Goal: Transaction & Acquisition: Purchase product/service

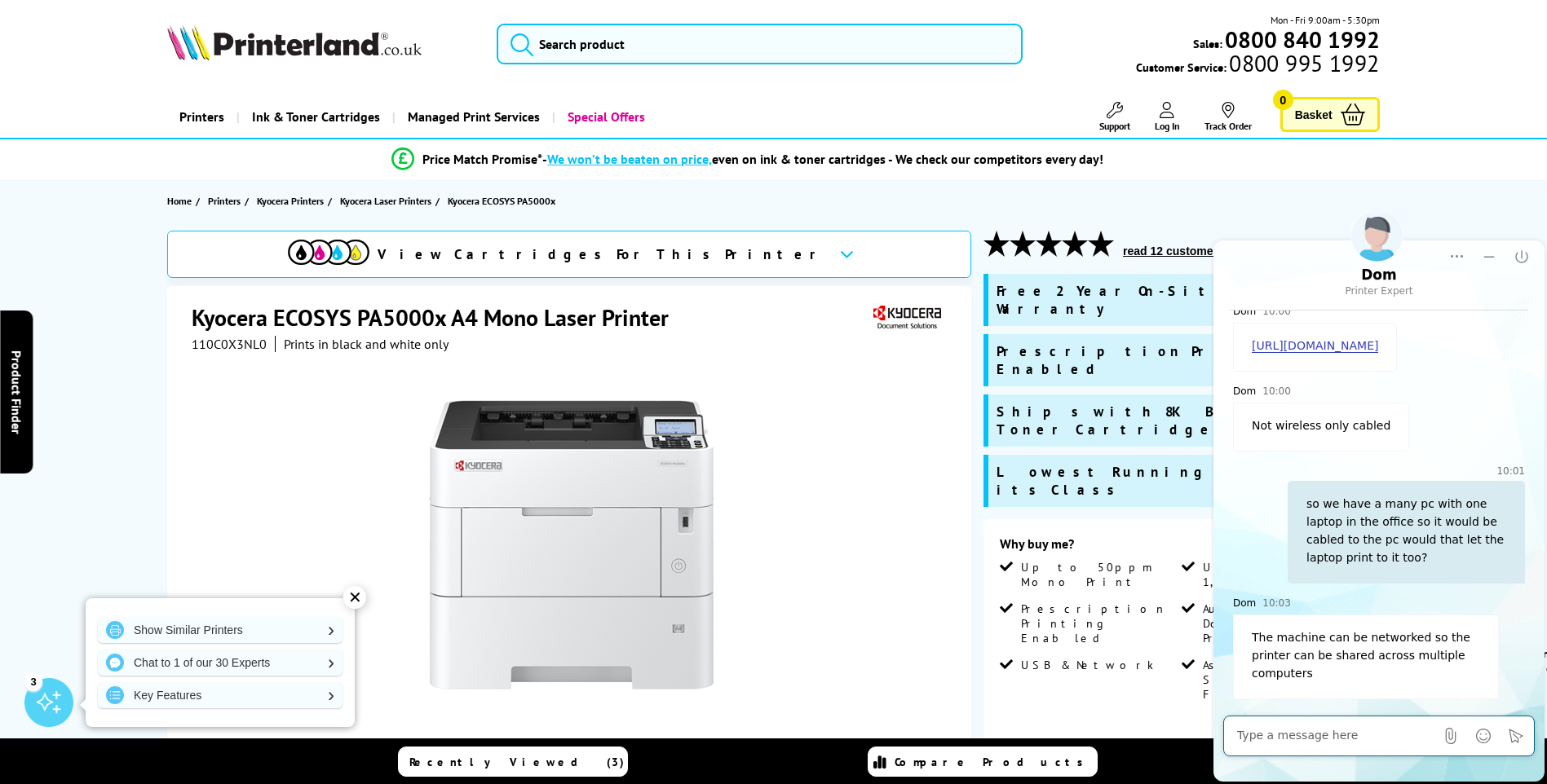
scroll to position [163, 0]
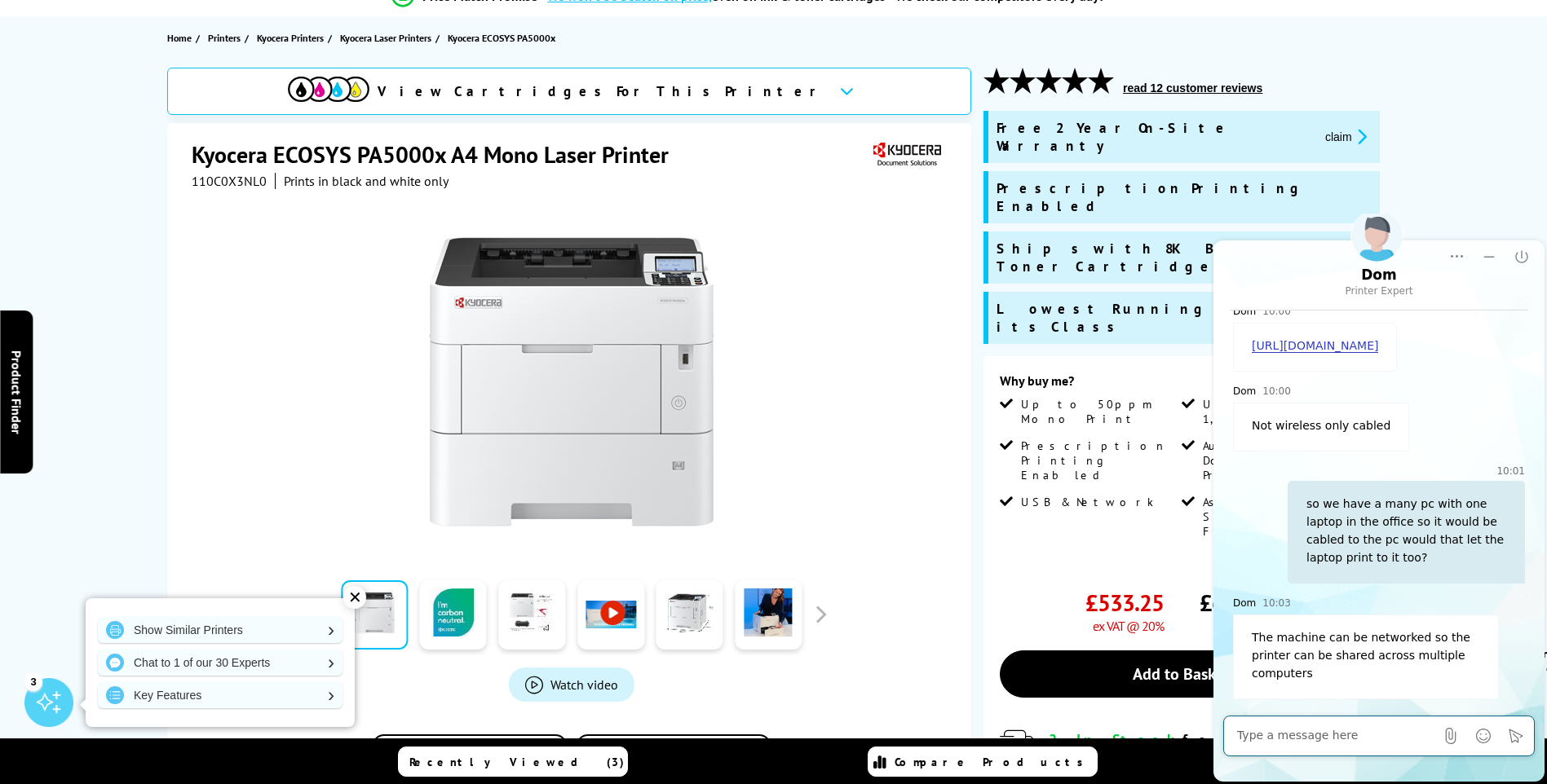
click at [885, 455] on div at bounding box center [571, 373] width 760 height 369
click at [789, 452] on div at bounding box center [571, 373] width 760 height 369
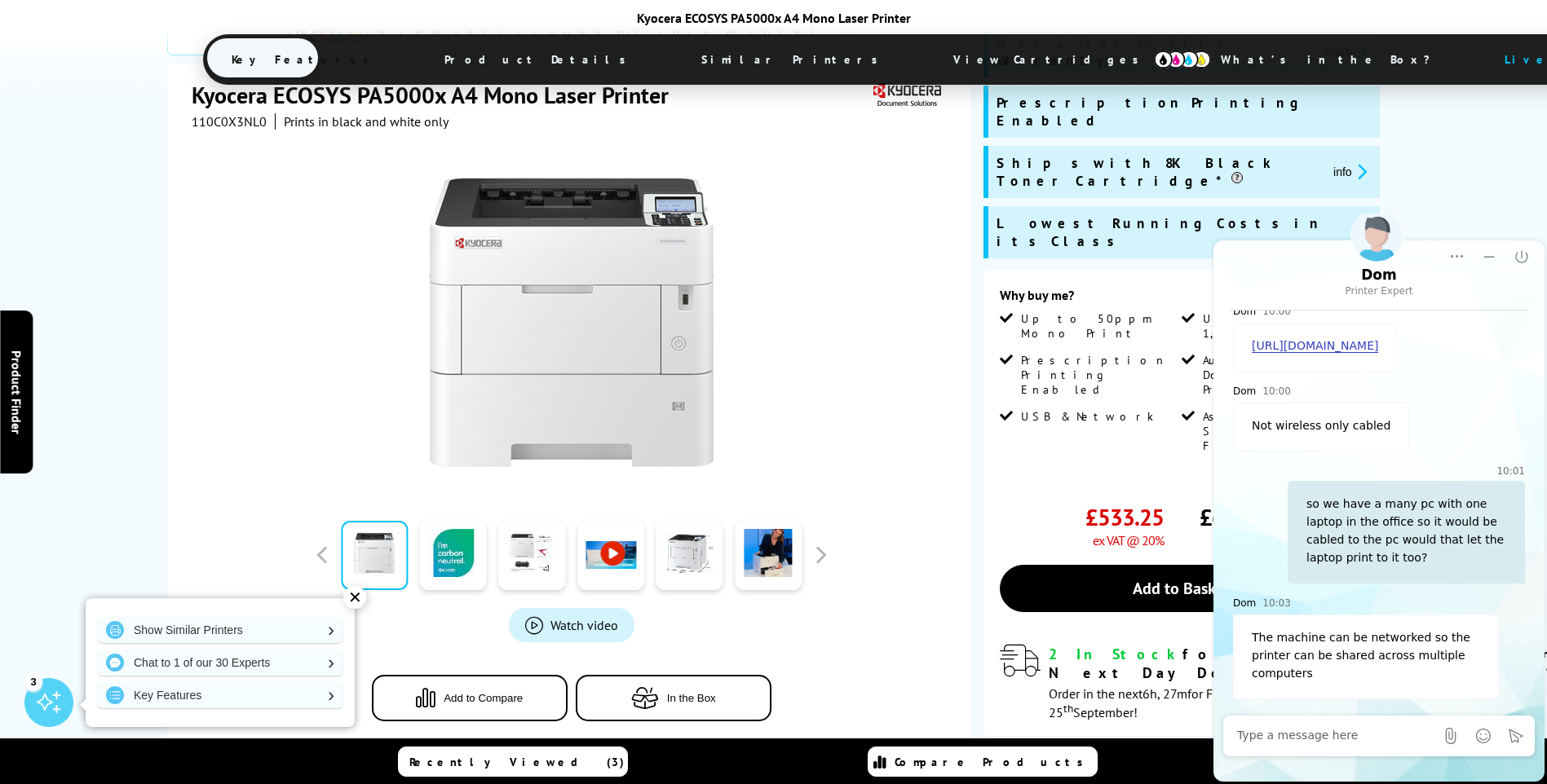
scroll to position [244, 0]
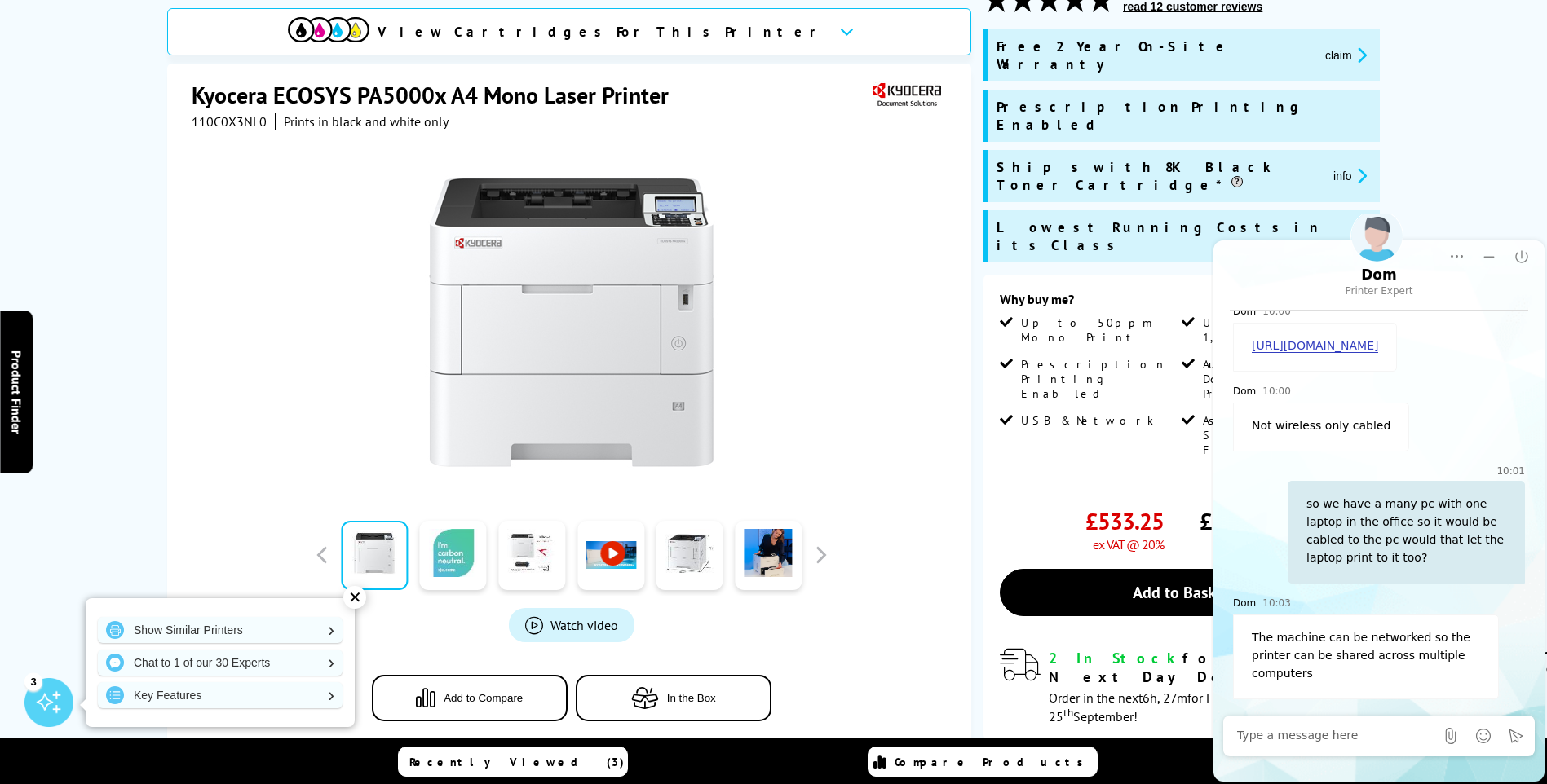
click at [453, 561] on link at bounding box center [453, 555] width 67 height 69
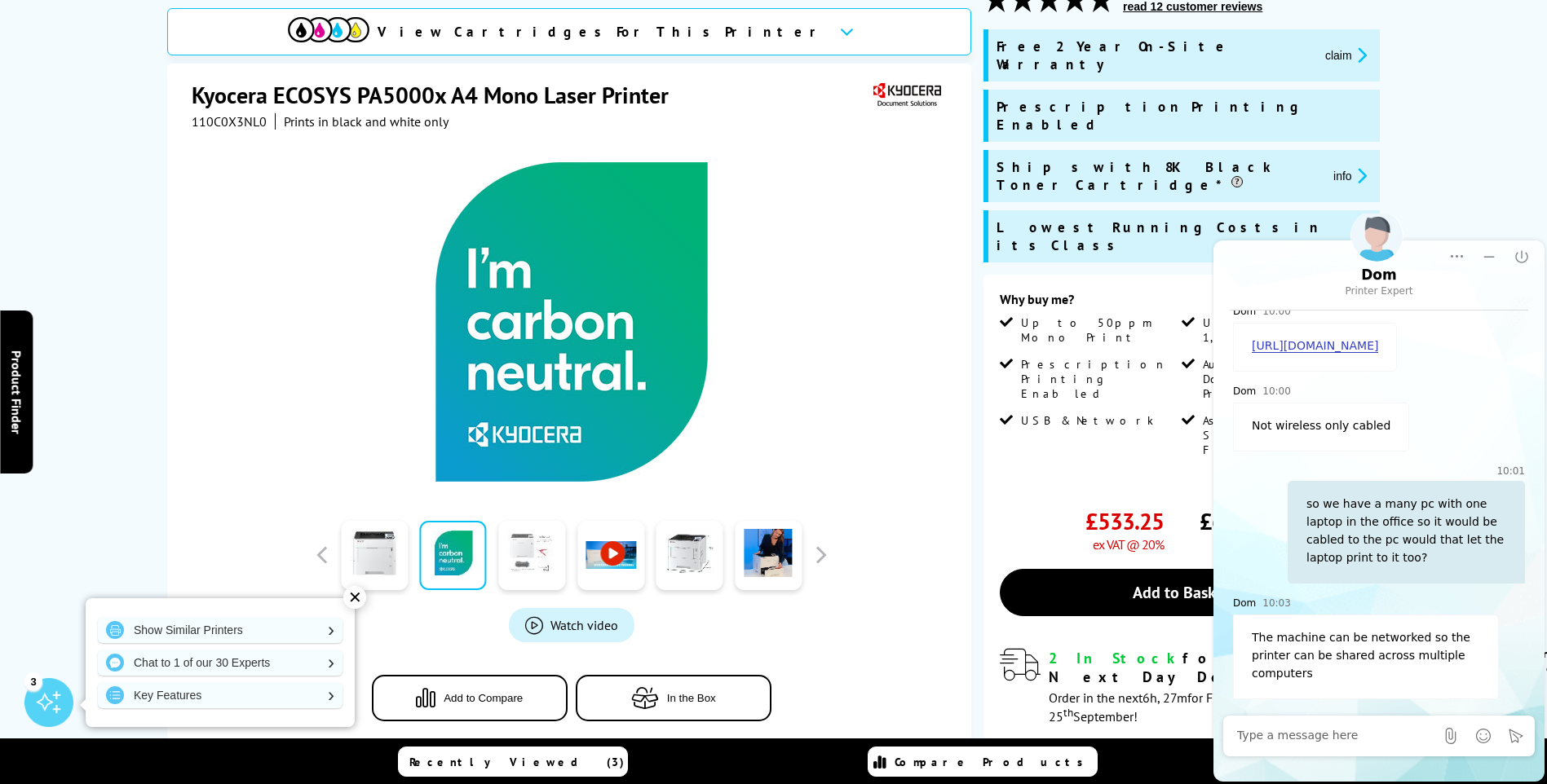
click at [524, 572] on link at bounding box center [531, 555] width 67 height 69
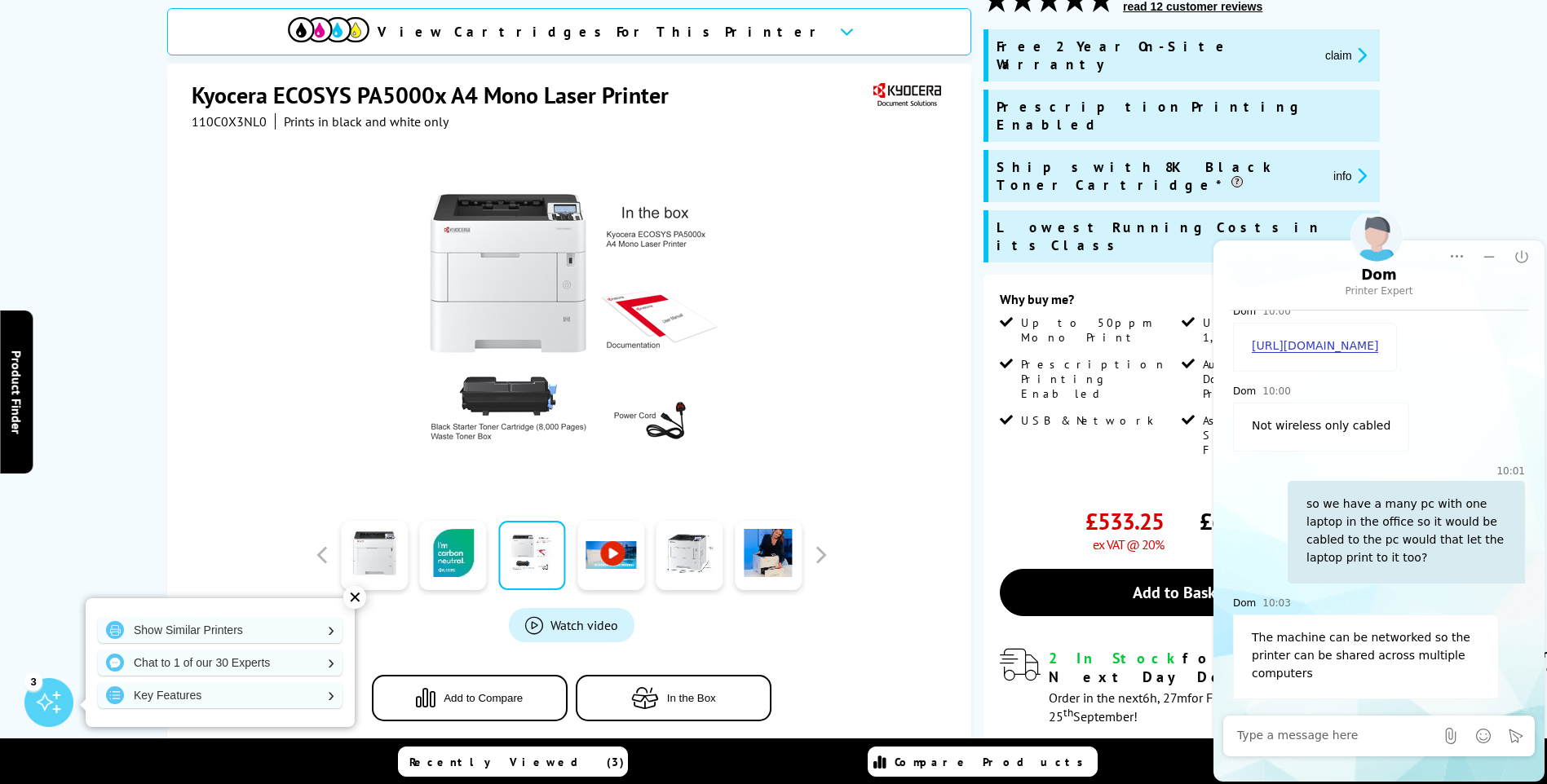
click at [607, 560] on link at bounding box center [611, 555] width 67 height 69
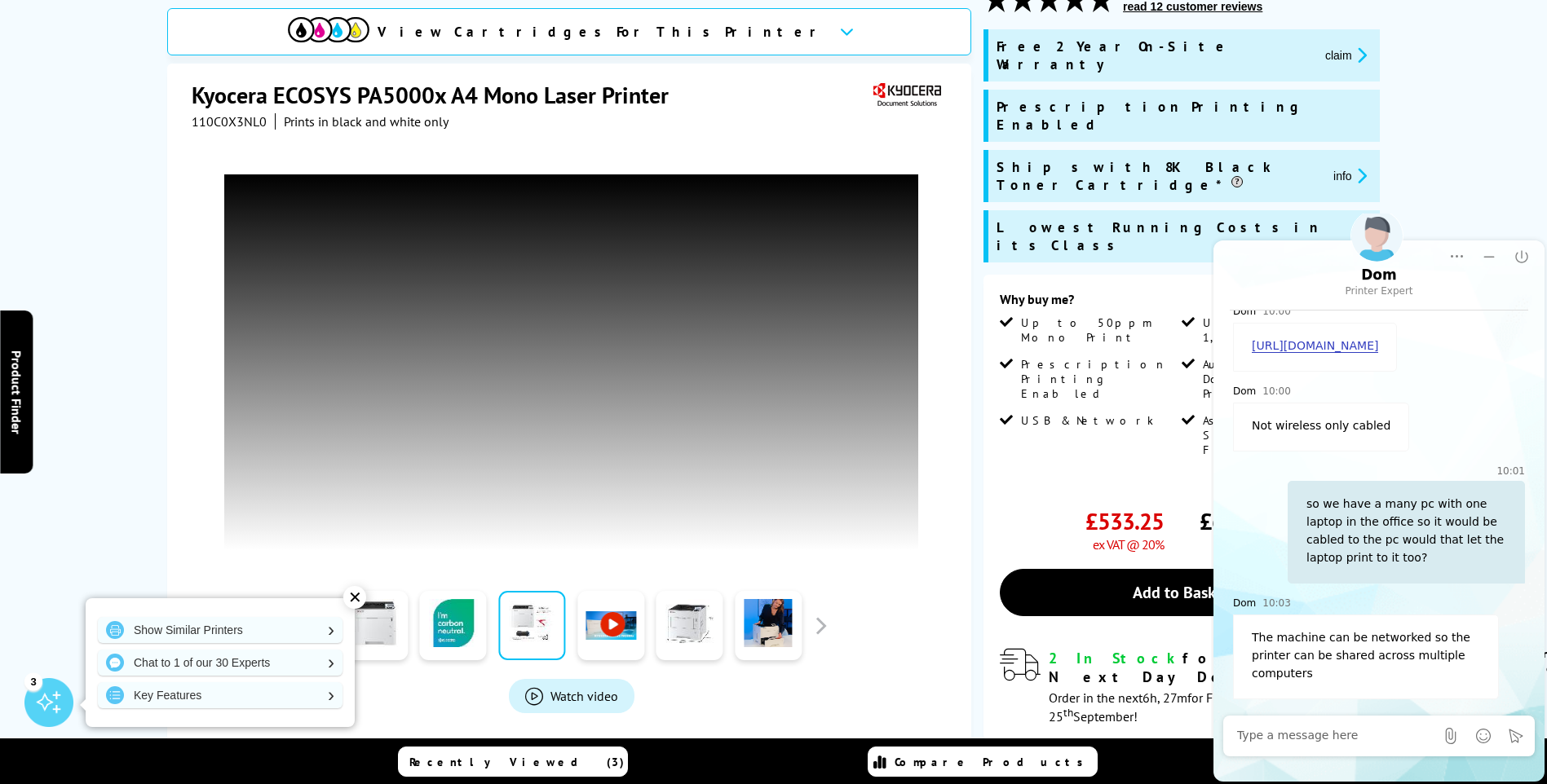
click at [616, 613] on link at bounding box center [611, 625] width 67 height 69
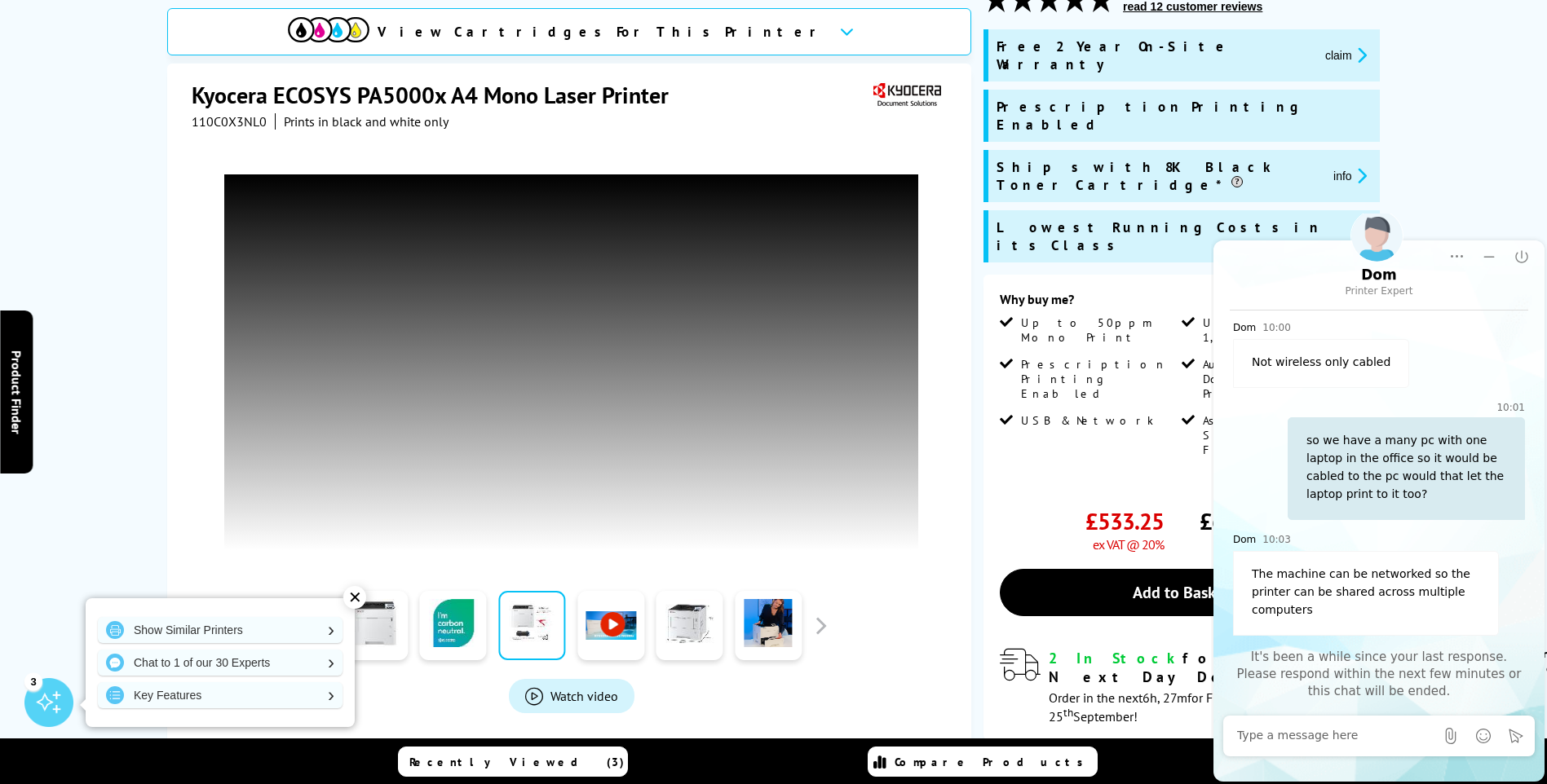
scroll to position [1219, 0]
click at [681, 601] on link at bounding box center [690, 625] width 67 height 69
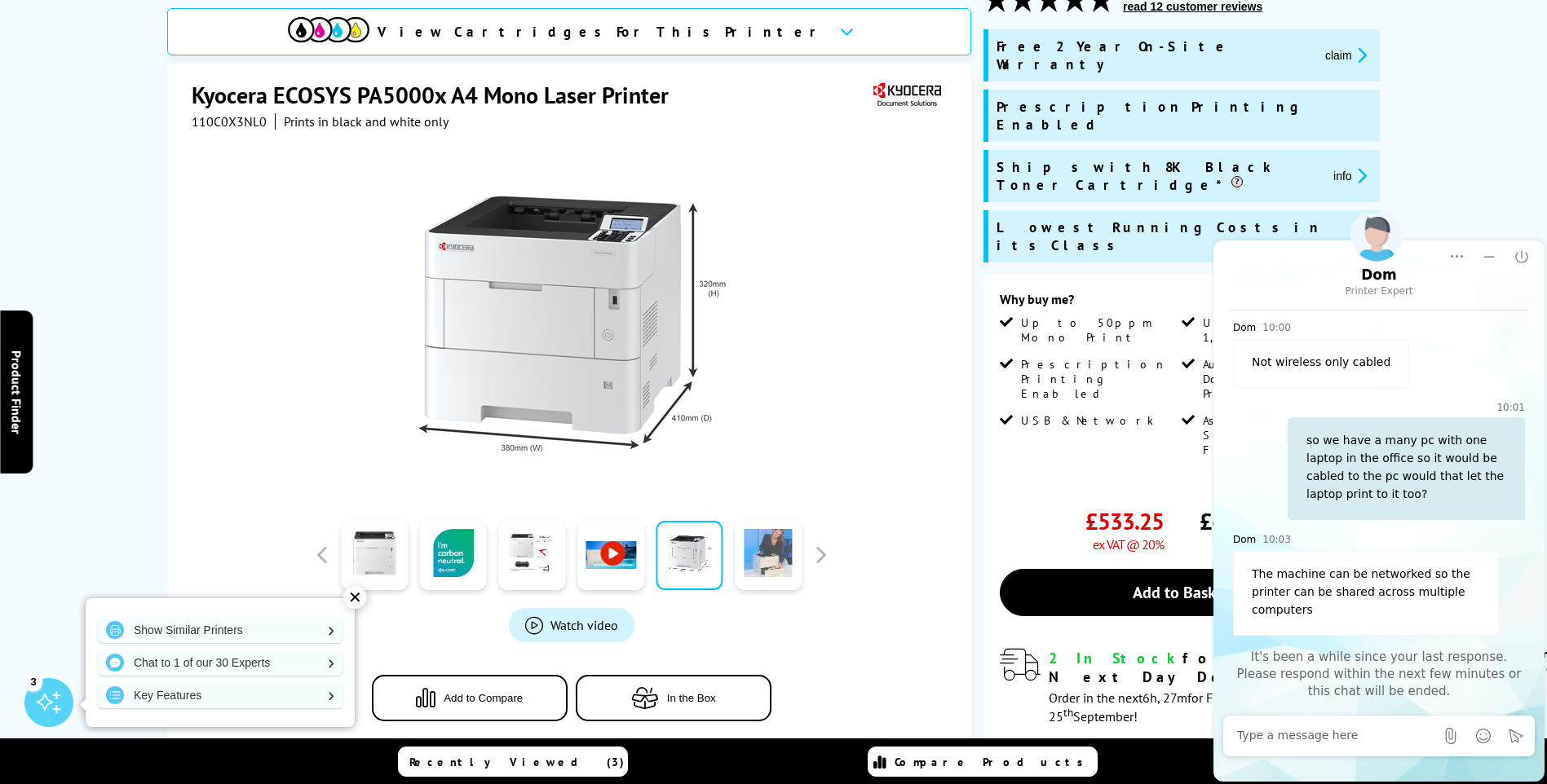
click at [761, 569] on link at bounding box center [768, 555] width 67 height 69
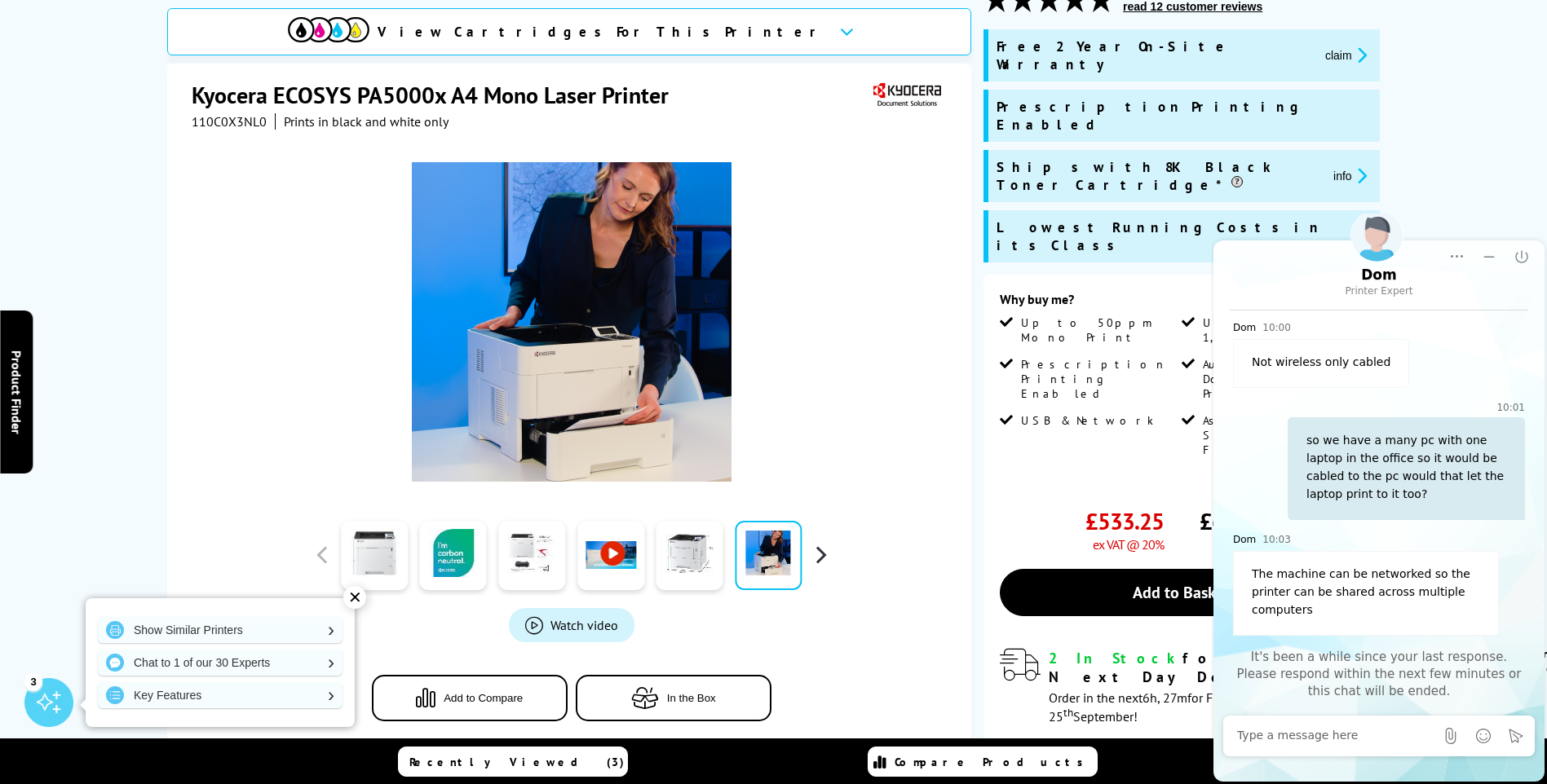
click at [819, 554] on button "button" at bounding box center [820, 555] width 25 height 25
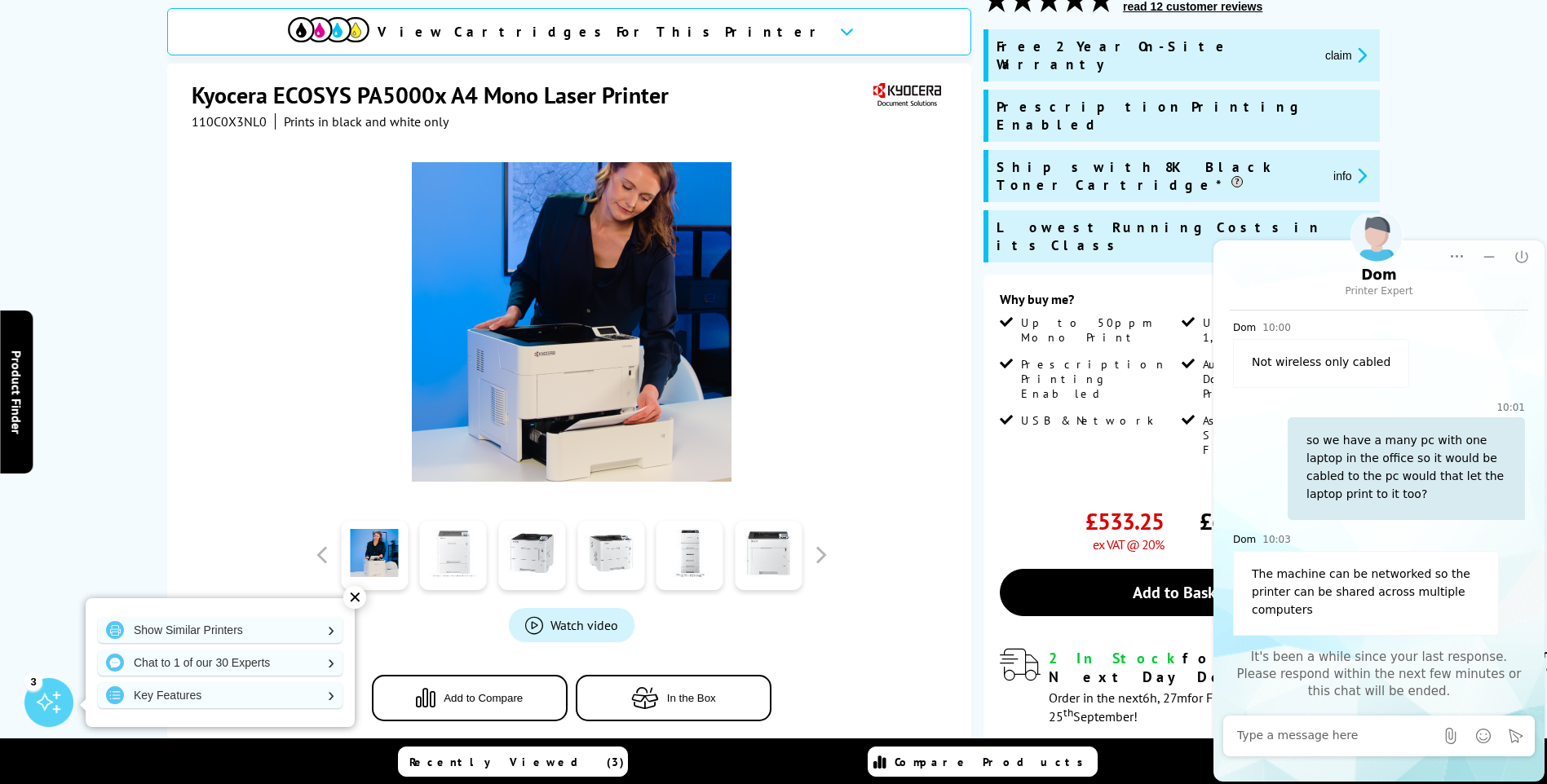
click at [471, 549] on link at bounding box center [453, 555] width 67 height 69
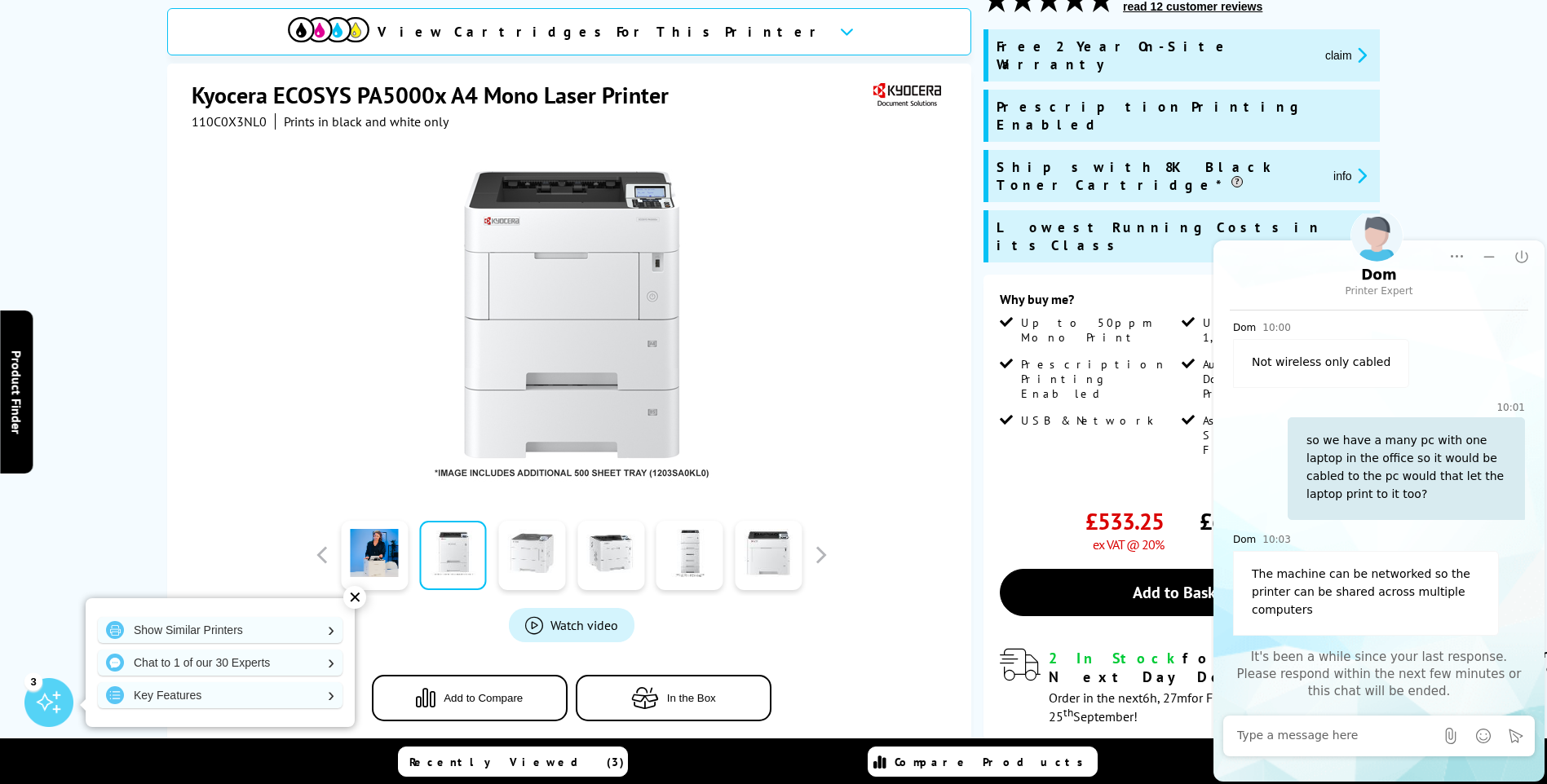
click at [536, 554] on link at bounding box center [531, 555] width 67 height 69
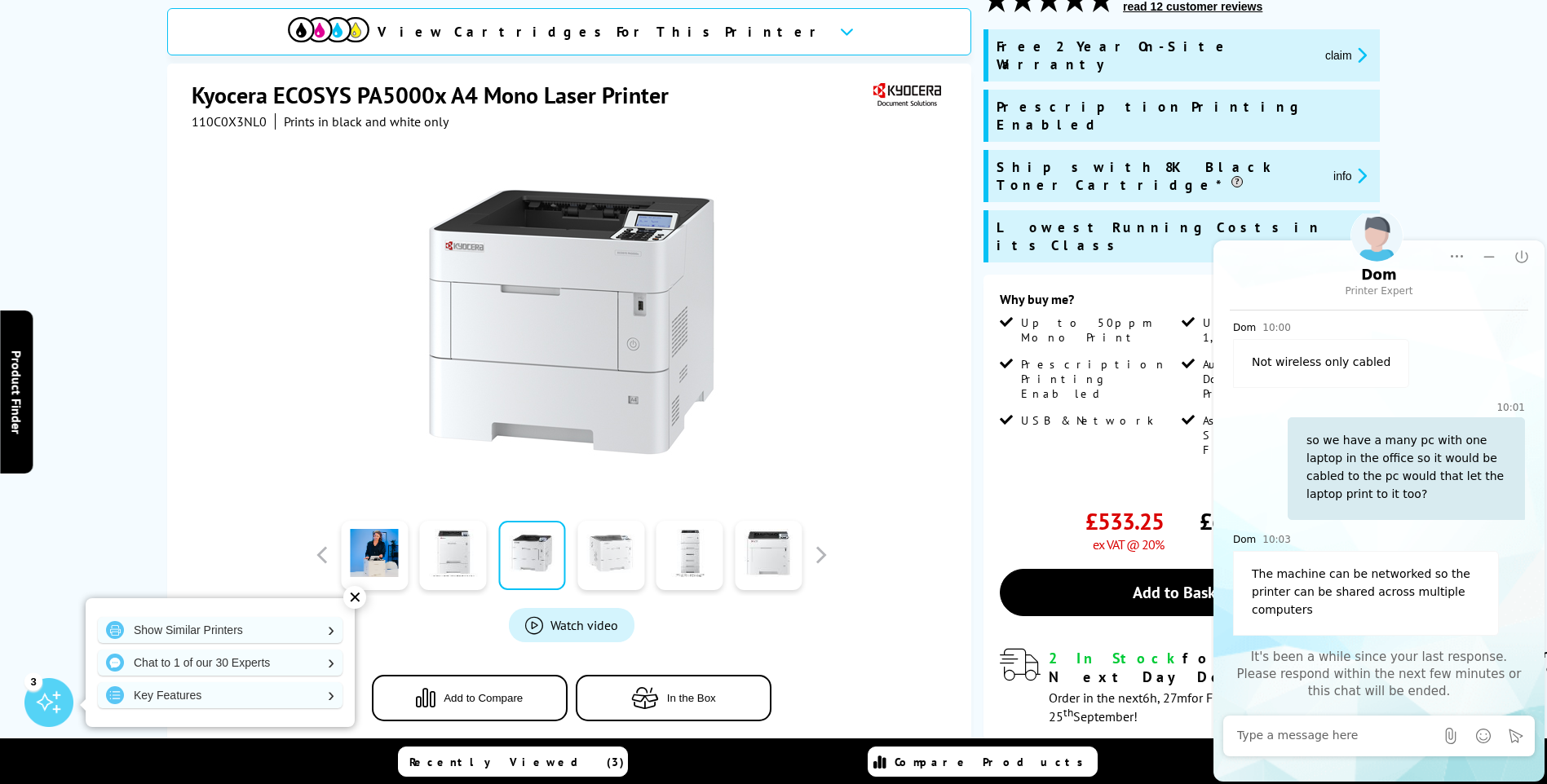
click at [611, 555] on link at bounding box center [611, 555] width 67 height 69
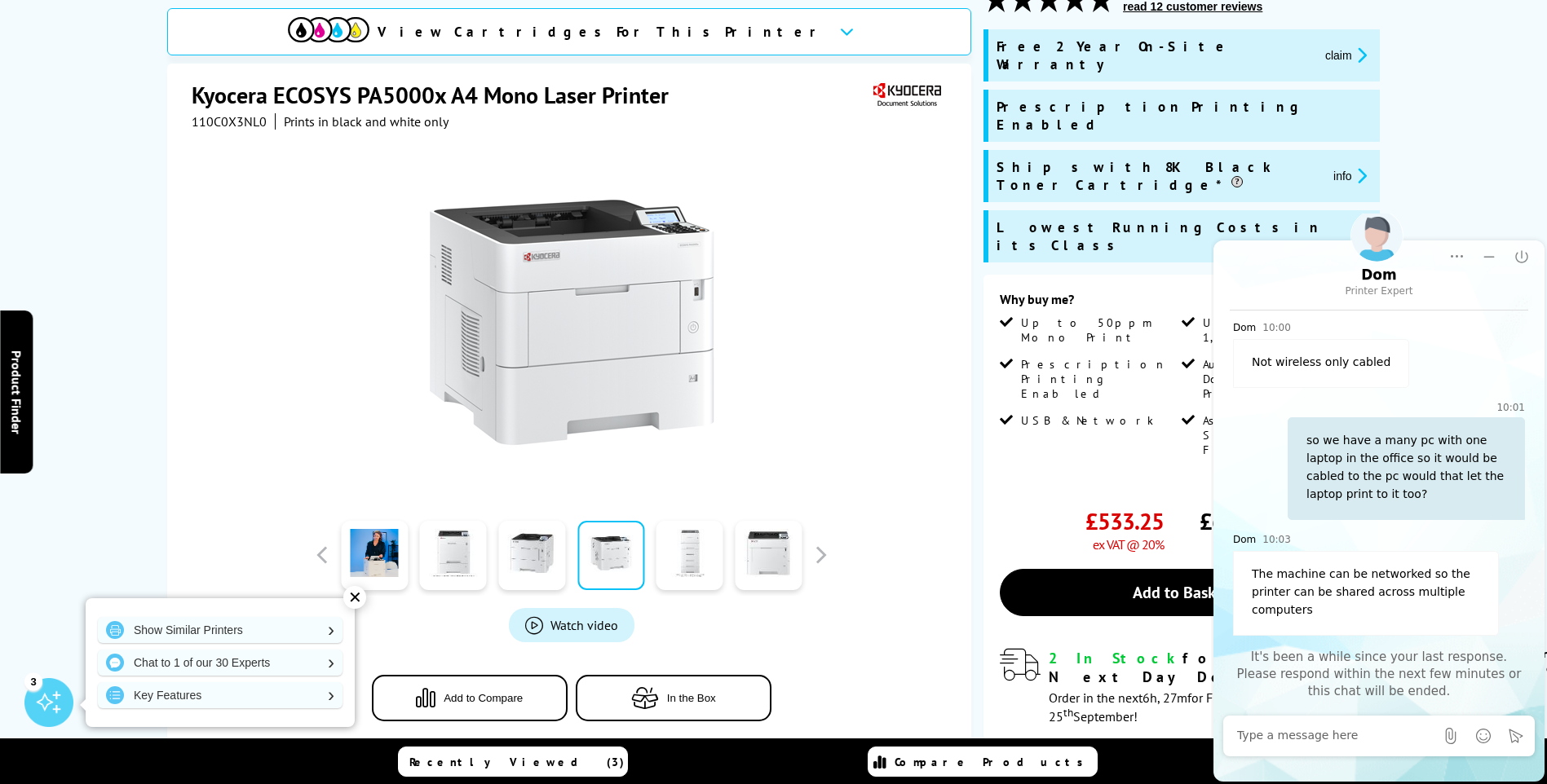
click at [666, 559] on link at bounding box center [690, 555] width 67 height 69
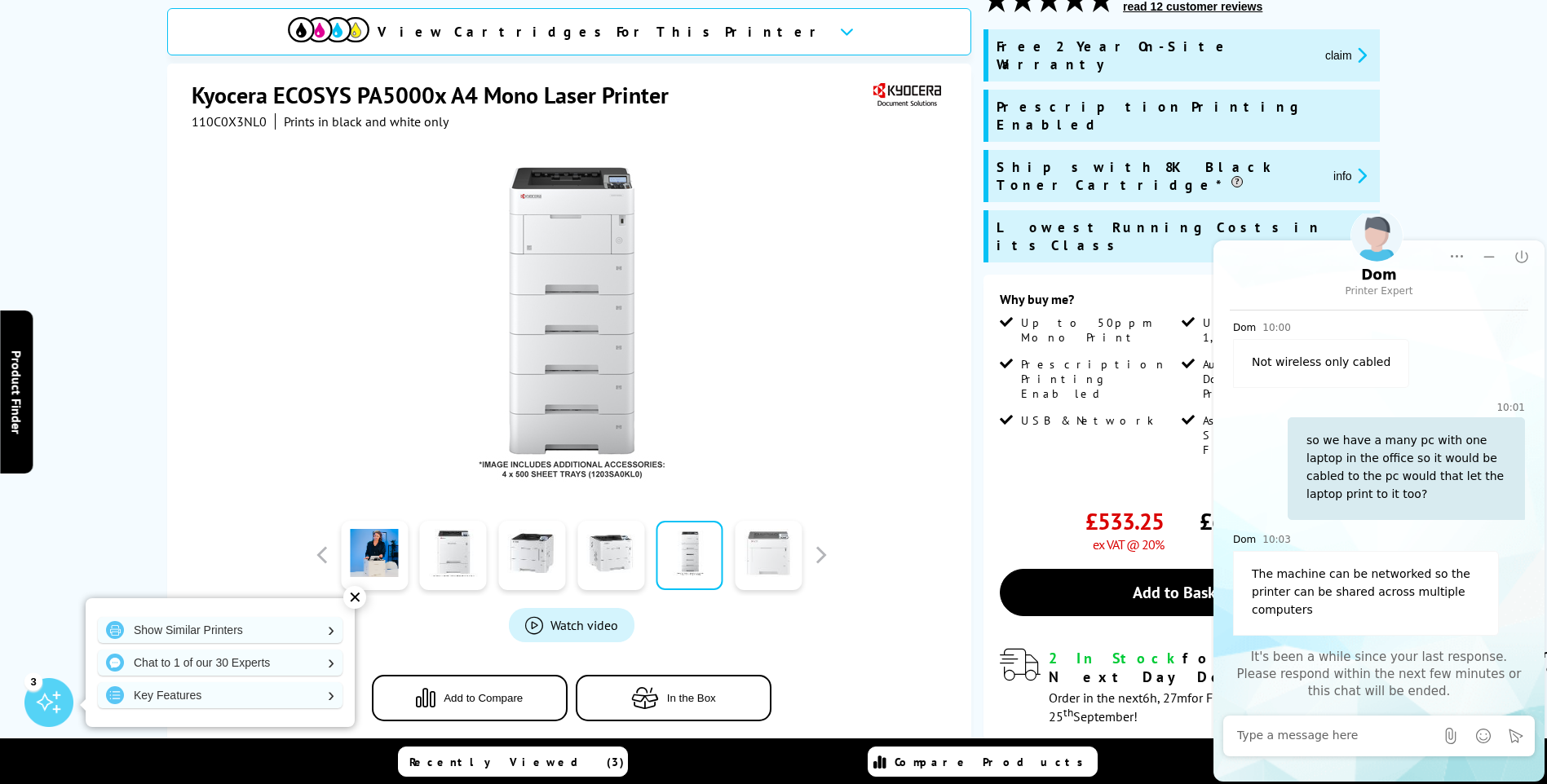
click at [764, 568] on link at bounding box center [768, 555] width 67 height 69
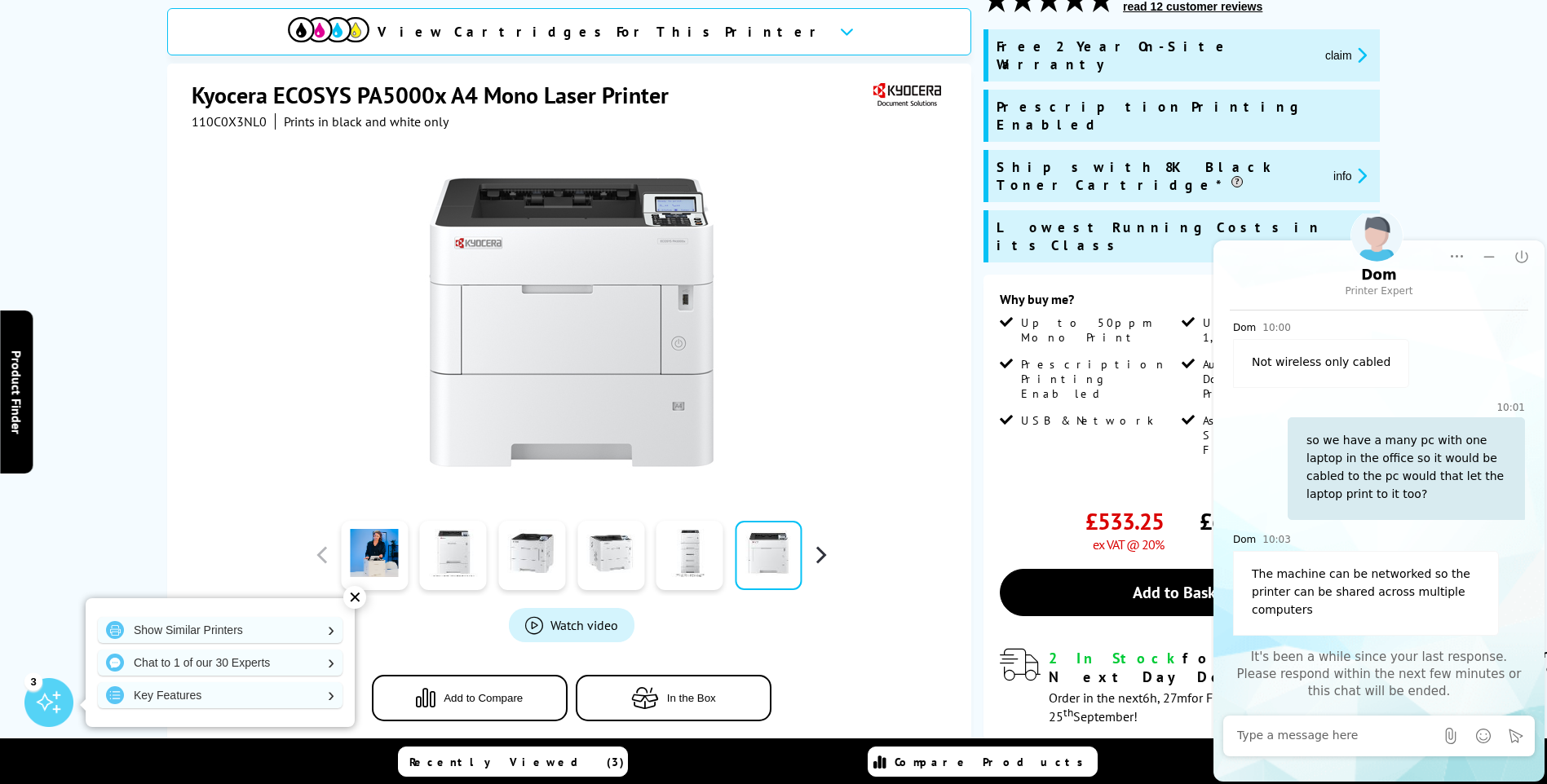
click at [820, 555] on button "button" at bounding box center [820, 555] width 25 height 25
click at [693, 551] on link at bounding box center [690, 555] width 67 height 69
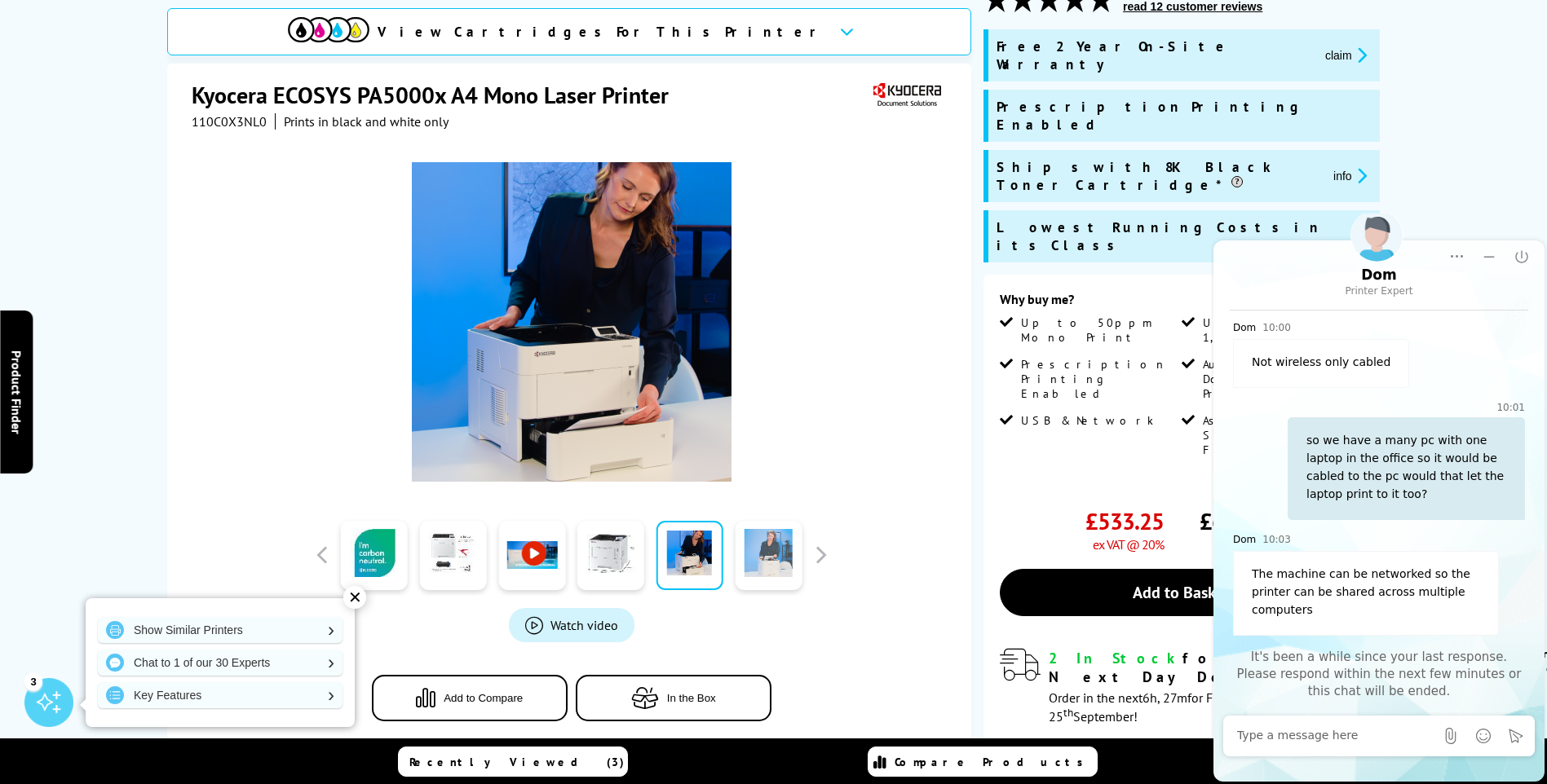
click at [760, 551] on link at bounding box center [768, 555] width 67 height 69
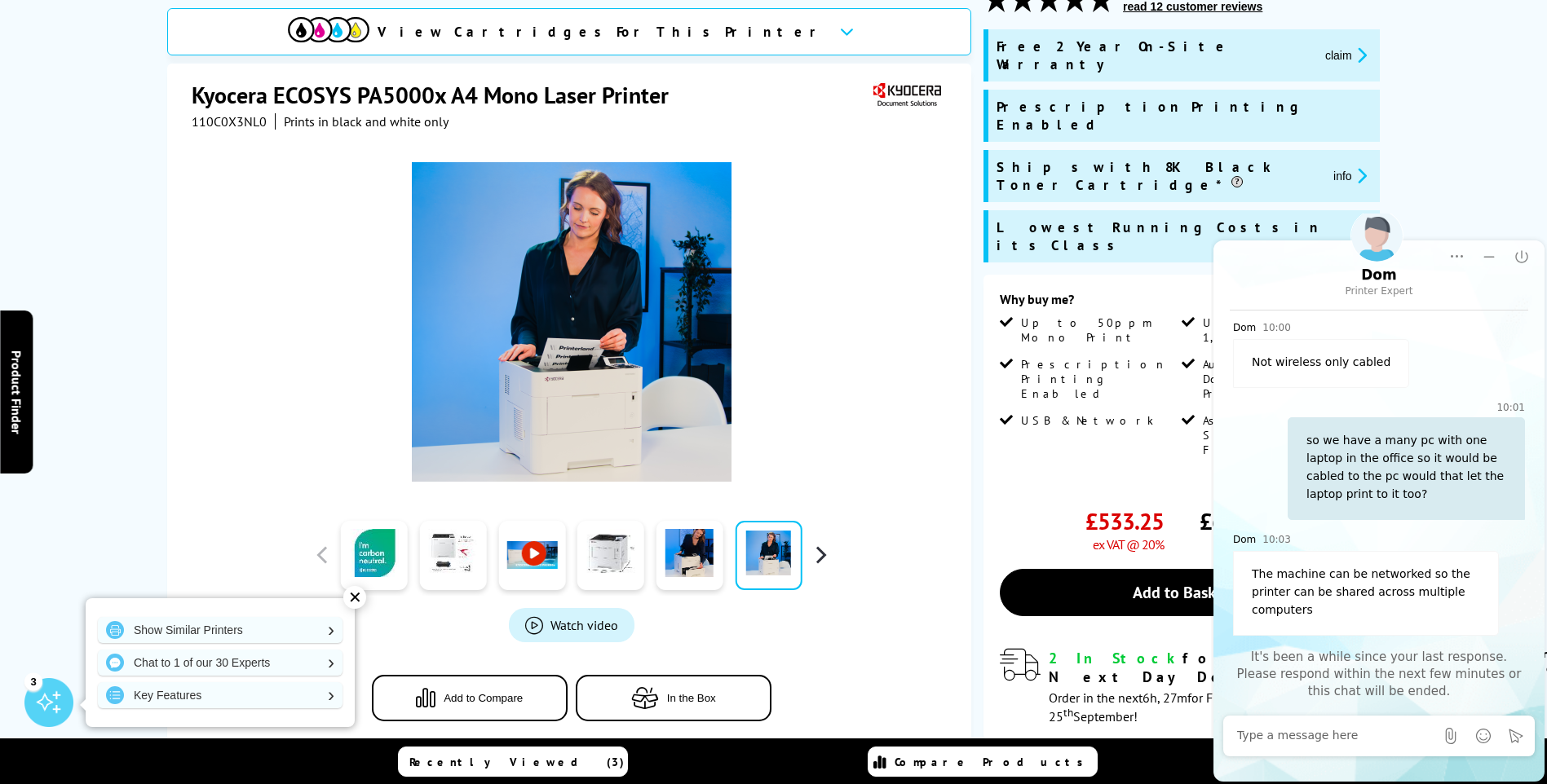
click at [820, 556] on button "button" at bounding box center [820, 555] width 25 height 25
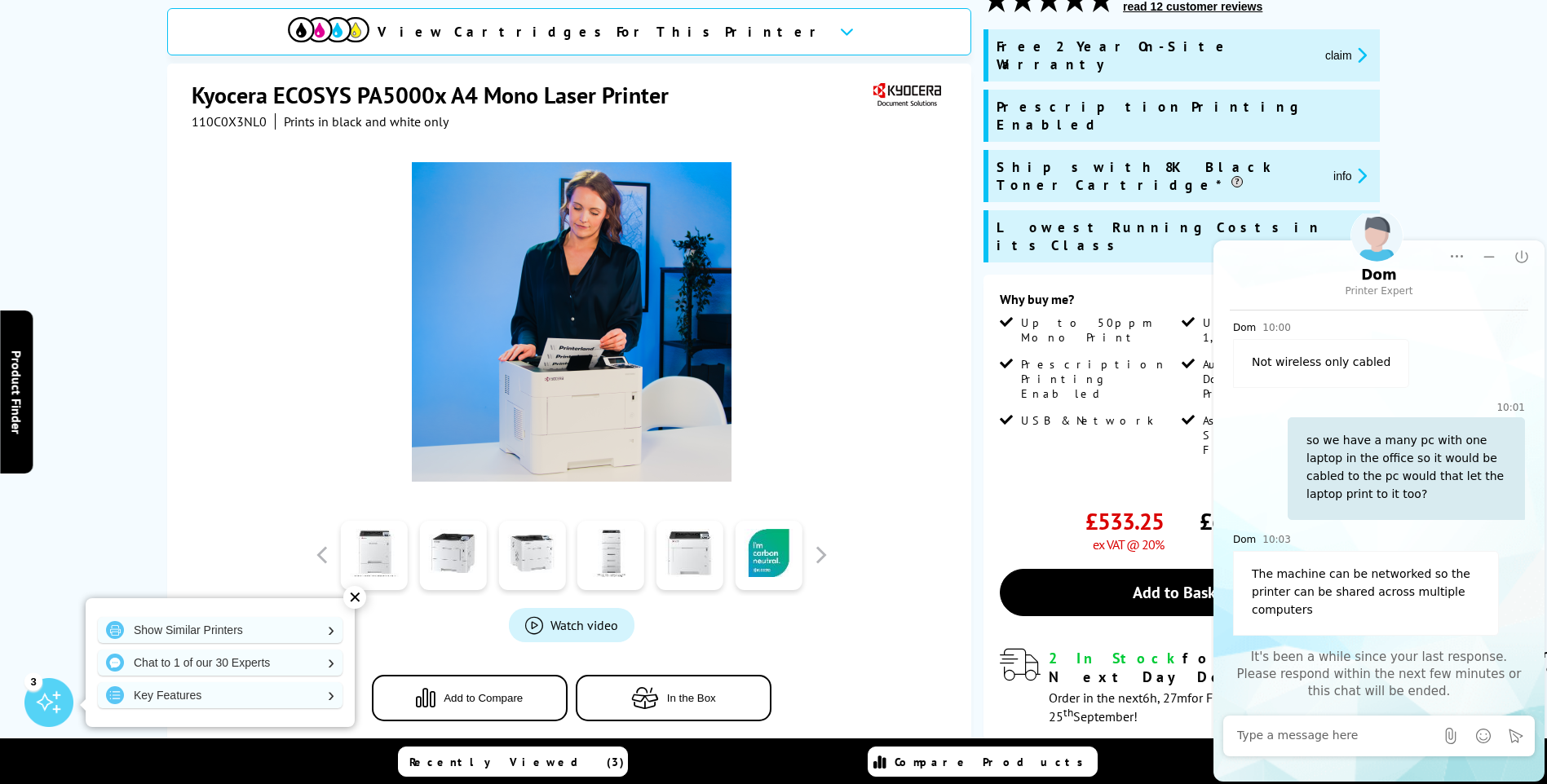
click at [906, 528] on div "Watch video Add to Compare In the Box" at bounding box center [571, 442] width 760 height 624
click at [1482, 251] on icon "Minimize" at bounding box center [1489, 257] width 16 height 16
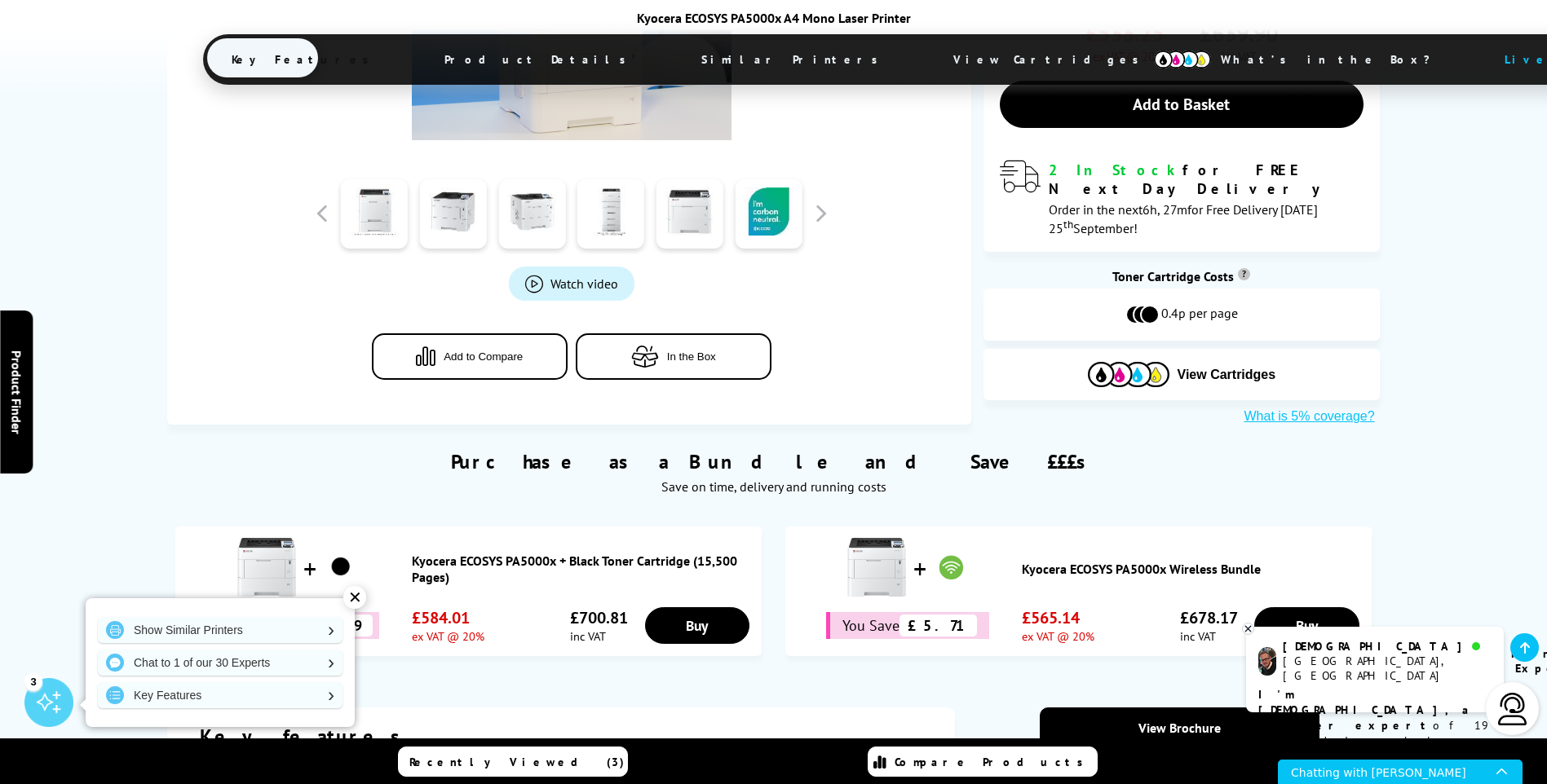
scroll to position [734, 0]
click at [448, 552] on link "Kyocera ECOSYS PA5000x + Black Toner Cartridge (15,500 Pages)" at bounding box center [582, 568] width 341 height 33
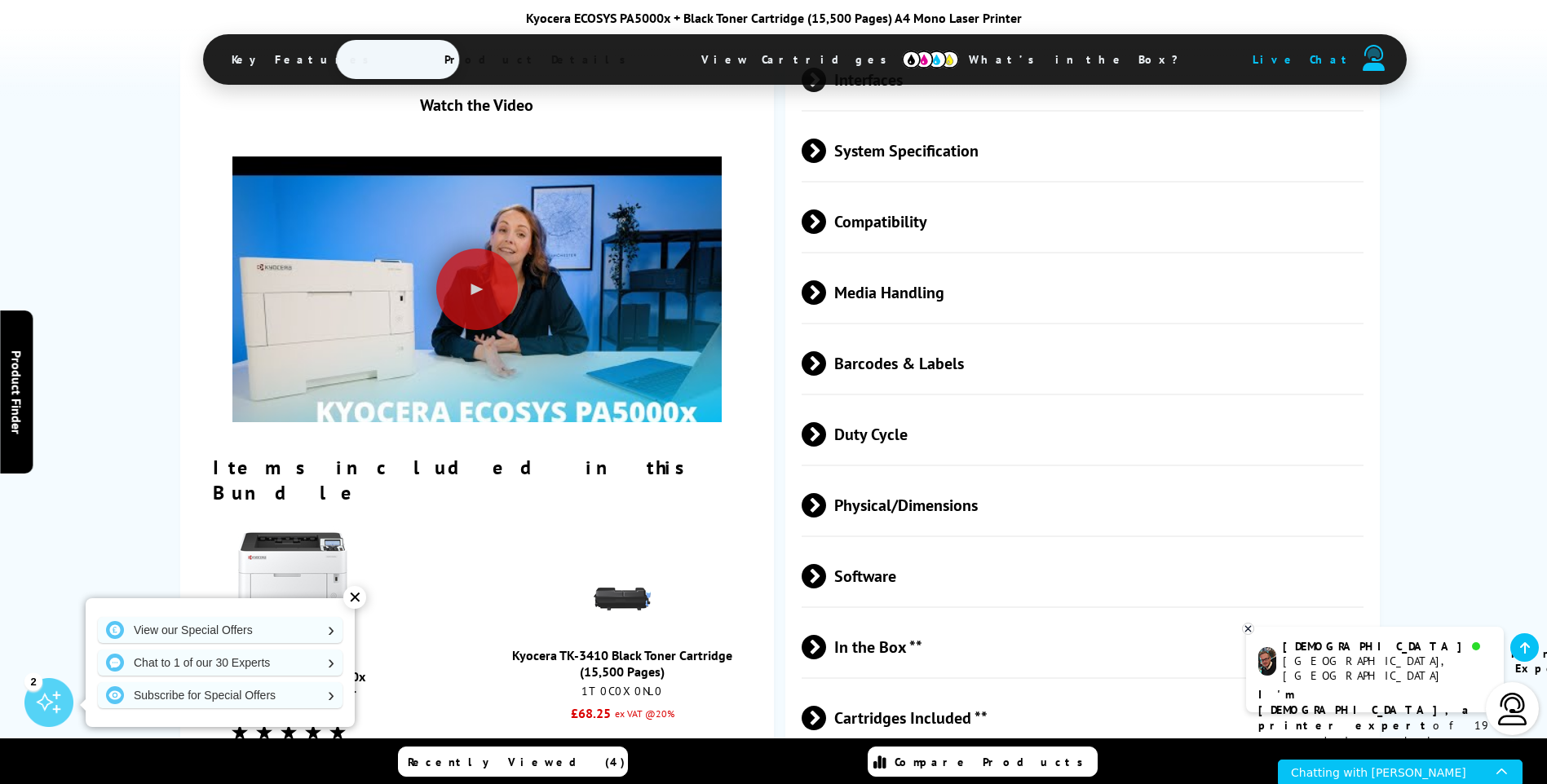
scroll to position [2282, 0]
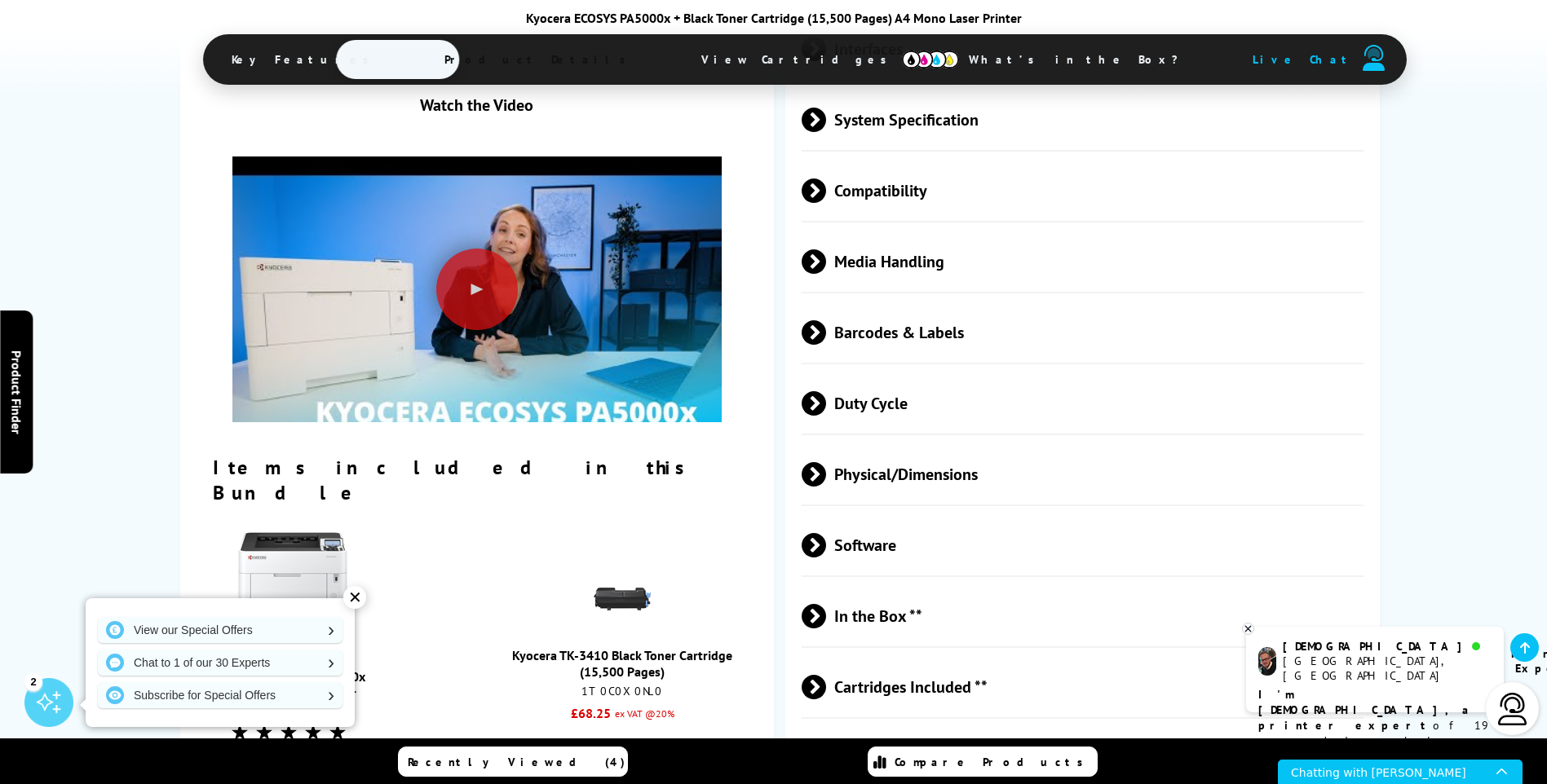
click at [357, 596] on div "✕" at bounding box center [355, 597] width 23 height 23
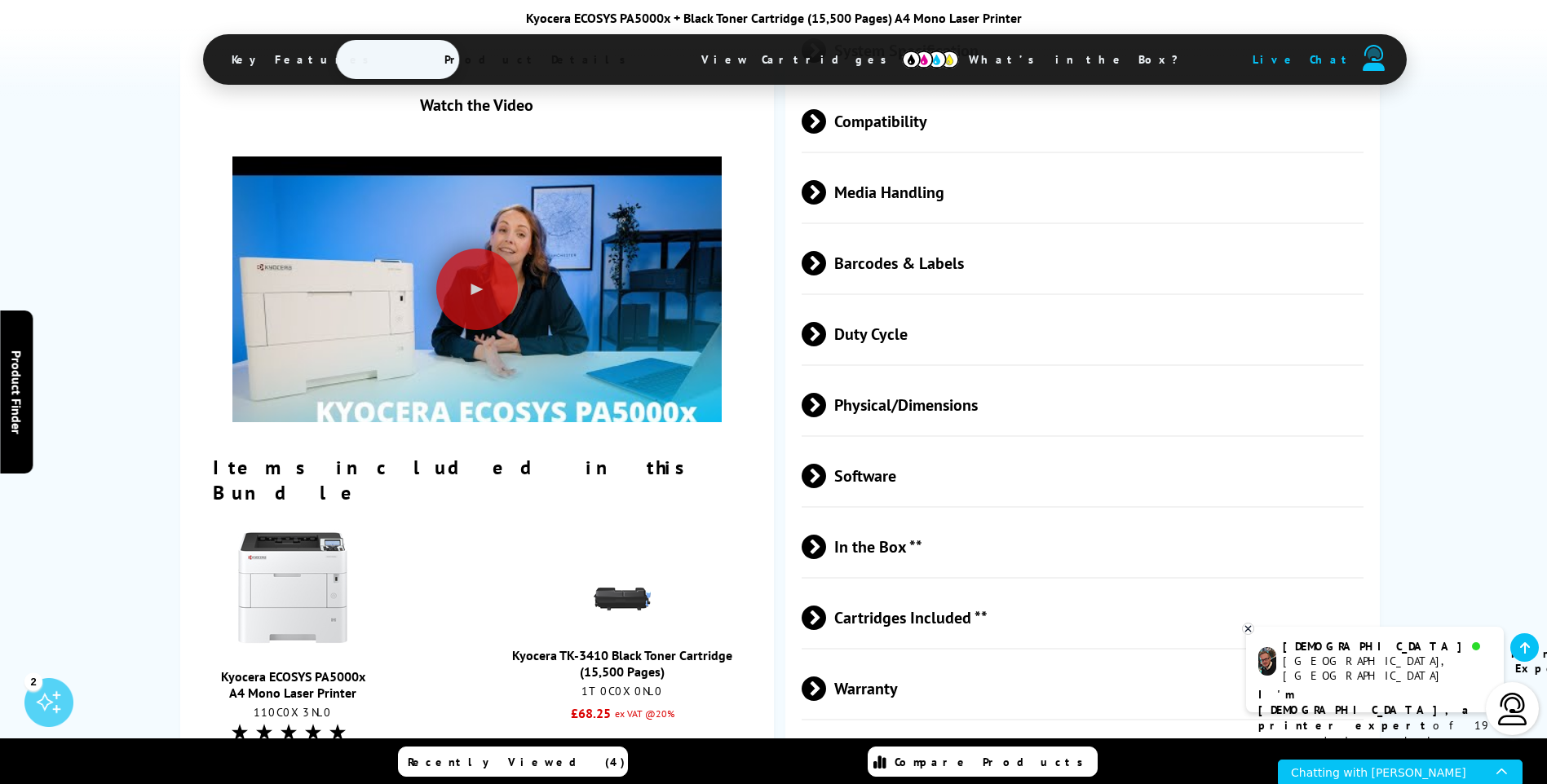
scroll to position [2446, 0]
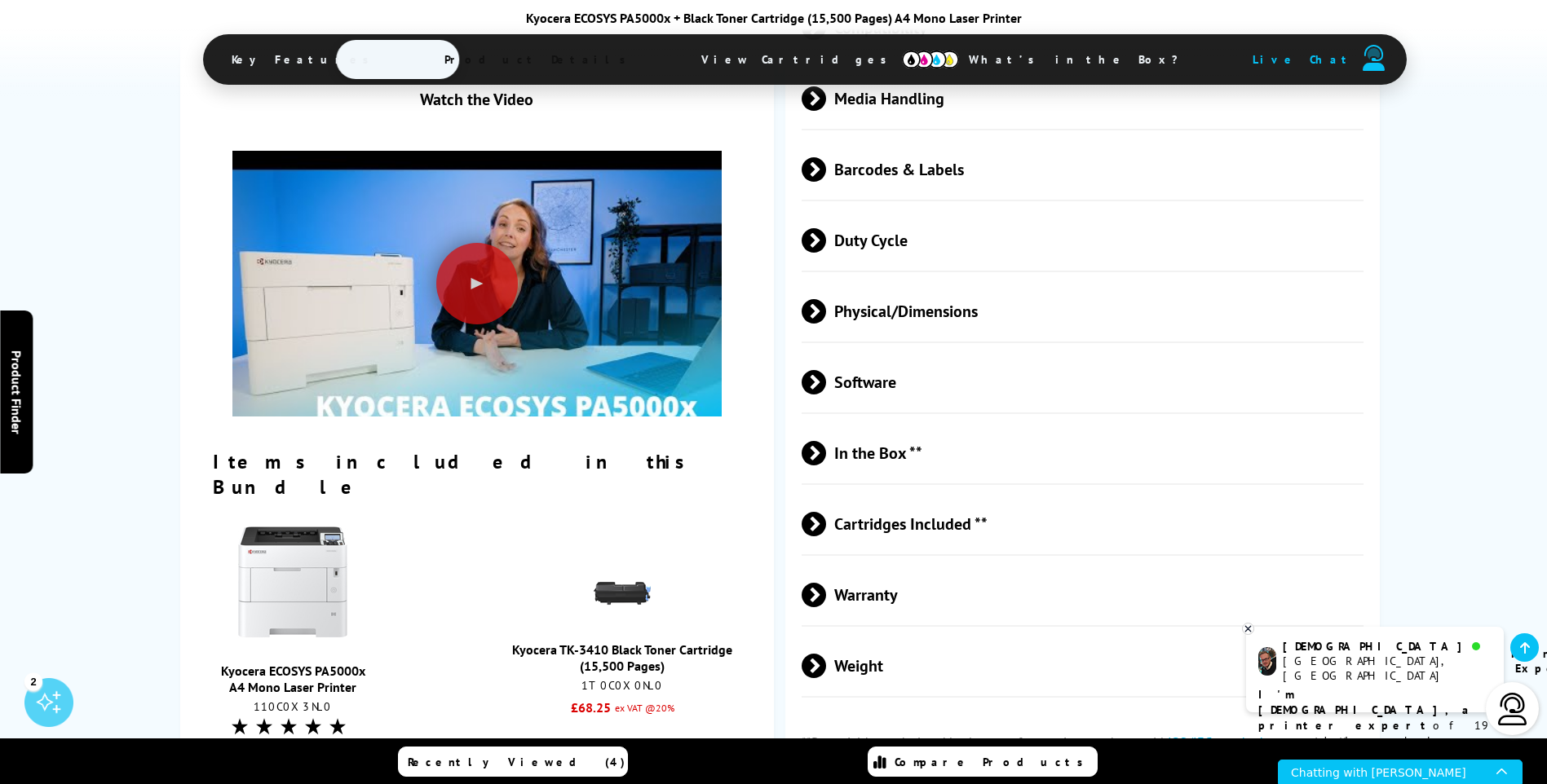
click at [612, 642] on link "Kyocera TK-3410 Black Toner Cartridge (15,500 Pages)" at bounding box center [622, 658] width 221 height 33
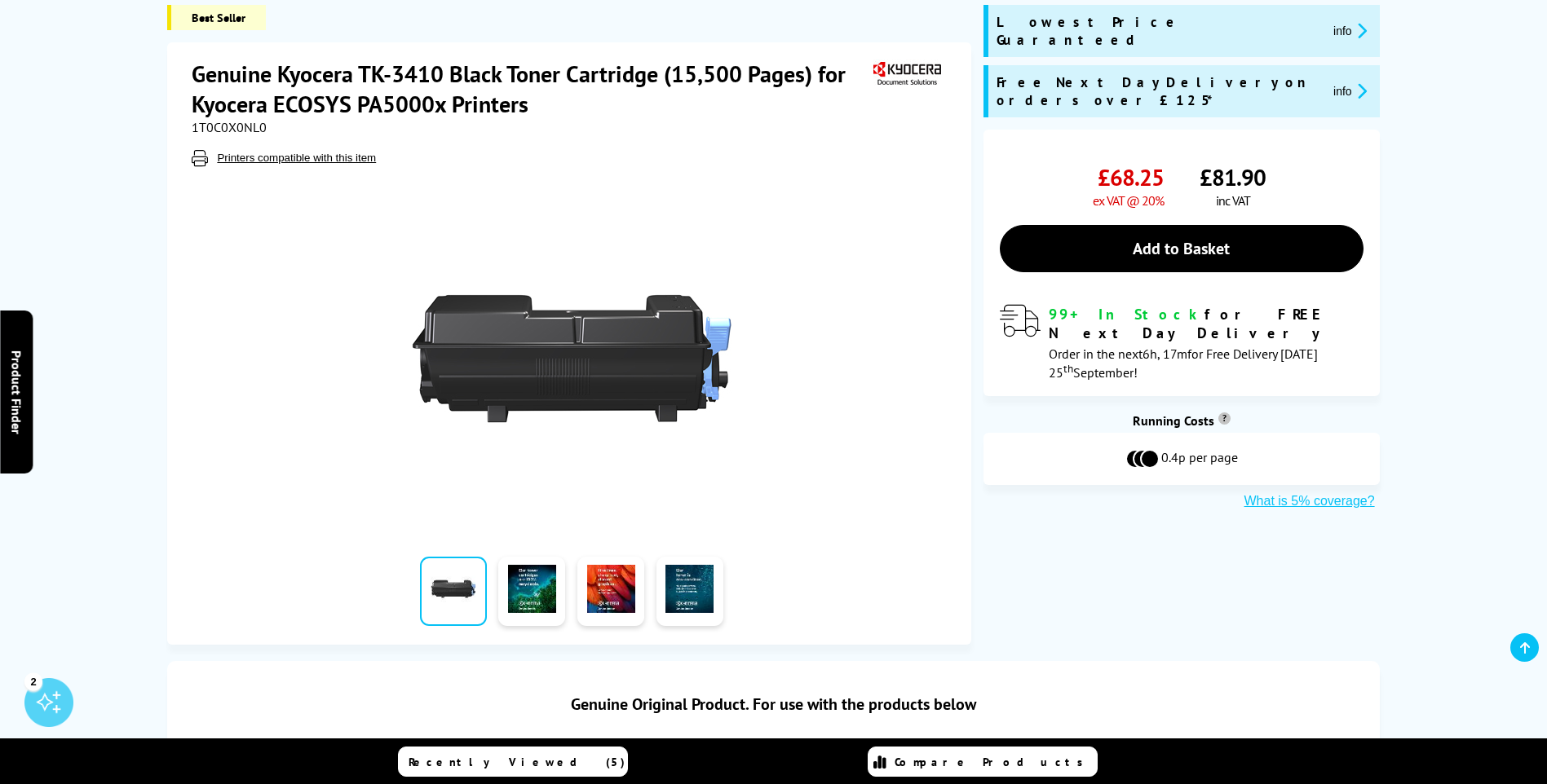
scroll to position [244, 0]
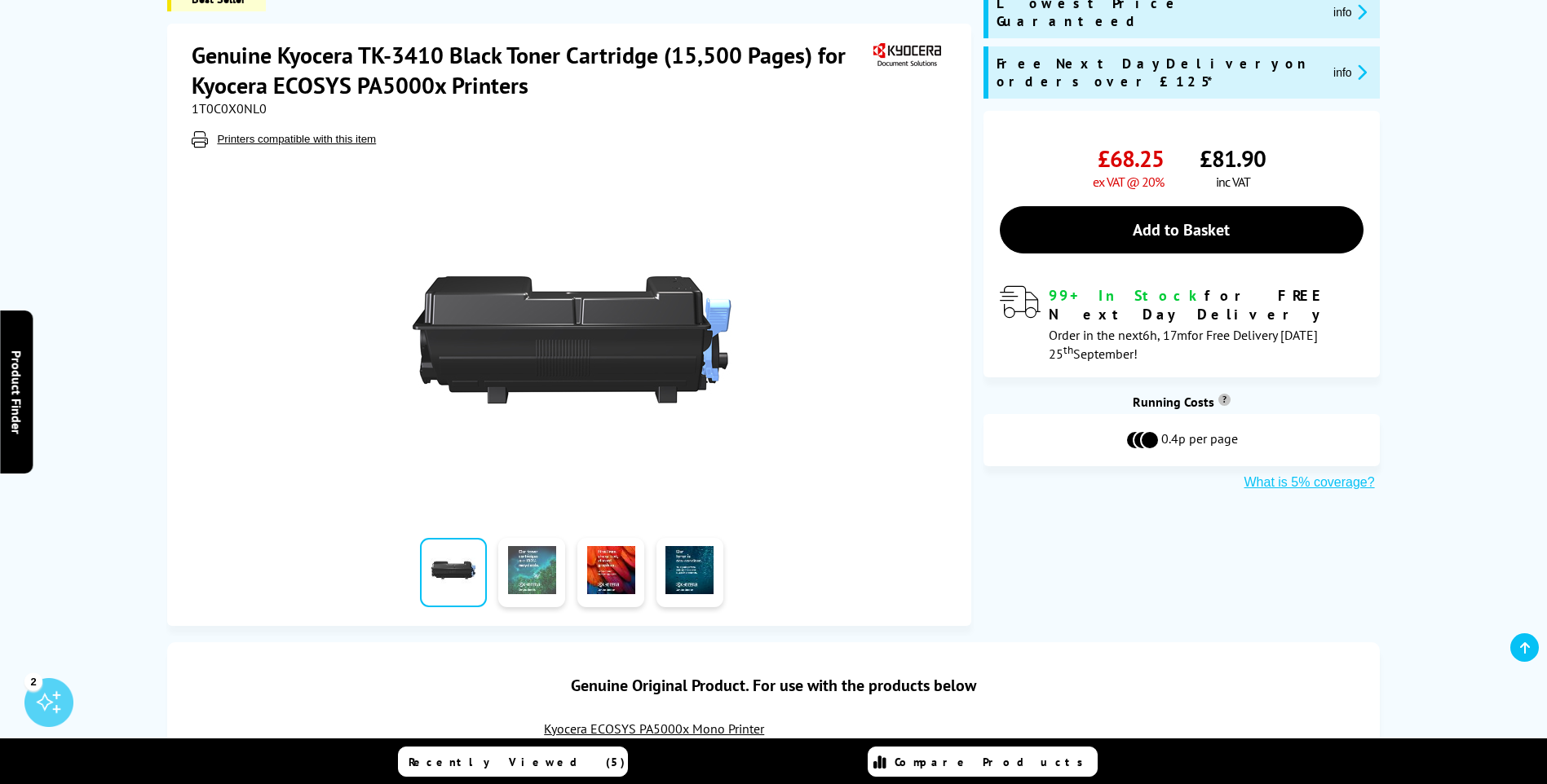
click at [526, 568] on link at bounding box center [531, 573] width 67 height 69
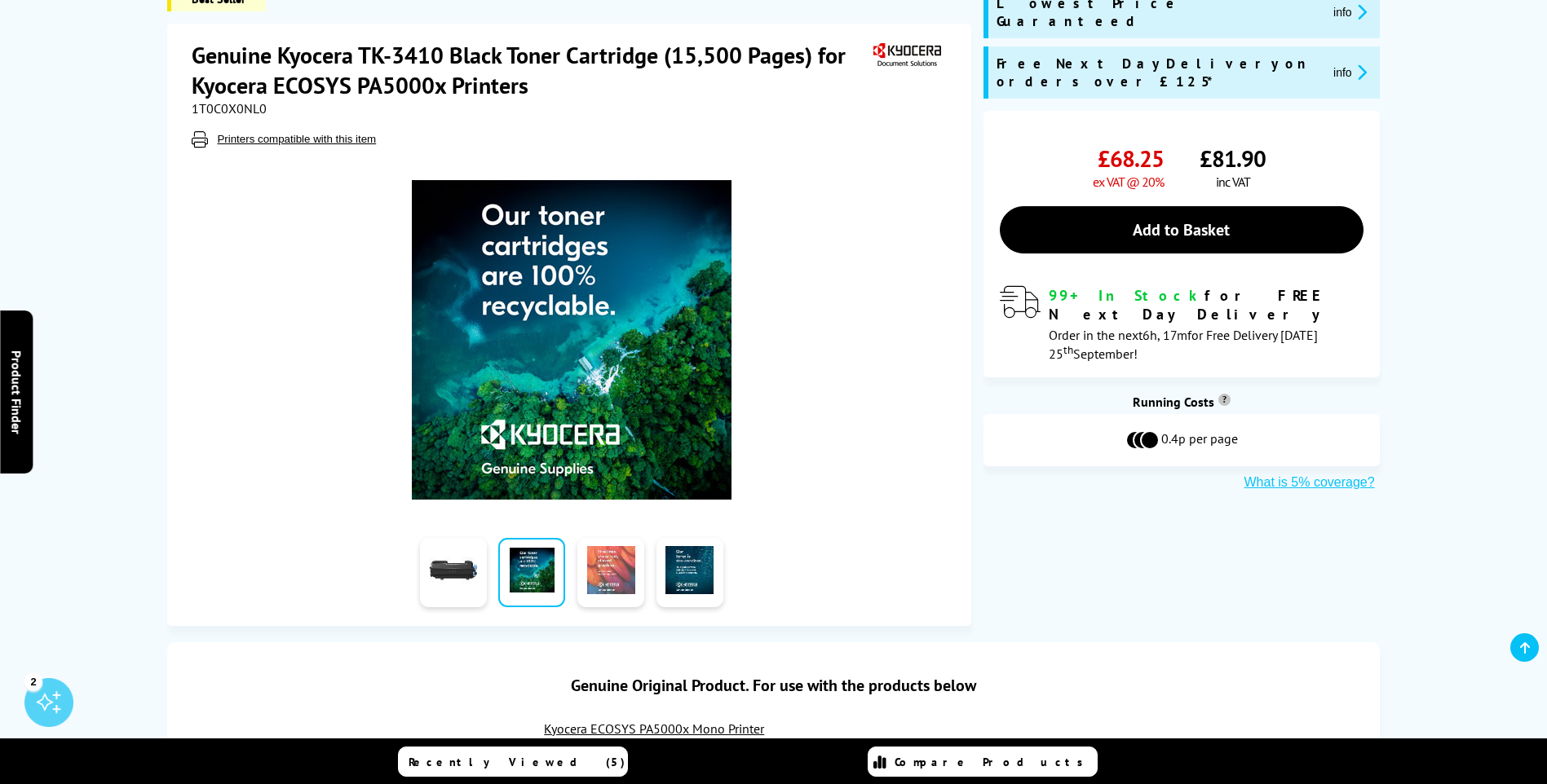
click at [608, 563] on link at bounding box center [611, 573] width 67 height 69
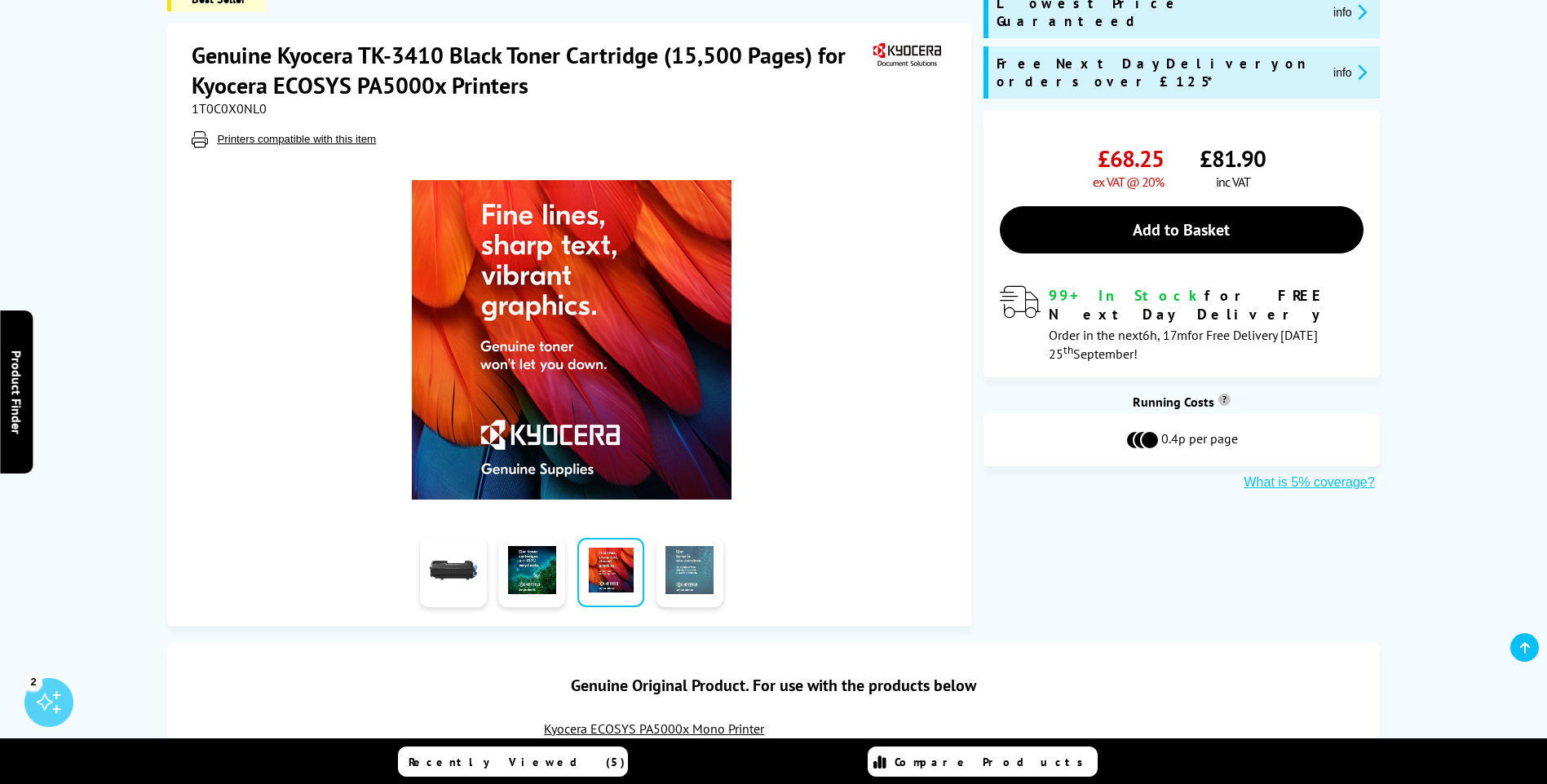
click at [680, 566] on link at bounding box center [690, 573] width 67 height 69
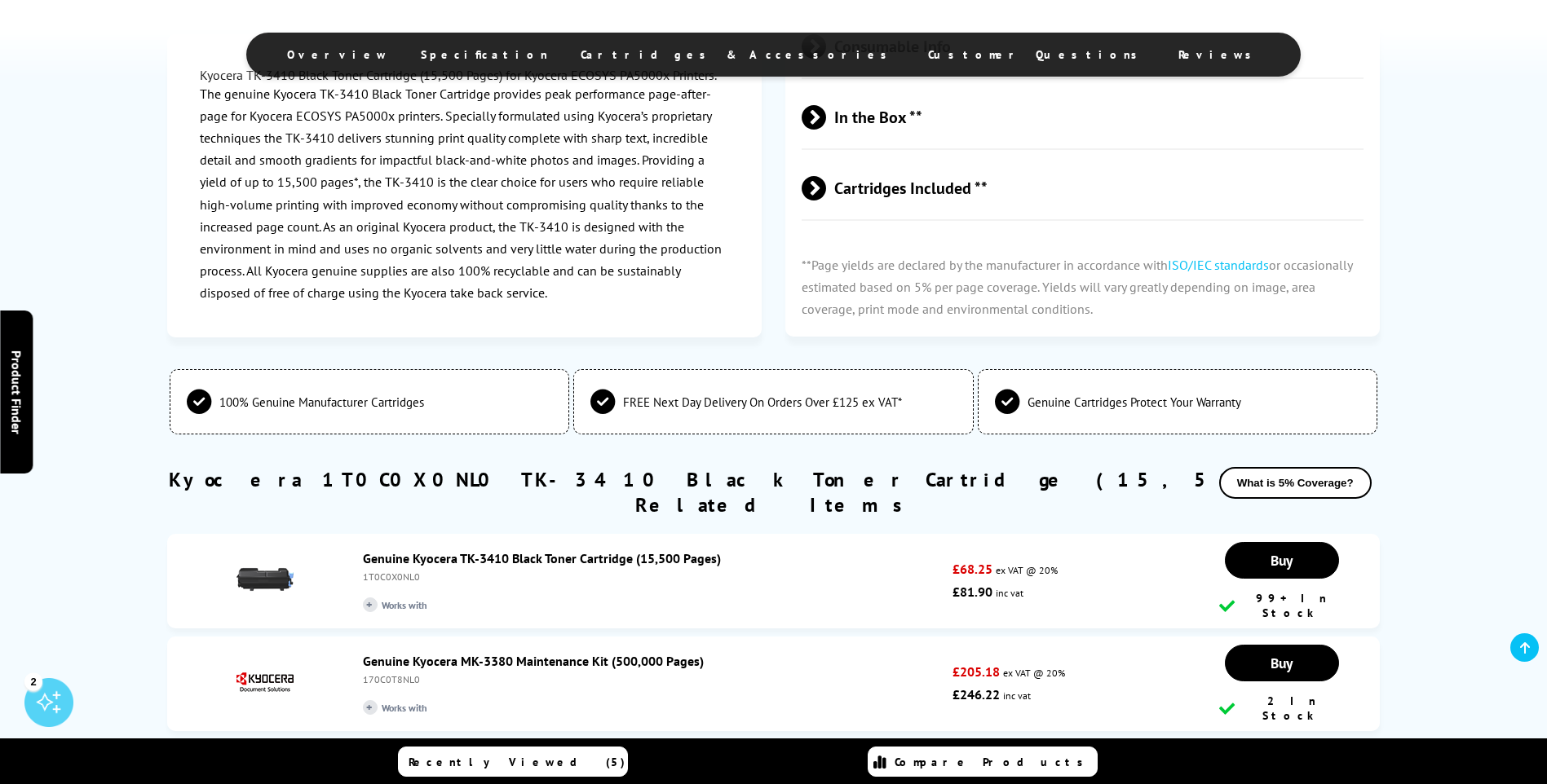
scroll to position [1304, 0]
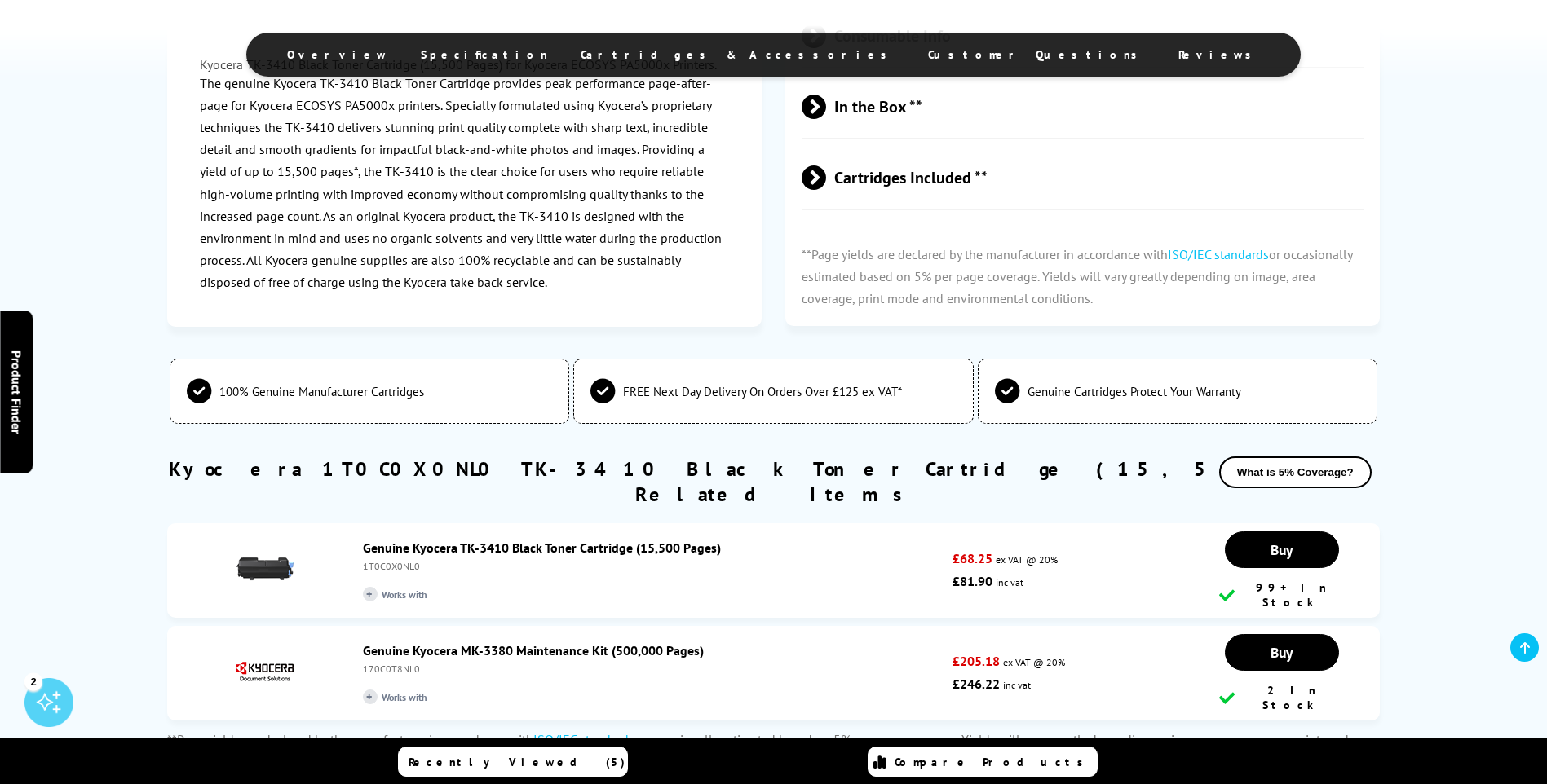
click at [369, 643] on link "Genuine Kyocera MK-3380 Maintenance Kit (500,000 Pages)" at bounding box center [533, 651] width 341 height 16
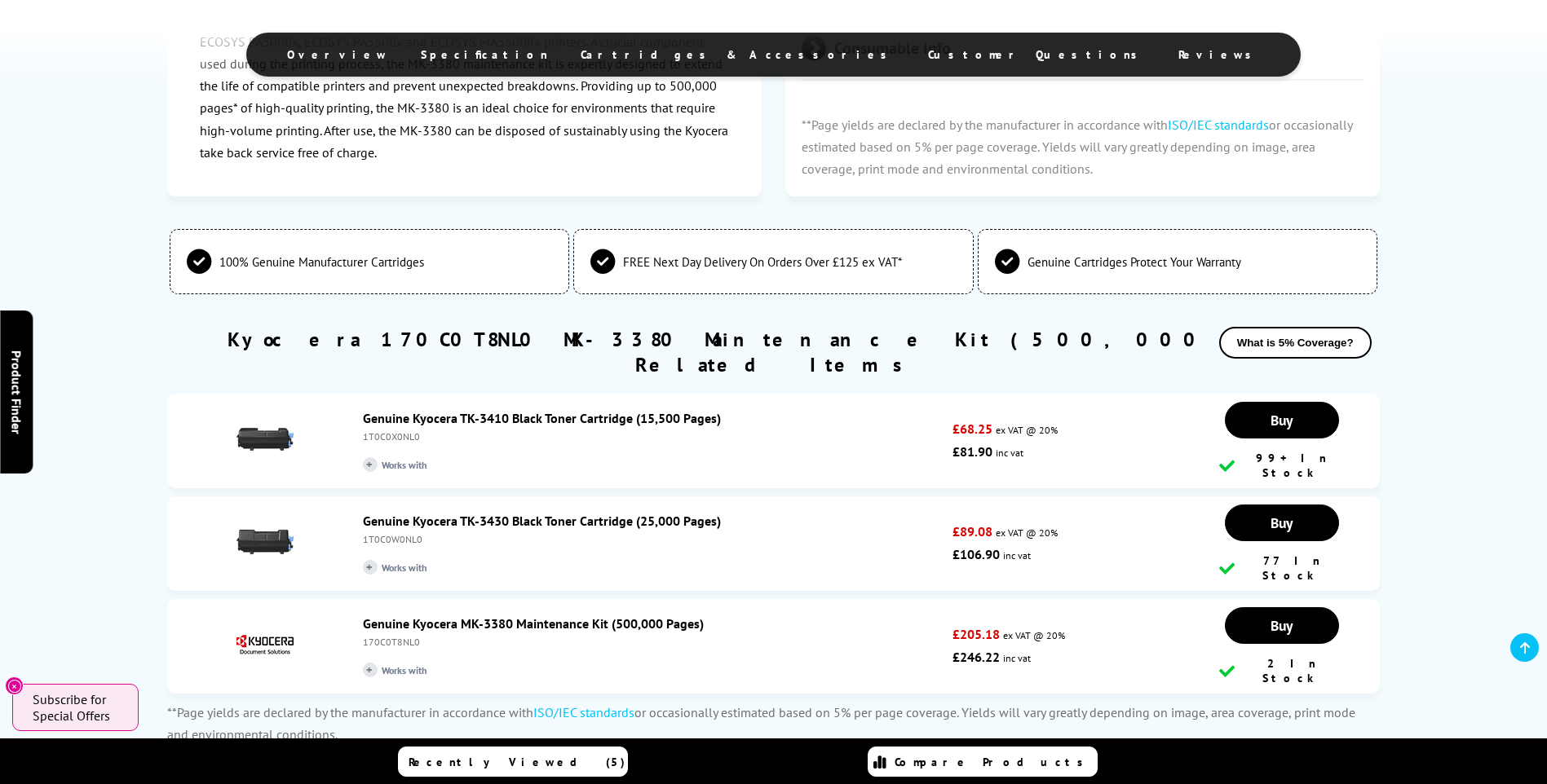
scroll to position [1141, 0]
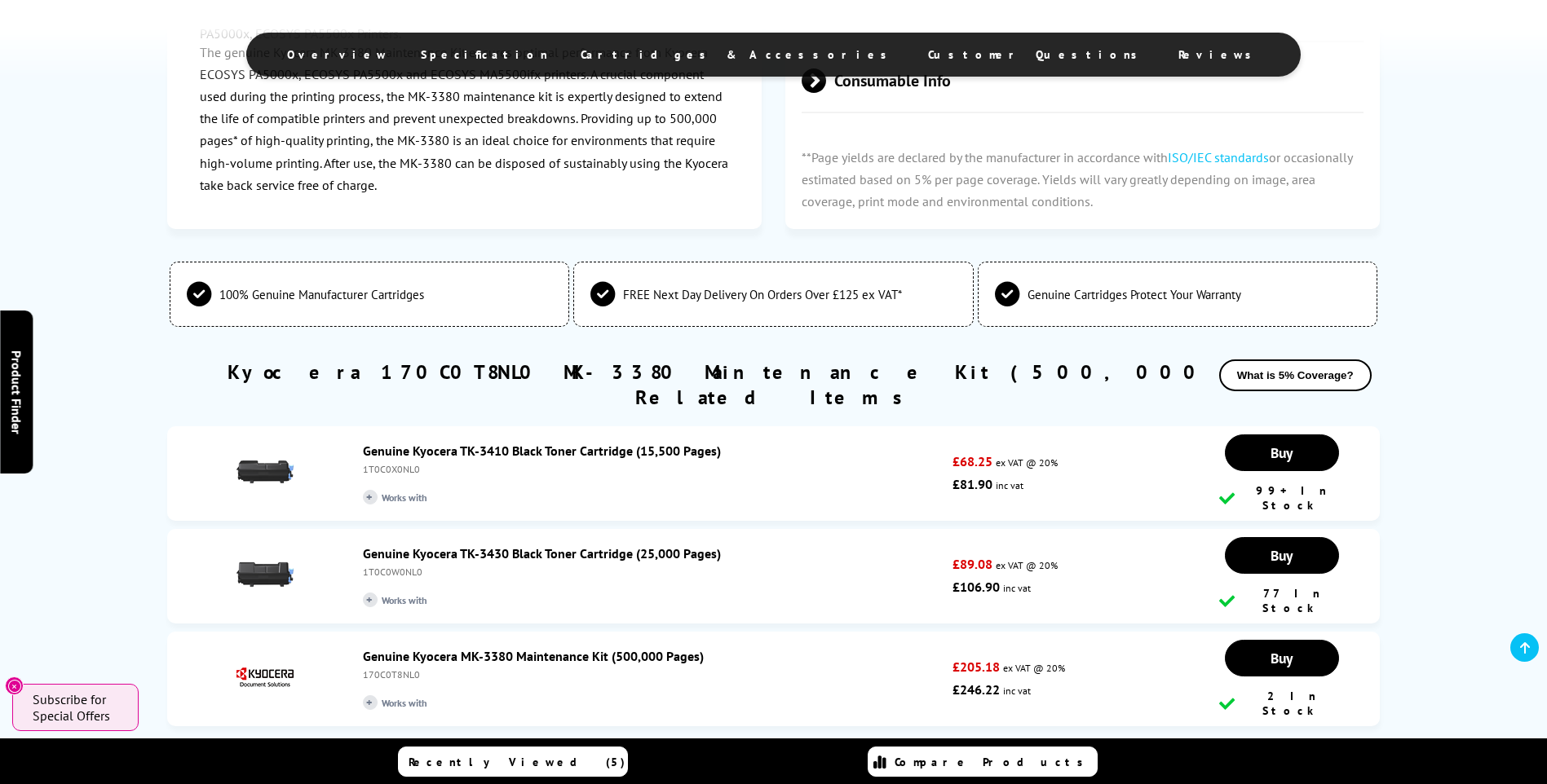
click at [1529, 653] on icon at bounding box center [1525, 648] width 10 height 13
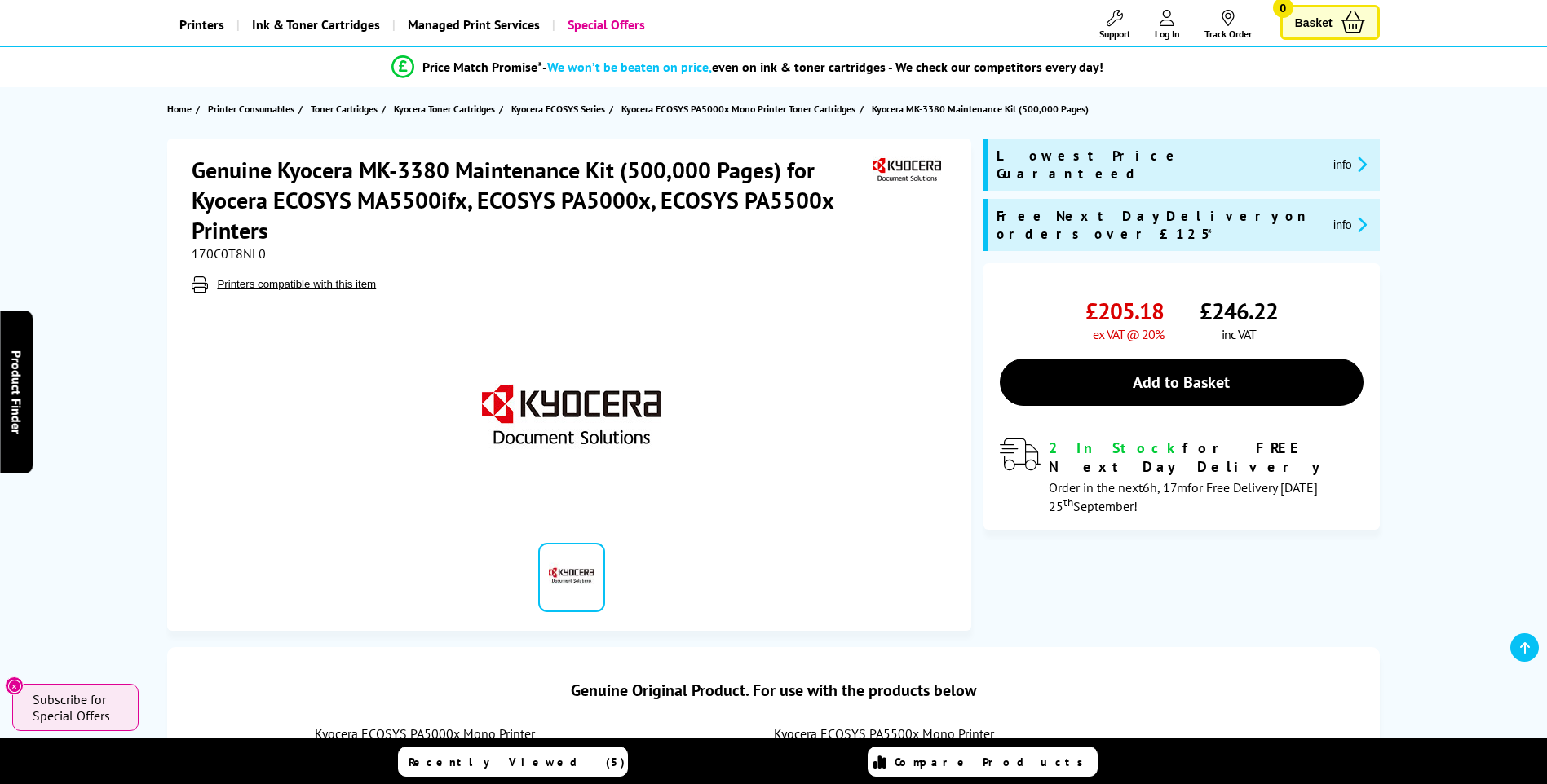
scroll to position [0, 0]
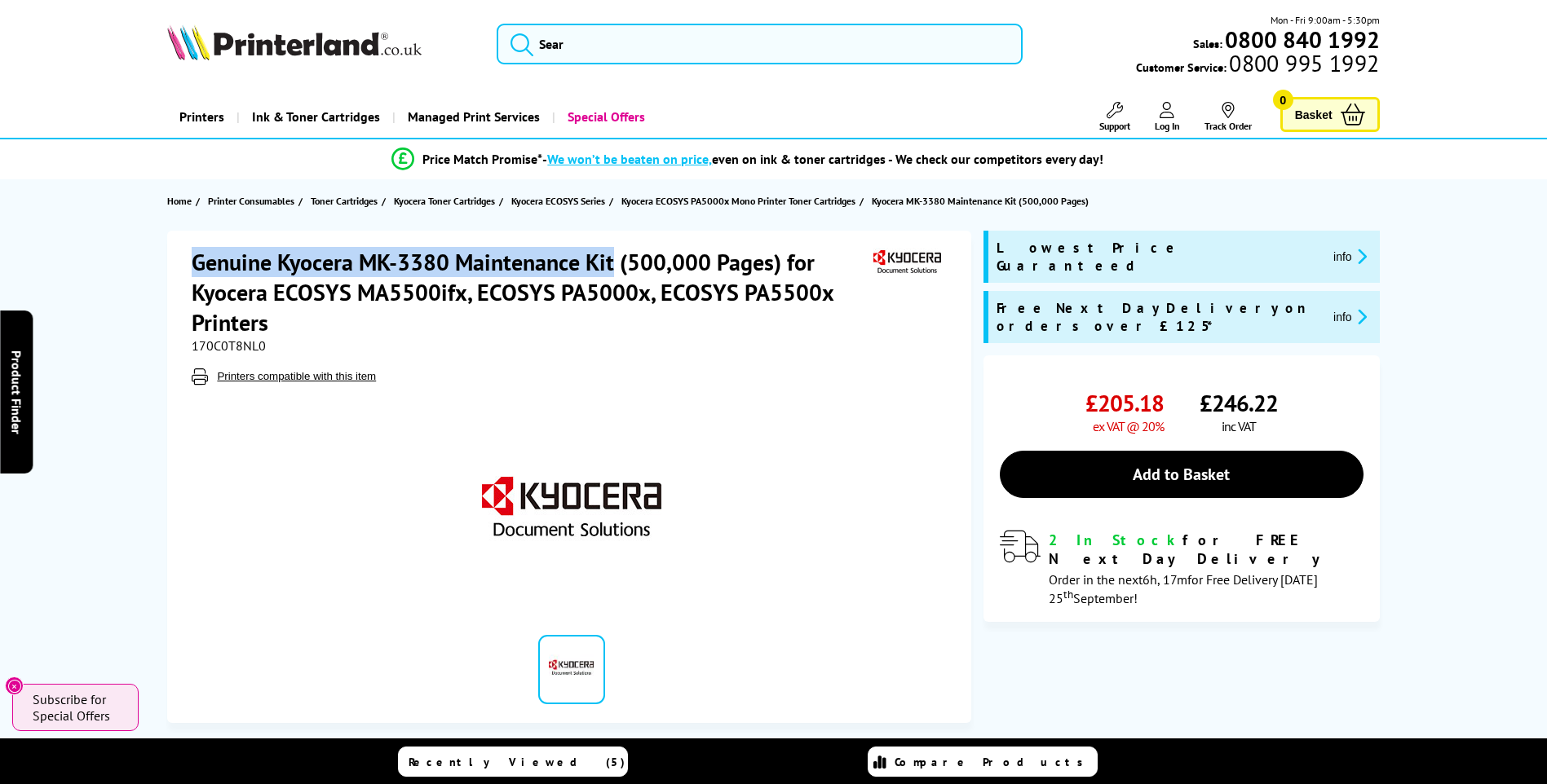
drag, startPoint x: 198, startPoint y: 257, endPoint x: 612, endPoint y: 262, distance: 414.0
click at [612, 262] on h1 "Genuine Kyocera MK-3380 Maintenance Kit (500,000 Pages) for Kyocera ECOSYS MA55…" at bounding box center [530, 292] width 677 height 90
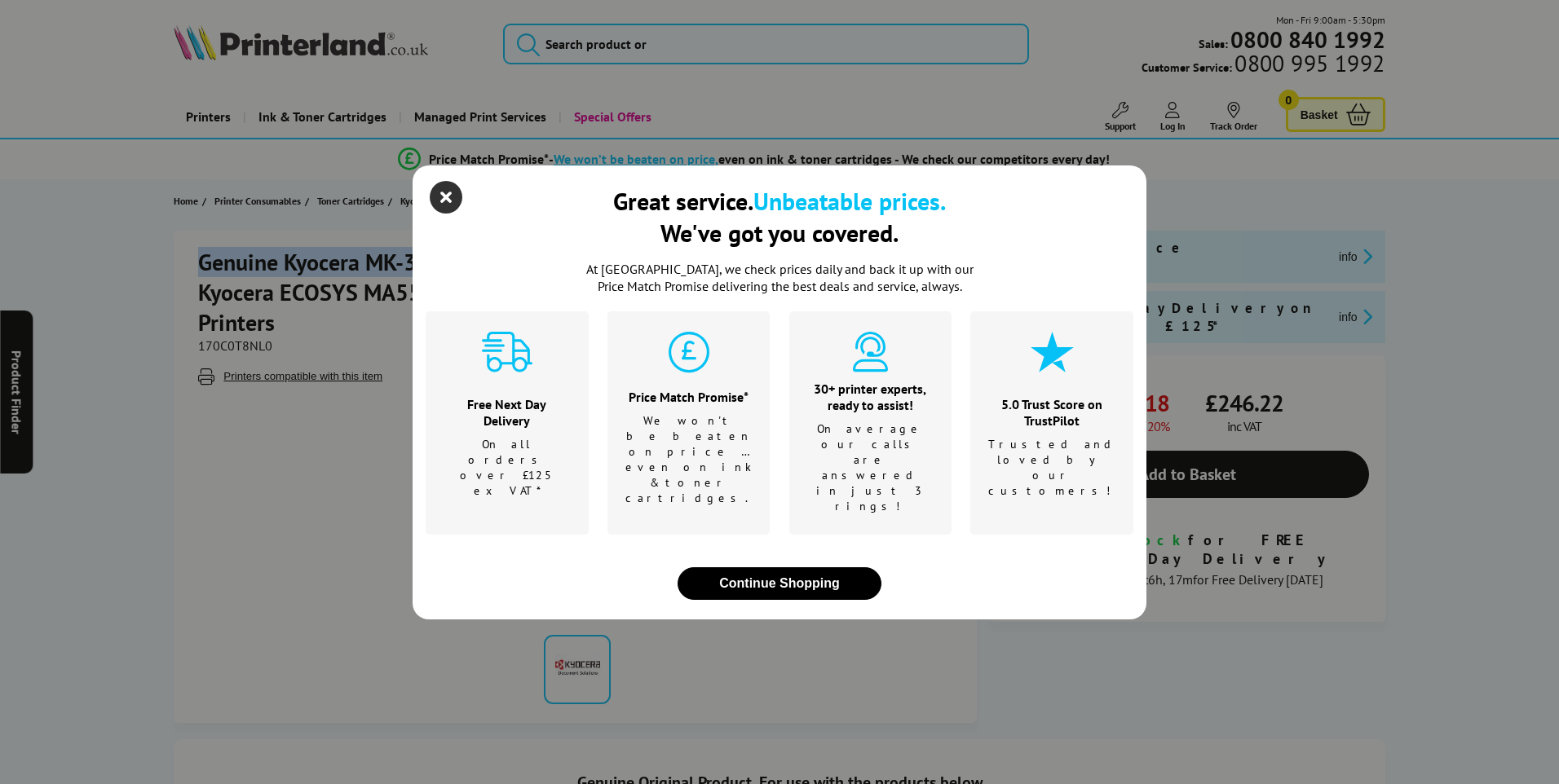
click at [448, 214] on icon "close modal" at bounding box center [446, 197] width 33 height 33
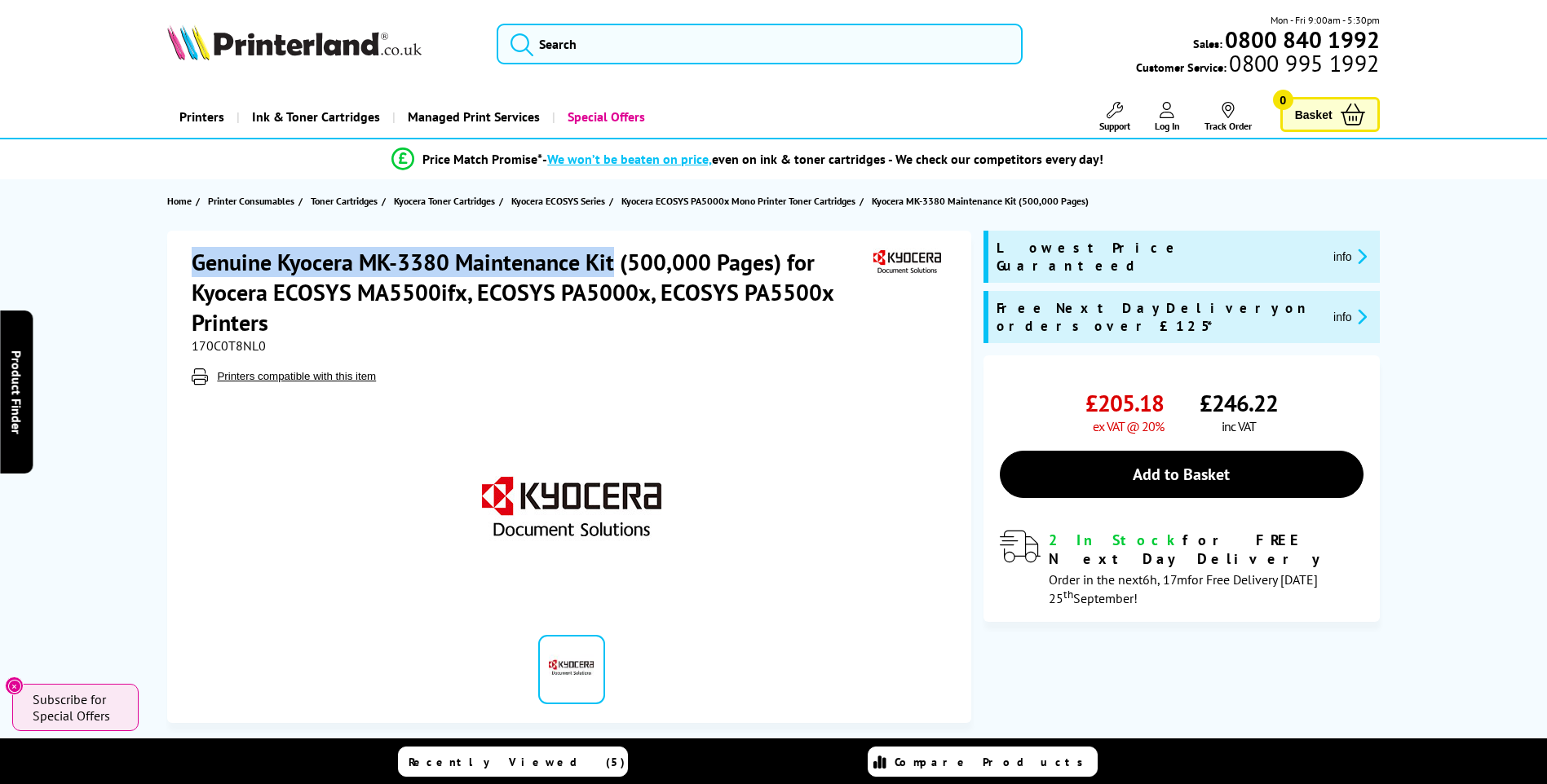
copy h1 "Genuine Kyocera MK-3380 Maintenance Kit"
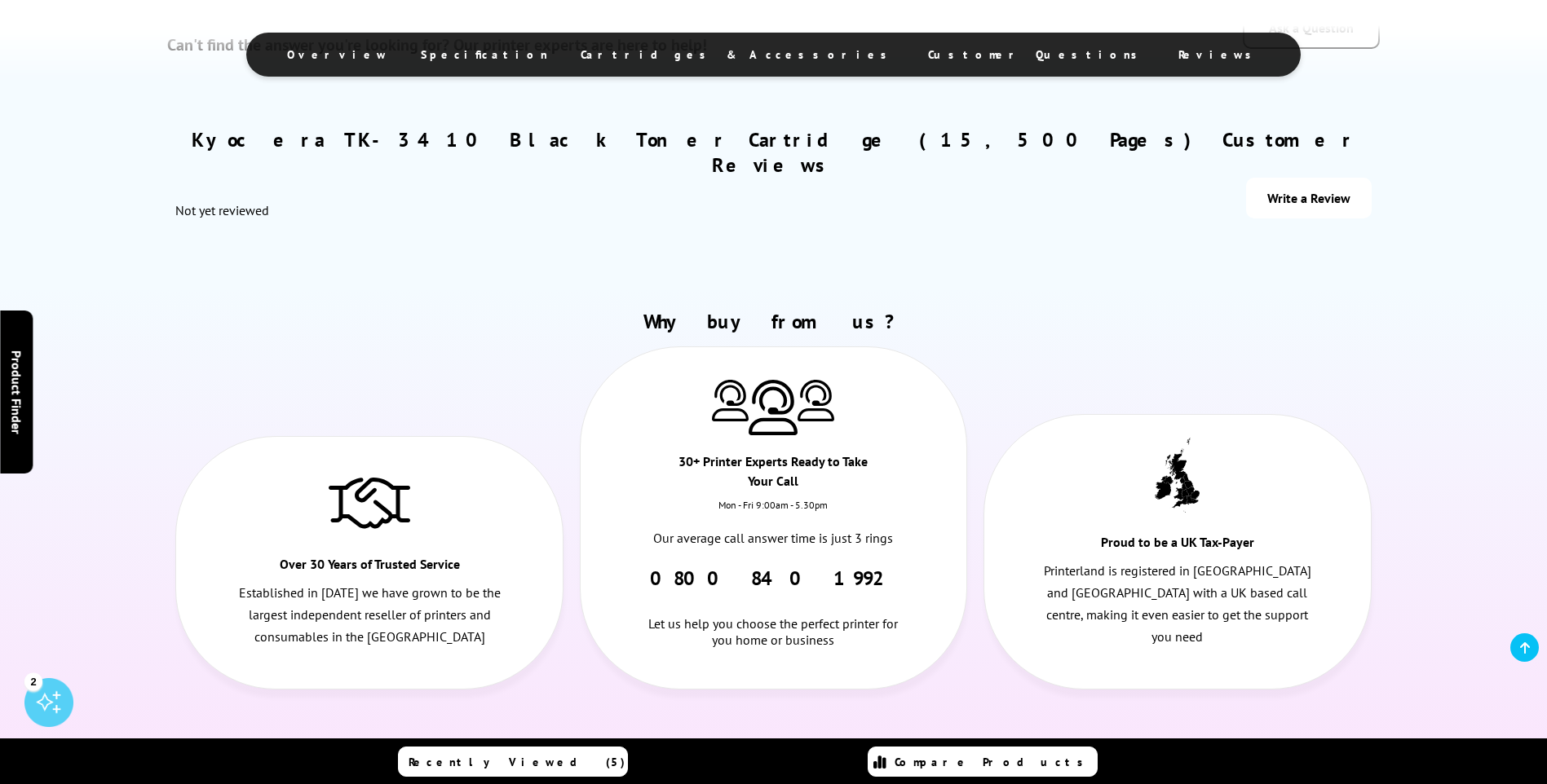
scroll to position [2119, 0]
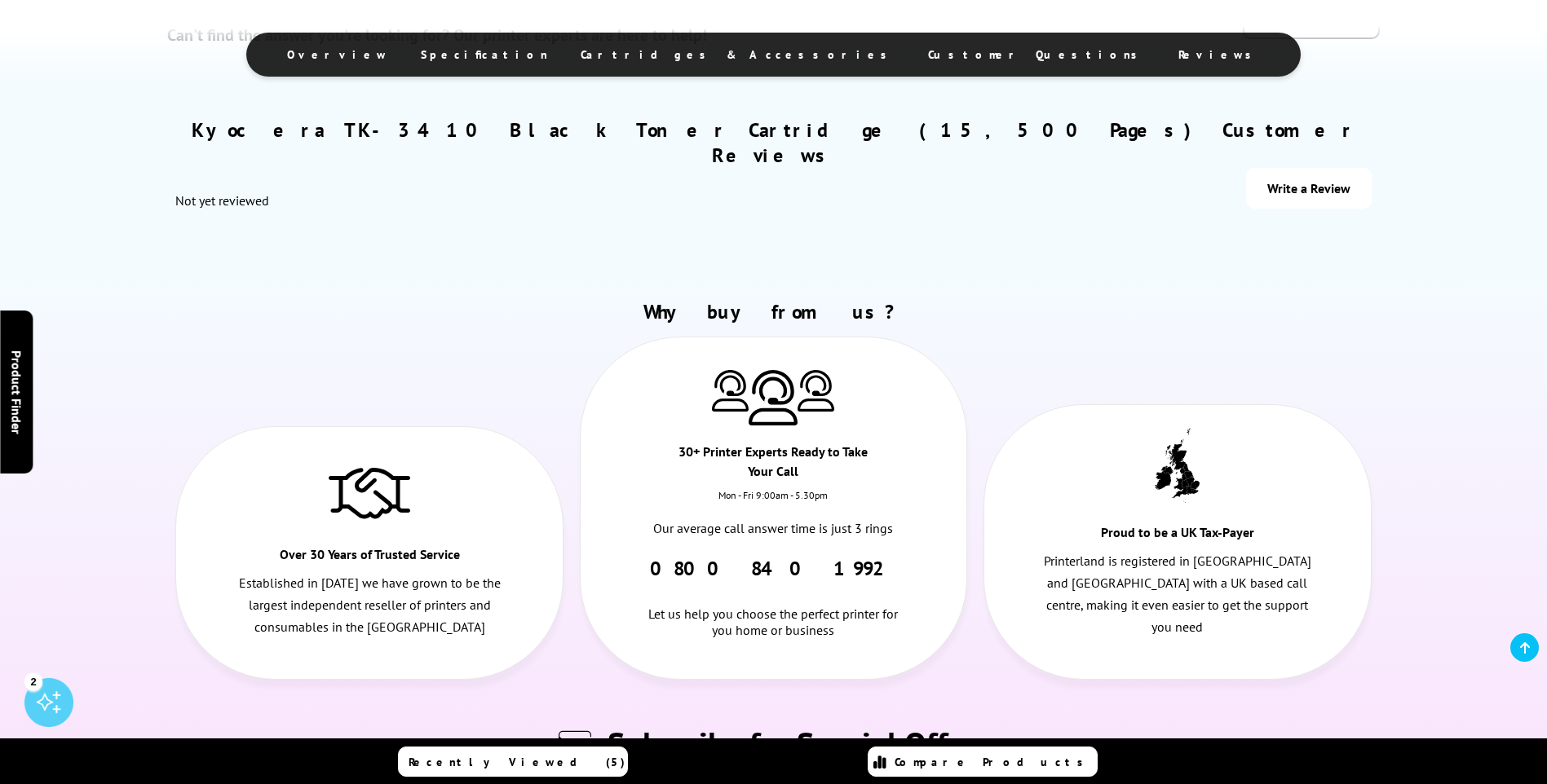
click at [46, 703] on div "2" at bounding box center [49, 702] width 49 height 49
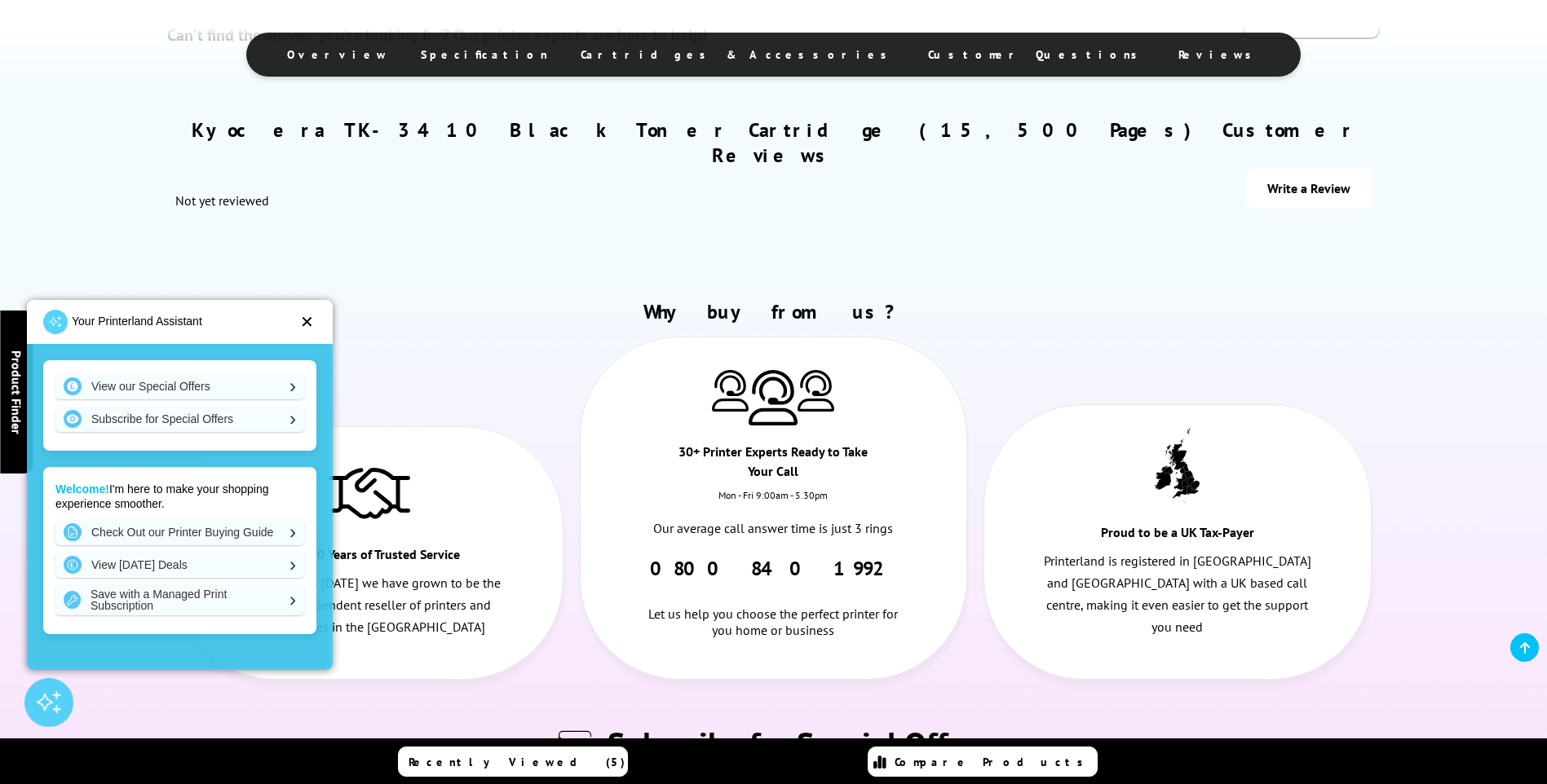
click at [307, 324] on div "✕" at bounding box center [307, 322] width 14 height 16
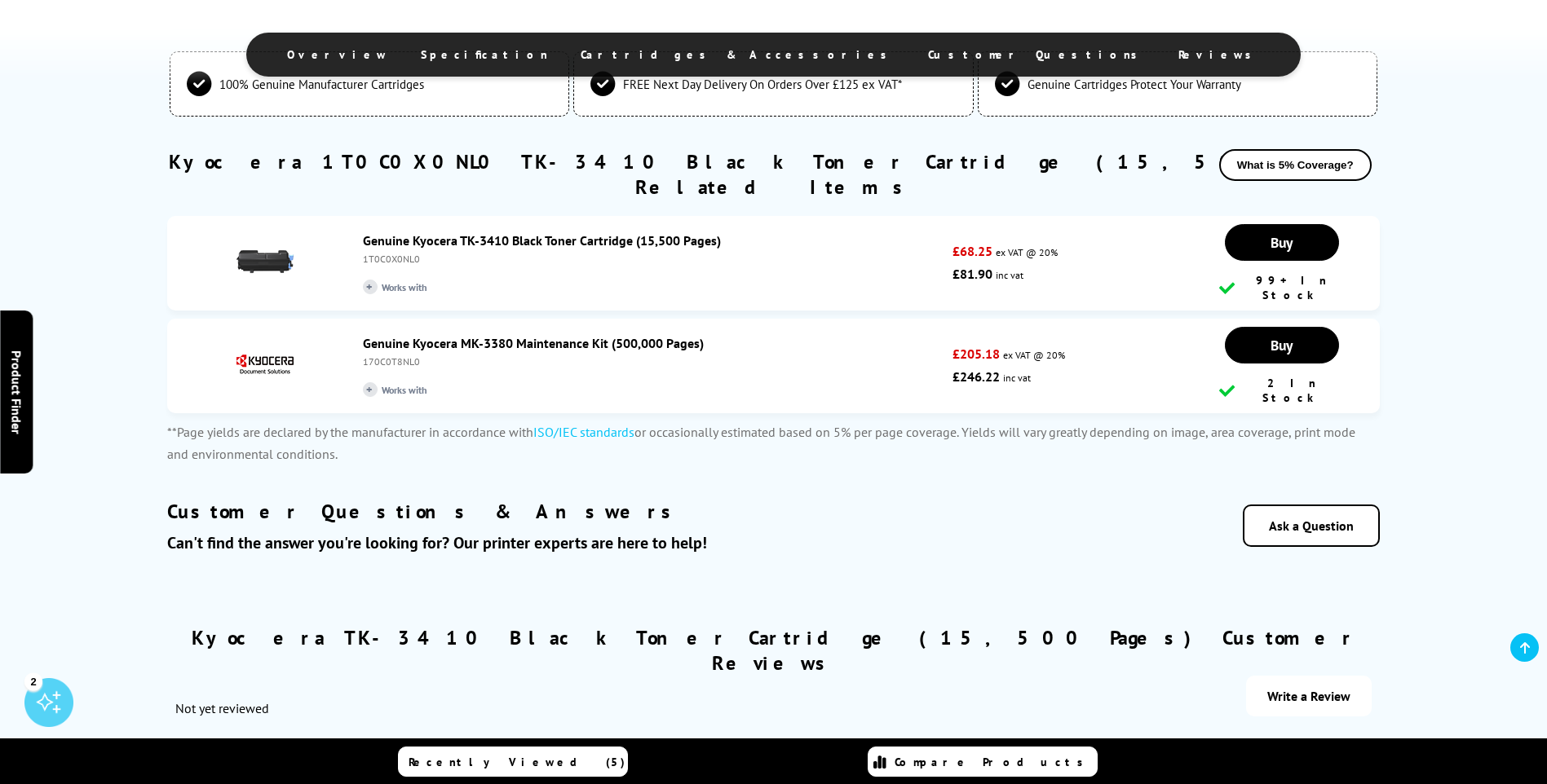
scroll to position [1582, 0]
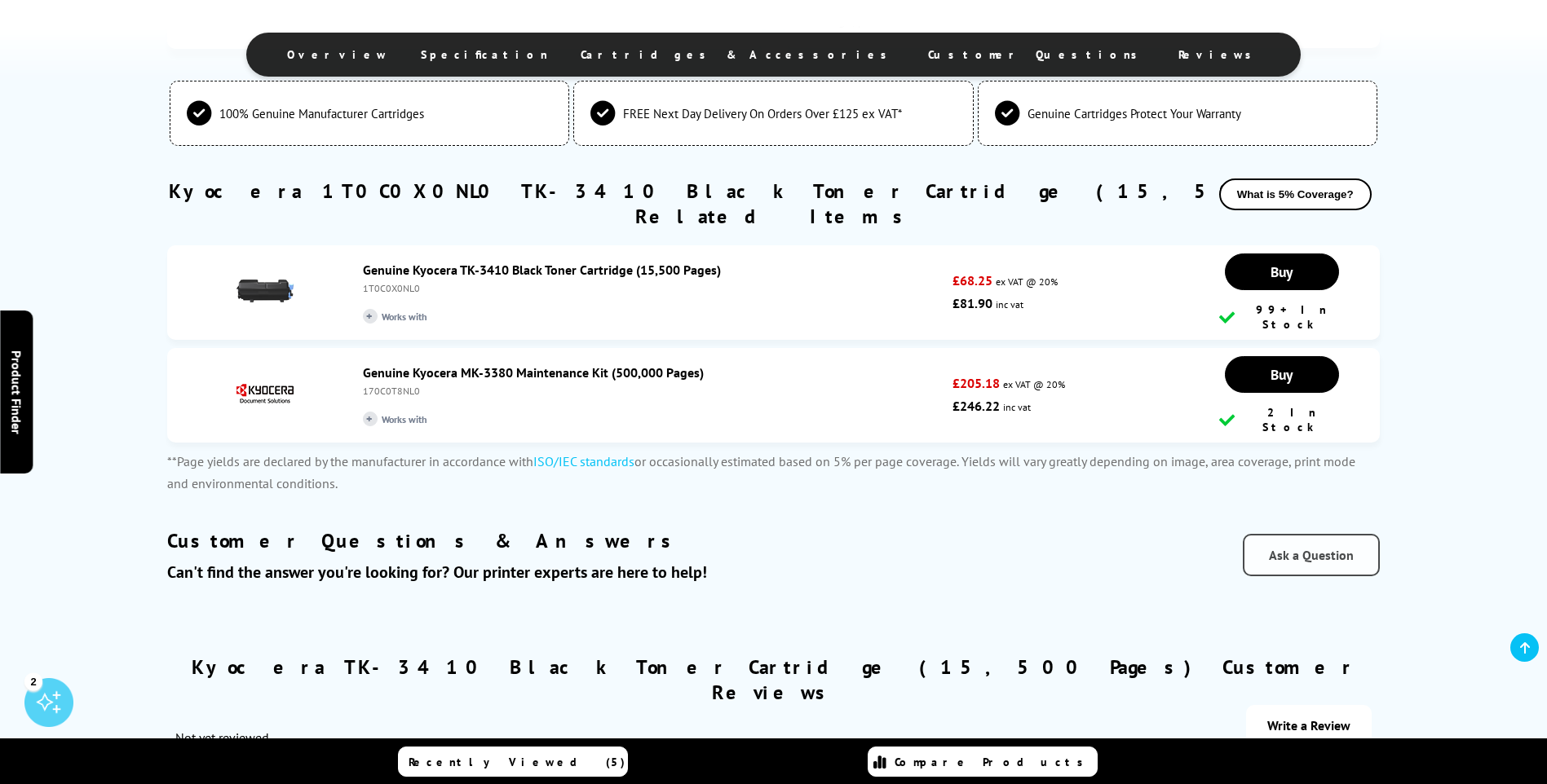
click at [1325, 534] on link "Ask a Question" at bounding box center [1311, 555] width 137 height 43
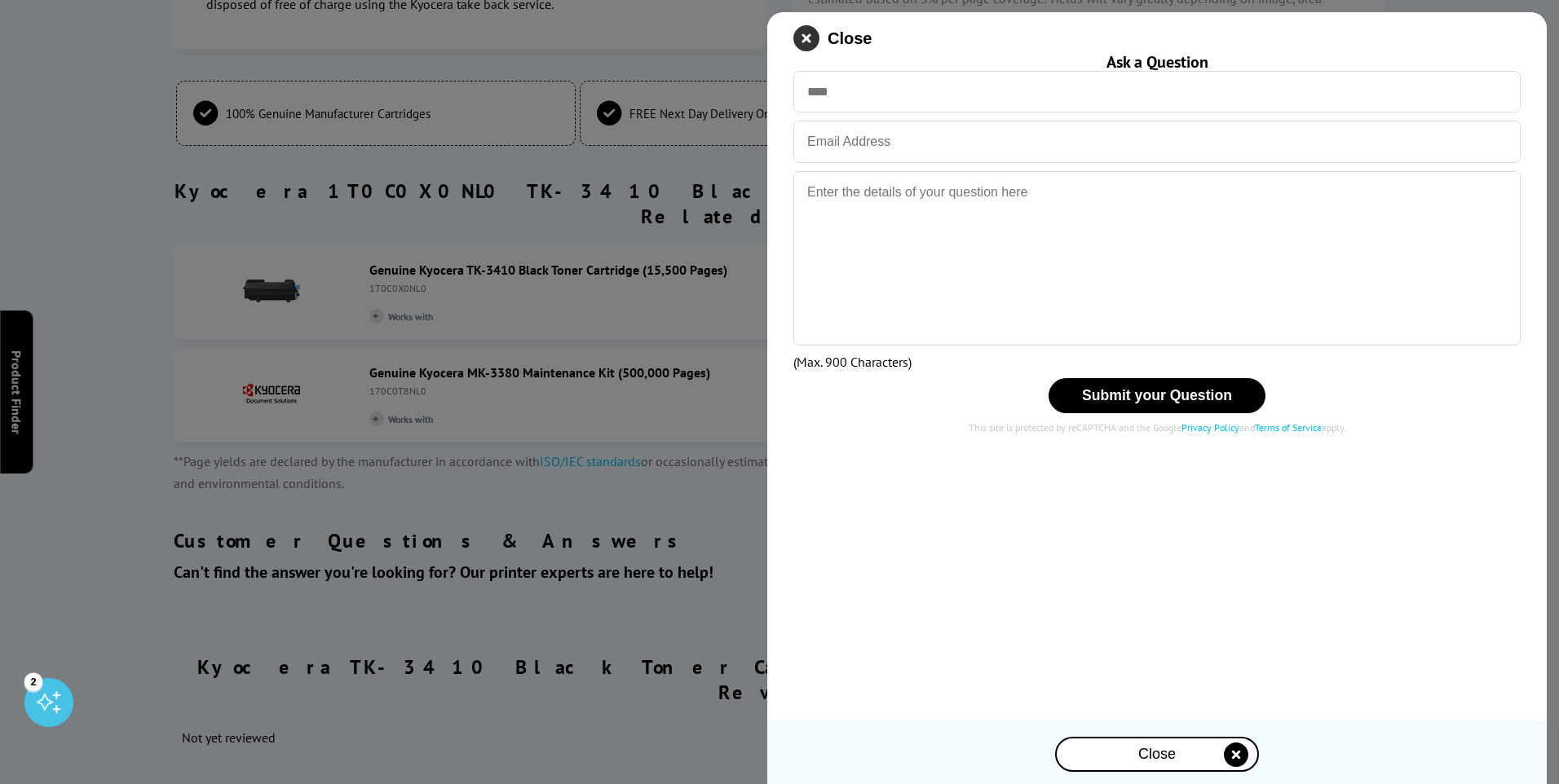
click at [810, 35] on icon "close modal" at bounding box center [806, 39] width 26 height 26
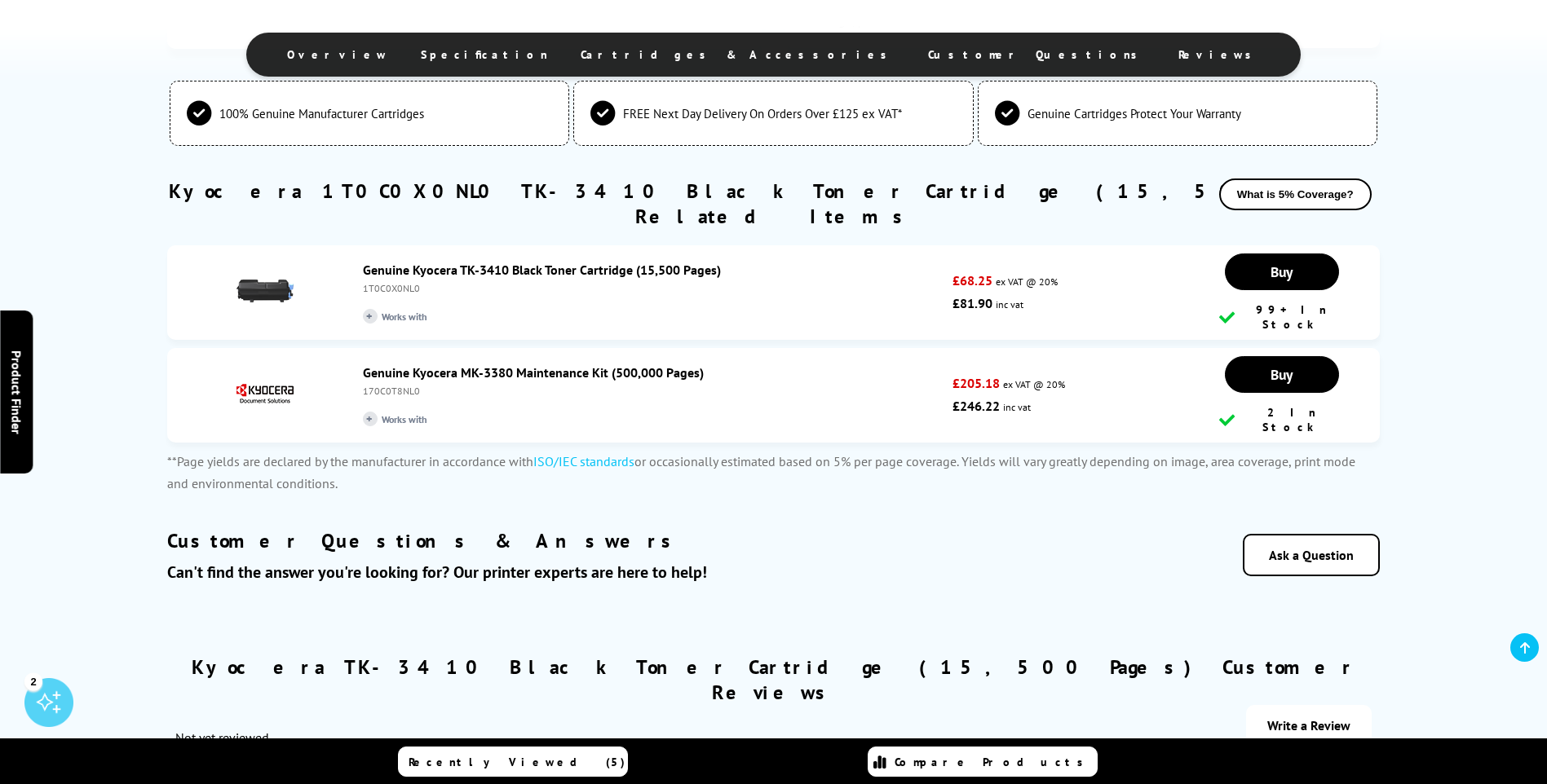
click at [1178, 56] on span "Reviews" at bounding box center [1219, 54] width 81 height 15
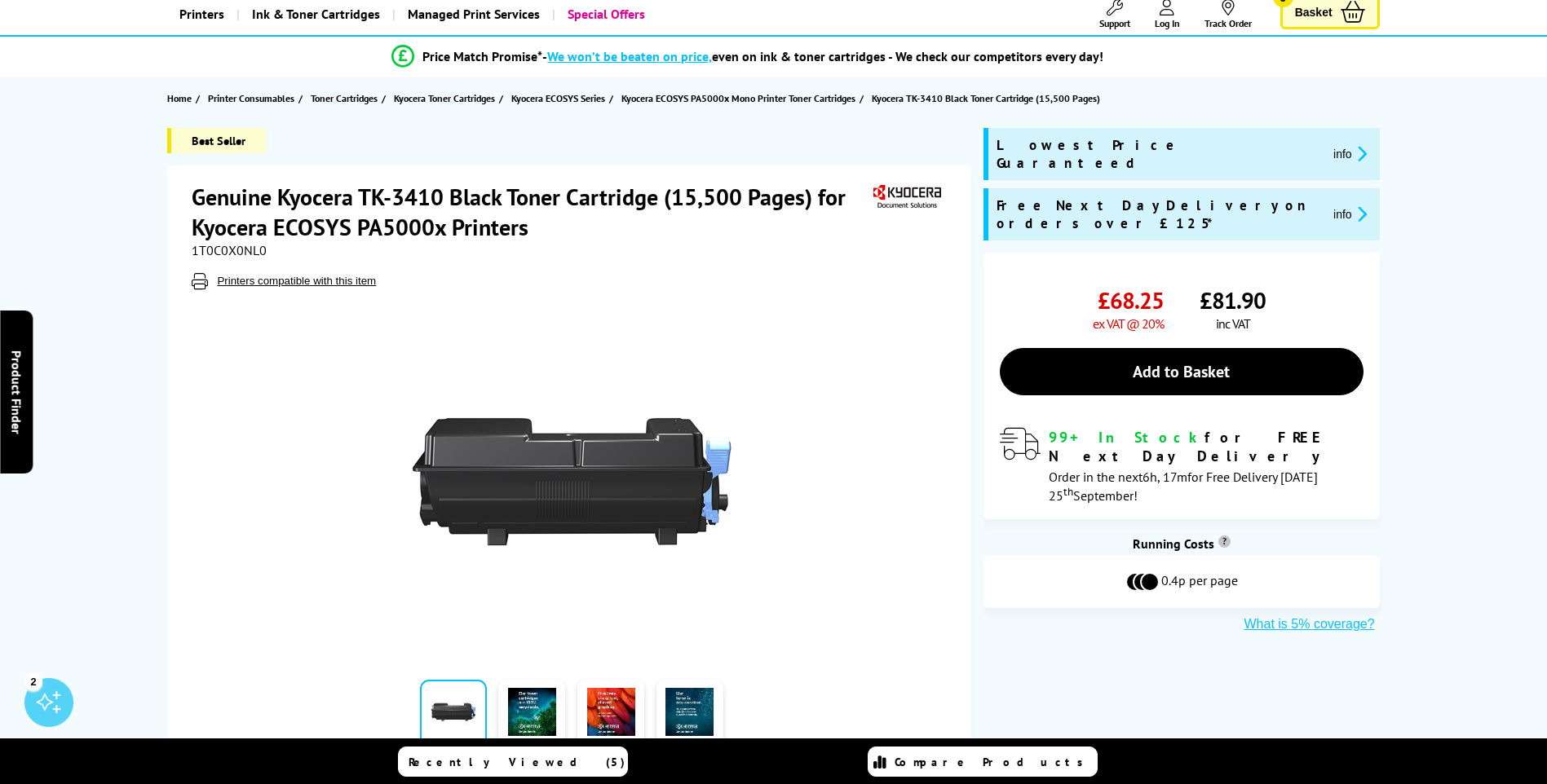
scroll to position [0, 0]
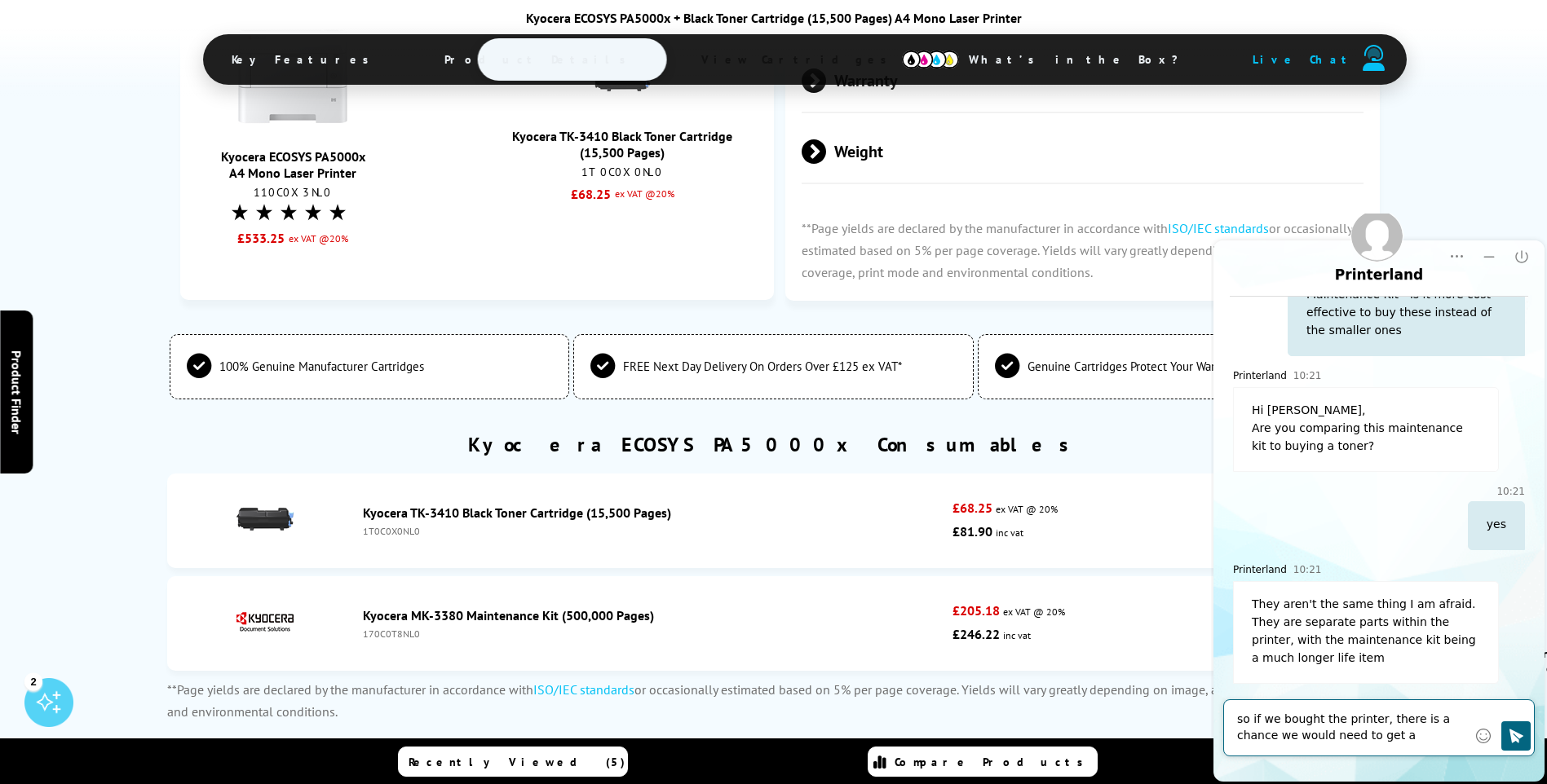
scroll to position [237, 0]
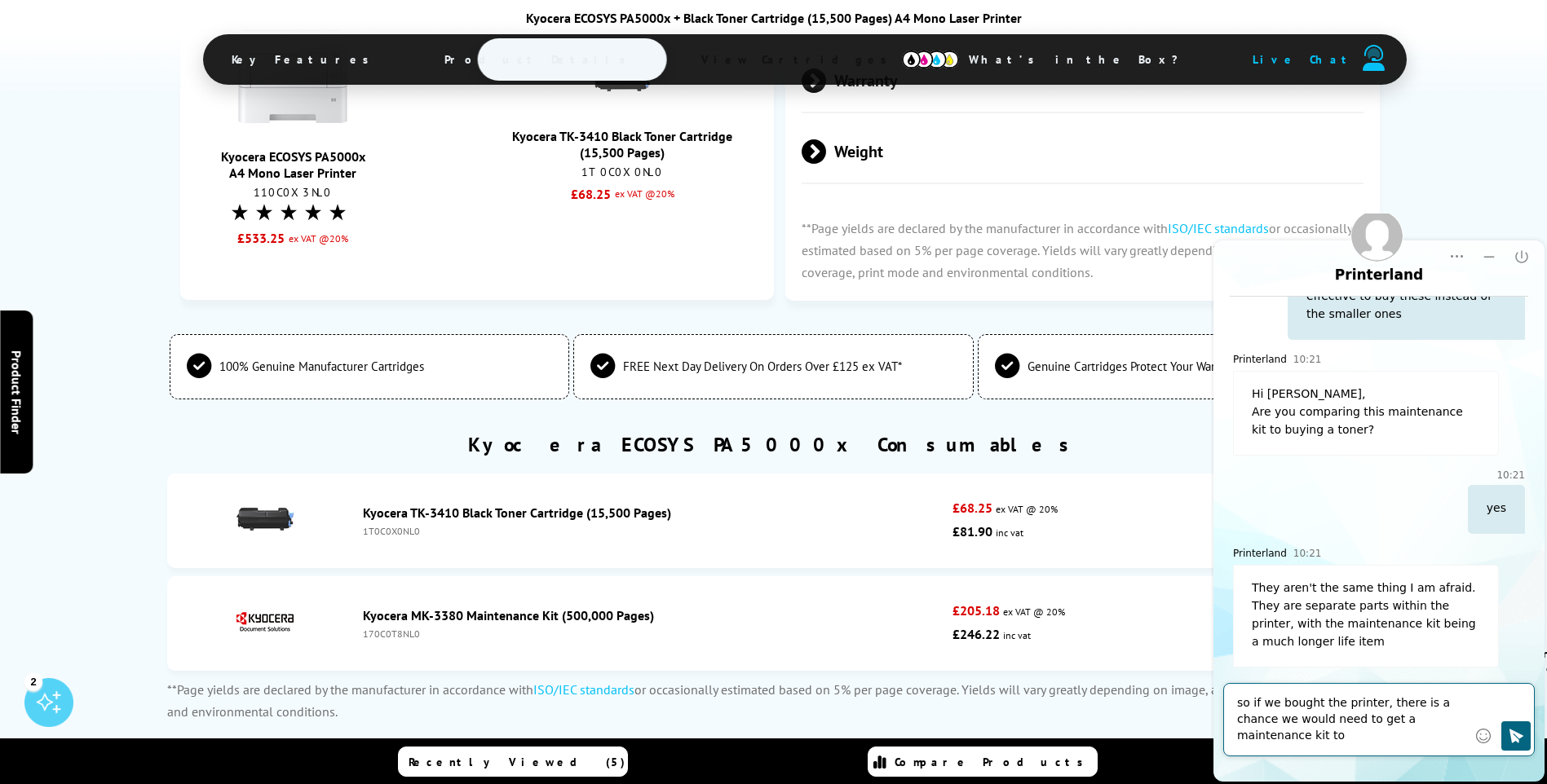
type textarea "so if we bought the printer, there is a chance we would need to get a maintenan…"
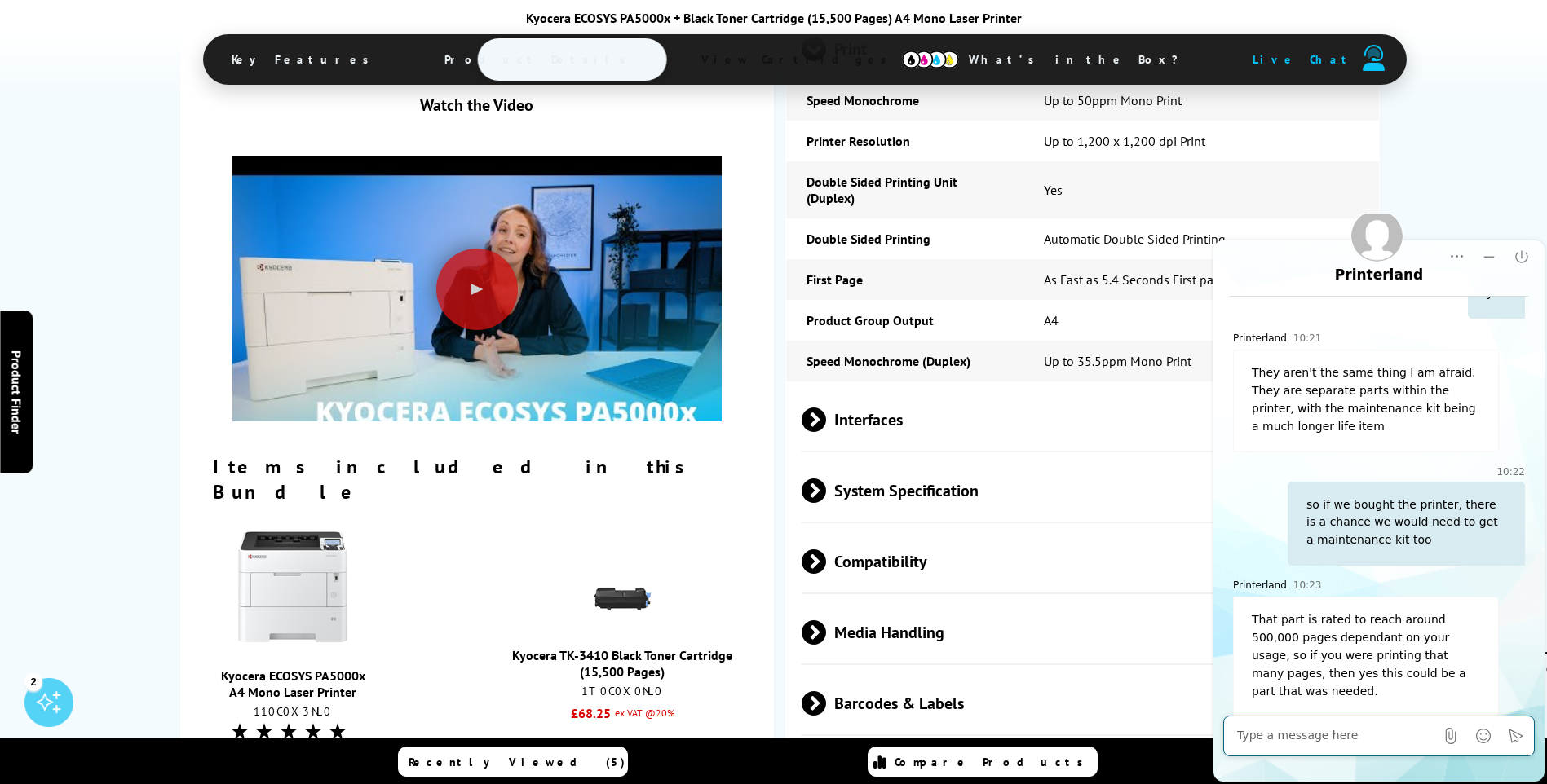
scroll to position [1889, 0]
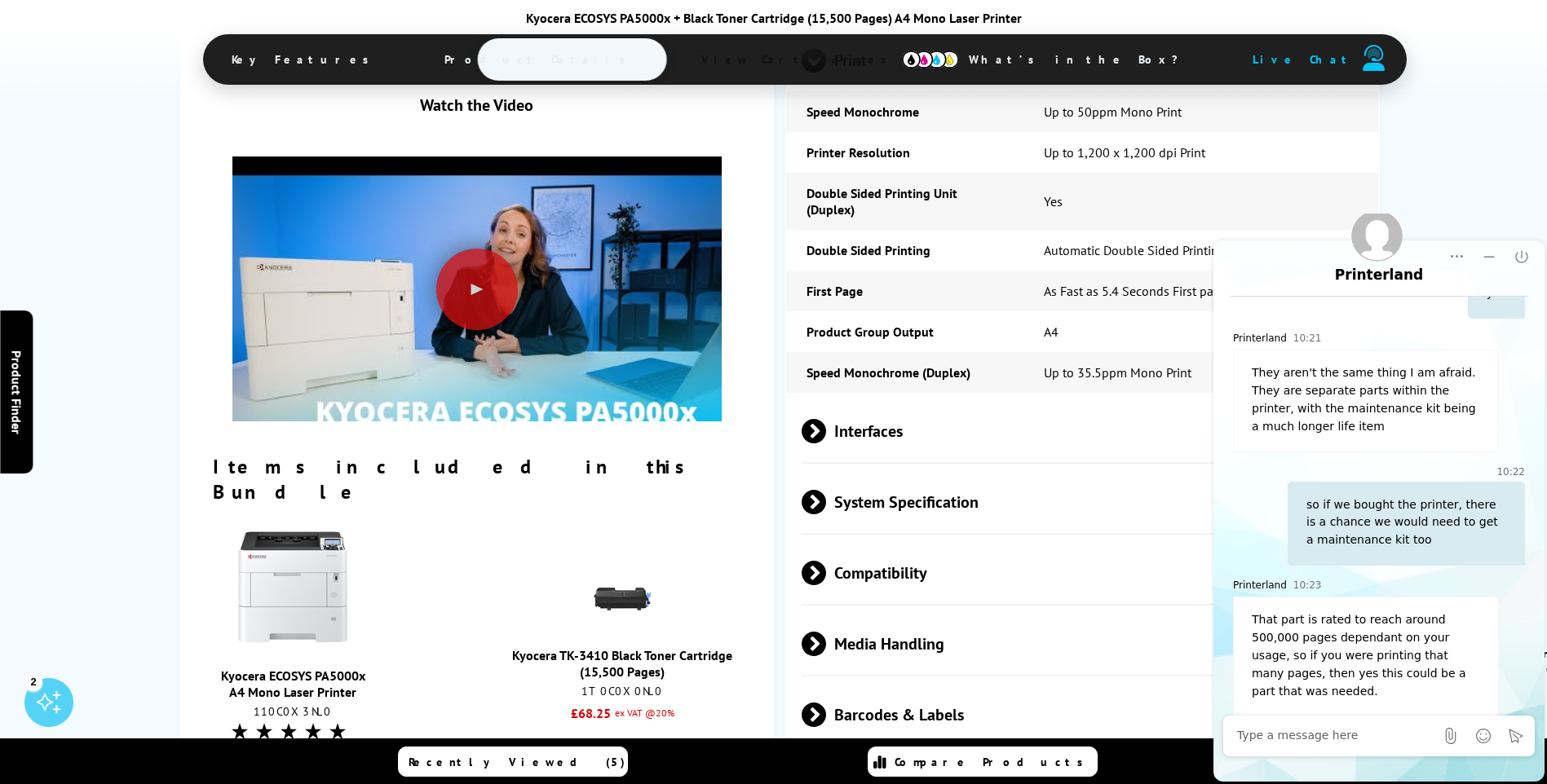
click at [276, 528] on img at bounding box center [292, 587] width 123 height 123
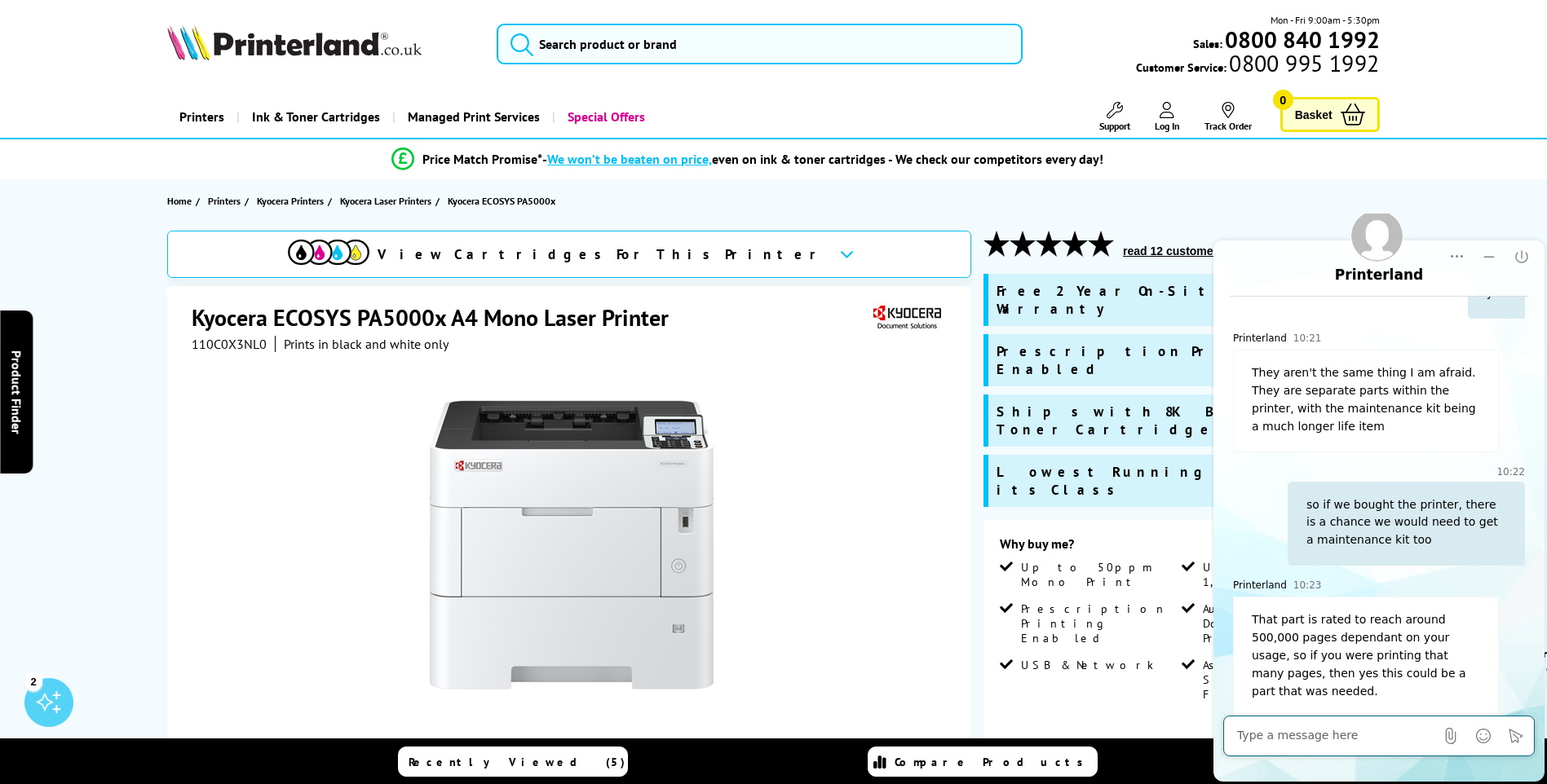
scroll to position [81, 0]
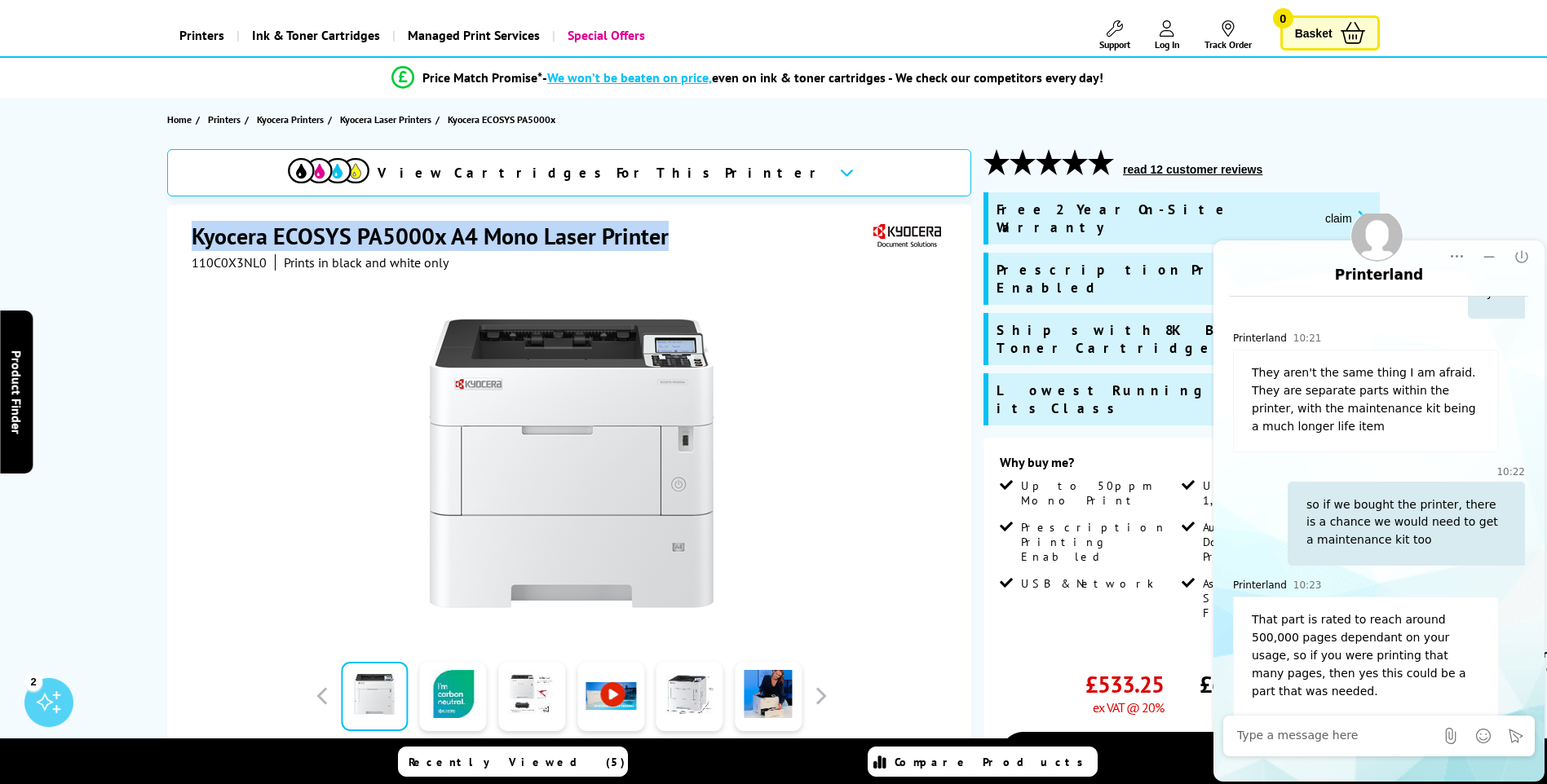
drag, startPoint x: 196, startPoint y: 232, endPoint x: 703, endPoint y: 246, distance: 507.2
click at [703, 246] on div "Kyocera ECOSYS PA5000x A4 Mono Laser Printer" at bounding box center [571, 238] width 760 height 34
copy h1 "Kyocera ECOSYS PA5000x A4 Mono Laser Printer"
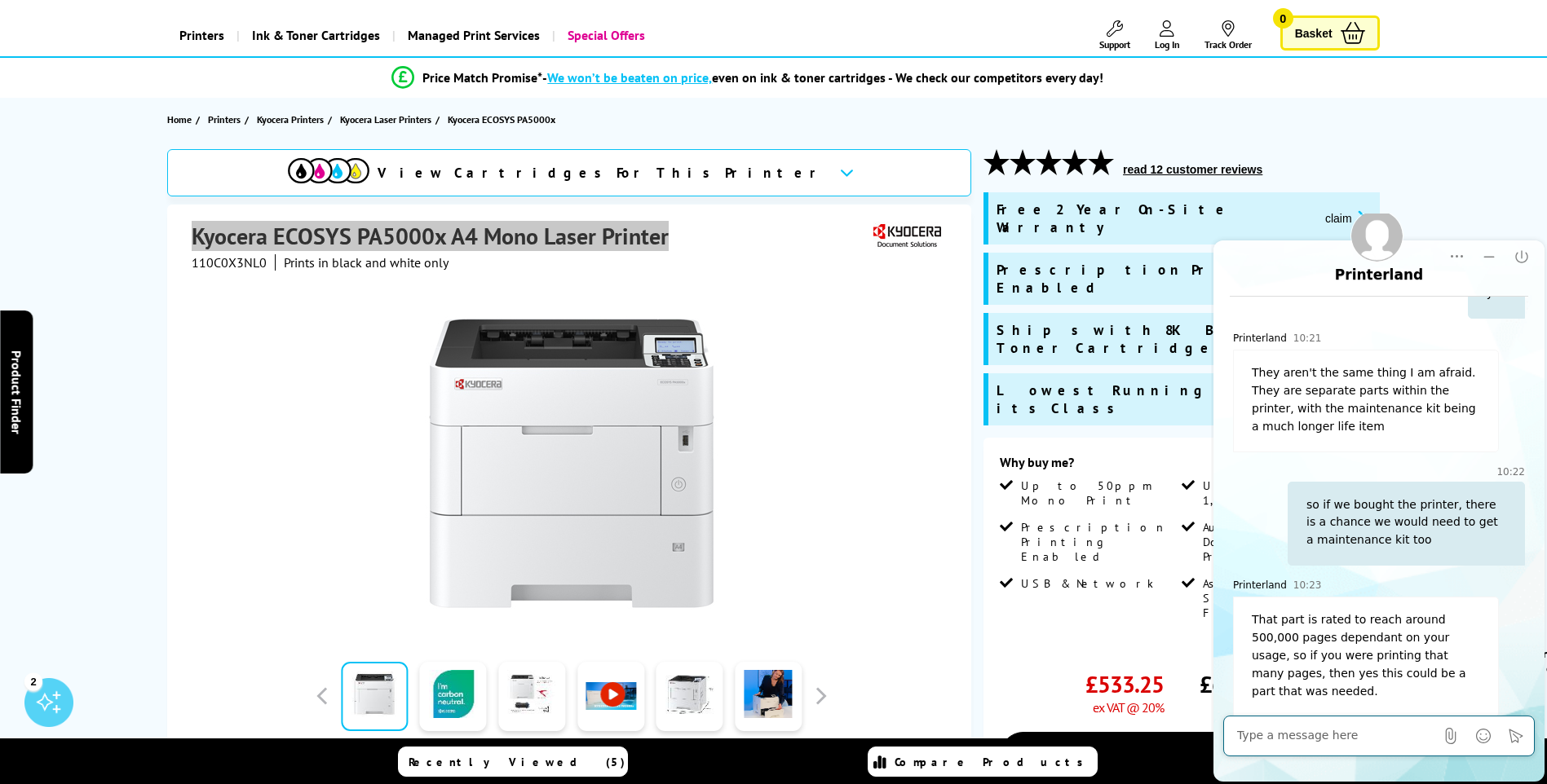
click at [1260, 740] on textarea "Message input field. Type your text here and use the Send button to send." at bounding box center [1336, 736] width 197 height 16
type textarea "we were looking at"
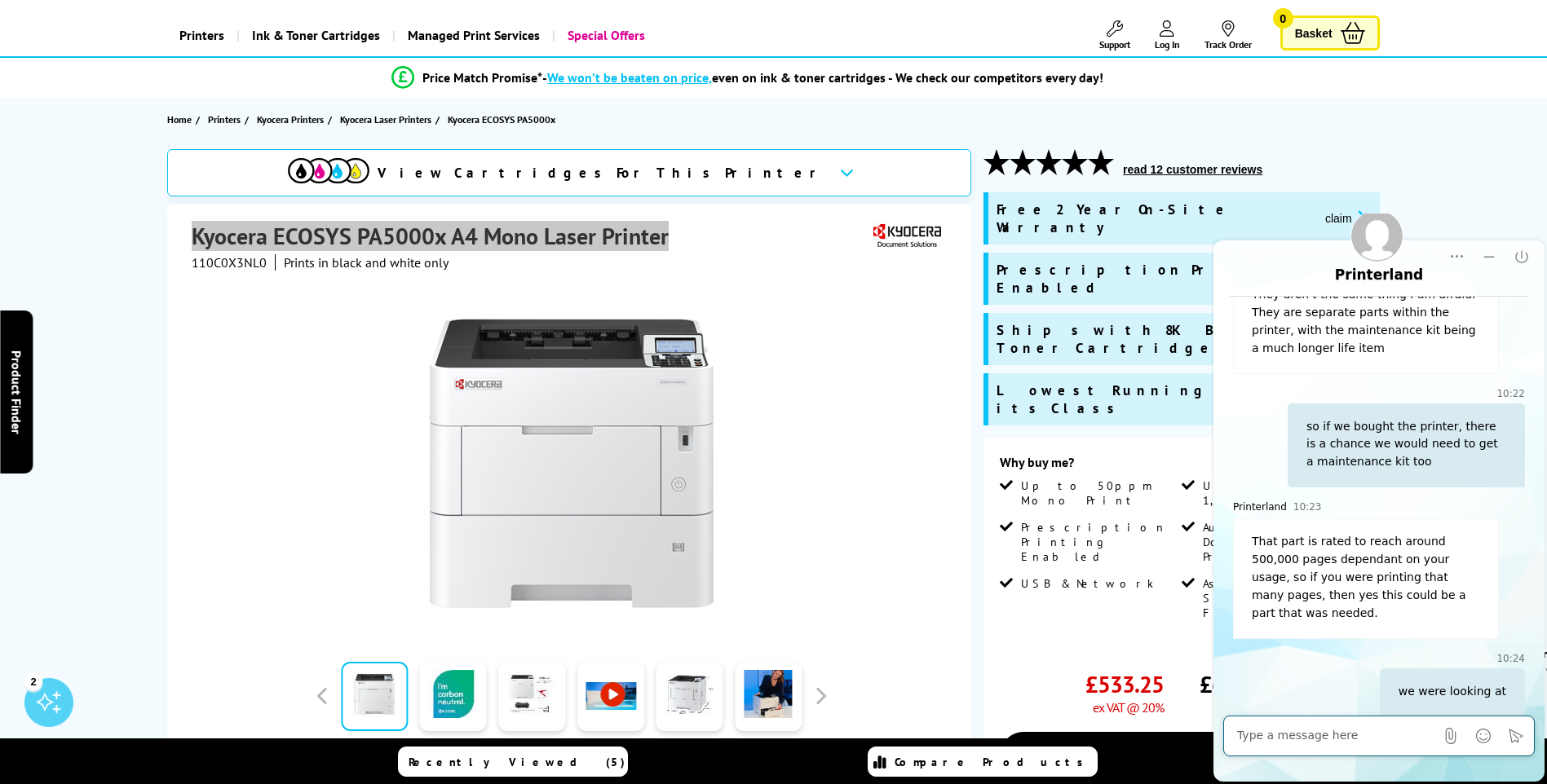
paste textarea "Kyocera ECOSYS PA5000x A4 Mono Laser Printer"
type textarea "Kyocera ECOSYS PA5000x A4 Mono Laser Printer"
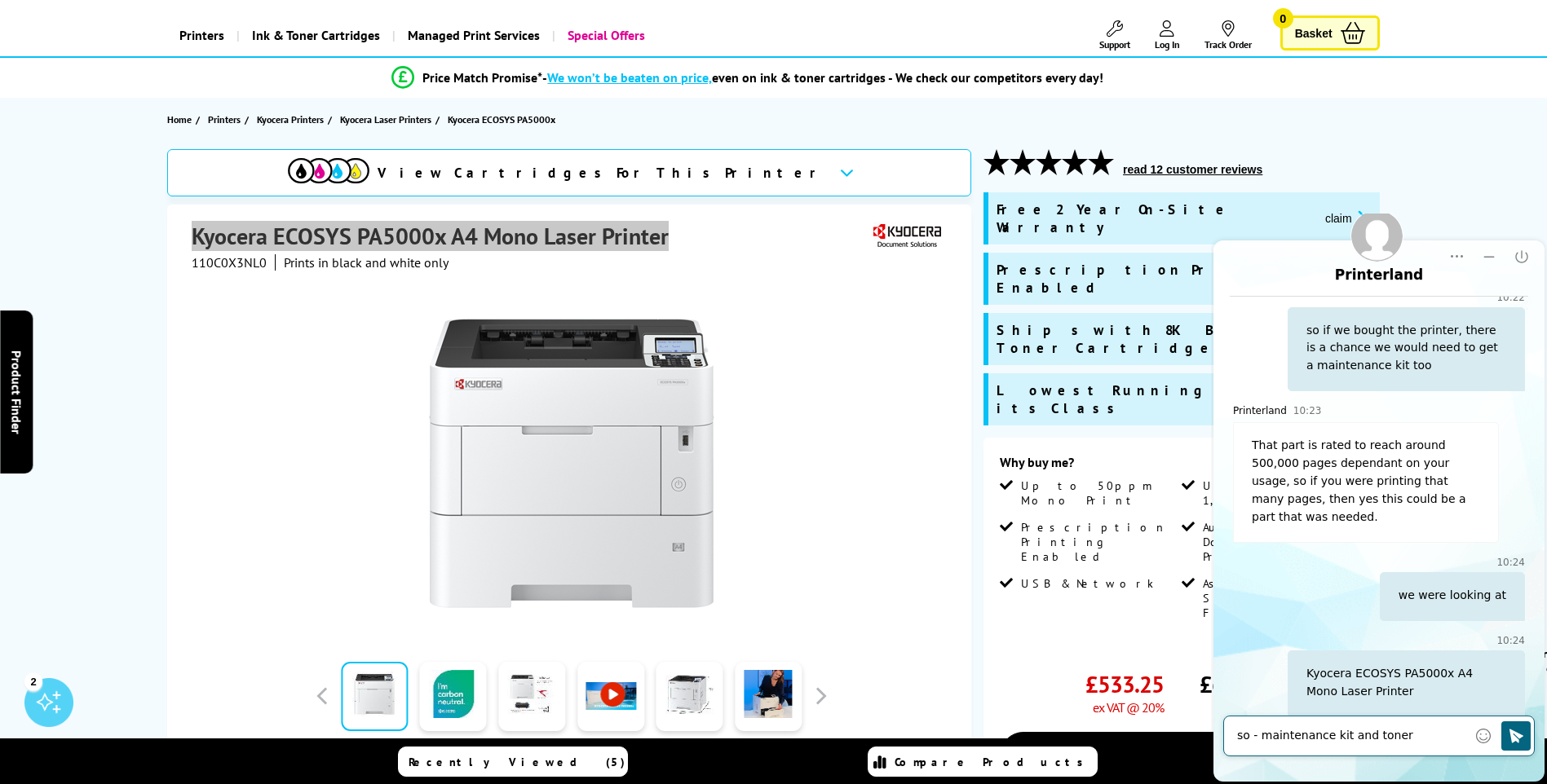
scroll to position [643, 0]
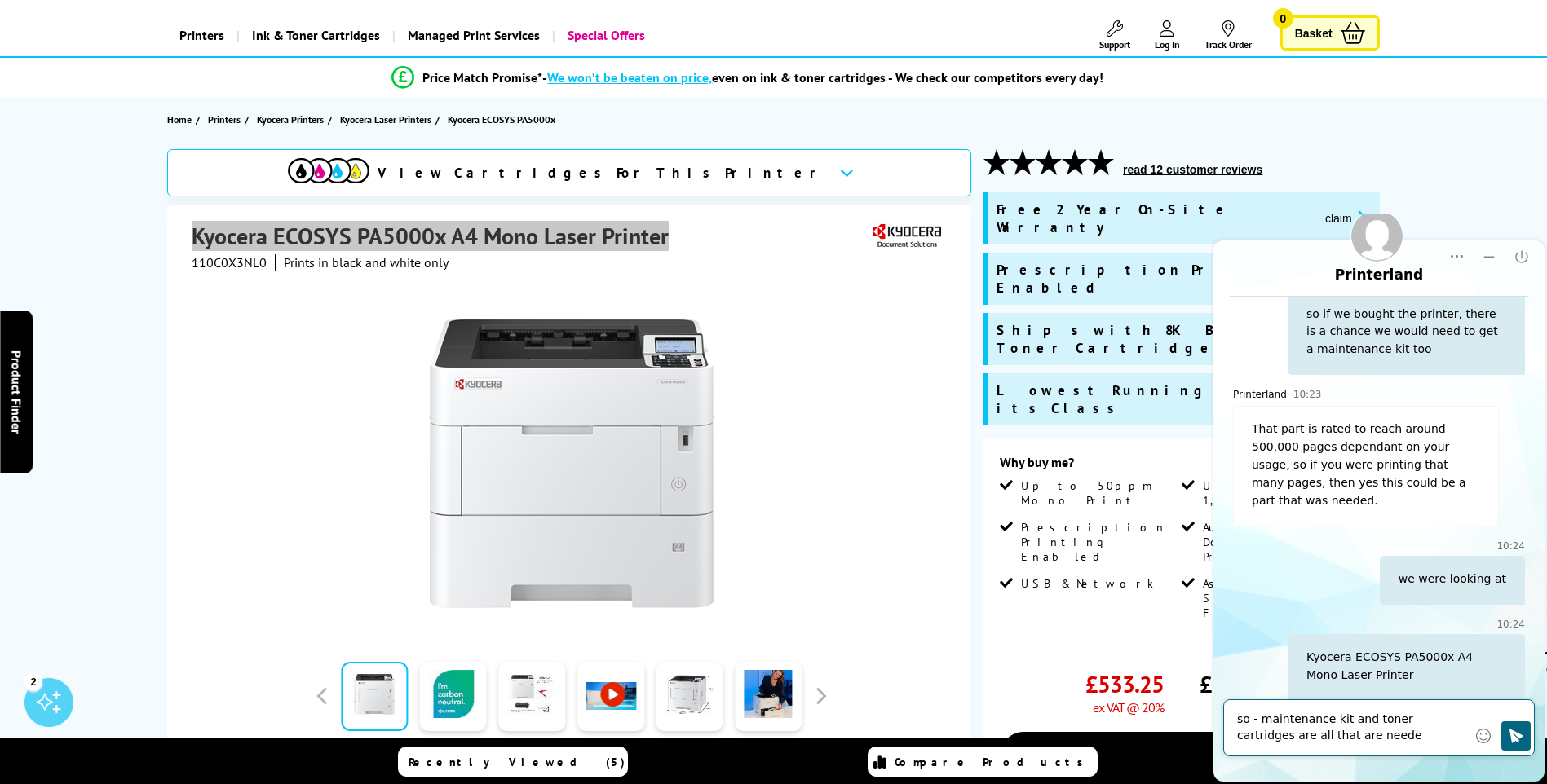
type textarea "so - maintenance kit and toner cartridges are all that are needed"
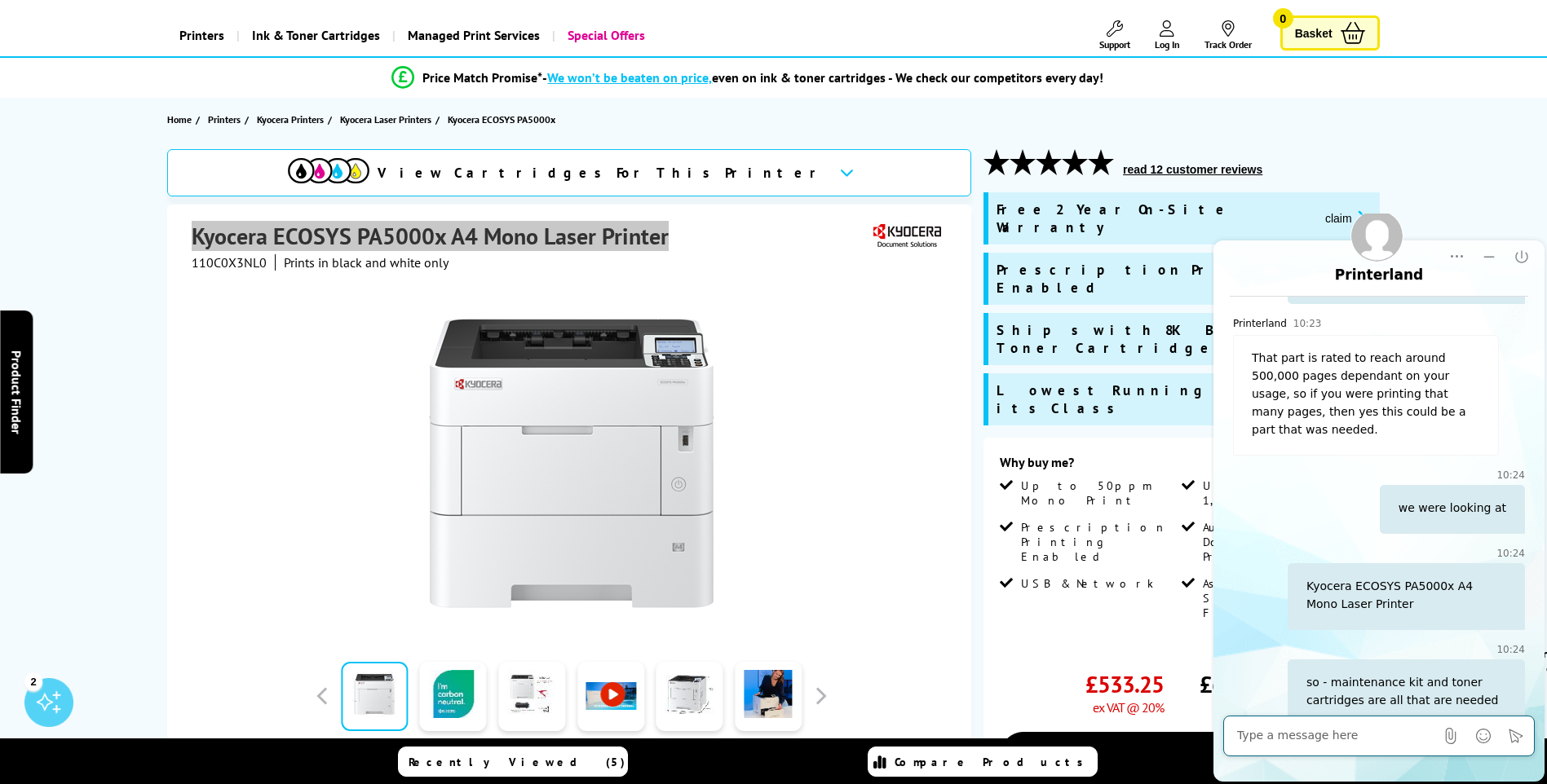
scroll to position [723, 0]
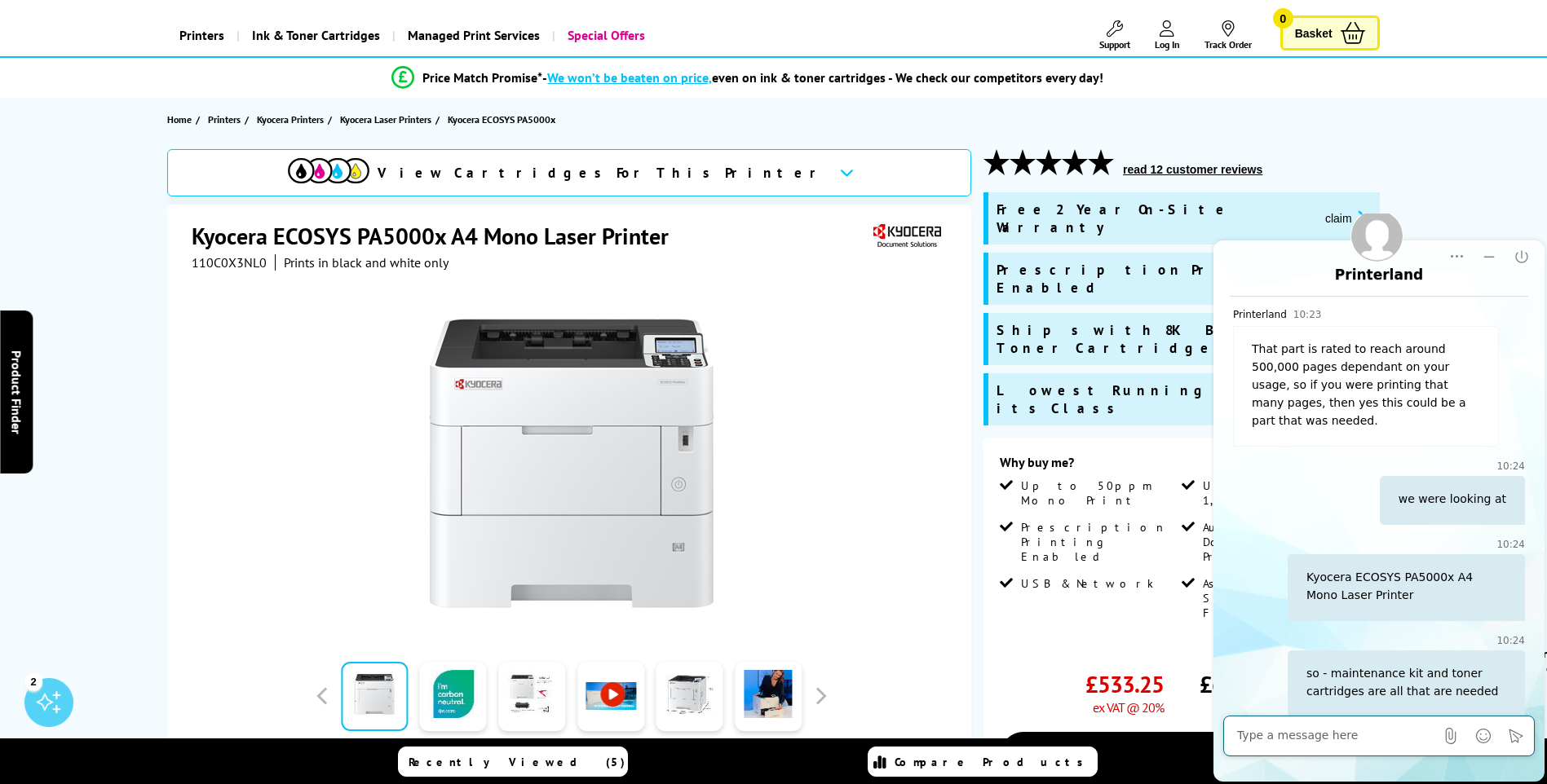
click at [968, 510] on div "Kyocera ECOSYS PA5000x A4 Mono Laser Printer 110C0X3NL0 Prints in black and whi…" at bounding box center [569, 556] width 804 height 703
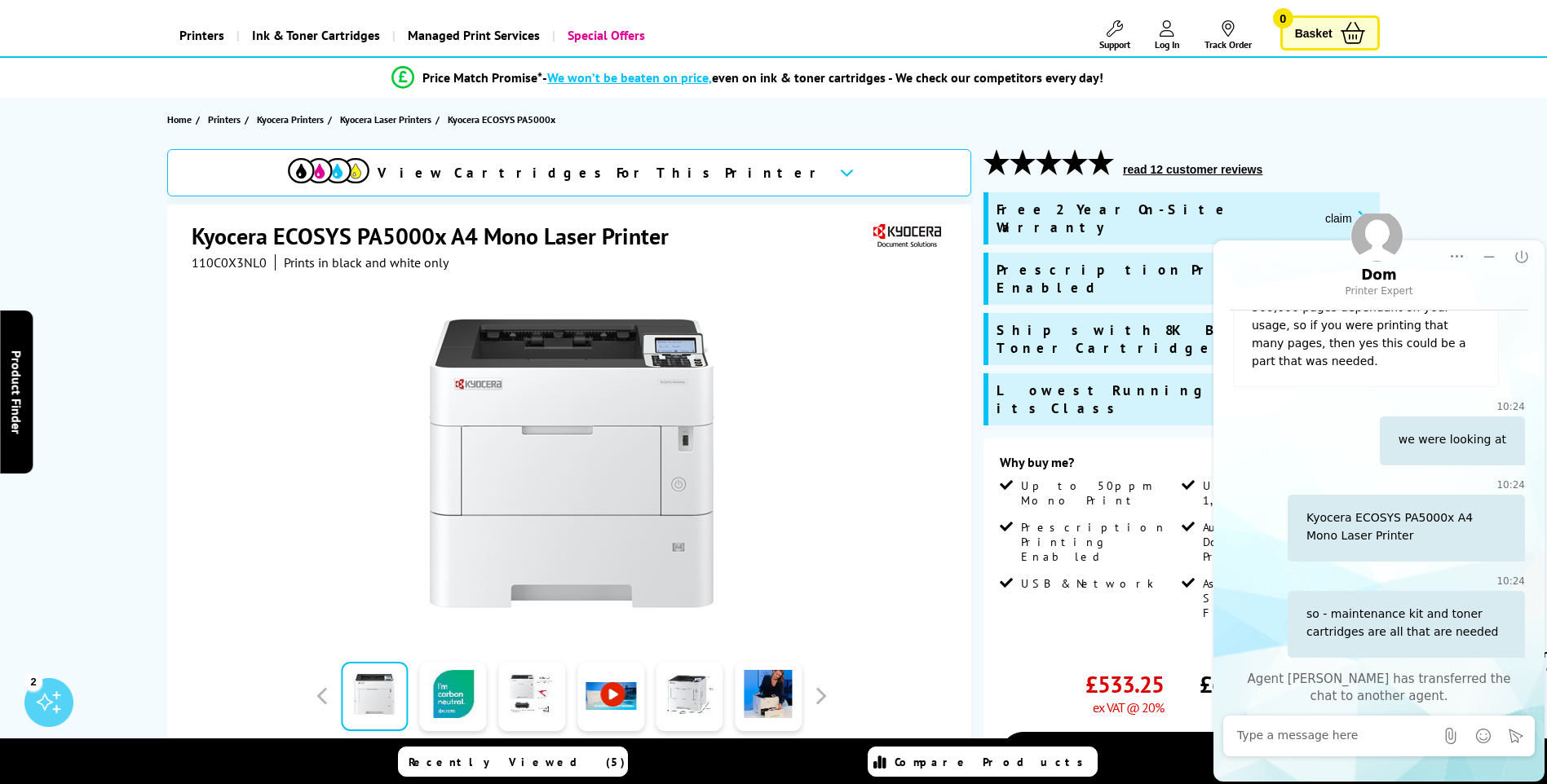
scroll to position [837, 0]
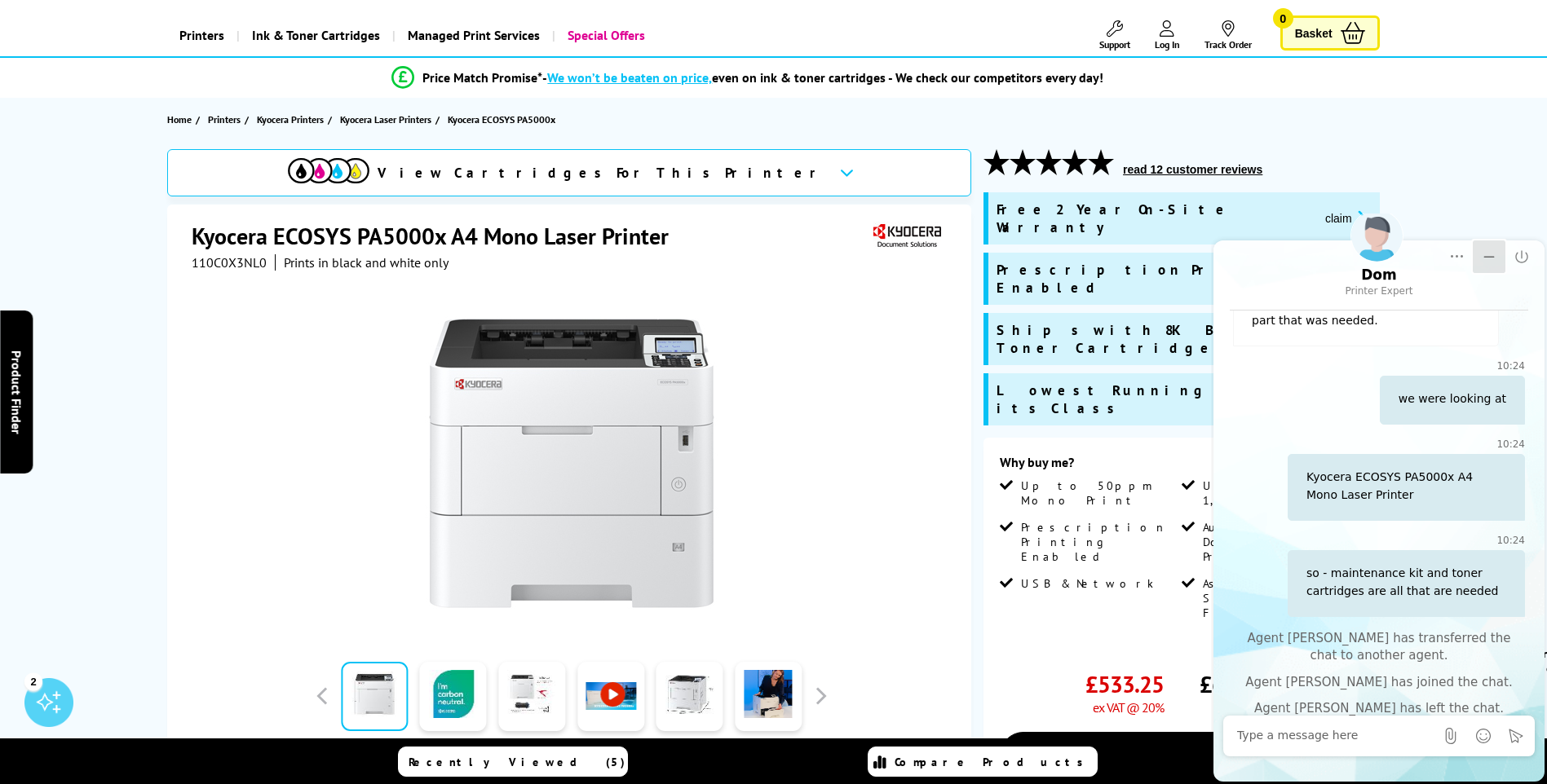
click at [1494, 253] on icon "Minimize" at bounding box center [1489, 257] width 16 height 16
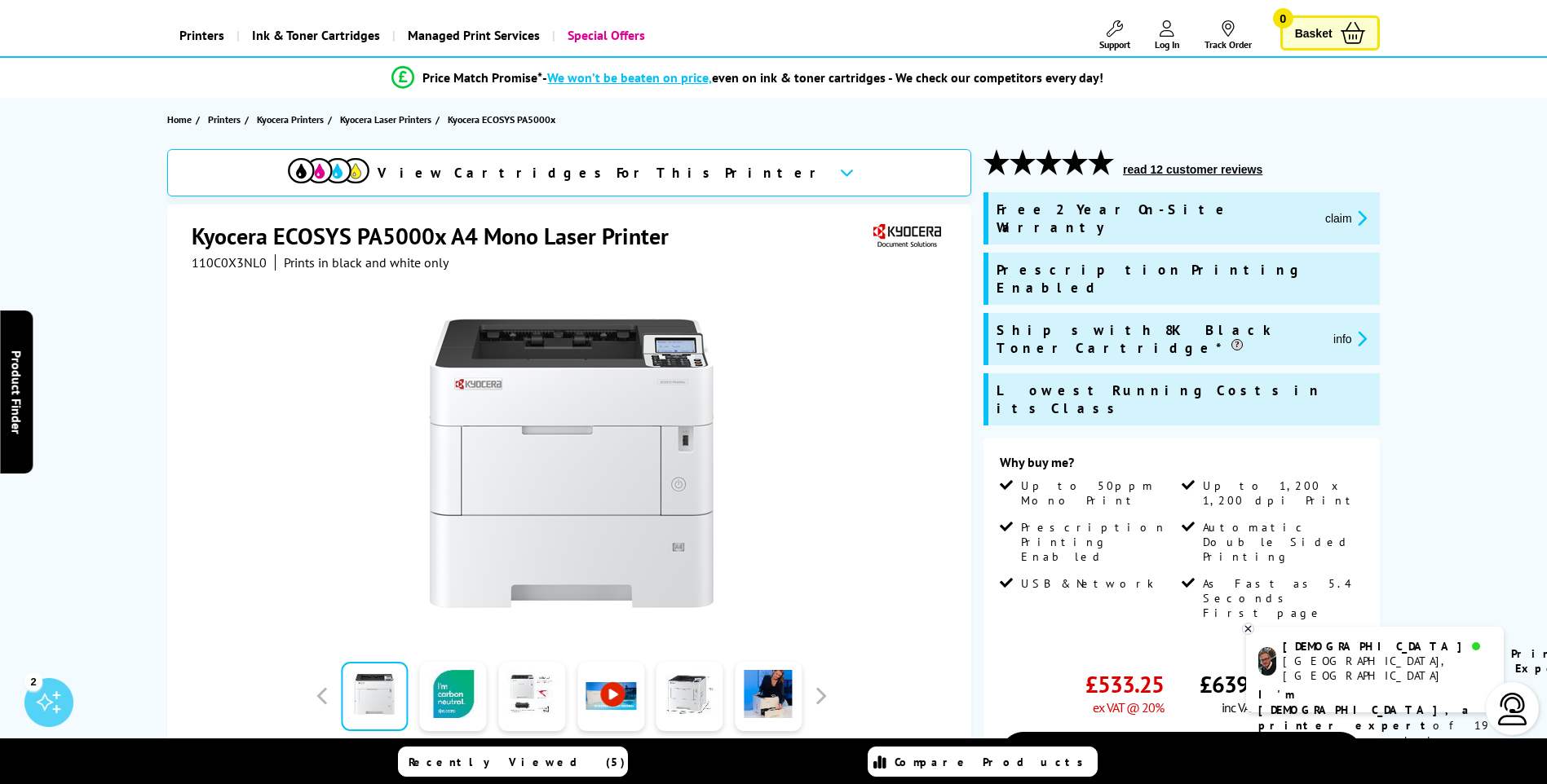
scroll to position [0, 0]
click at [1398, 775] on div "Chatting with Dom" at bounding box center [1394, 772] width 206 height 23
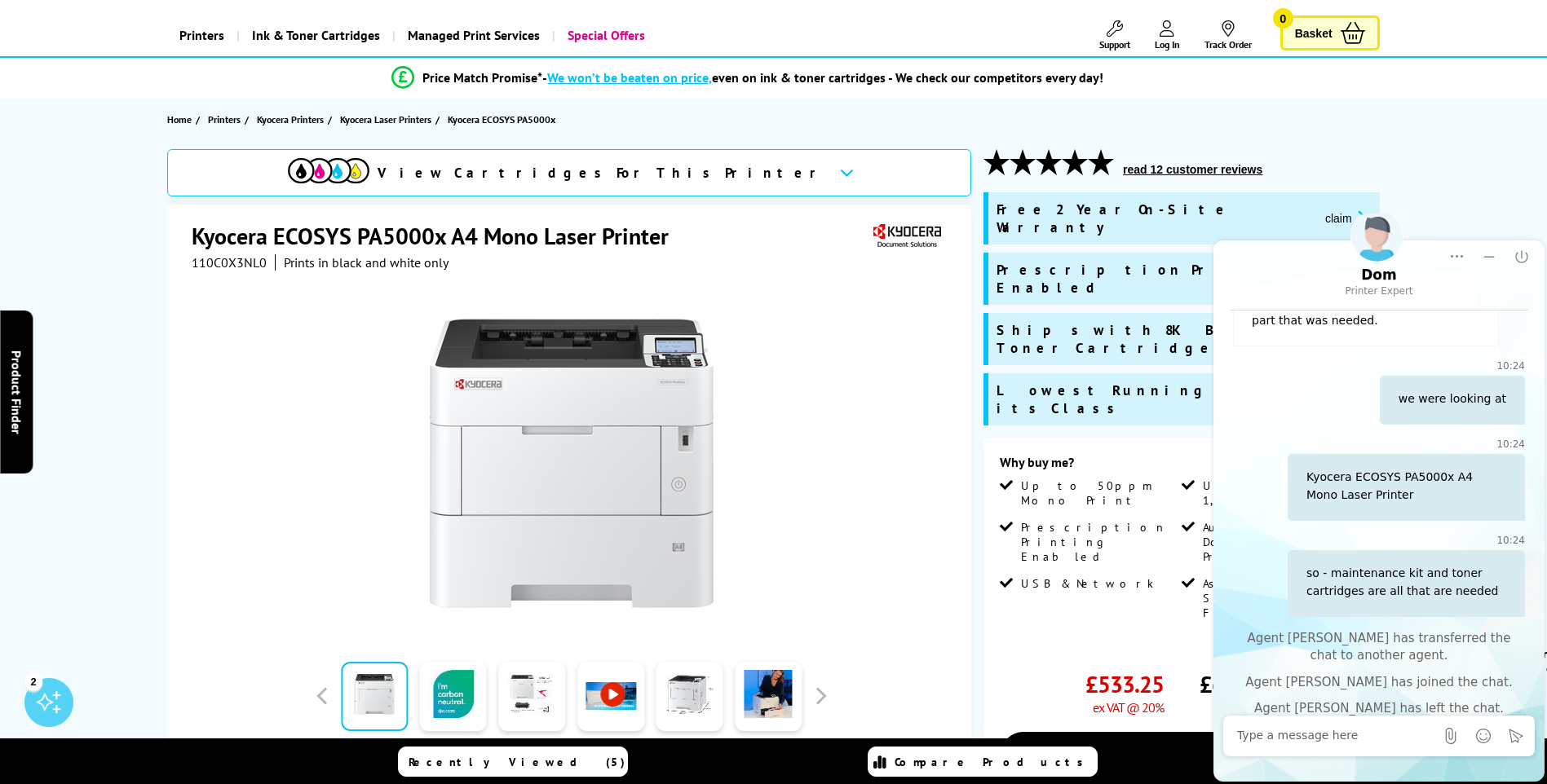
scroll to position [917, 0]
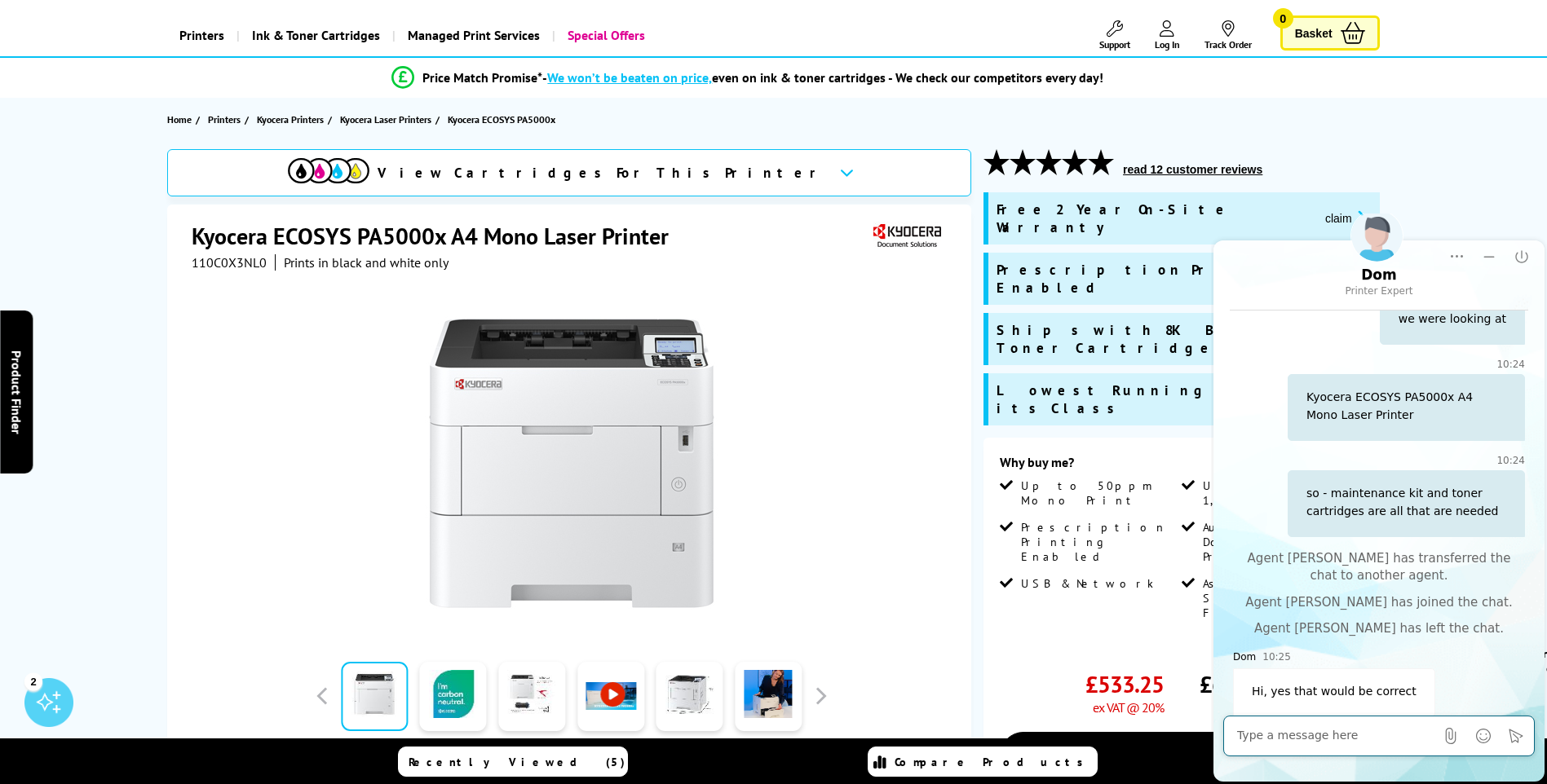
click at [1303, 730] on textarea "Message input field. Type your text here and use the Send button to send." at bounding box center [1336, 736] width 197 height 16
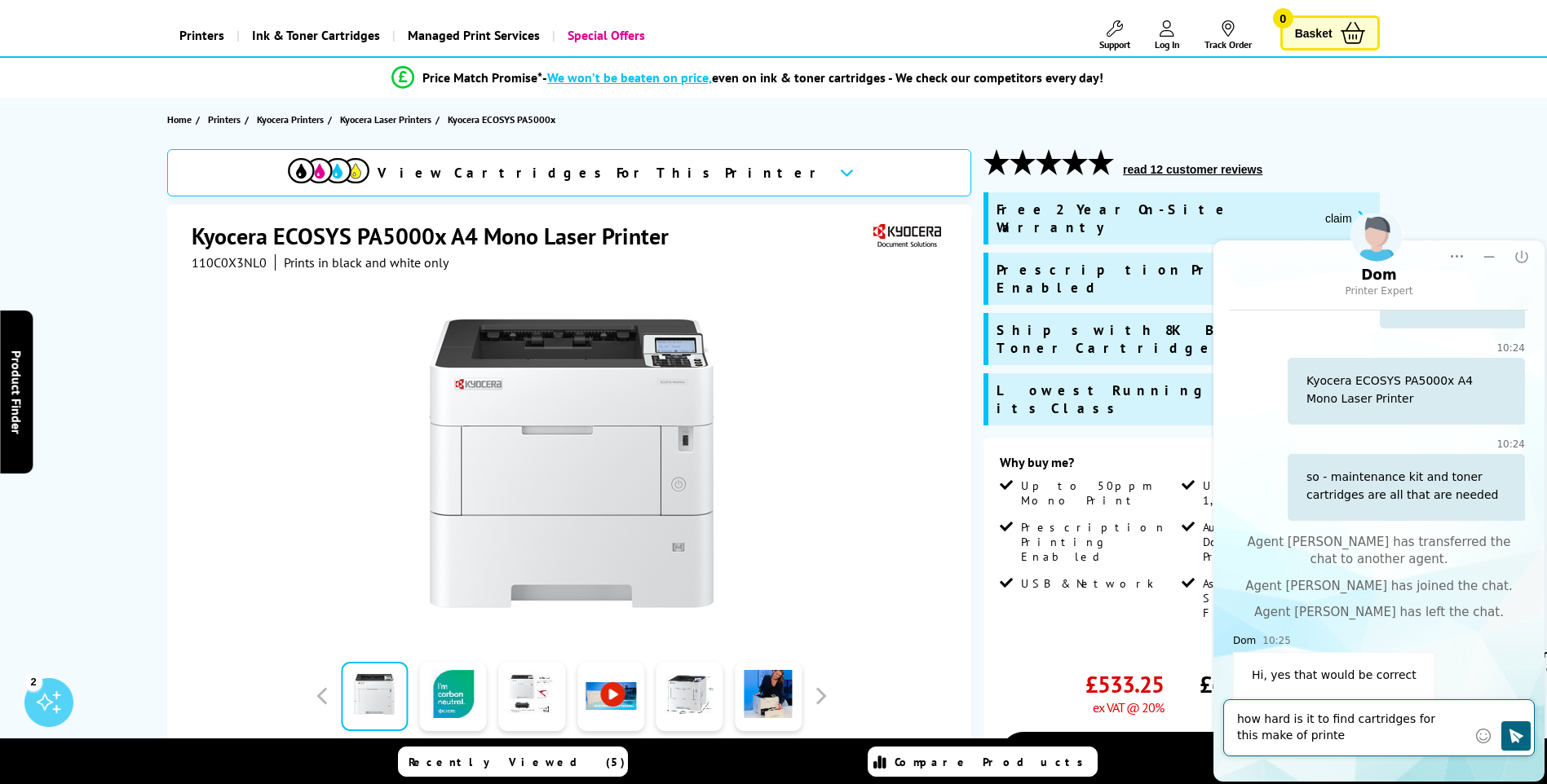
type textarea "how hard is it to find cartridges for this make of printer"
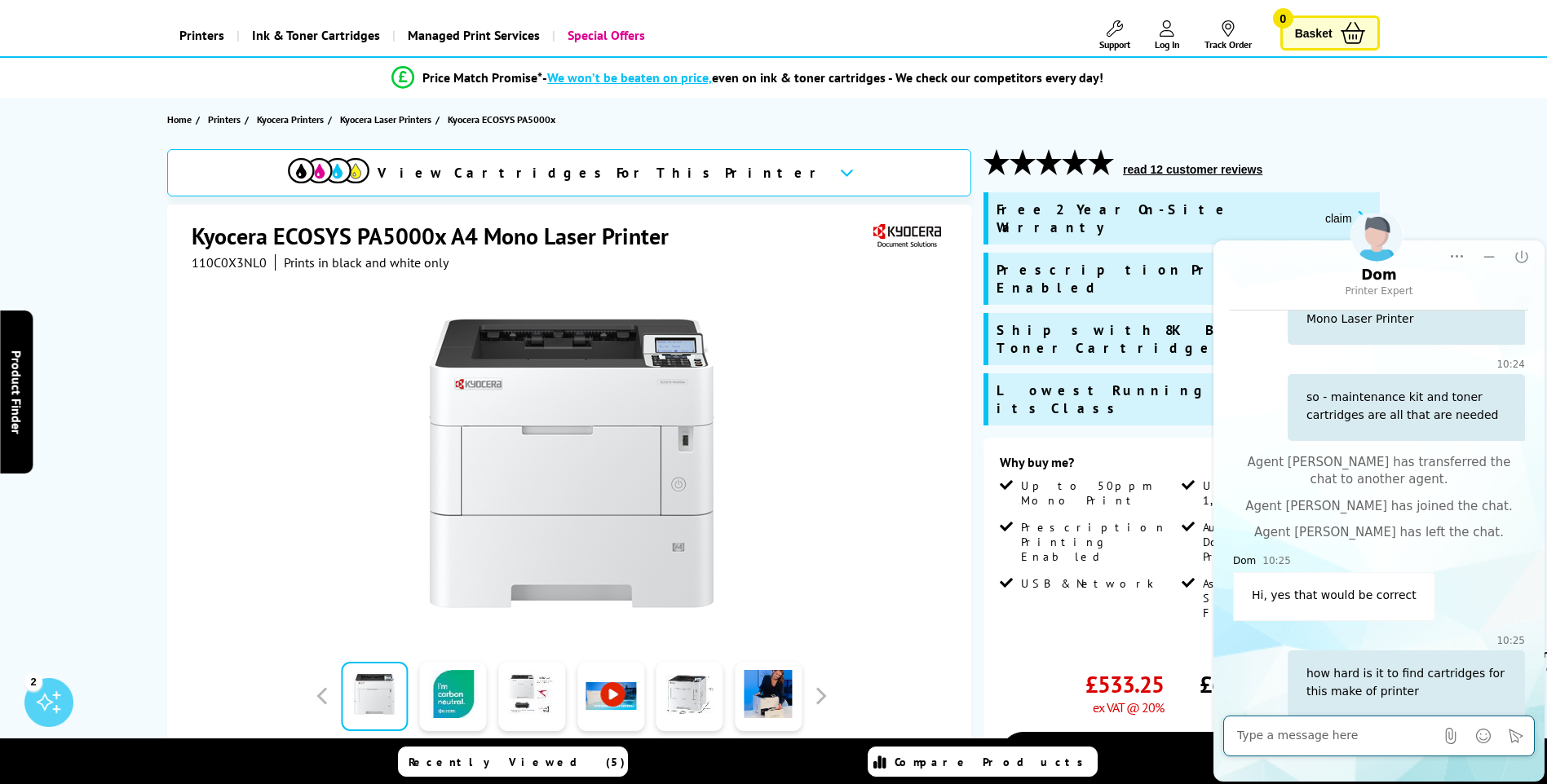
click at [872, 397] on div at bounding box center [571, 455] width 760 height 369
click at [1494, 255] on icon "Minimize" at bounding box center [1489, 257] width 16 height 16
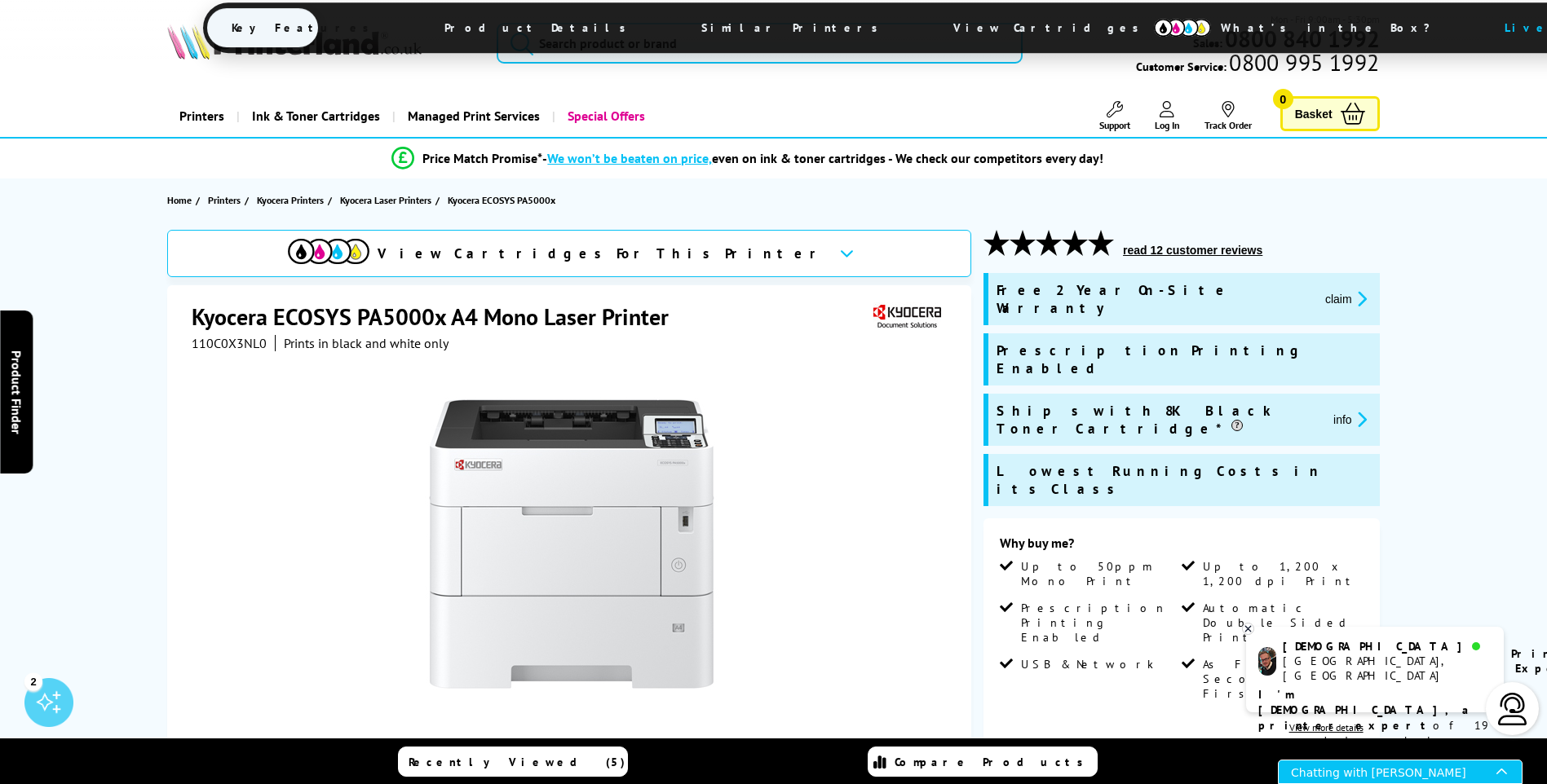
scroll to position [0, 0]
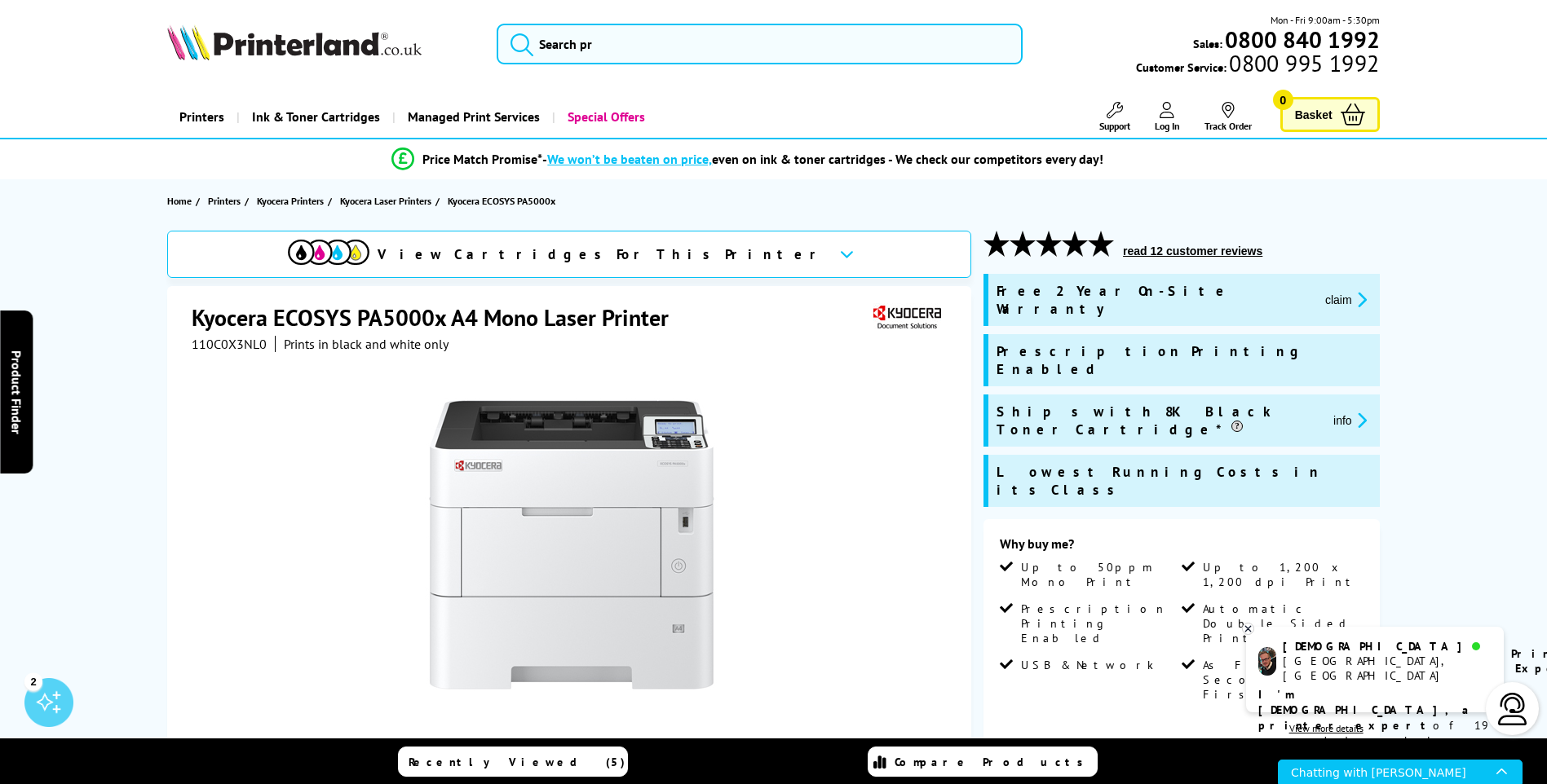
click at [653, 250] on span "View Cartridges For This Printer" at bounding box center [602, 254] width 448 height 18
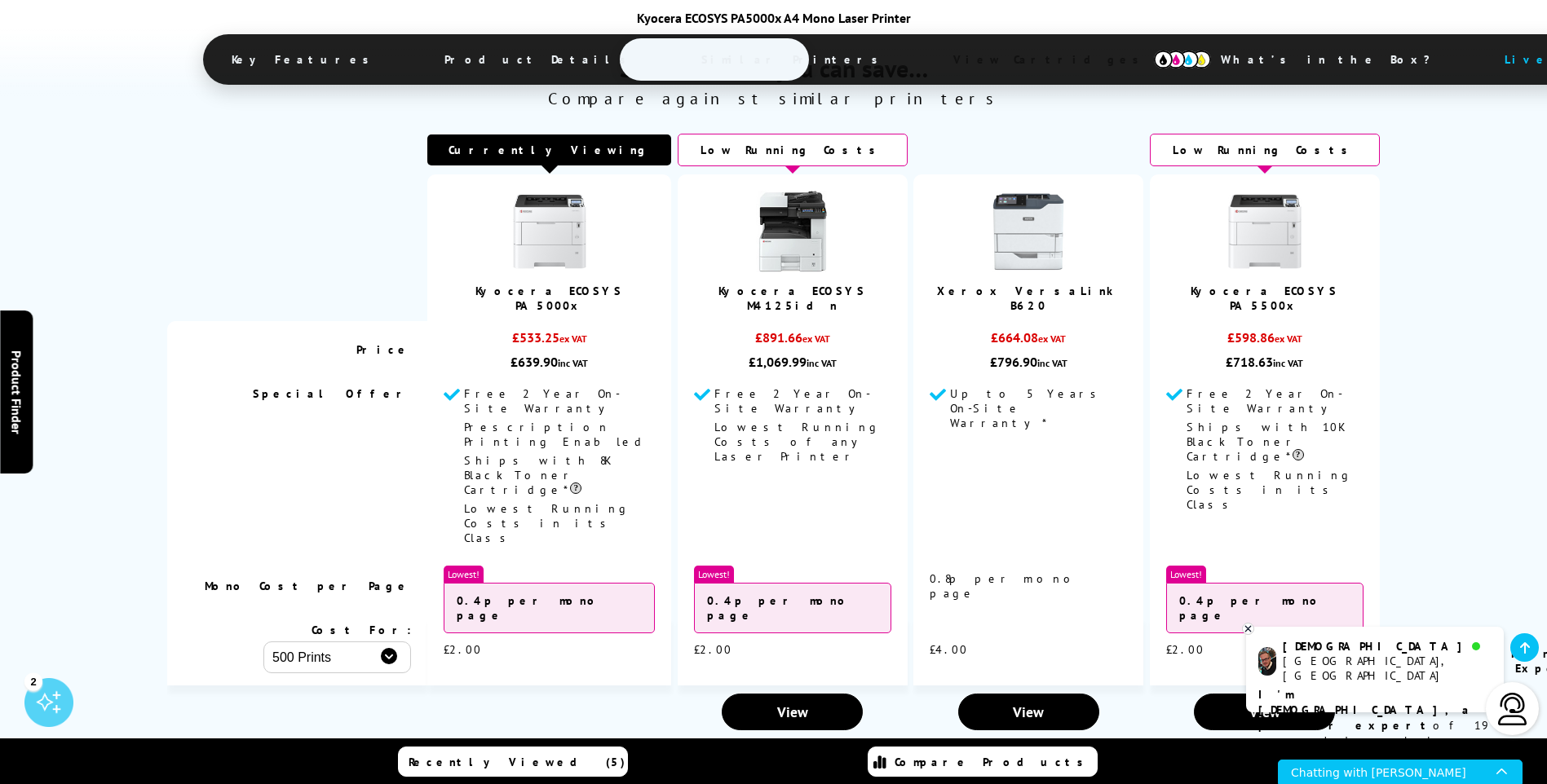
scroll to position [4198, 0]
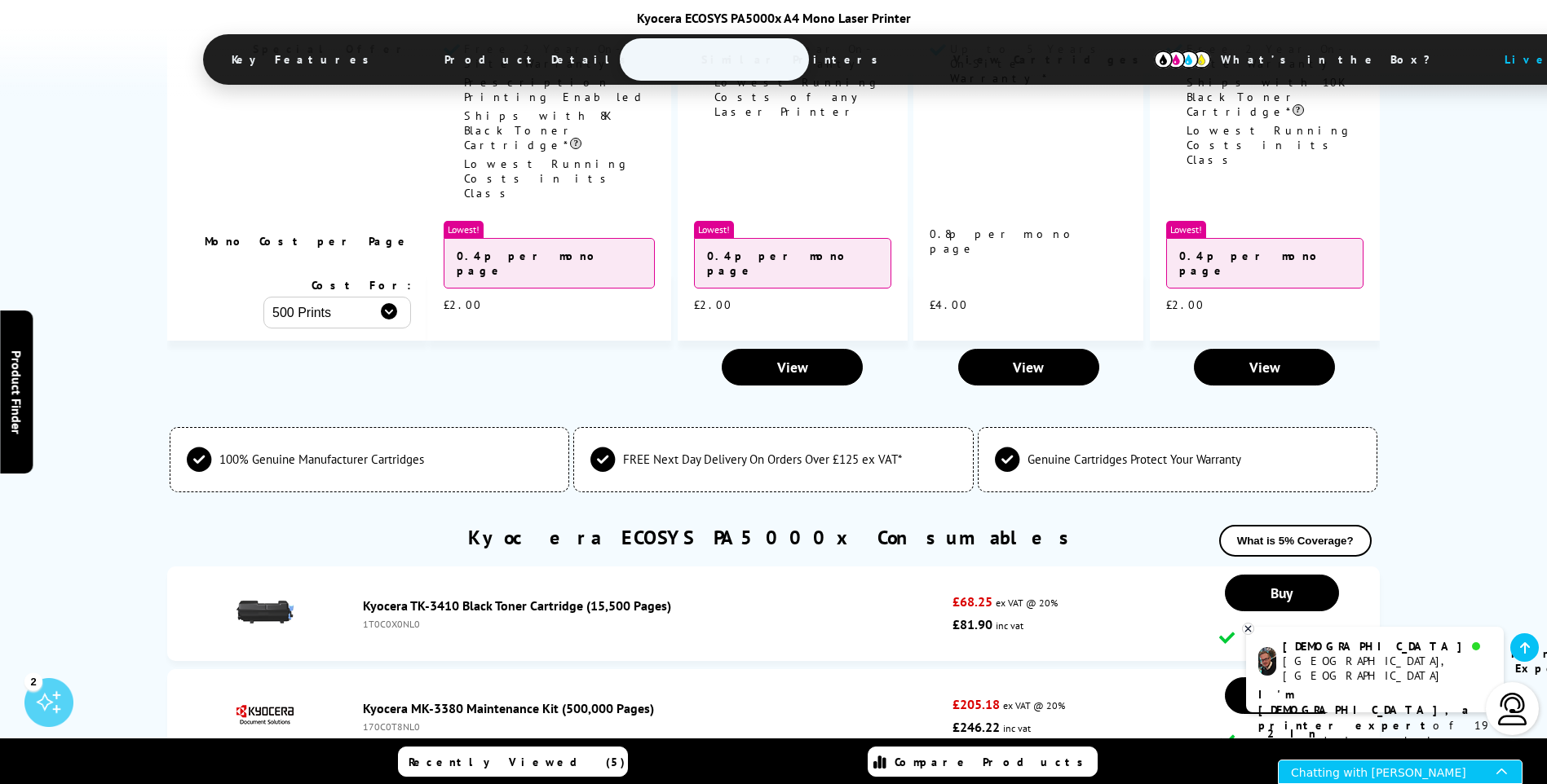
click at [1326, 774] on div "Chatting with Dom" at bounding box center [1394, 772] width 206 height 23
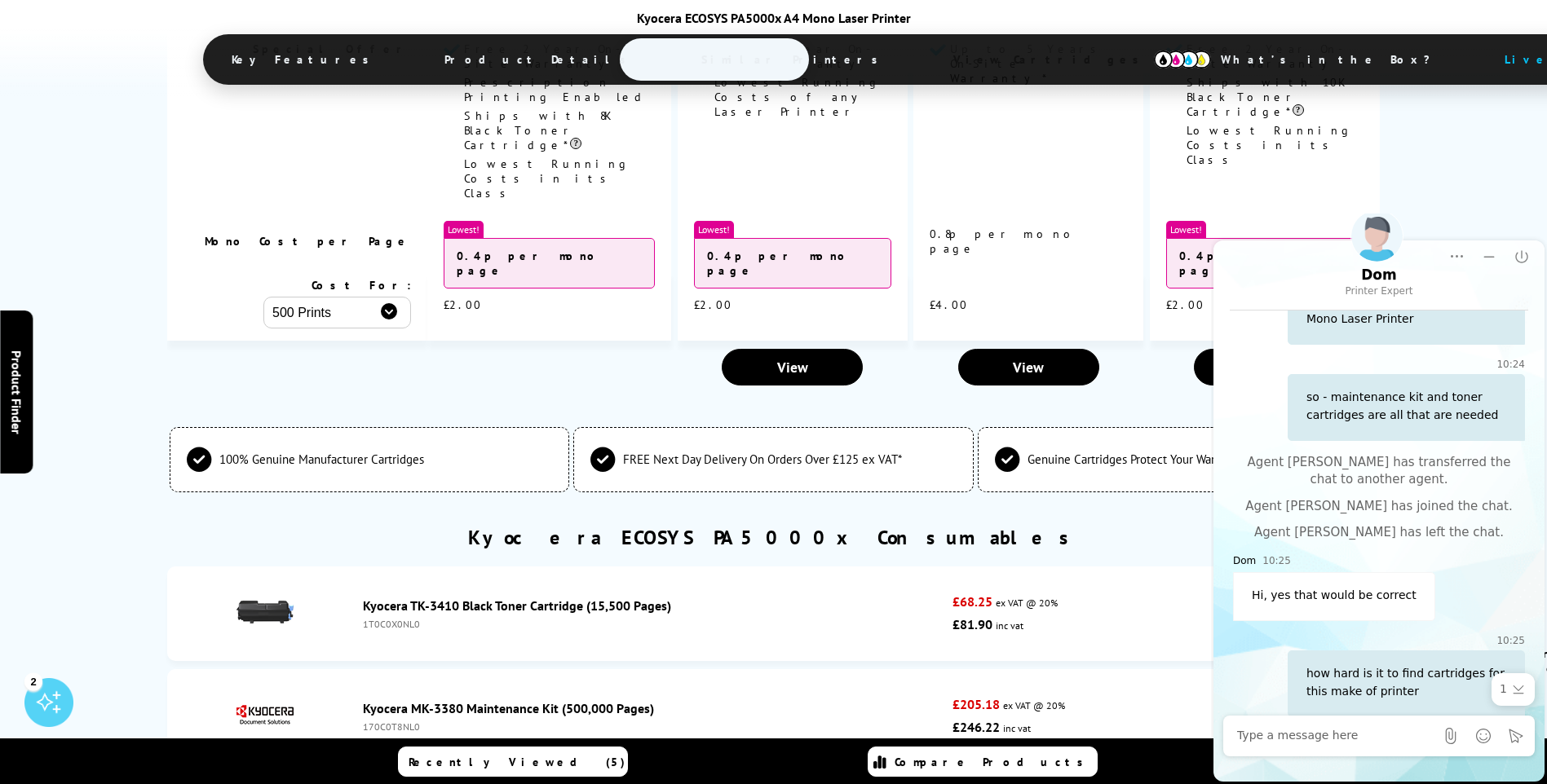
scroll to position [1129, 0]
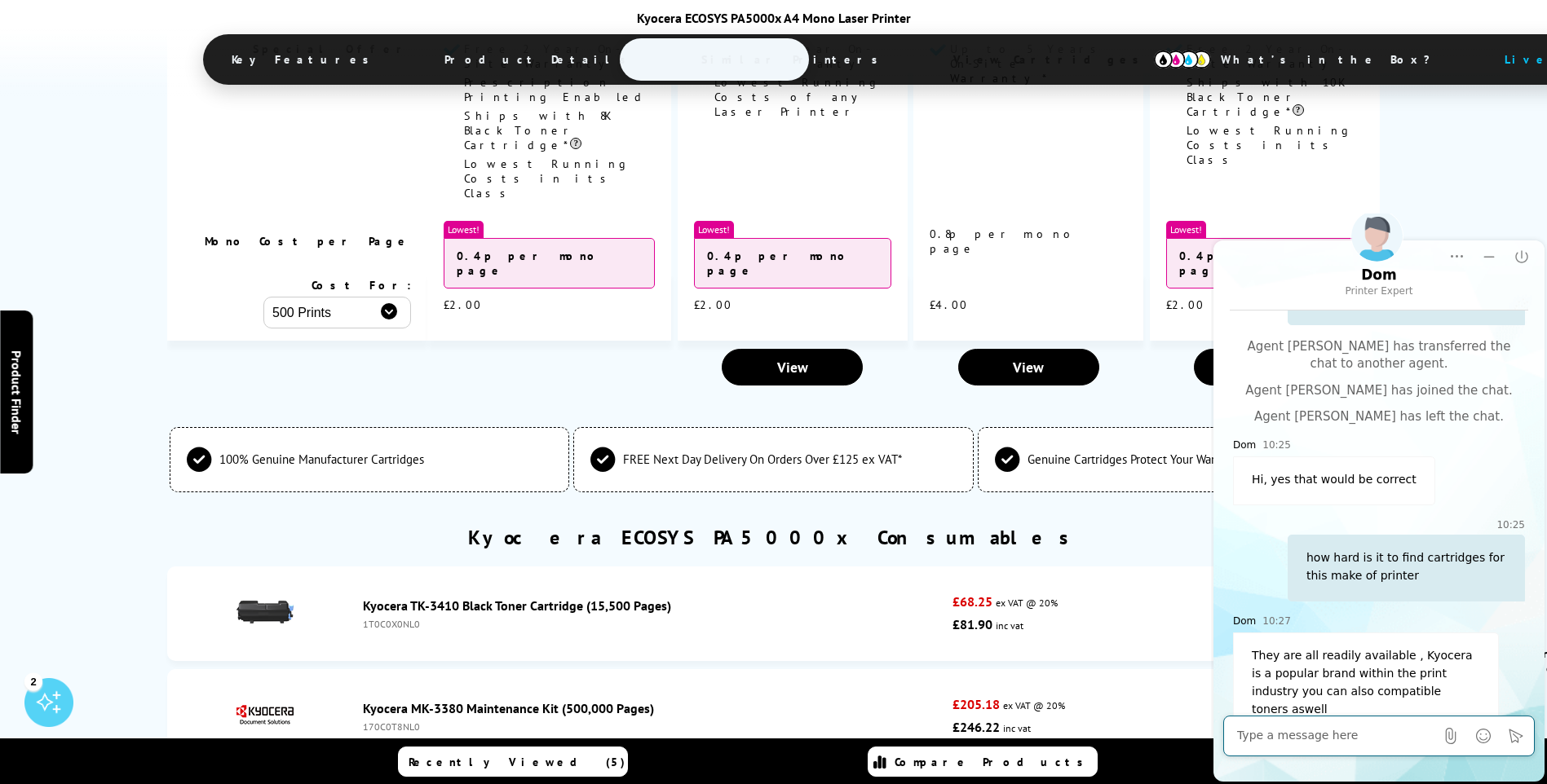
click at [1309, 741] on textarea "Message input field. Type your text here and use the Send button to send." at bounding box center [1336, 736] width 197 height 16
type textarea "how much are the compatible"
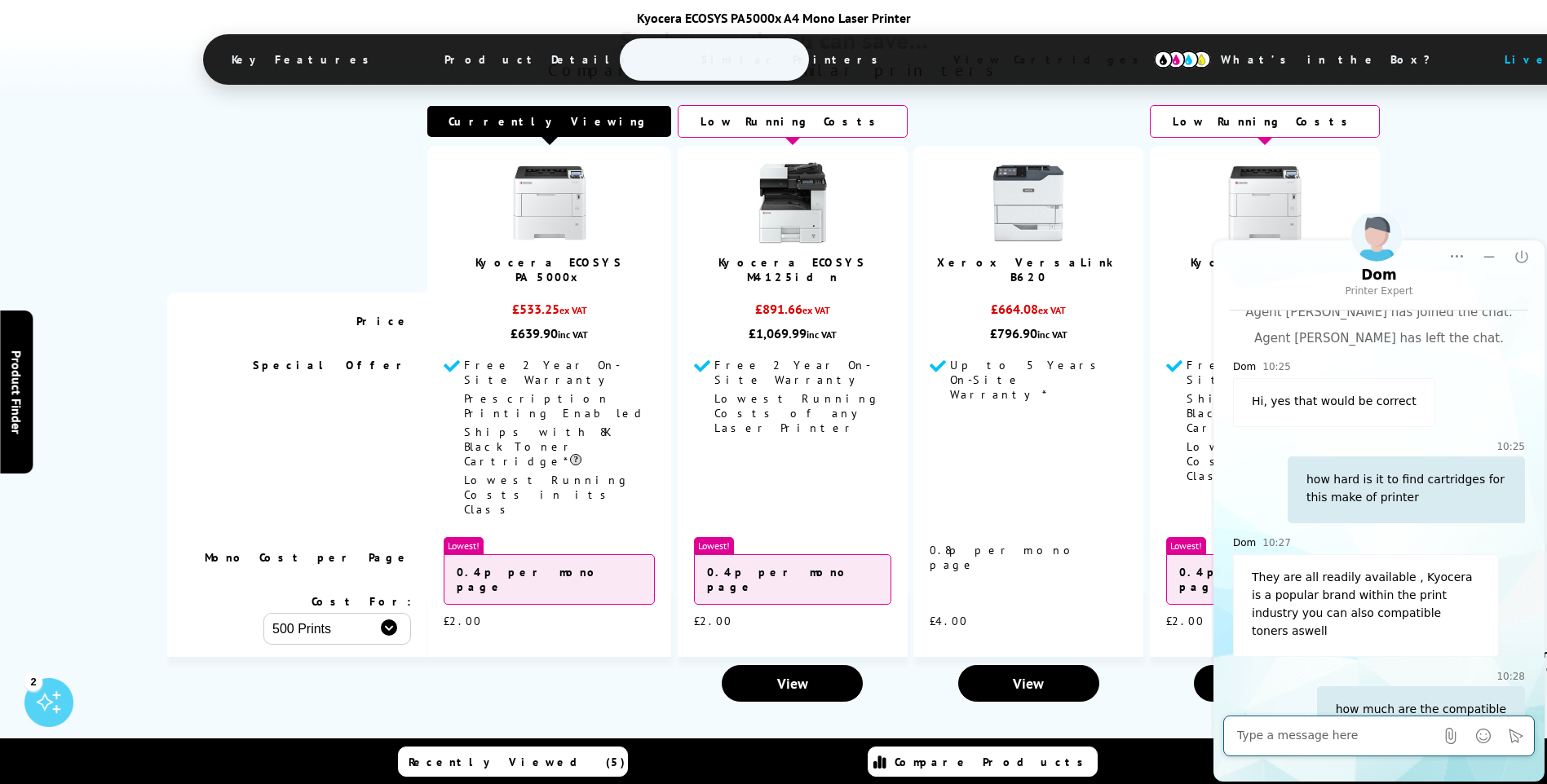
scroll to position [3709, 0]
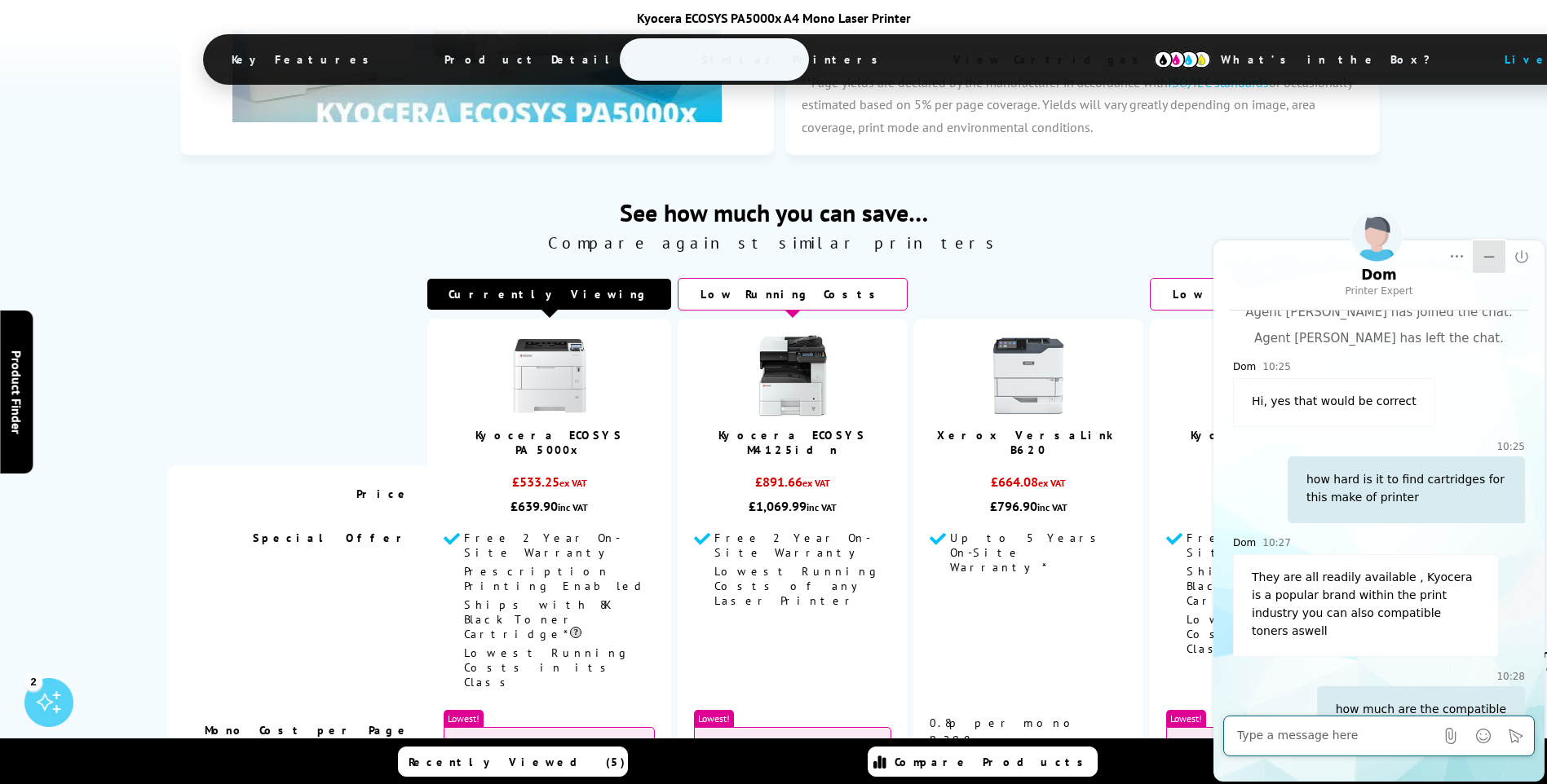
click at [1494, 252] on icon "Minimize" at bounding box center [1489, 257] width 16 height 16
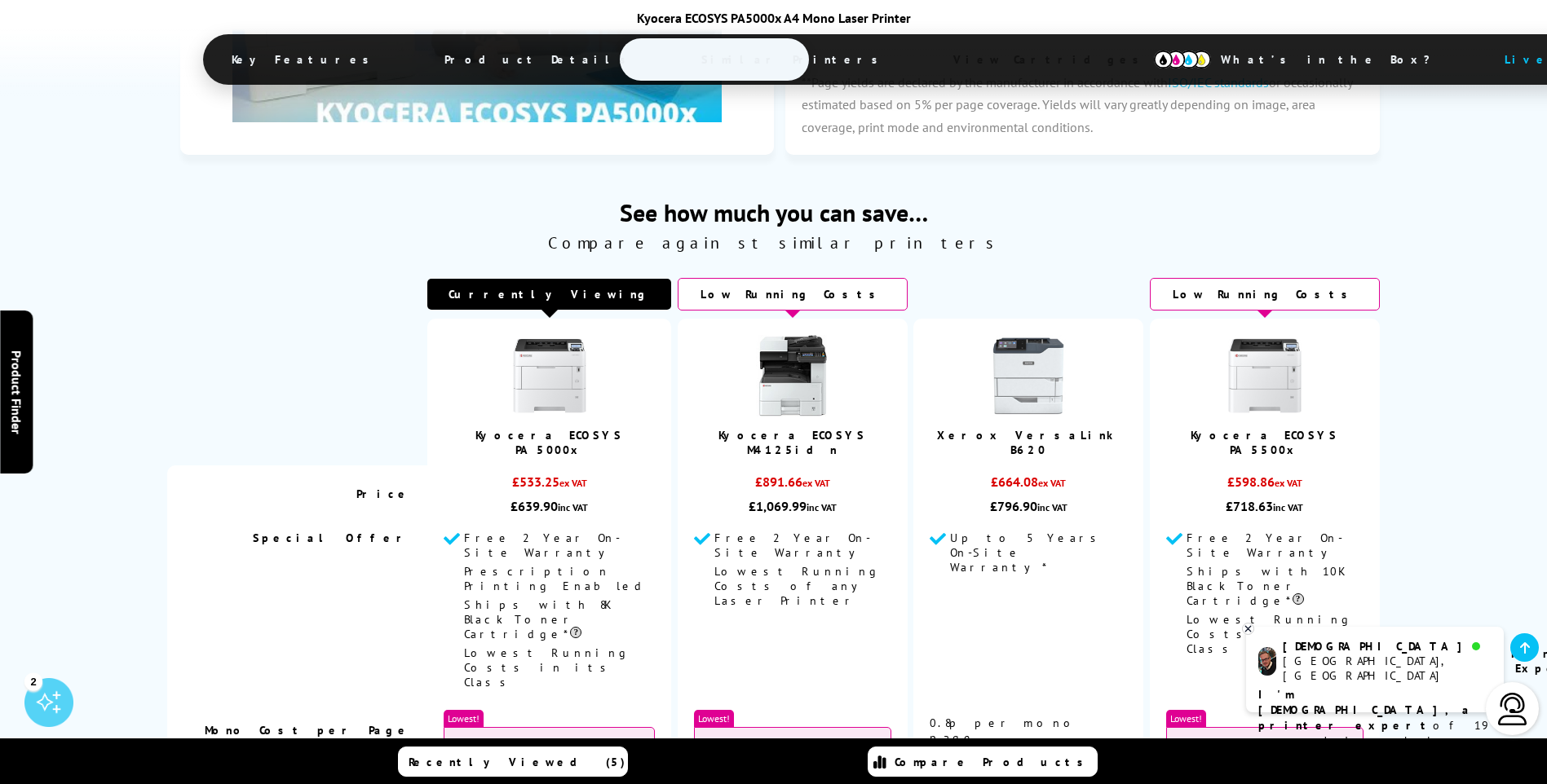
scroll to position [0, 0]
click at [1257, 335] on img at bounding box center [1264, 375] width 81 height 81
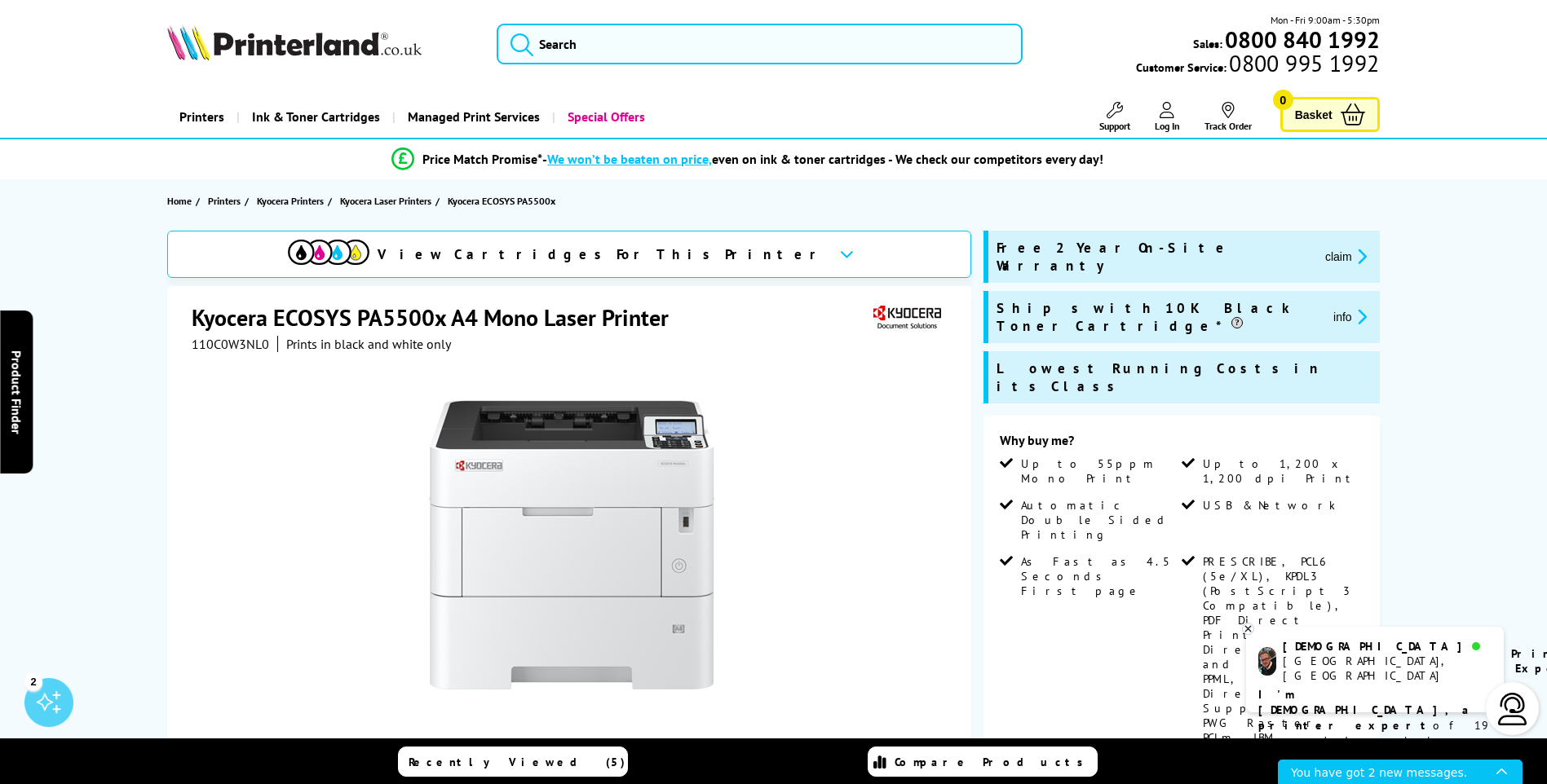
click at [1368, 769] on div "You have got 2 new messages." at bounding box center [1394, 772] width 206 height 23
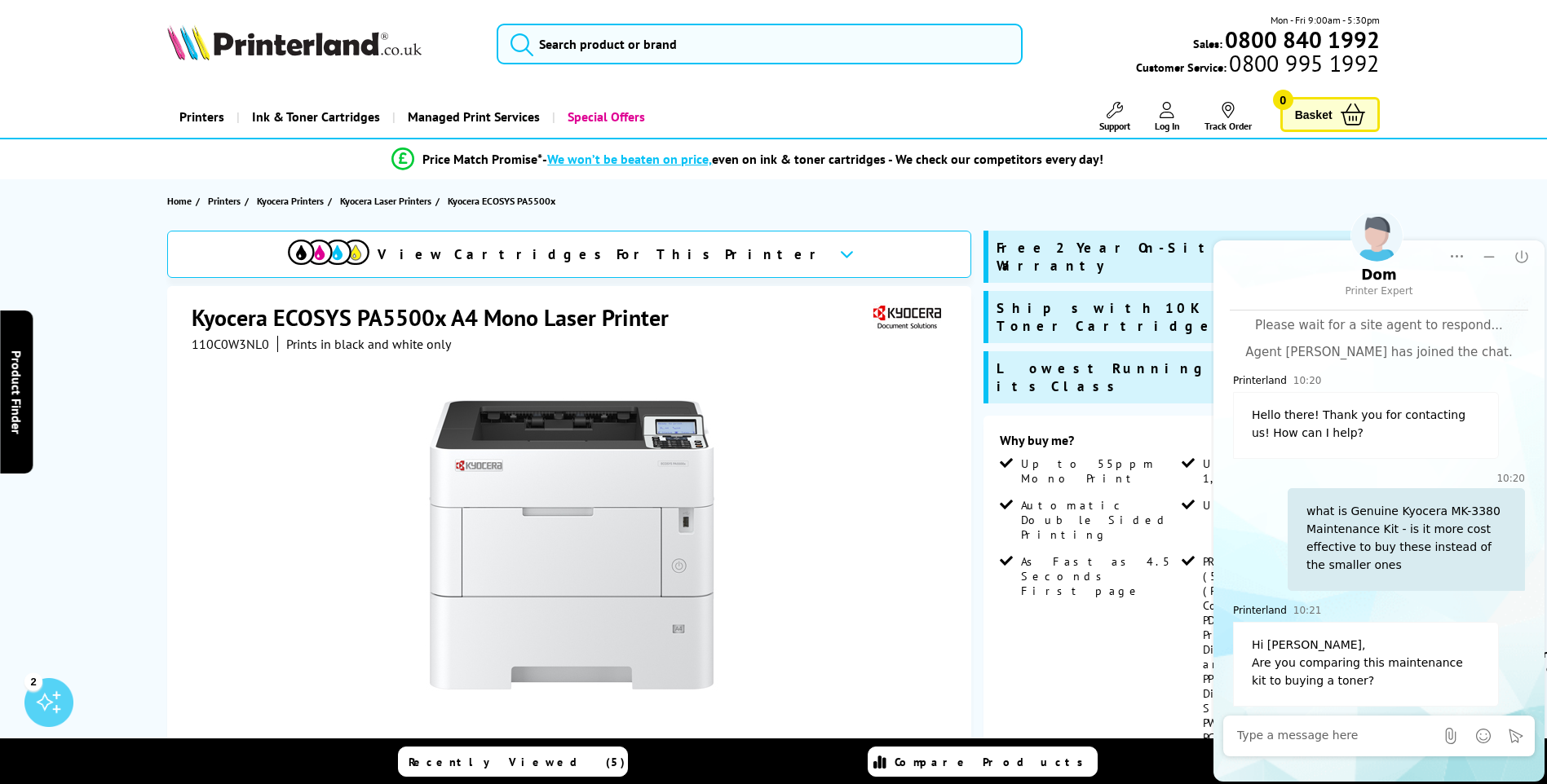
scroll to position [1416, 0]
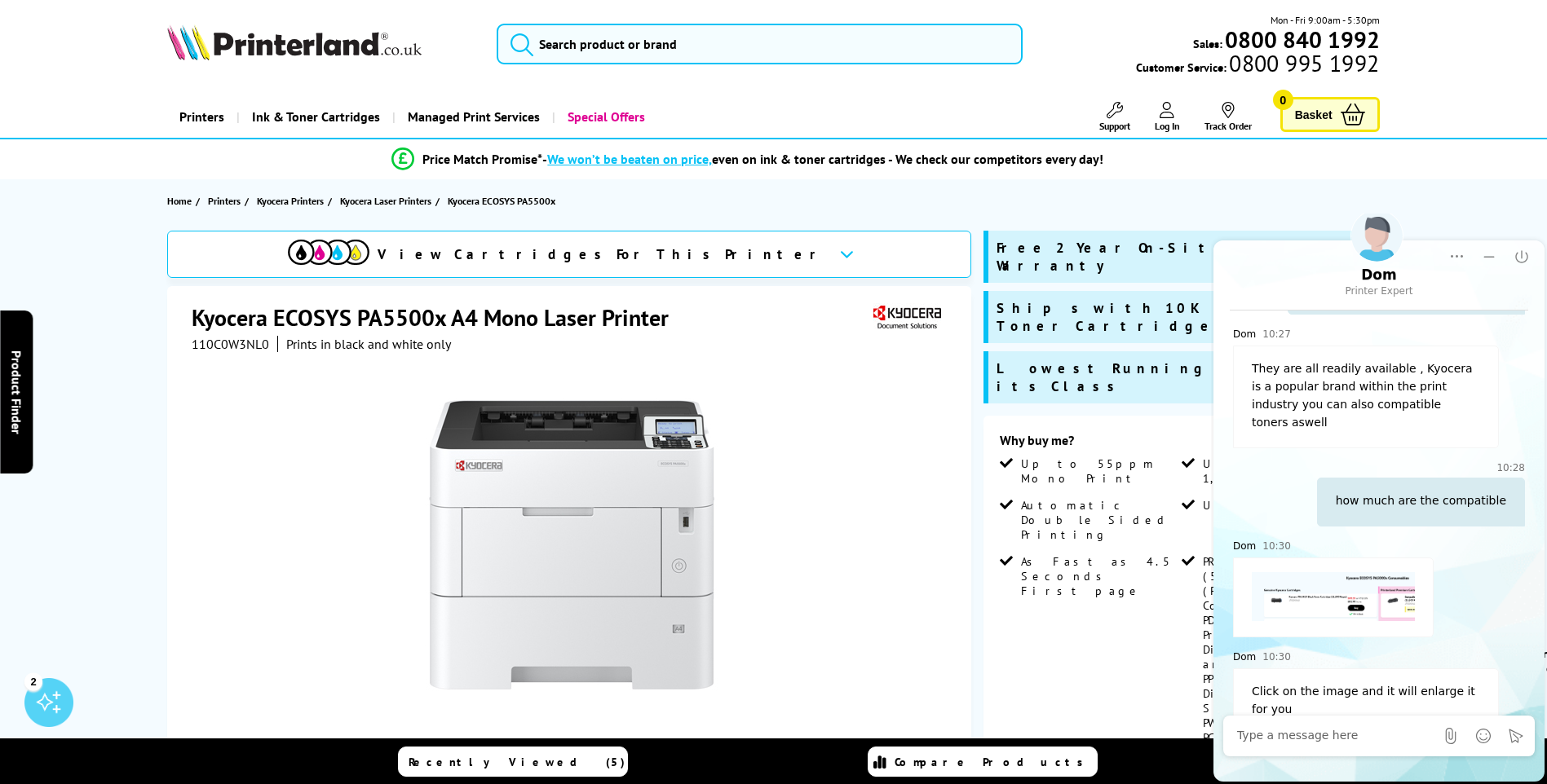
click at [1302, 573] on img at bounding box center [1373, 596] width 244 height 49
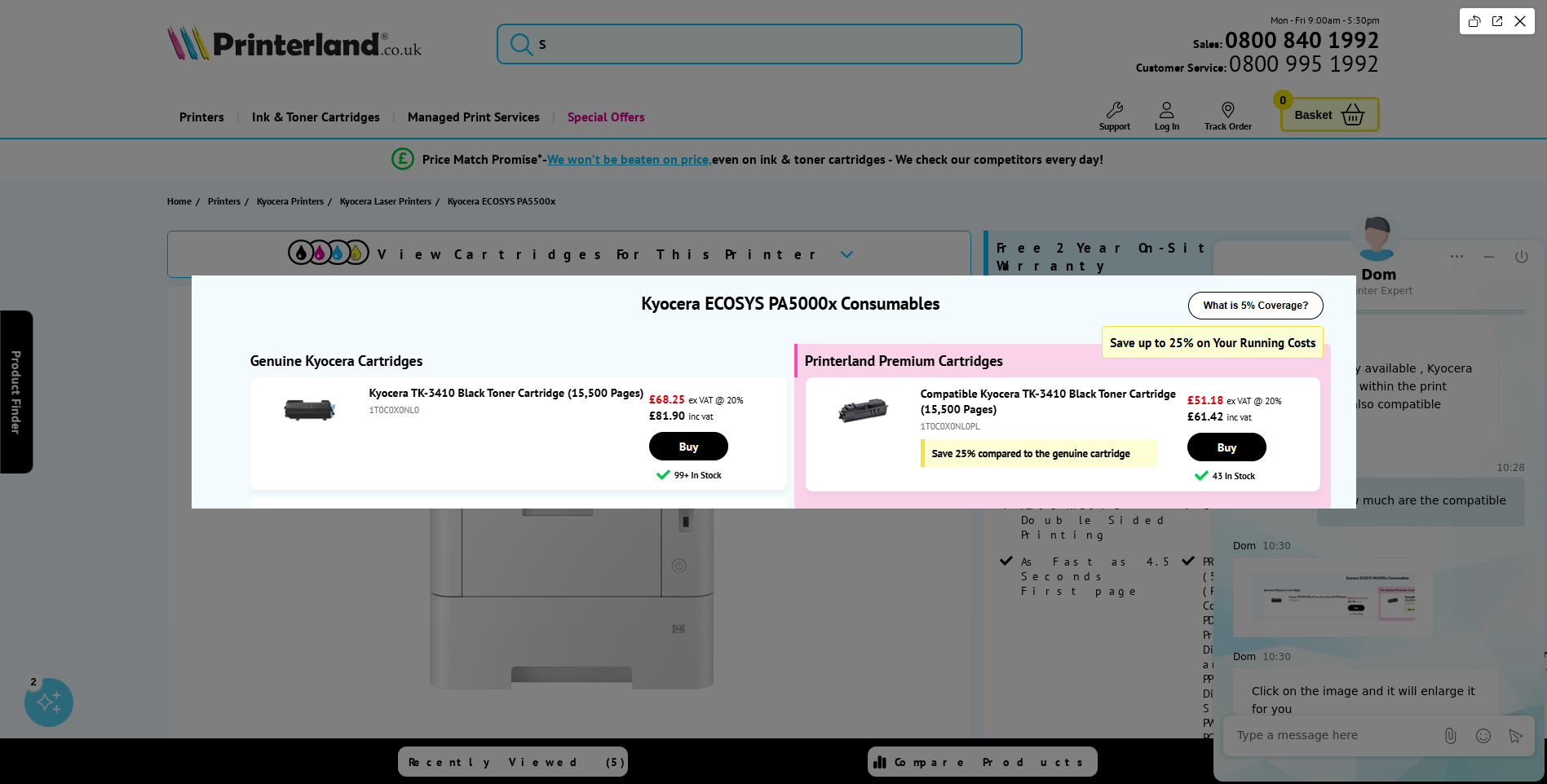
click at [1056, 600] on div at bounding box center [774, 392] width 1547 height 784
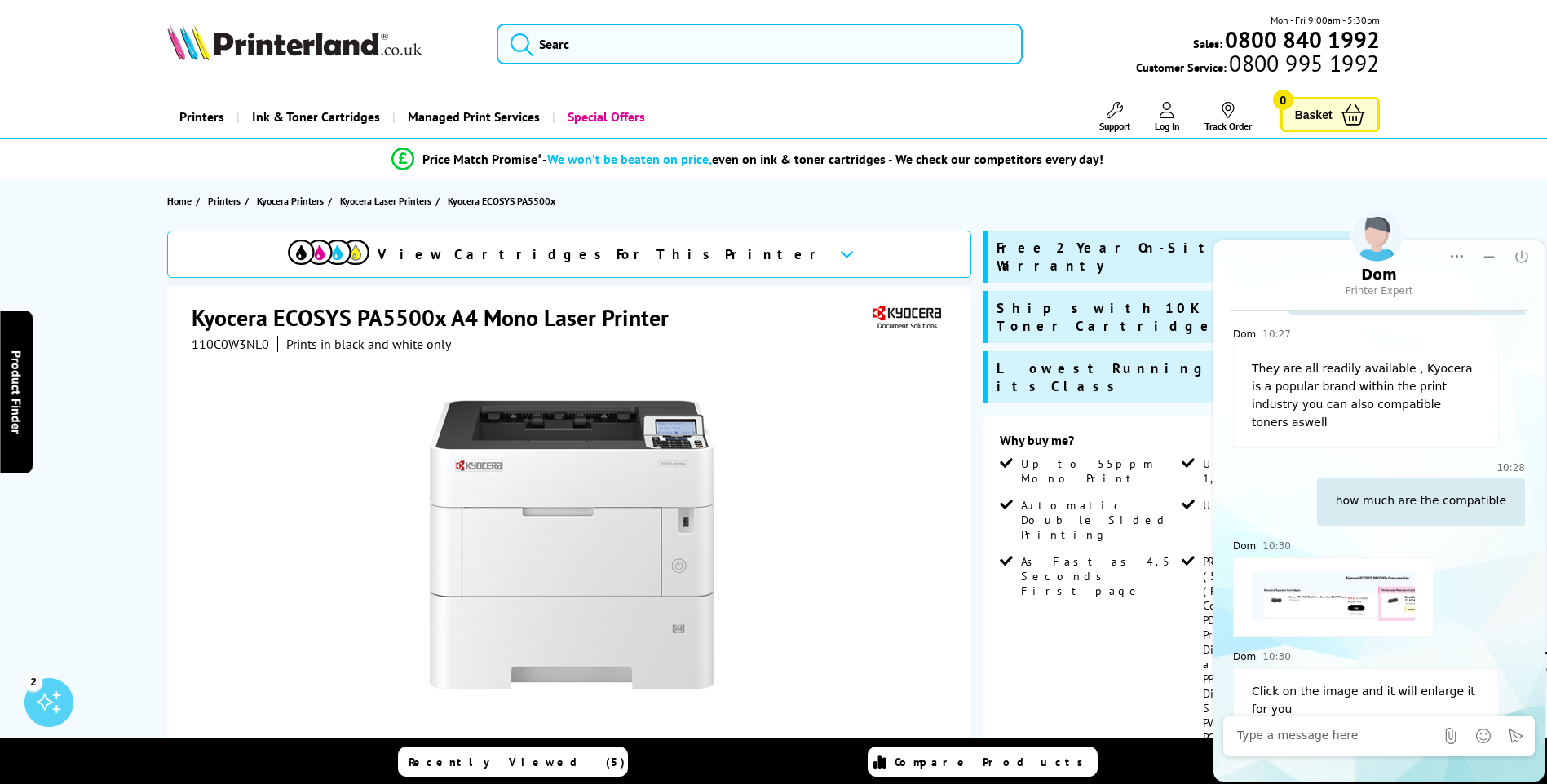
click at [186, 308] on div "Kyocera ECOSYS PA5500x A4 Mono Laser Printer 110C0W3NL0 Prints in black and whi…" at bounding box center [569, 638] width 804 height 703
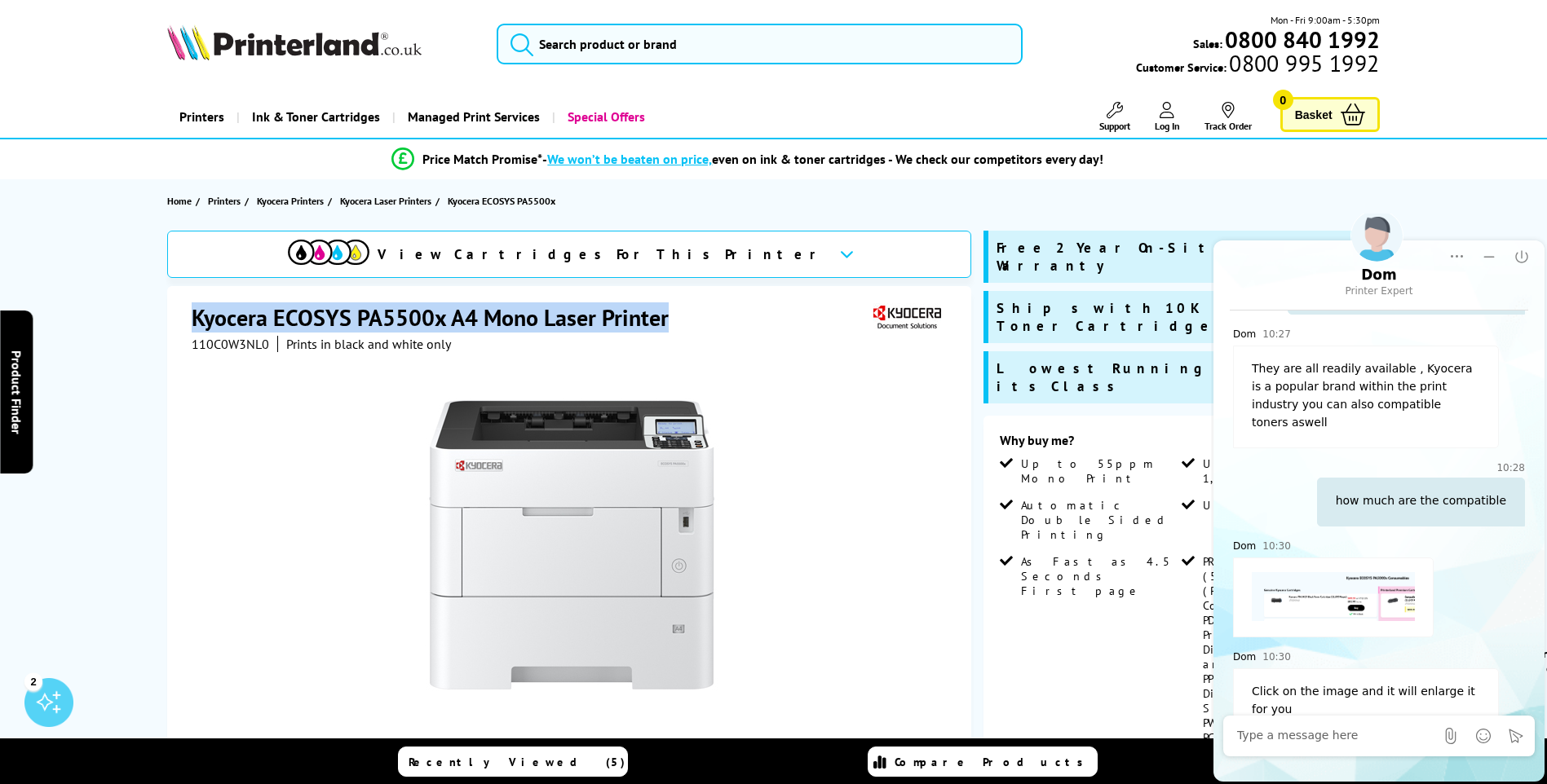
drag, startPoint x: 193, startPoint y: 313, endPoint x: 727, endPoint y: 313, distance: 534.0
click at [727, 313] on div "Kyocera ECOSYS PA5500x A4 Mono Laser Printer" at bounding box center [571, 319] width 760 height 34
copy h1 "Kyocera ECOSYS PA5500x A4 Mono Laser Printer"
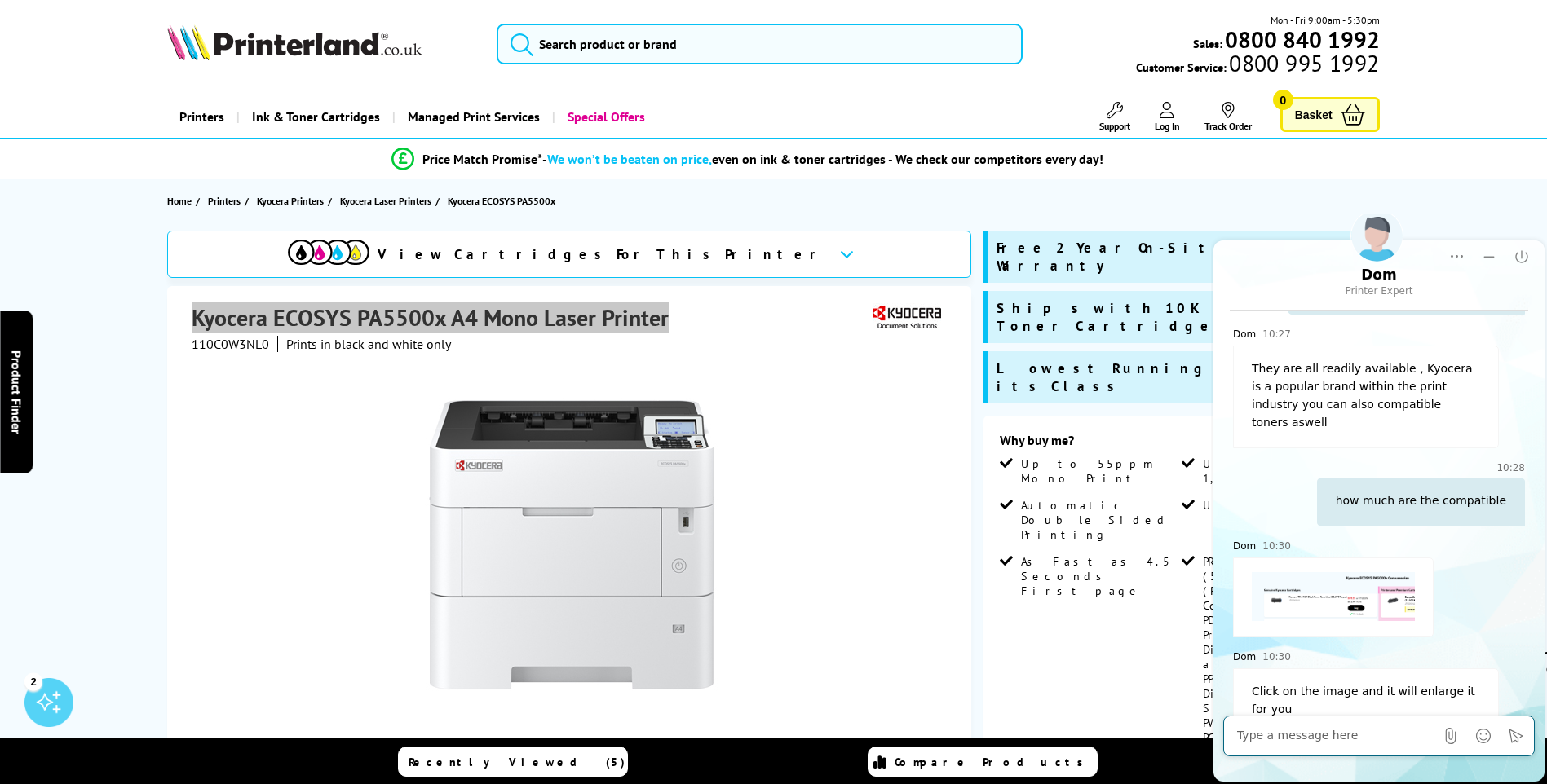
click at [1312, 742] on textarea "Message input field. Type your text here and use the Send button to send." at bounding box center [1336, 736] width 197 height 16
paste textarea "Kyocera ECOSYS PA5500x A4 Mono Laser Printer"
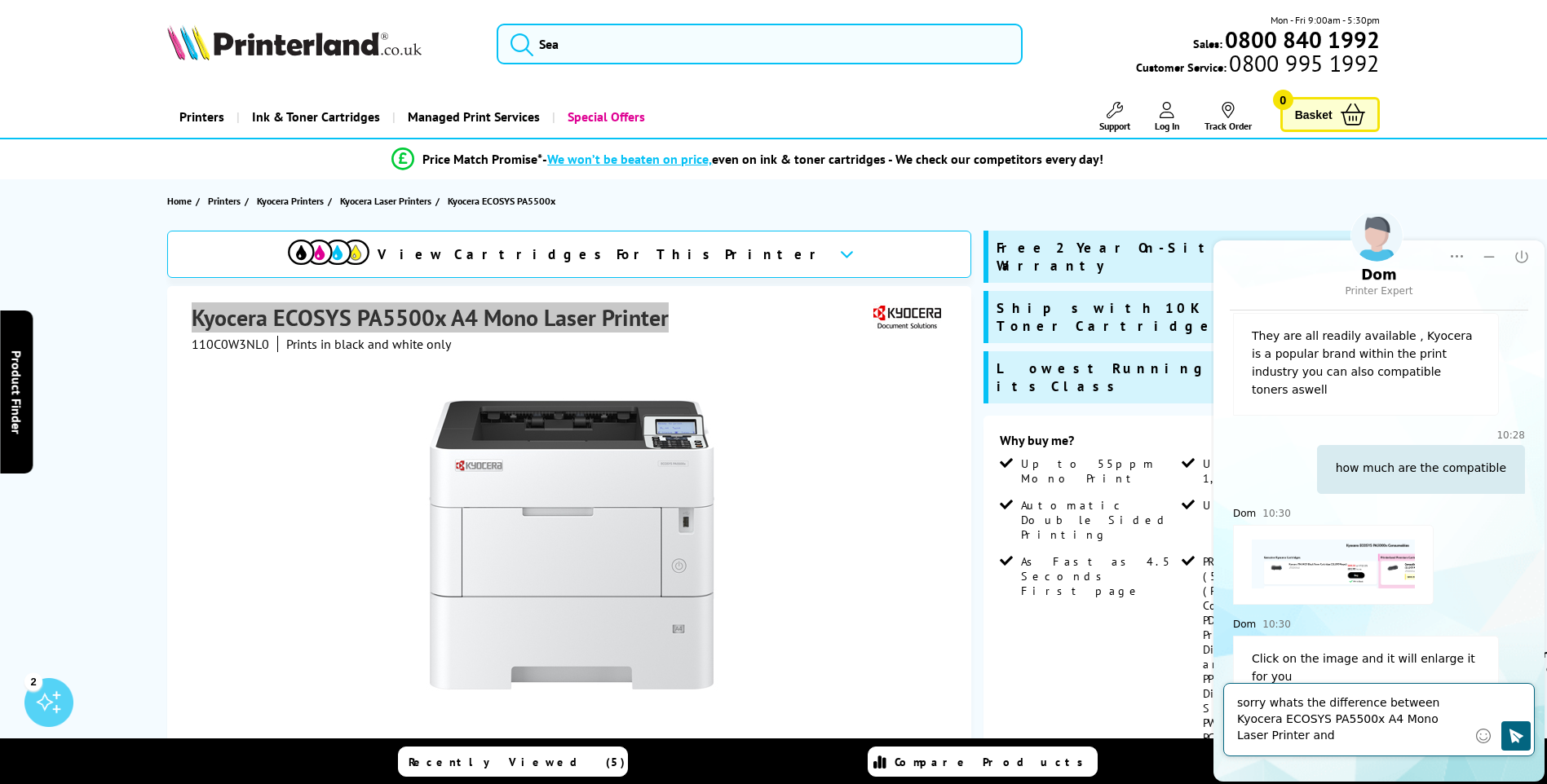
type textarea "sorry whats the difference between Kyocera ECOSYS PA5500x A4 Mono Laser Printer…"
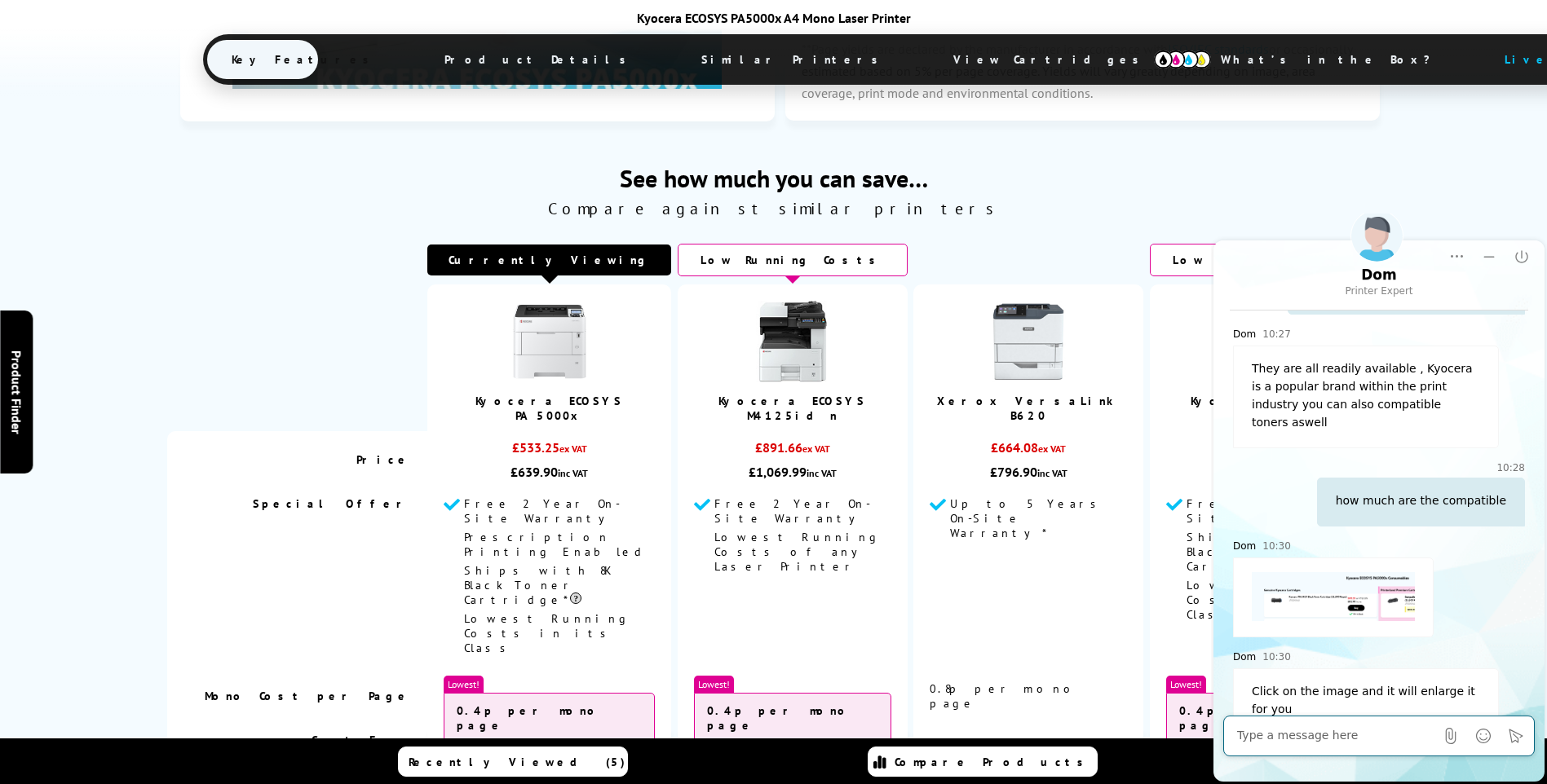
scroll to position [3768, 0]
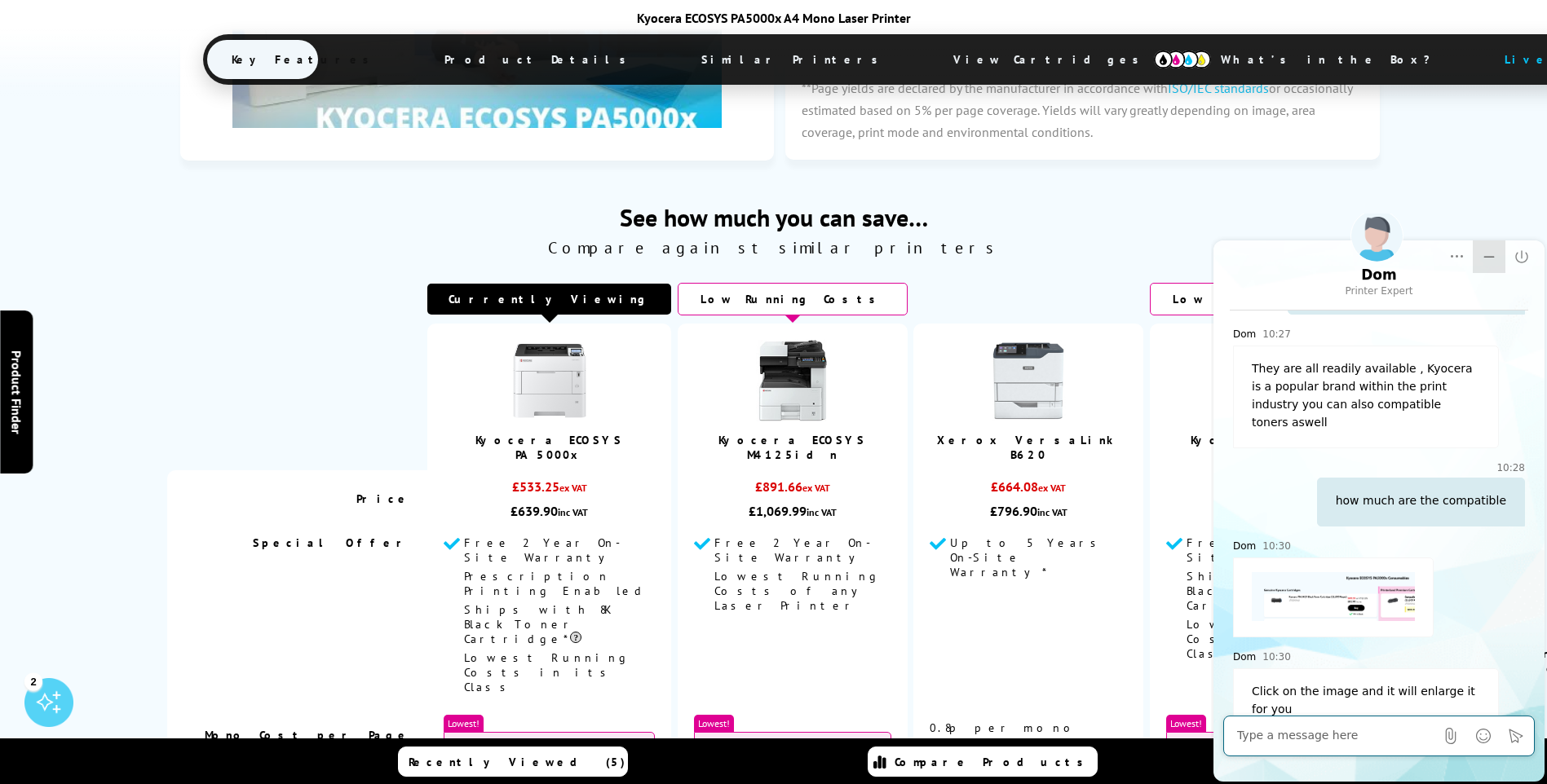
click at [1485, 256] on icon "Minimize" at bounding box center [1489, 257] width 11 height 2
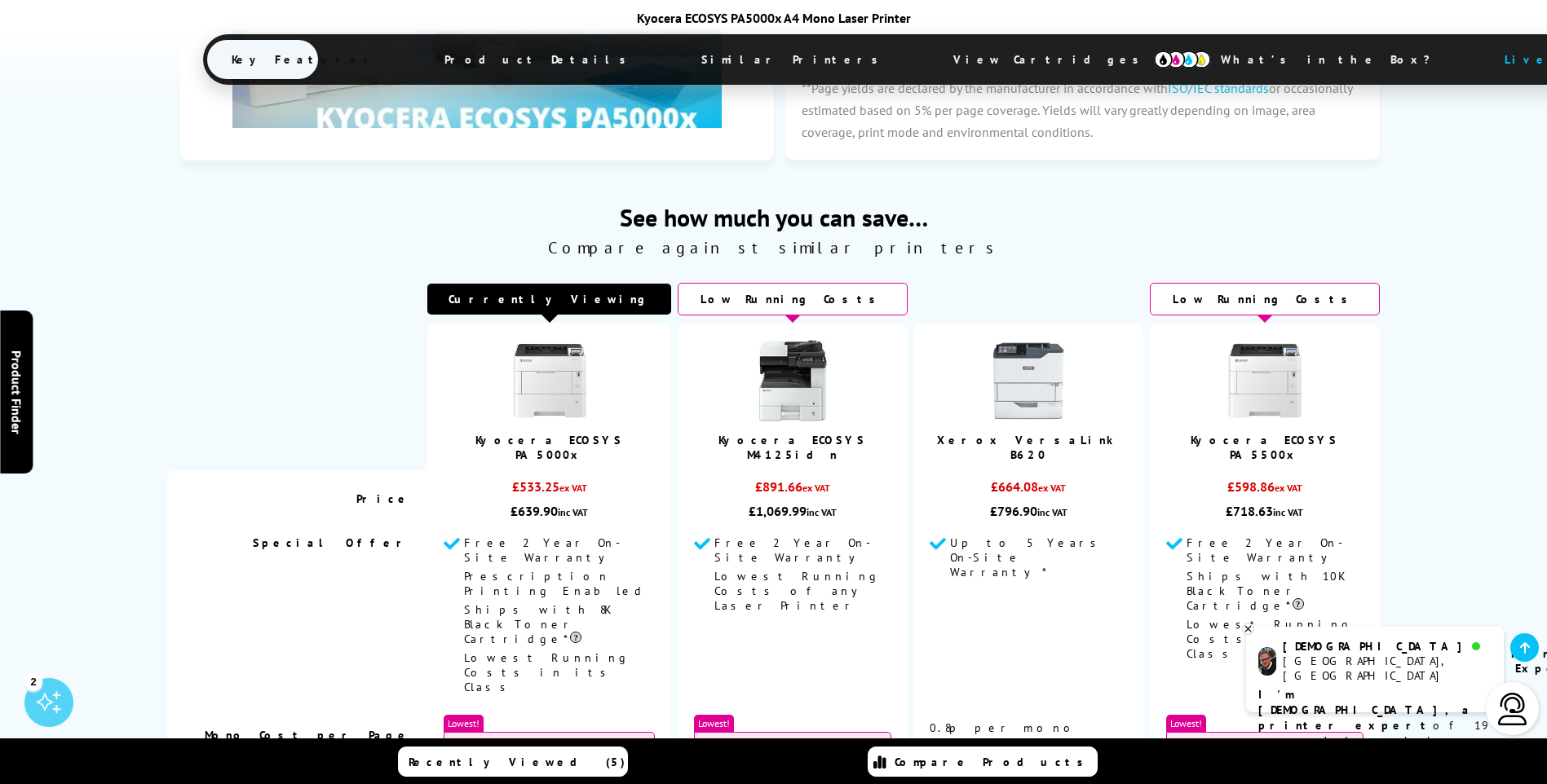
scroll to position [0, 0]
click at [533, 340] on link at bounding box center [549, 382] width 81 height 85
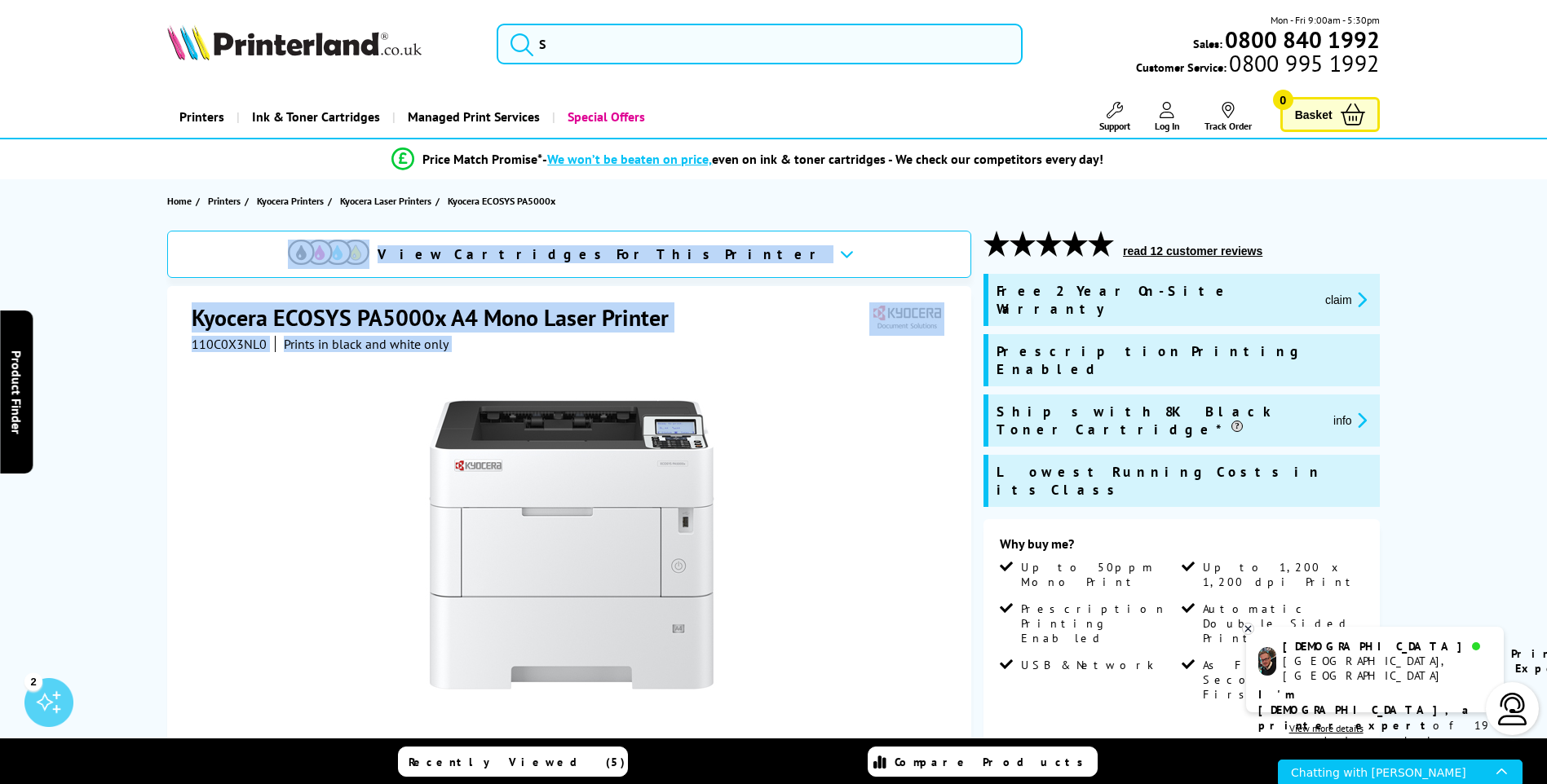
drag, startPoint x: 197, startPoint y: 262, endPoint x: 540, endPoint y: 386, distance: 364.7
click at [540, 386] on div "View Cartridges For This Printer Kyocera ECOSYS PA5000x A4 Mono Laser Printer 1…" at bounding box center [569, 610] width 804 height 758
drag, startPoint x: 541, startPoint y: 385, endPoint x: 541, endPoint y: 376, distance: 9.0
click at [541, 376] on div at bounding box center [571, 536] width 760 height 369
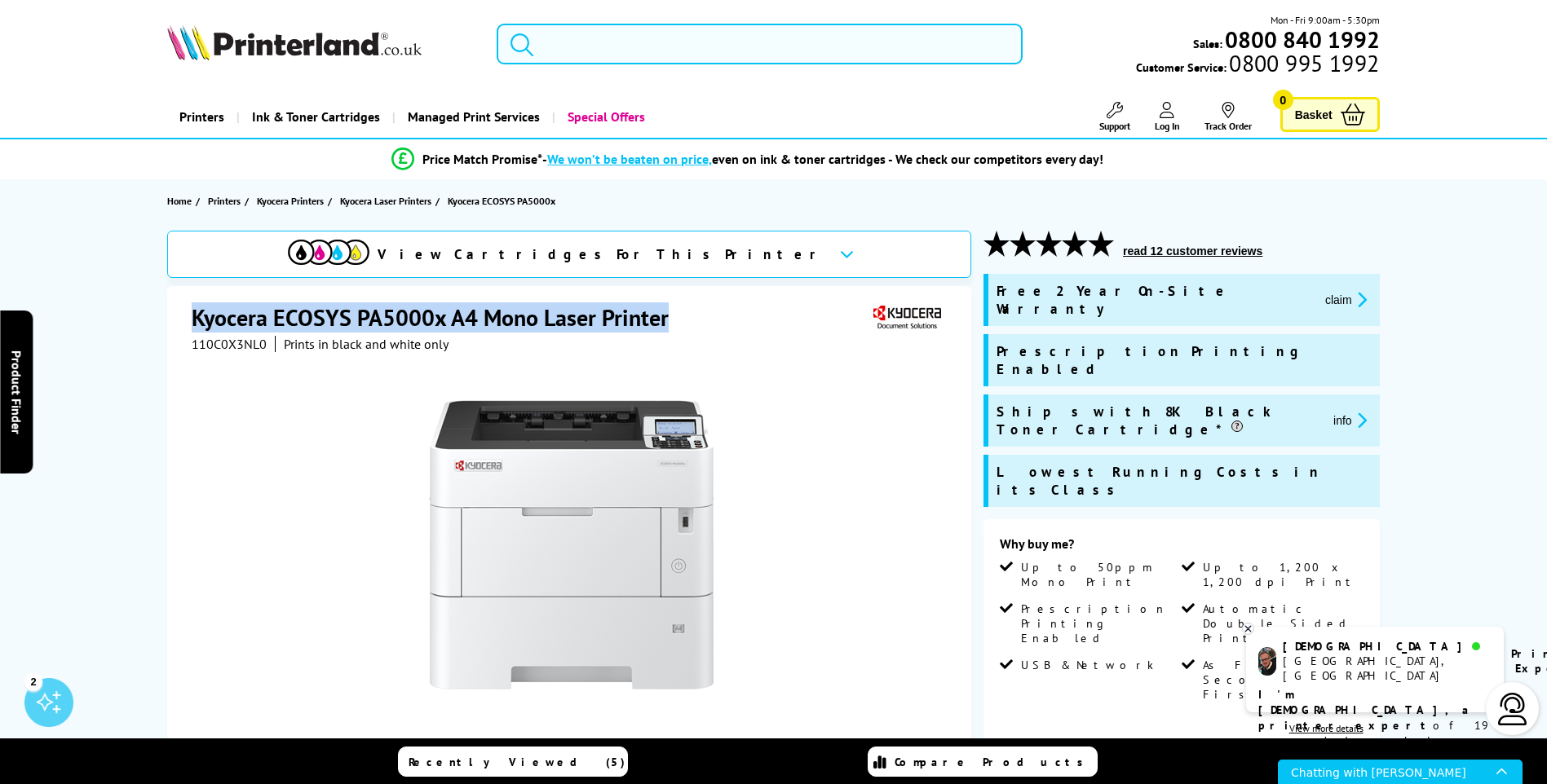
drag, startPoint x: 193, startPoint y: 319, endPoint x: 692, endPoint y: 319, distance: 499.0
click at [692, 319] on div "Kyocera ECOSYS PA5000x A4 Mono Laser Printer" at bounding box center [571, 319] width 760 height 34
copy h1 "Kyocera ECOSYS PA5000x A4 Mono Laser Printer"
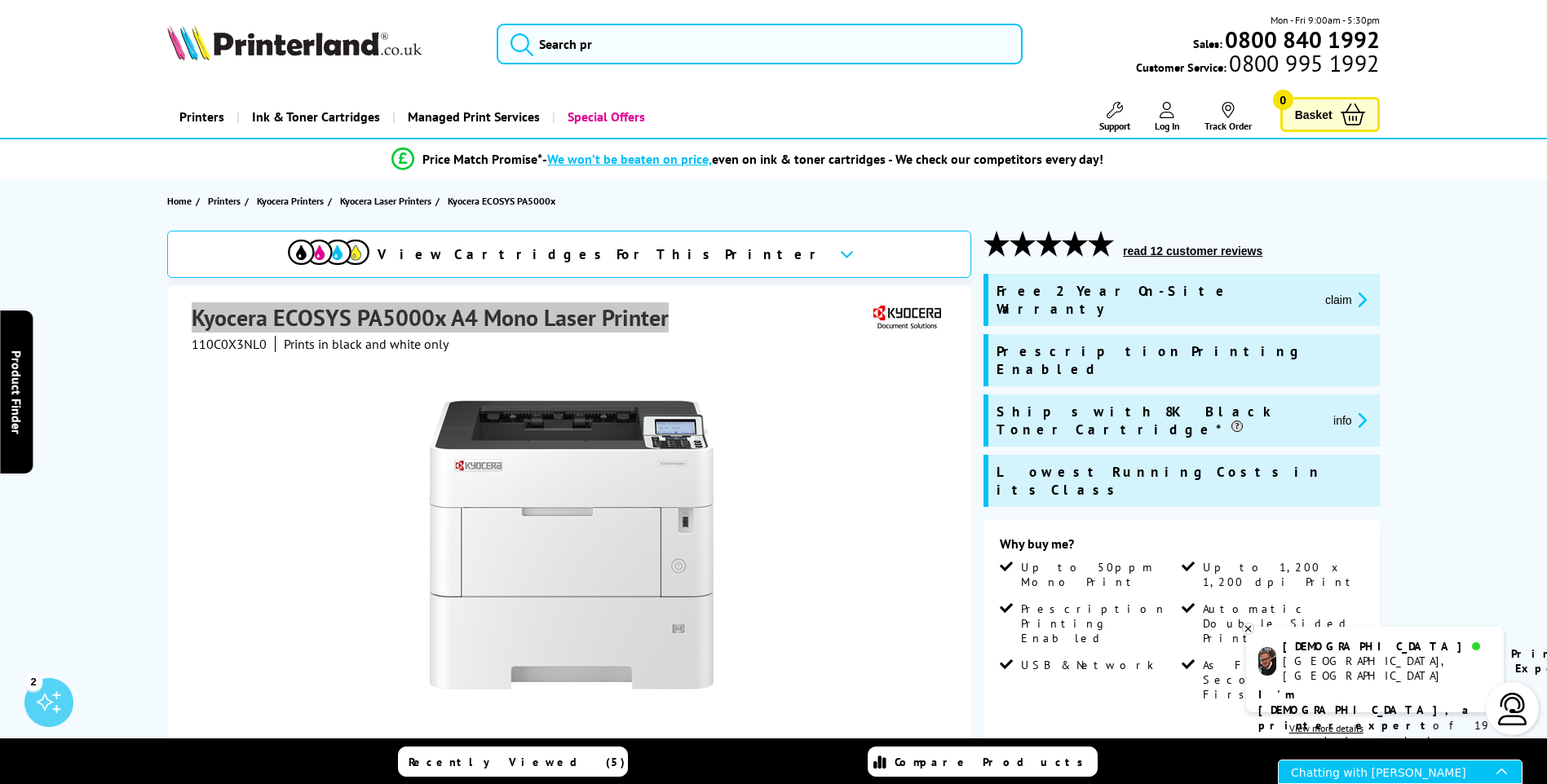
click at [1342, 768] on div "Chatting with [PERSON_NAME]" at bounding box center [1394, 772] width 206 height 23
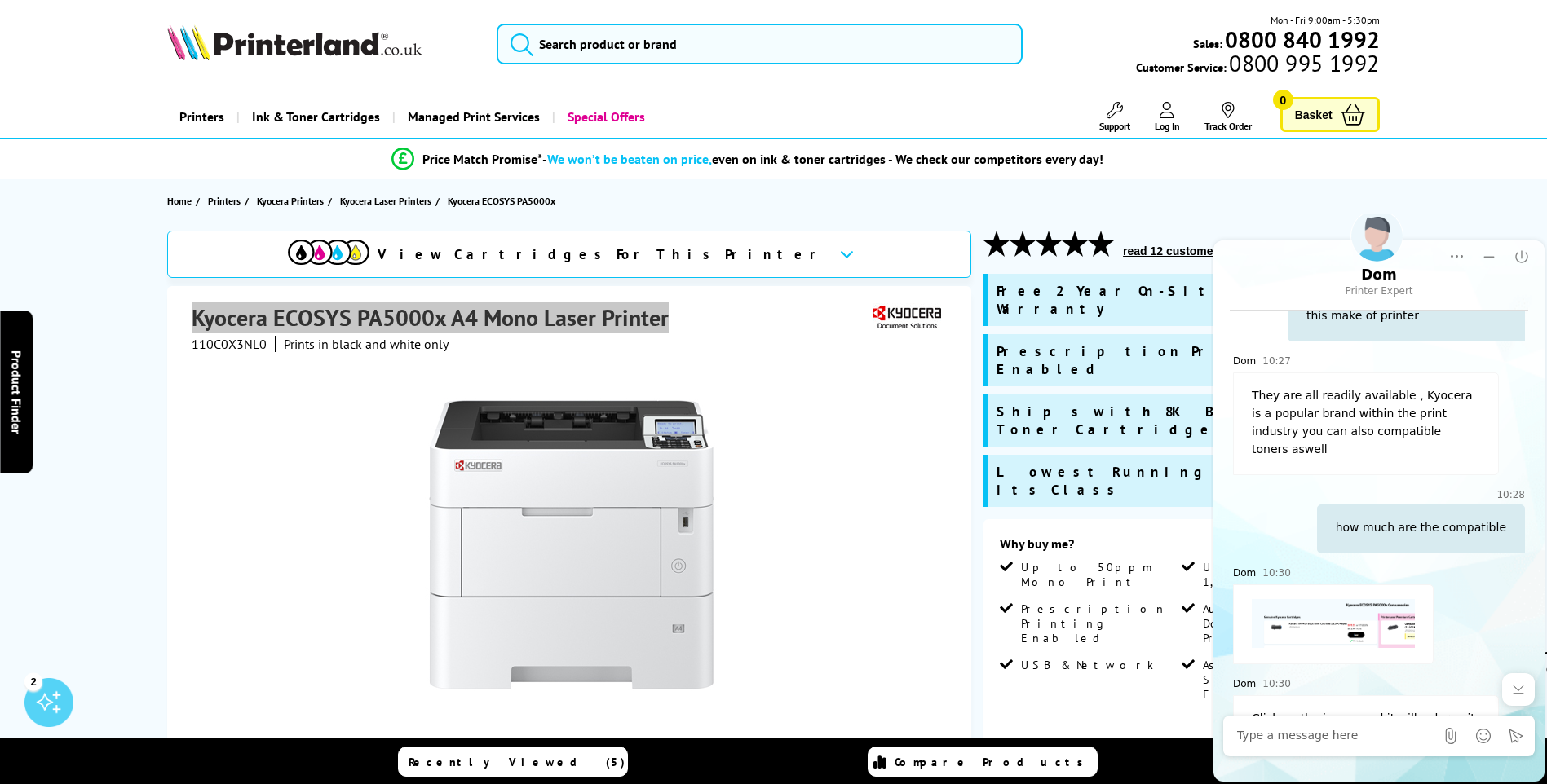
scroll to position [1416, 0]
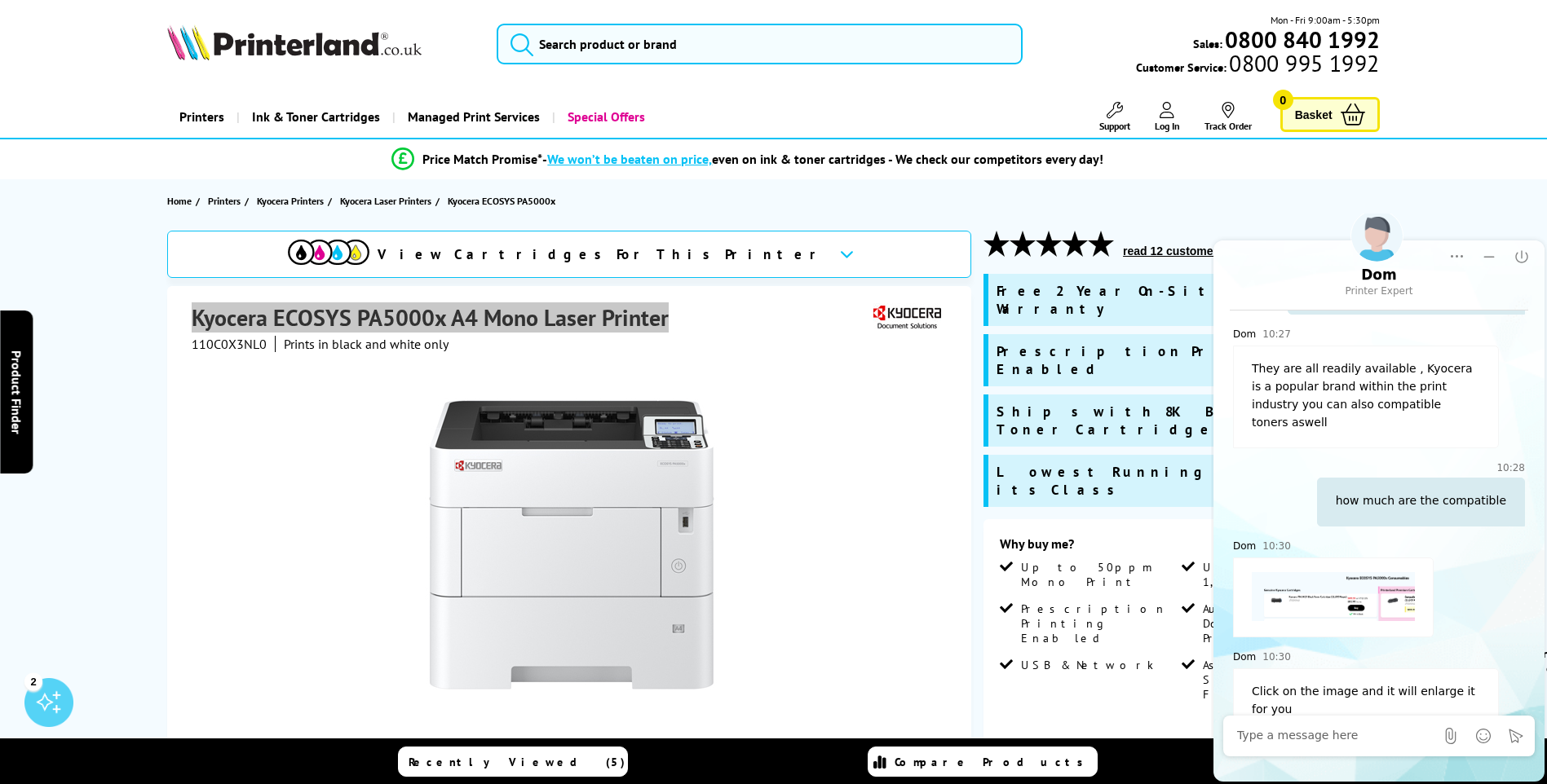
click at [1290, 745] on div at bounding box center [1336, 736] width 197 height 33
click at [1290, 737] on textarea "Message input field. Type your text here and use the Send button to send." at bounding box center [1336, 736] width 197 height 16
paste textarea "Kyocera ECOSYS PA5000x A4 Mono Laser Printer"
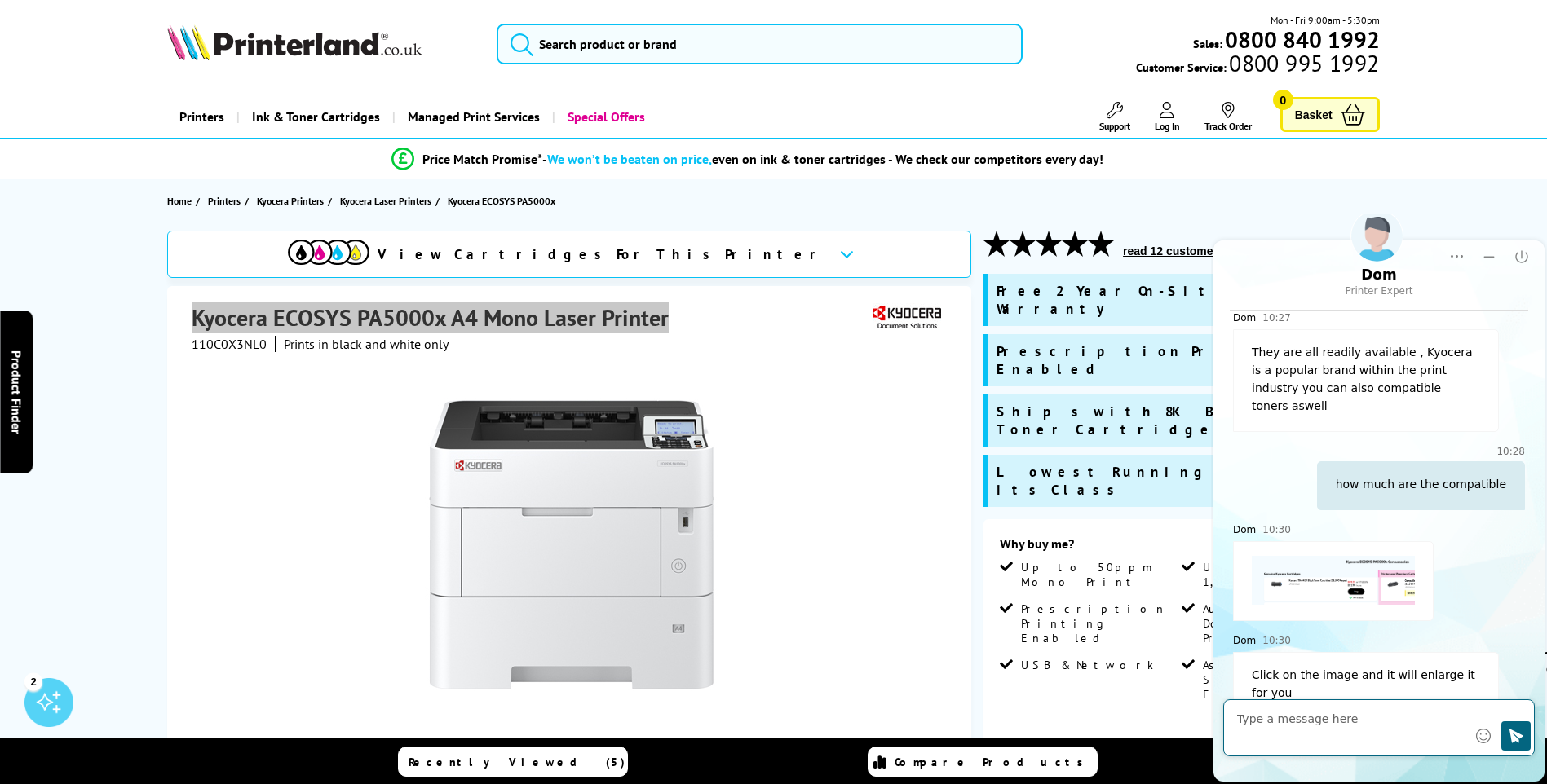
type textarea "Kyocera ECOSYS PA5000x A4 Mono Laser Printer"
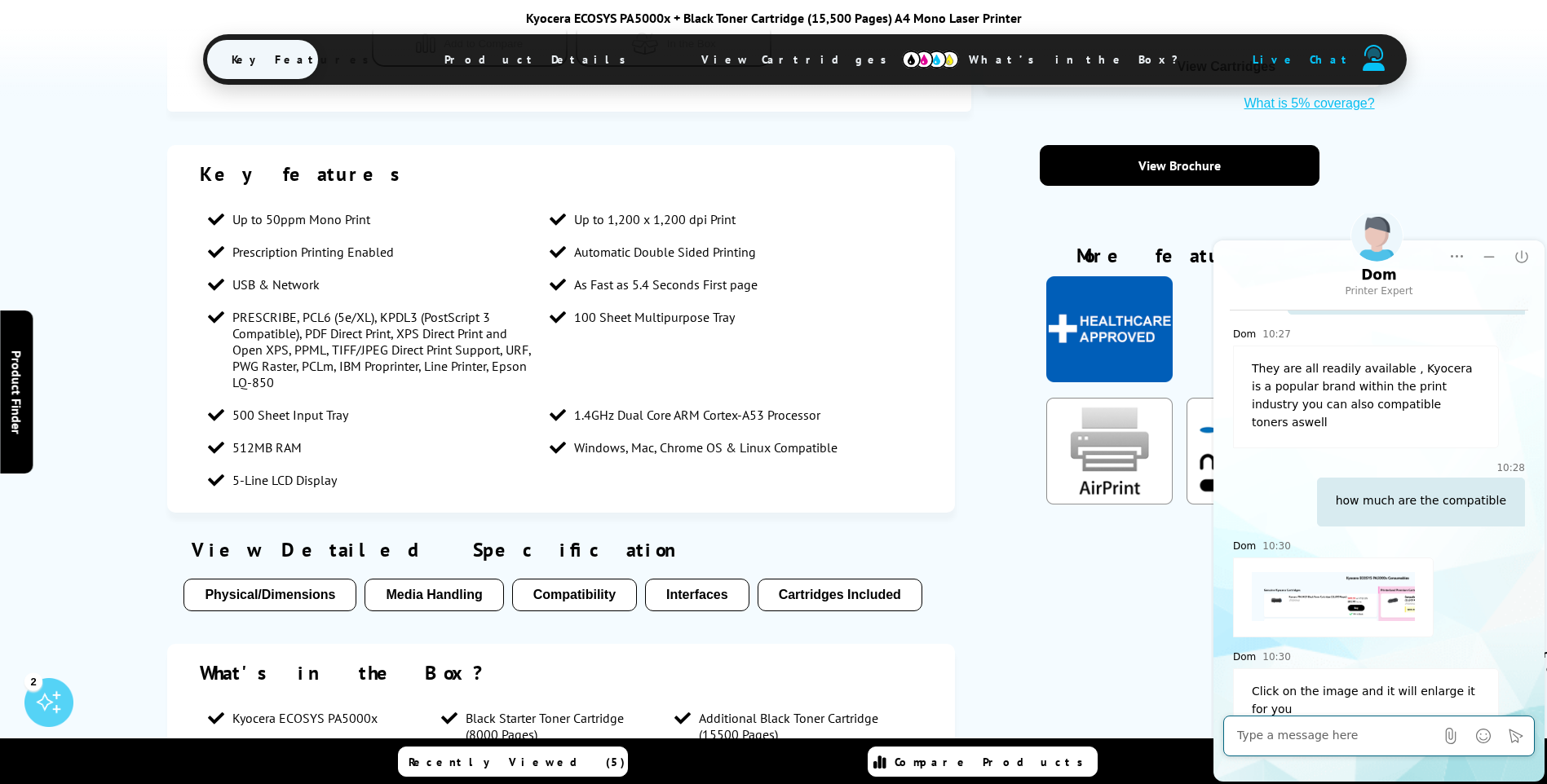
scroll to position [258, 0]
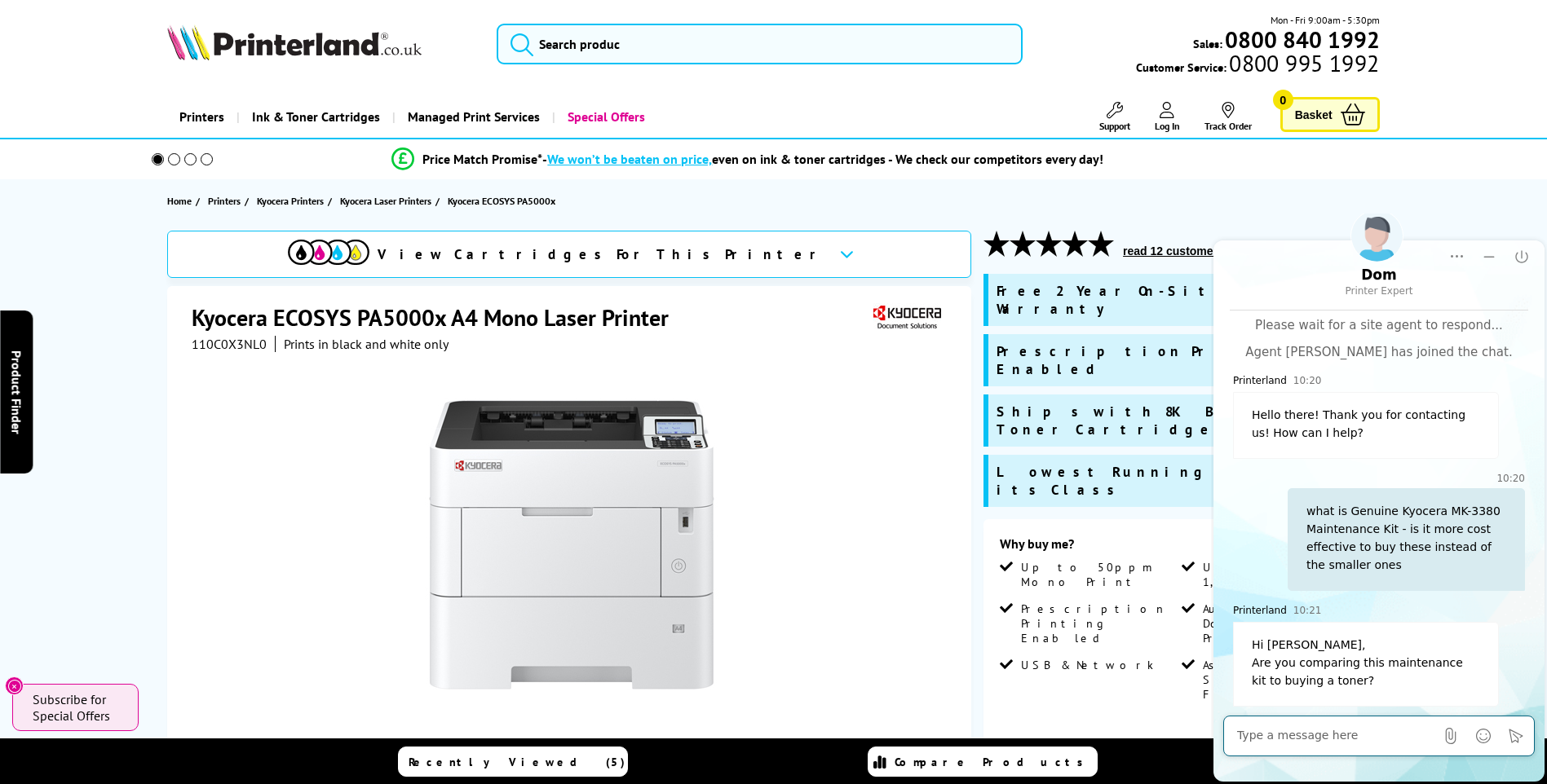
scroll to position [1416, 0]
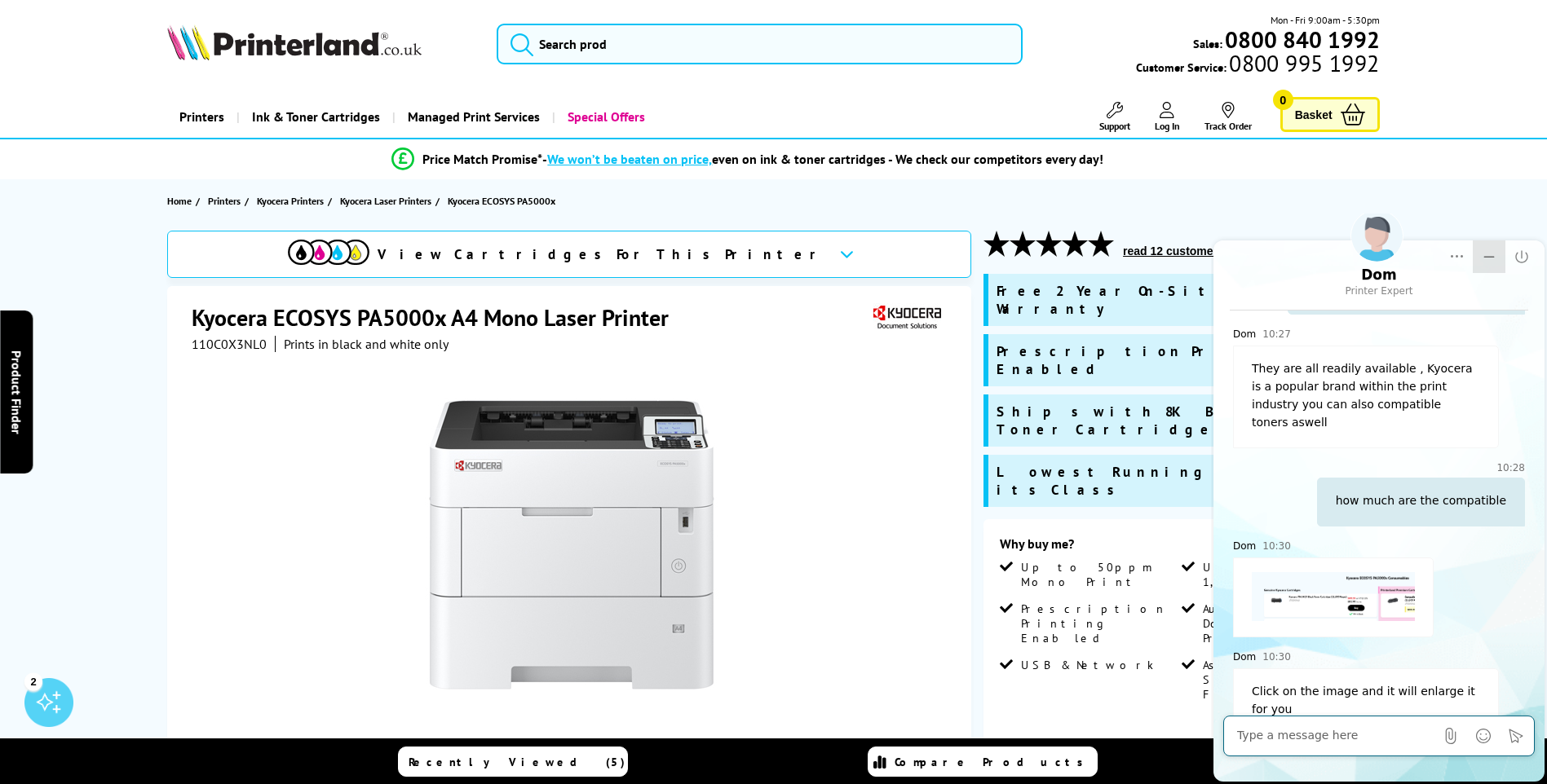
click at [1498, 245] on button "Minimize" at bounding box center [1489, 257] width 33 height 33
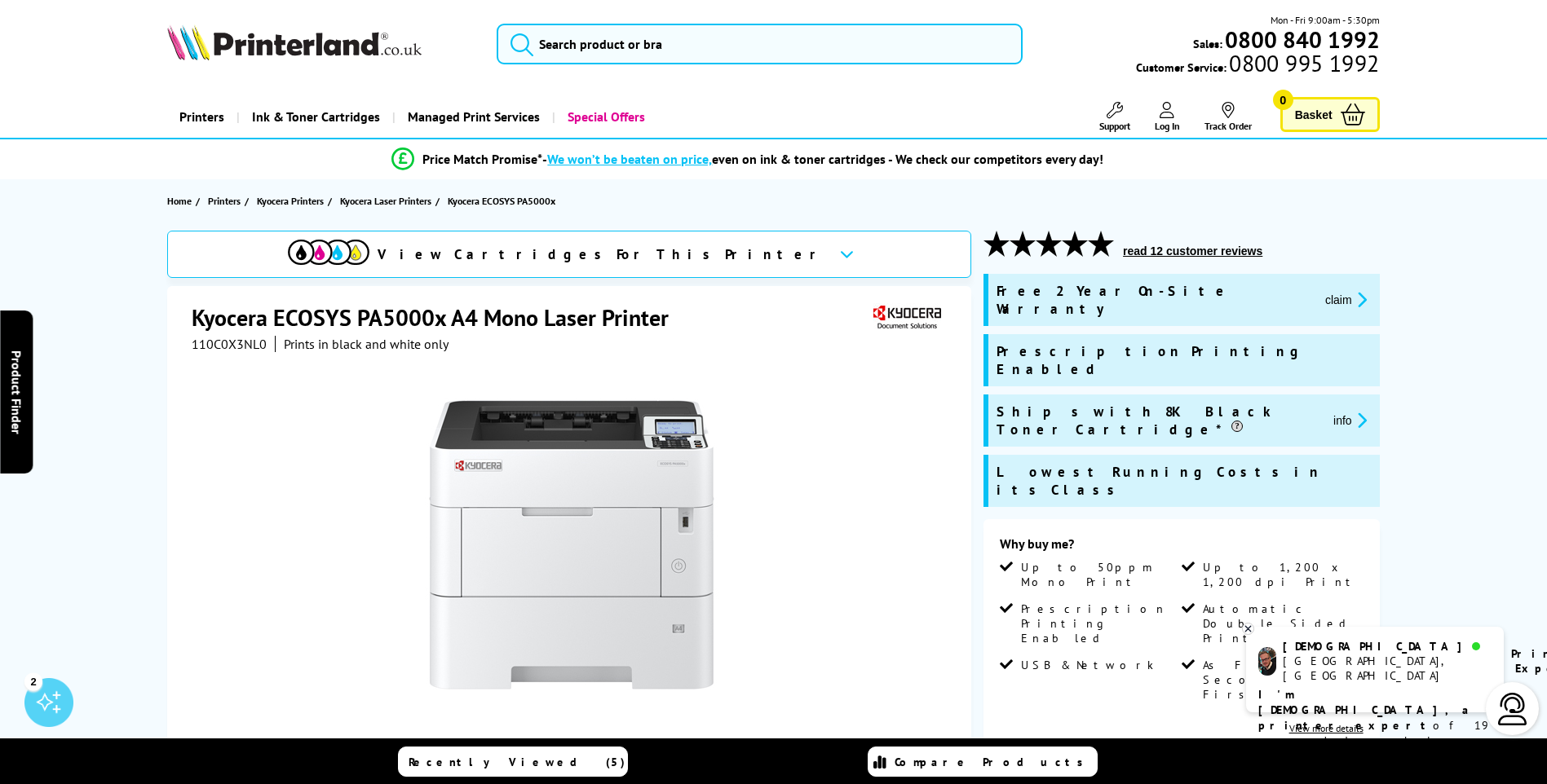
scroll to position [0, 0]
click at [1248, 629] on icon at bounding box center [1247, 629] width 6 height 6
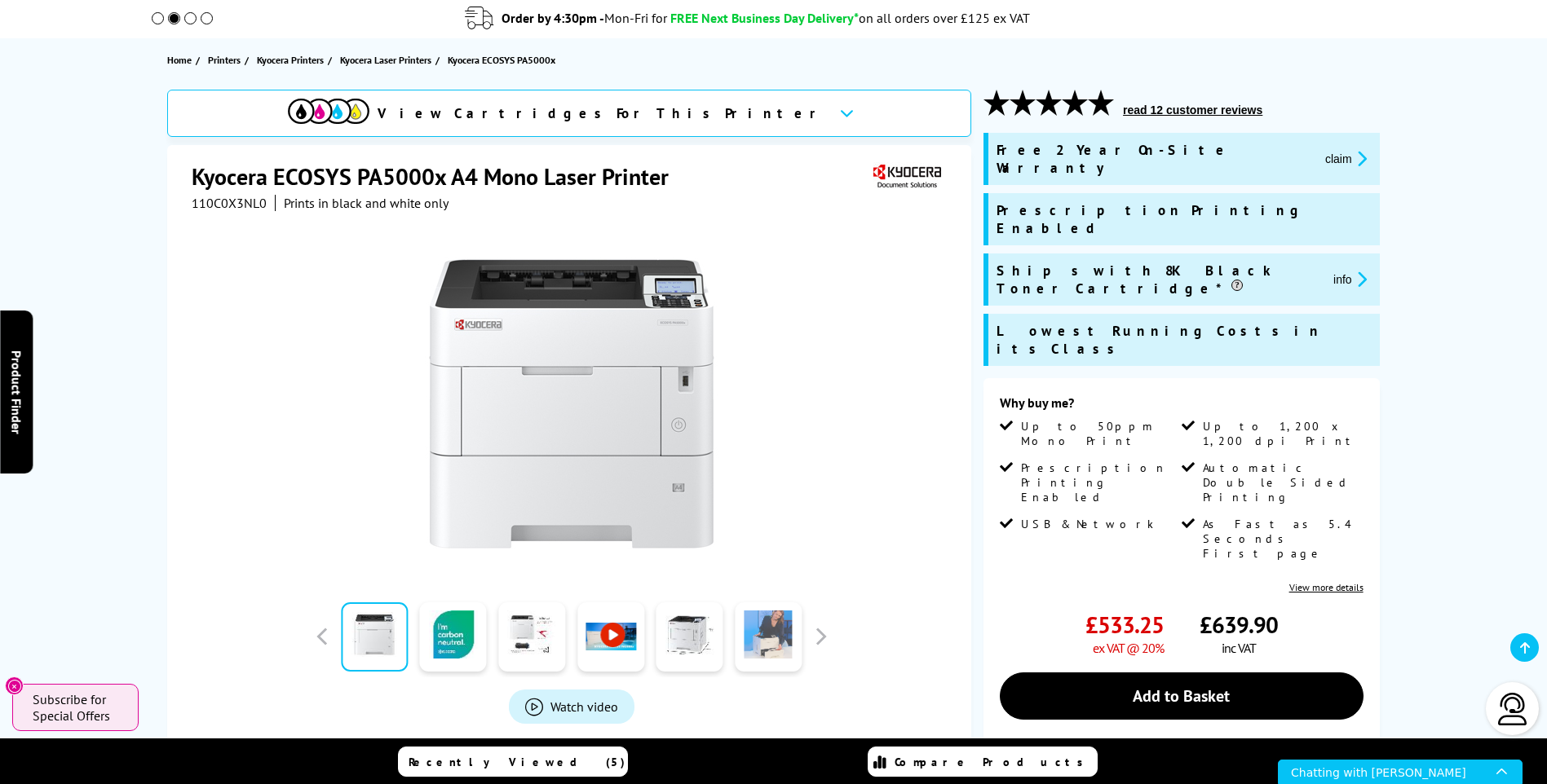
scroll to position [81, 0]
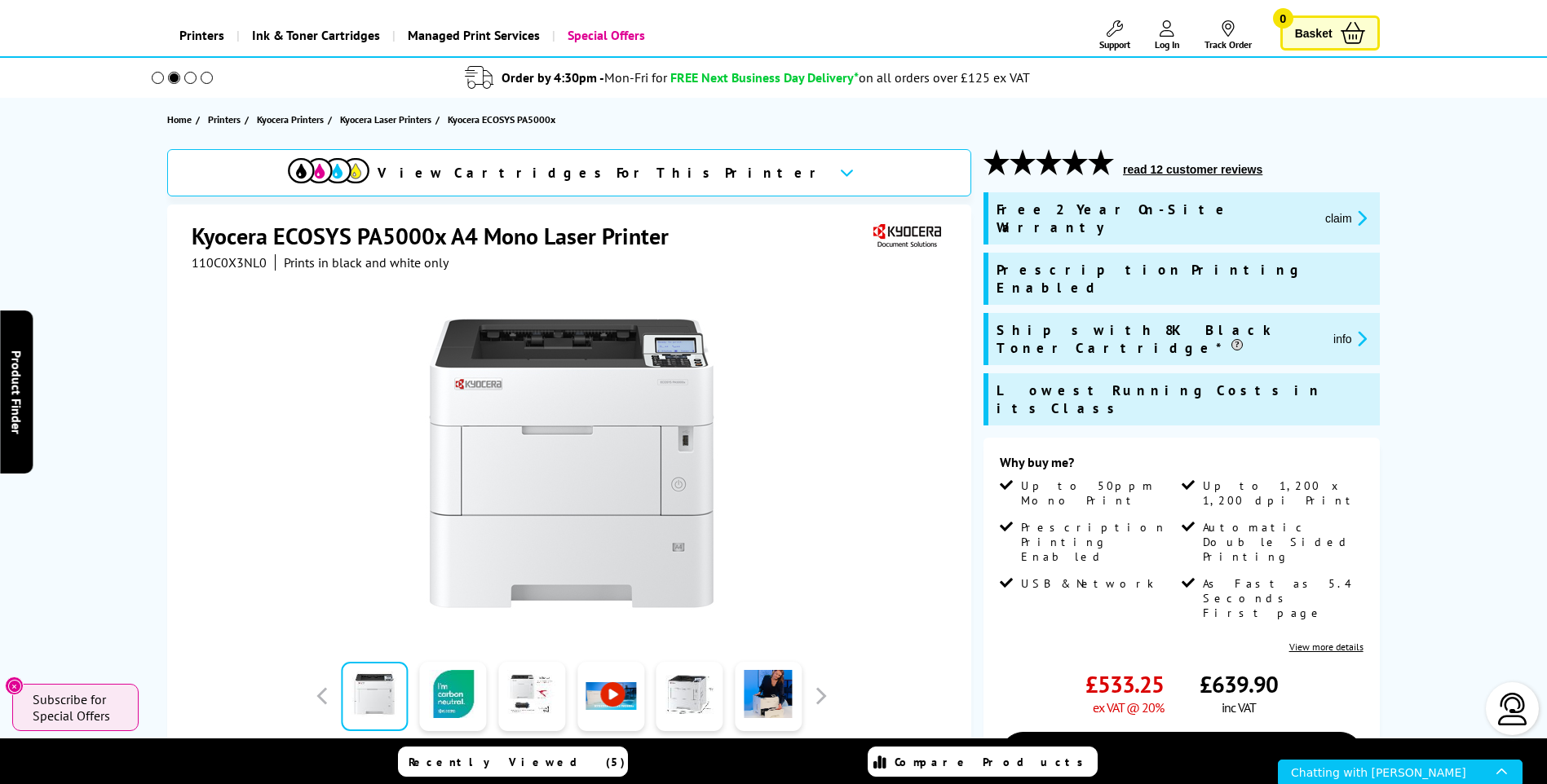
click at [1346, 777] on div "Chatting with [PERSON_NAME]" at bounding box center [1394, 772] width 206 height 23
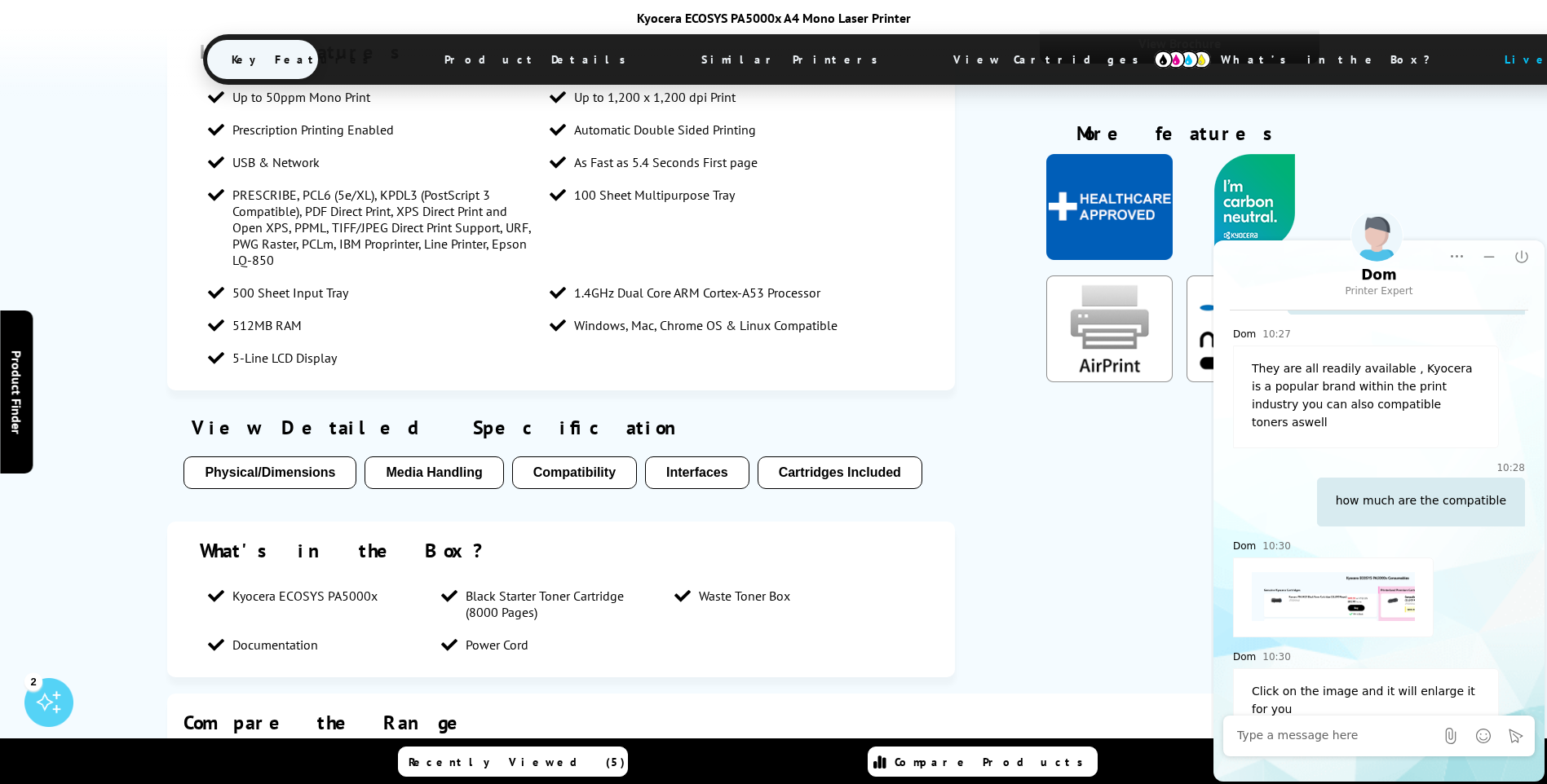
scroll to position [1453, 0]
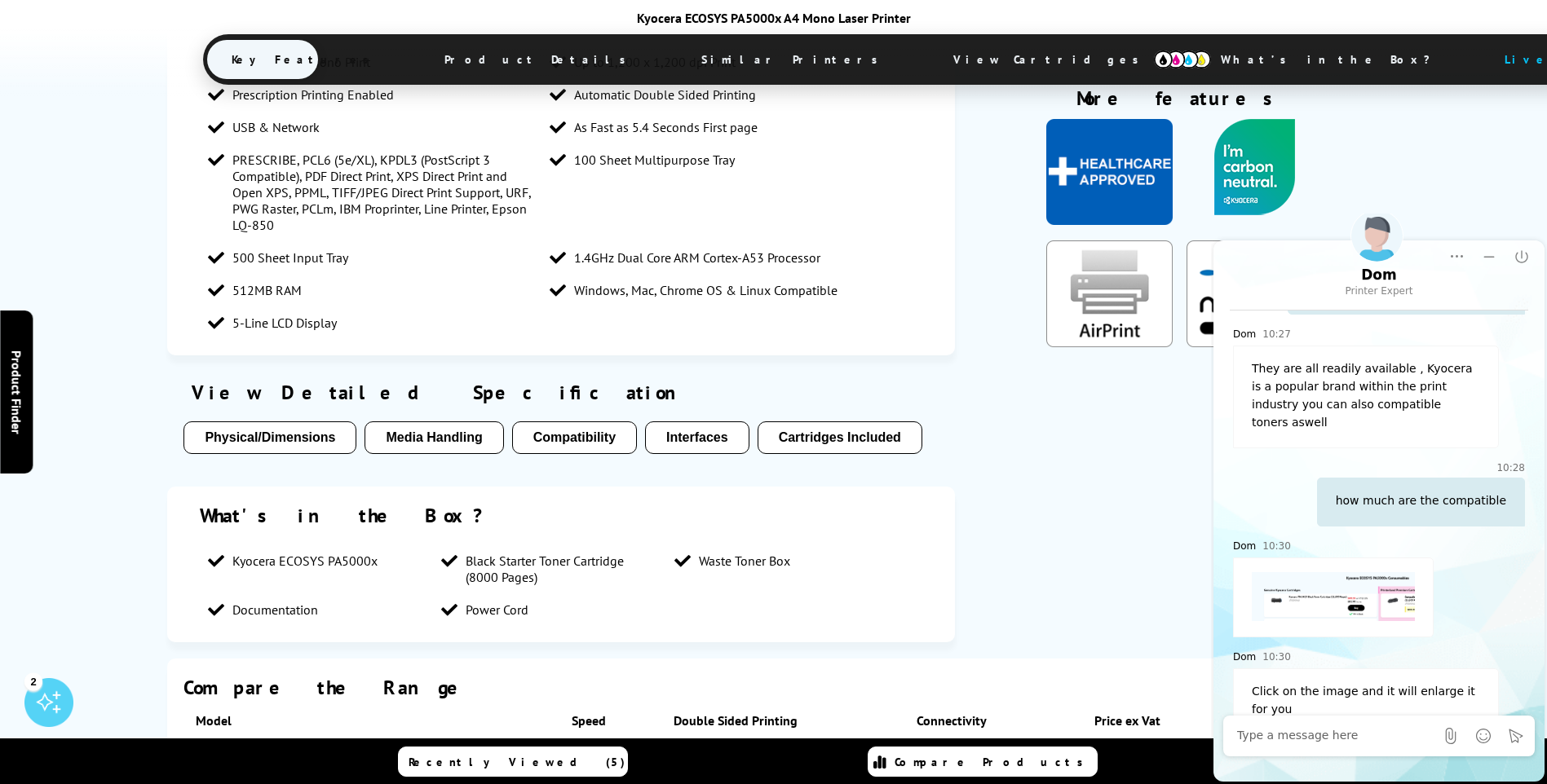
click at [1298, 726] on div at bounding box center [1336, 736] width 197 height 33
click at [1271, 747] on div at bounding box center [1336, 736] width 197 height 33
click at [1270, 735] on textarea "Message input field. Type your text here and use the Send button to send." at bounding box center [1336, 736] width 197 height 16
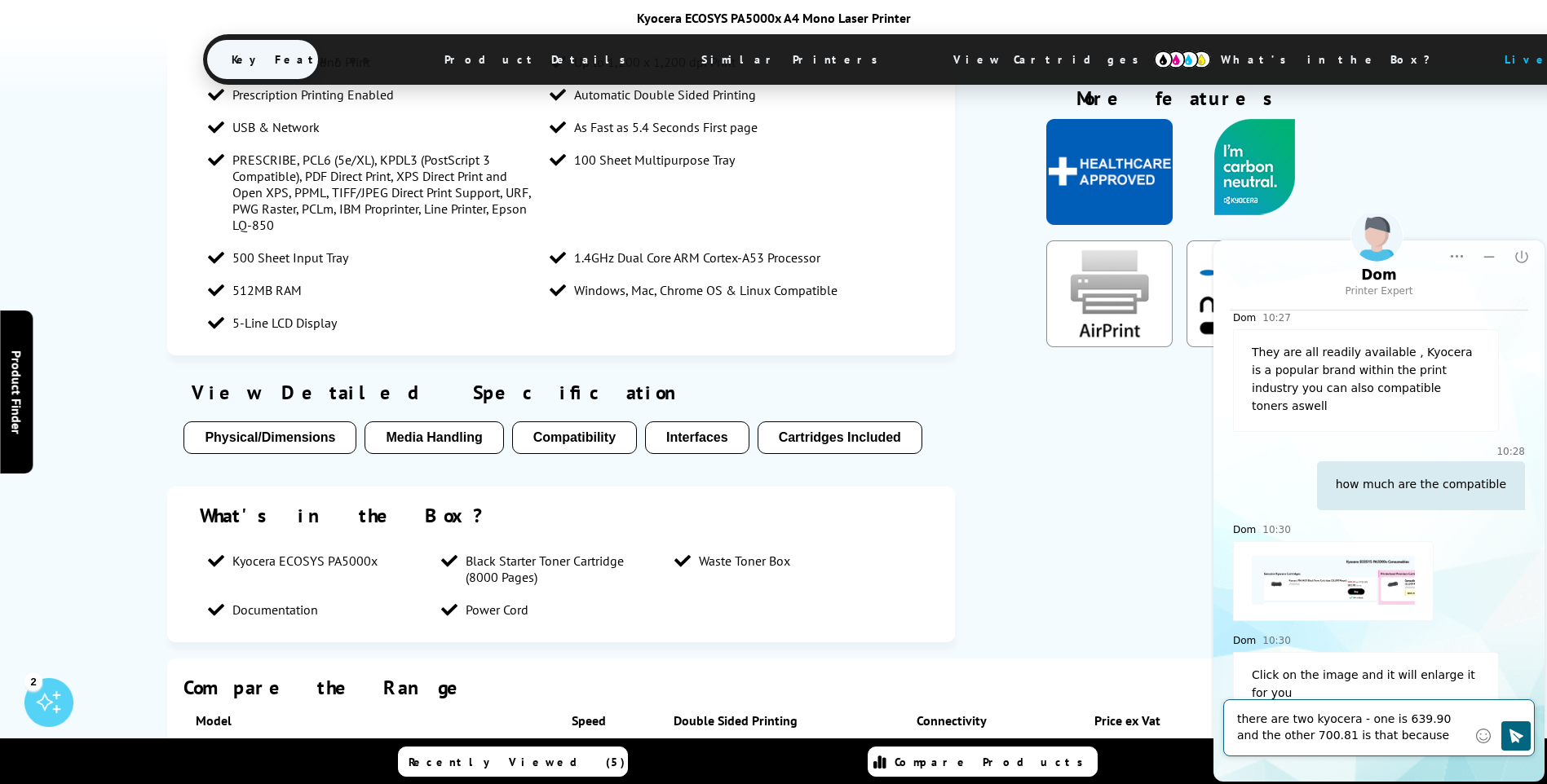
scroll to position [1449, 0]
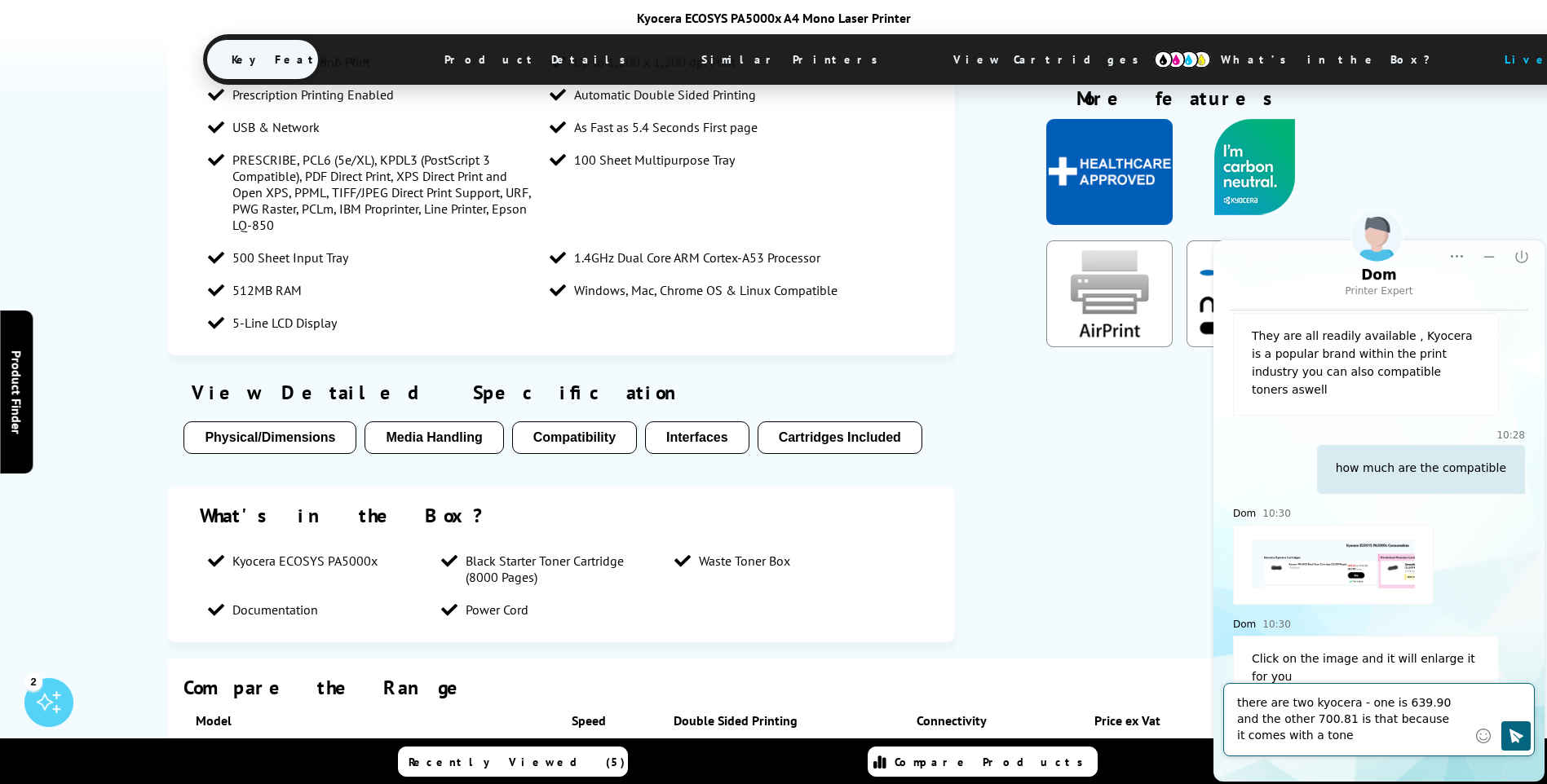
type textarea "there are two kyocera - one is 639.90 and the other 700.81 is that because it c…"
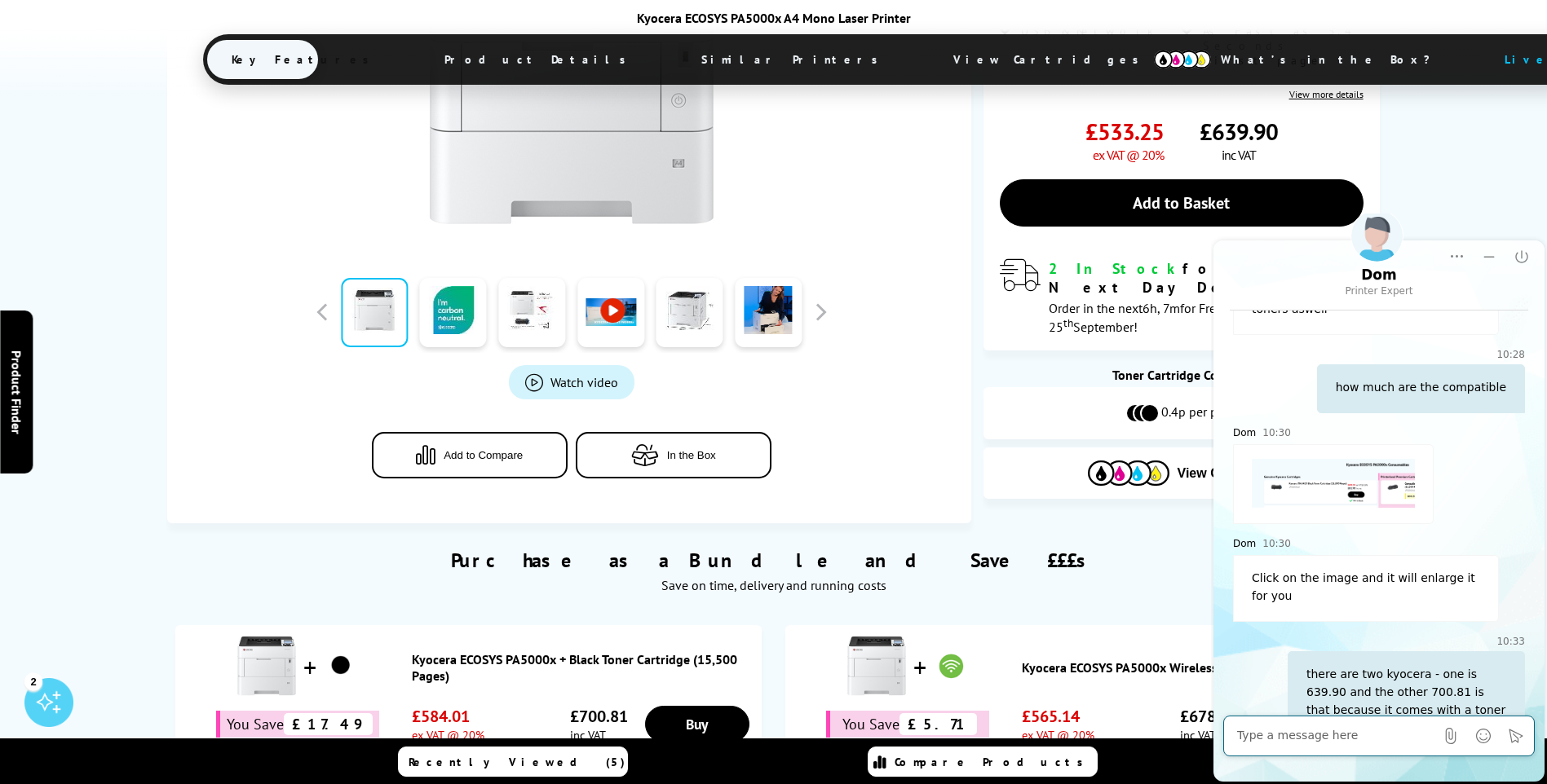
scroll to position [638, 0]
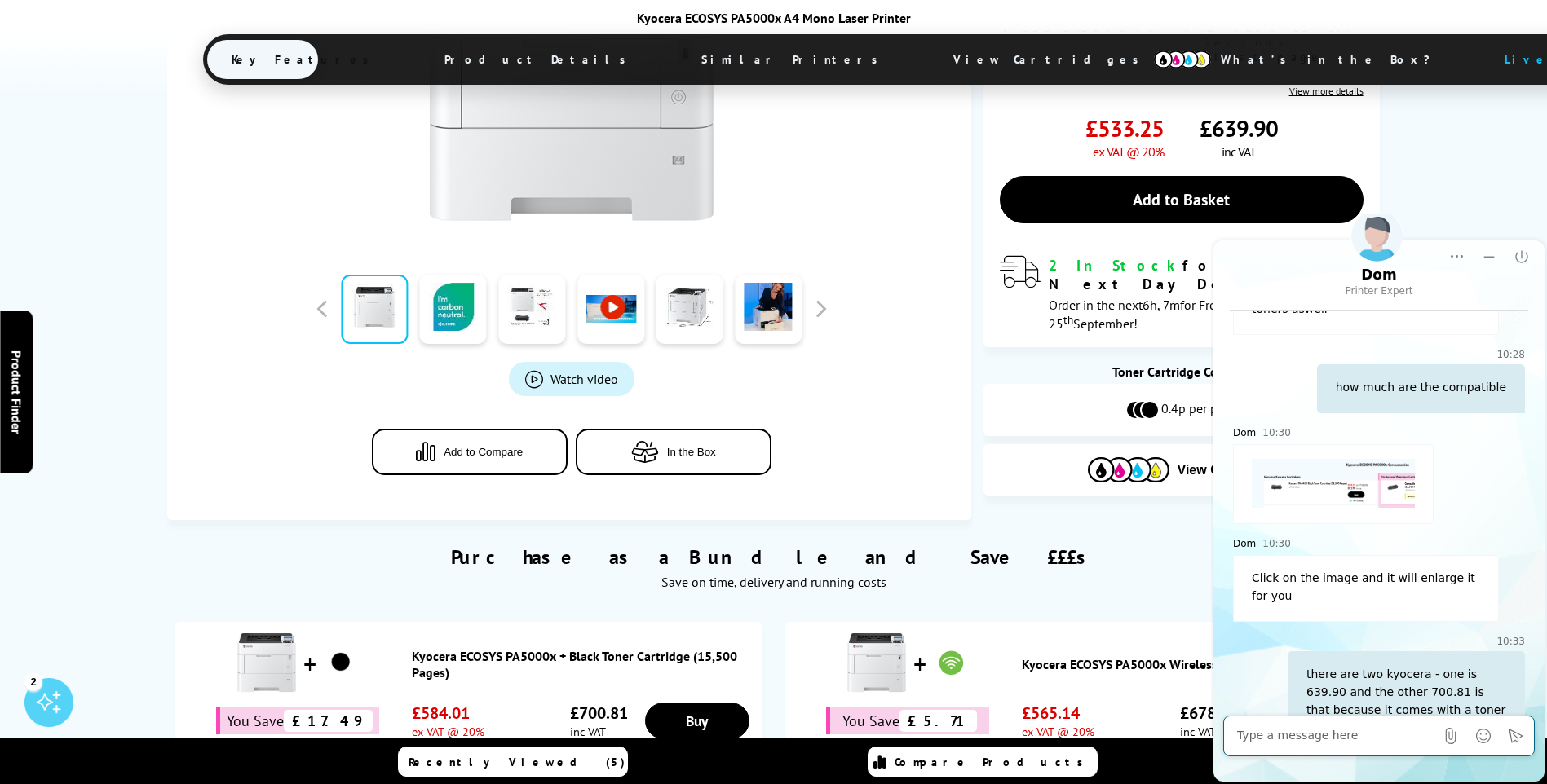
click at [423, 648] on link "Kyocera ECOSYS PA5000x + Black Toner Cartridge (15,500 Pages)" at bounding box center [582, 665] width 341 height 33
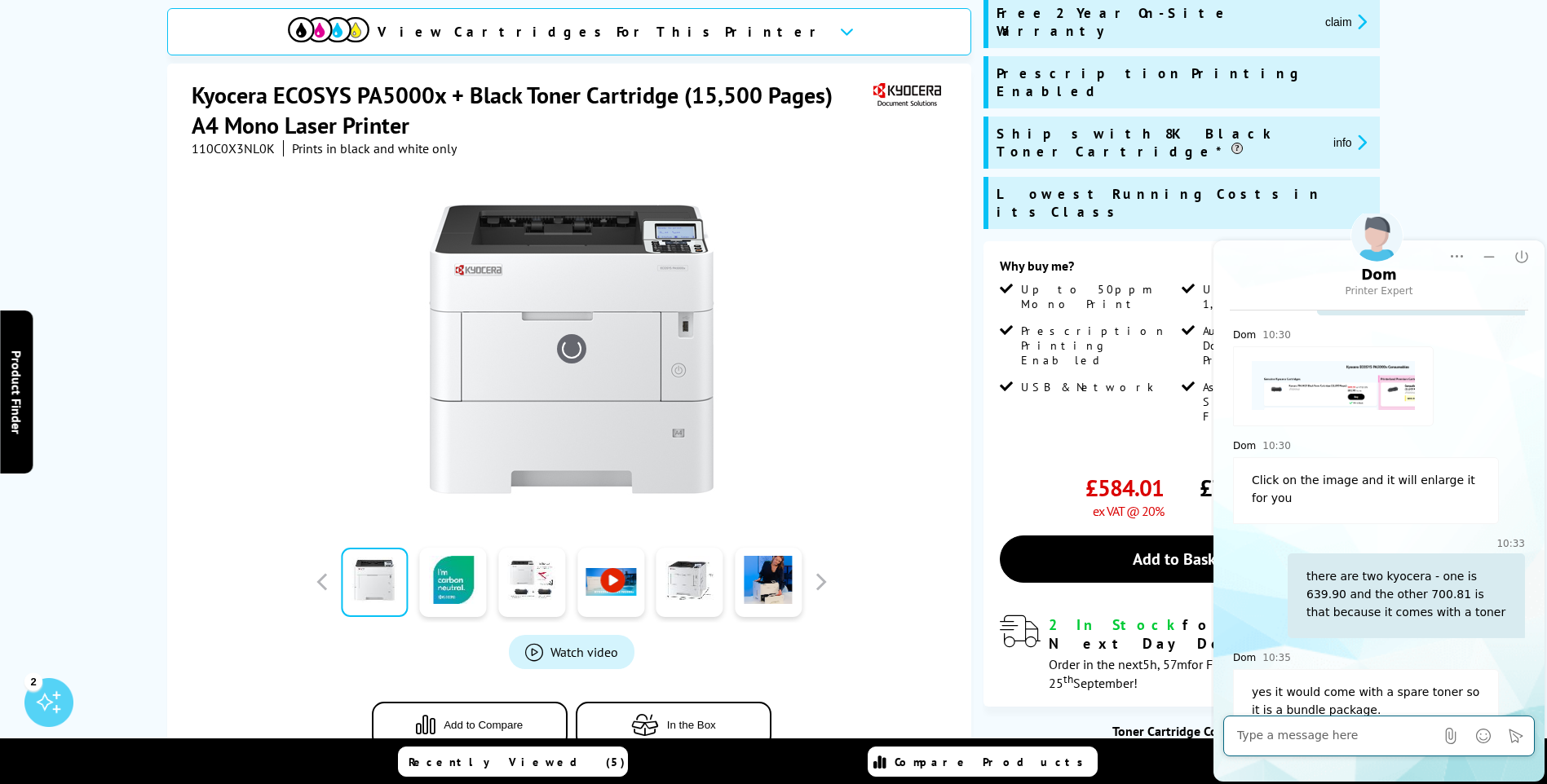
scroll to position [244, 0]
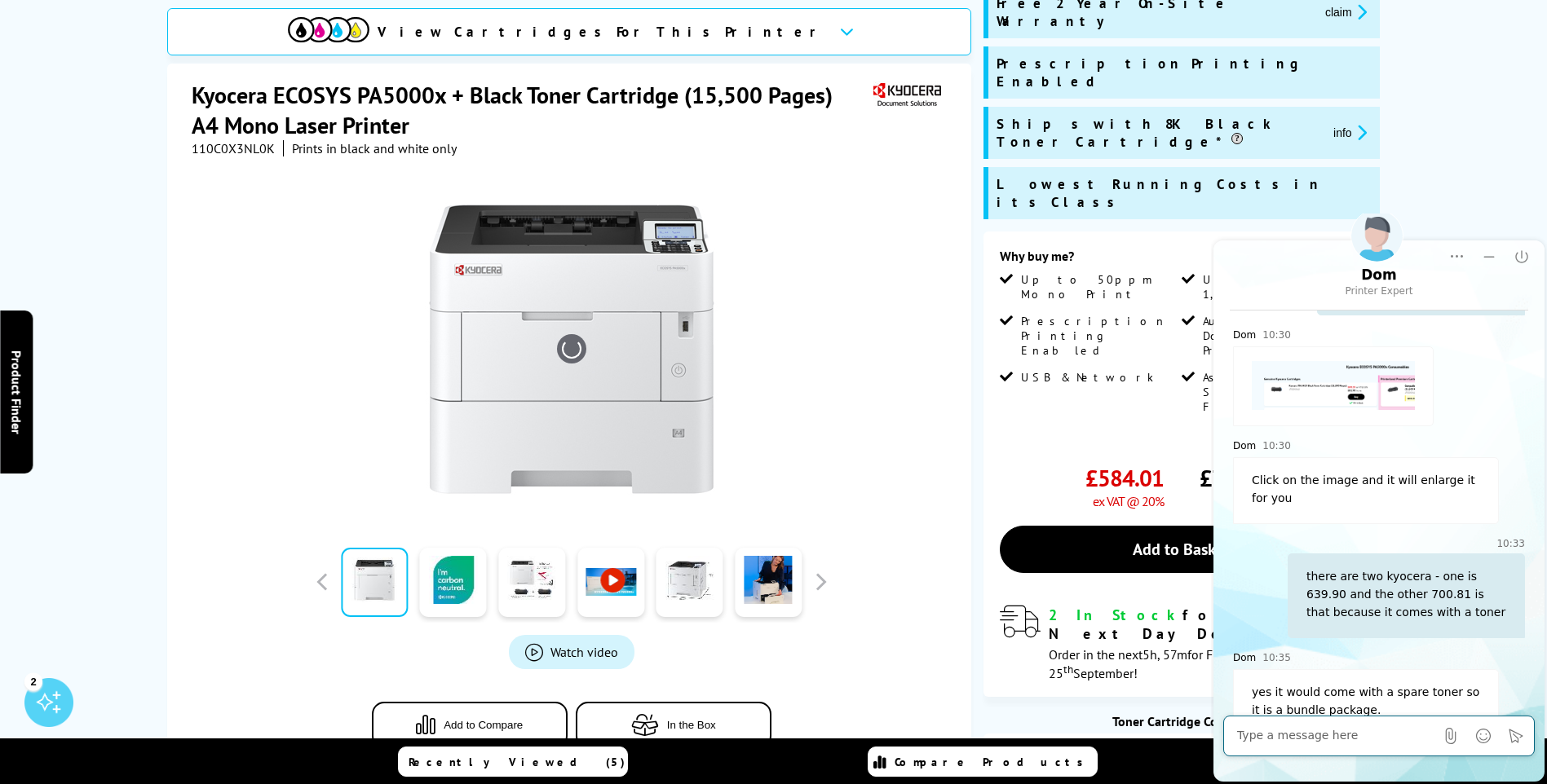
click at [623, 566] on link at bounding box center [611, 582] width 67 height 69
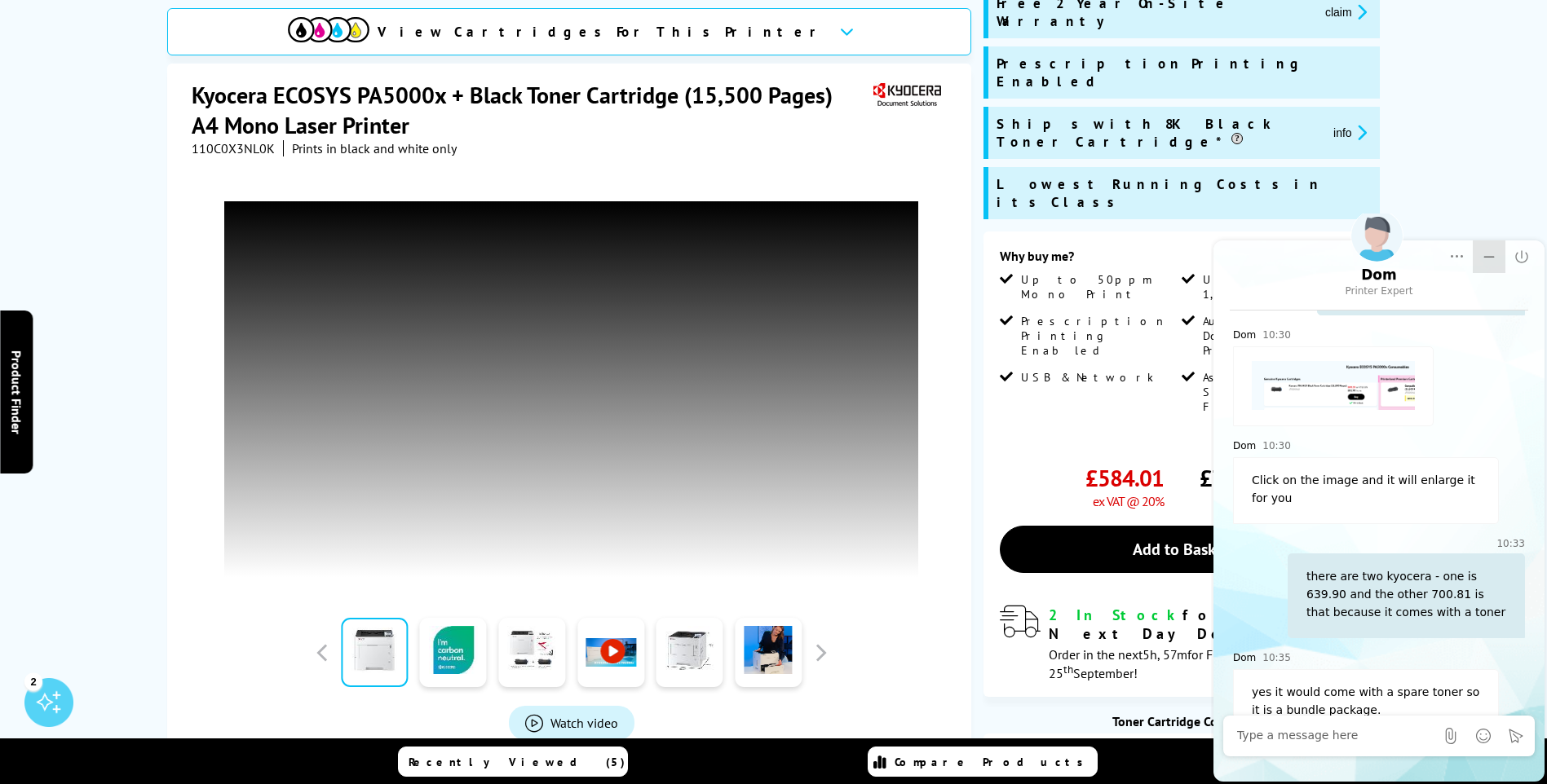
click at [1494, 257] on icon "Minimize" at bounding box center [1489, 257] width 11 height 2
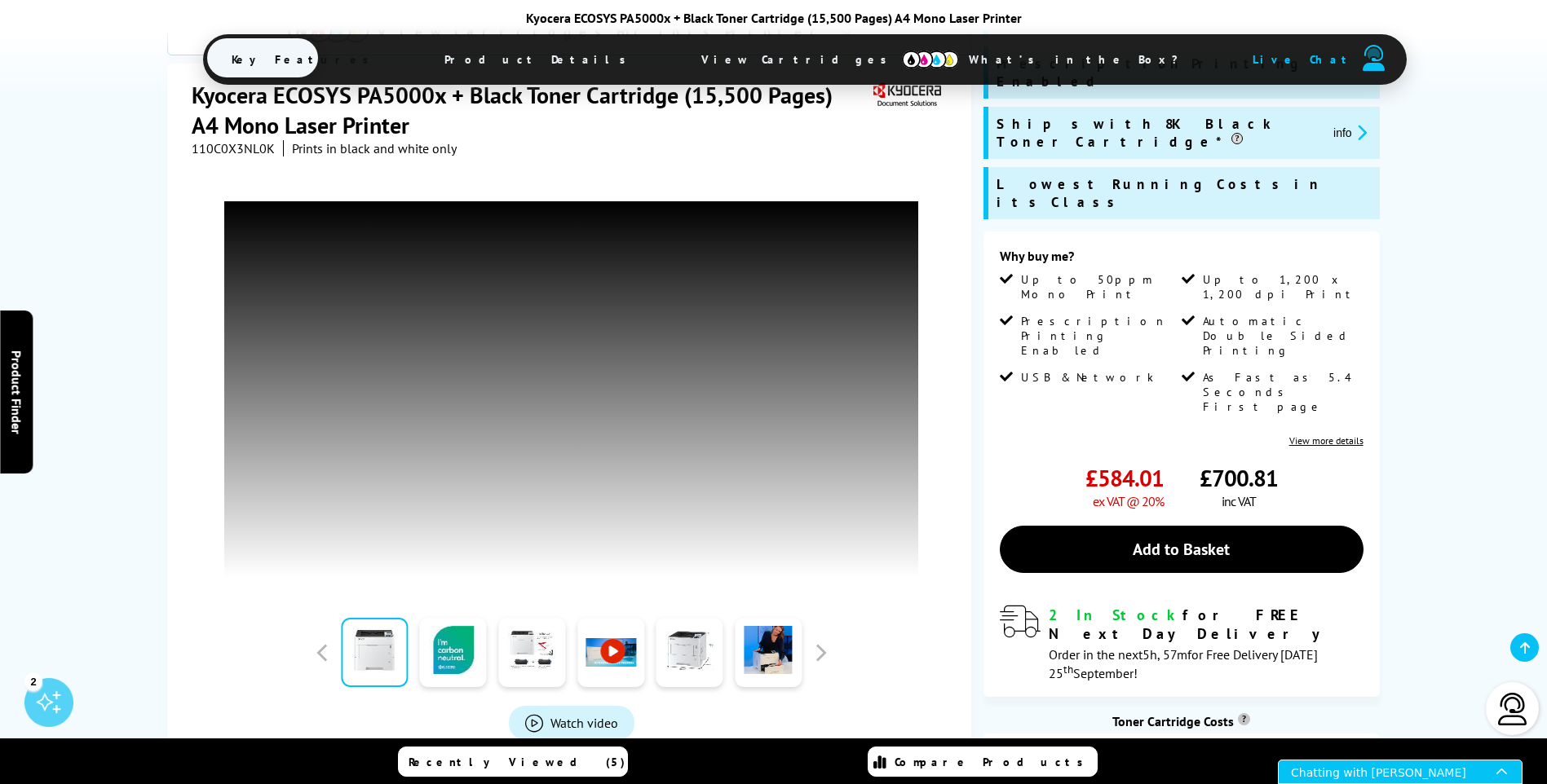
scroll to position [407, 0]
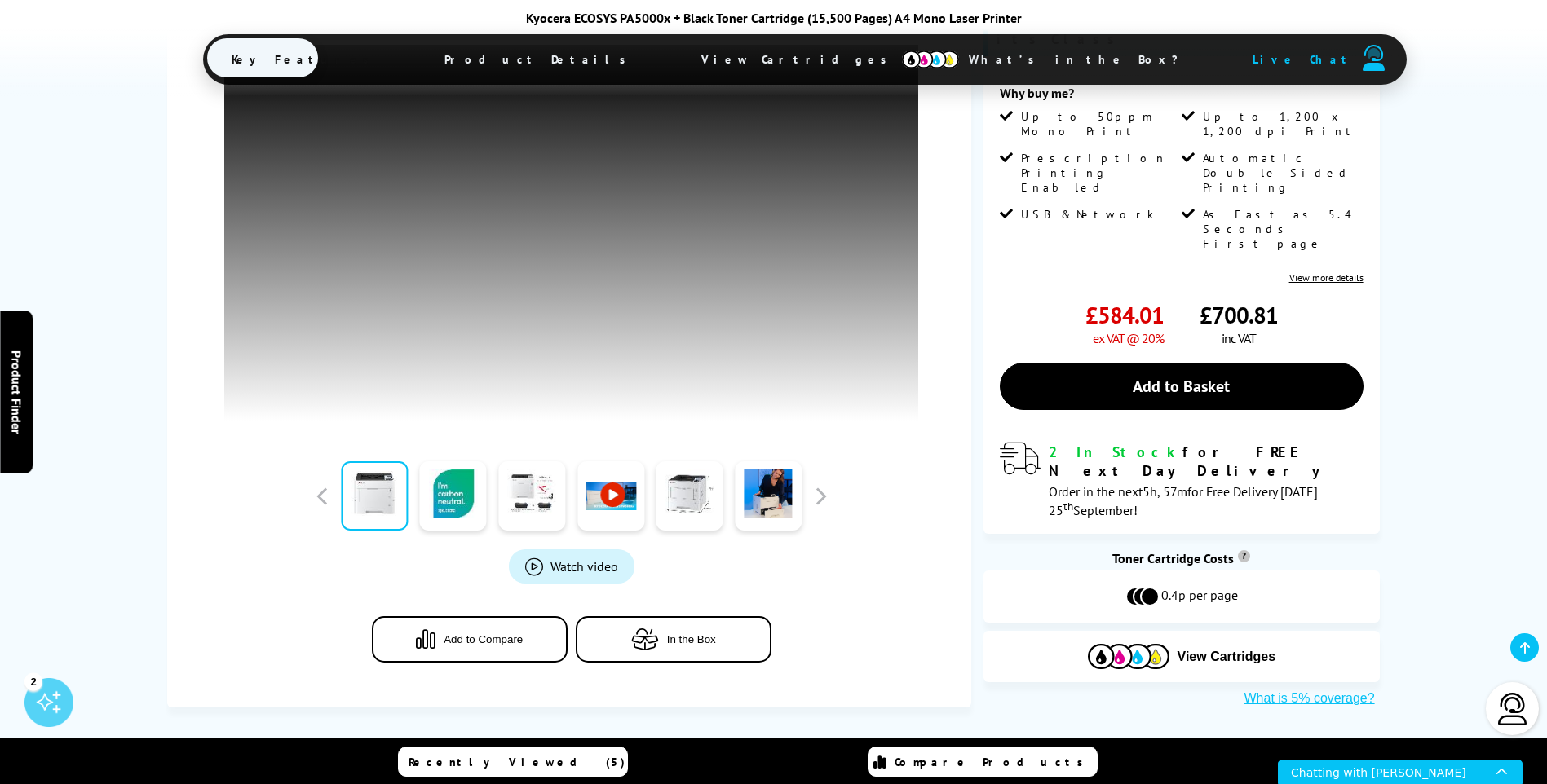
click at [962, 55] on span "What’s in the Box?" at bounding box center [1080, 60] width 274 height 39
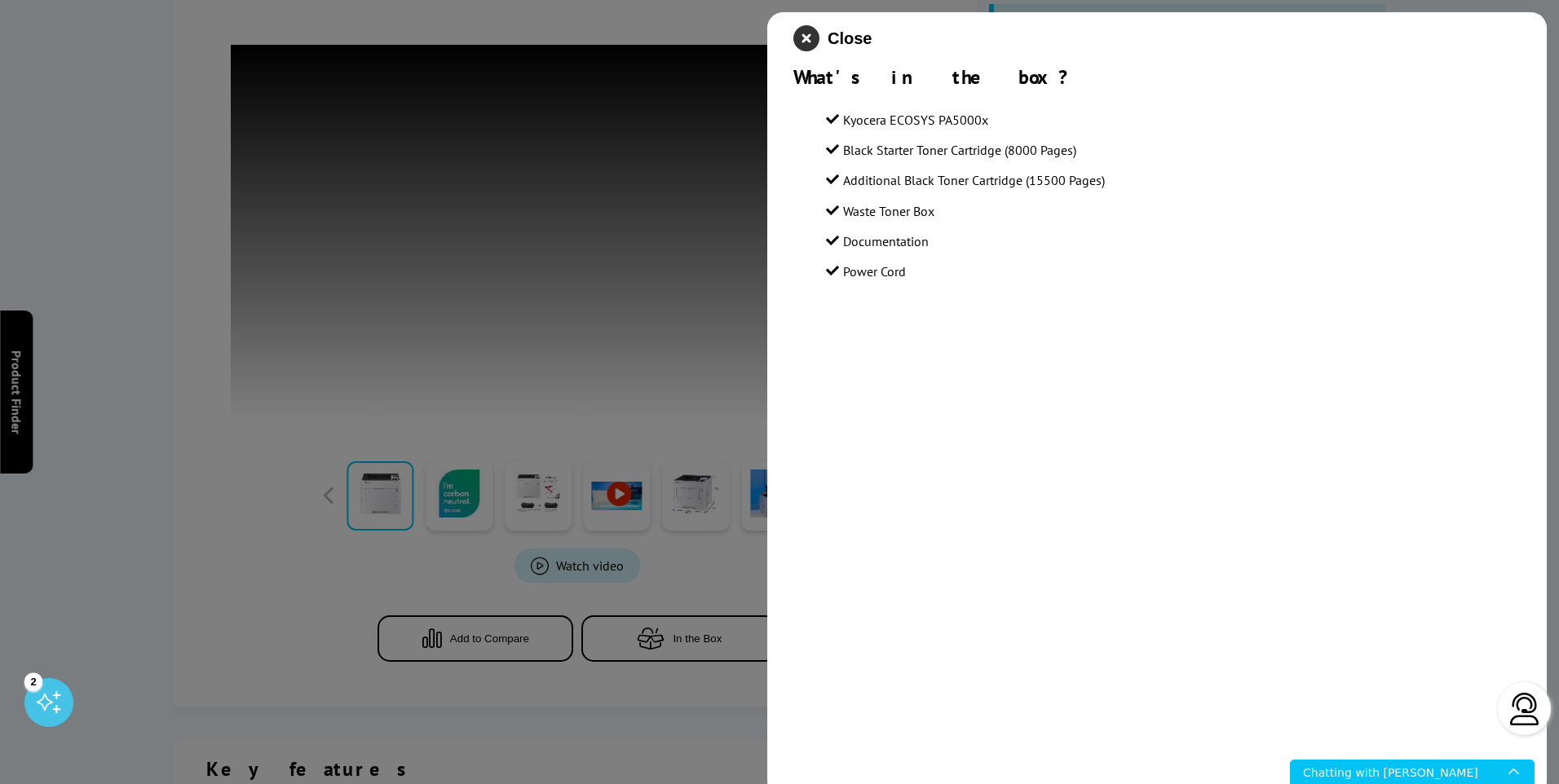
click at [811, 32] on icon "close modal" at bounding box center [806, 39] width 26 height 26
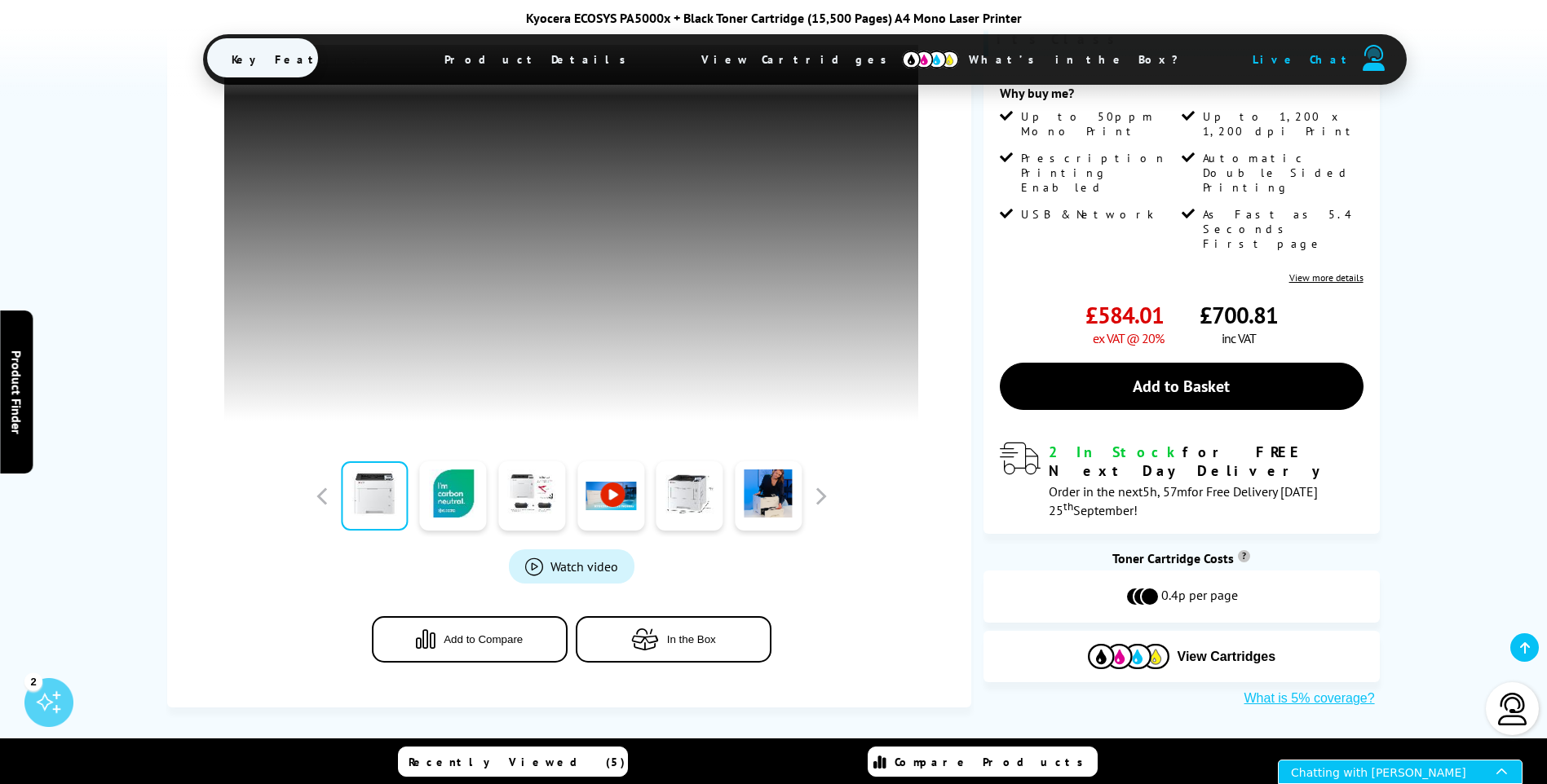
click at [1417, 777] on div "Chatting with Dom" at bounding box center [1394, 772] width 206 height 23
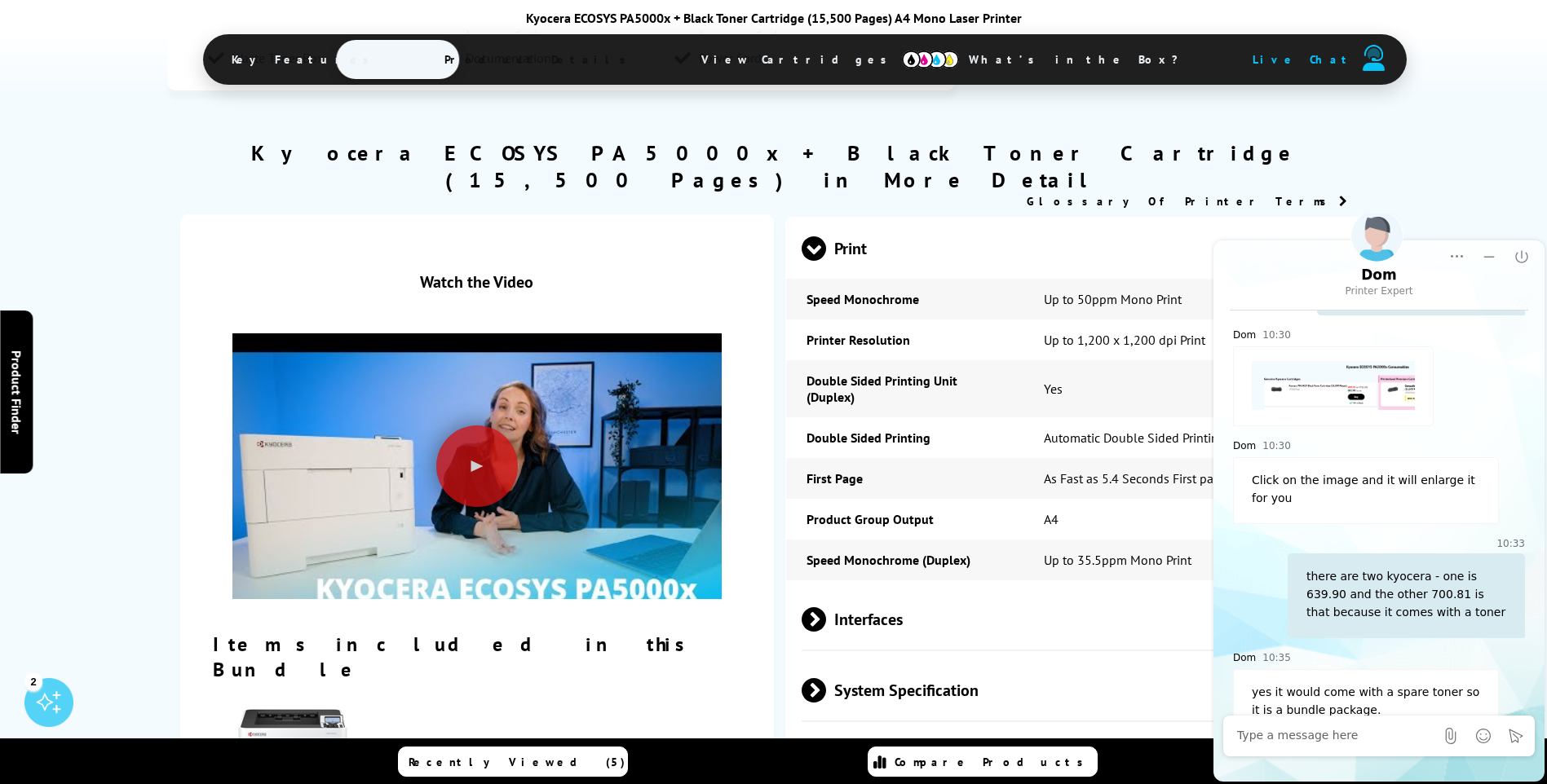
scroll to position [1956, 0]
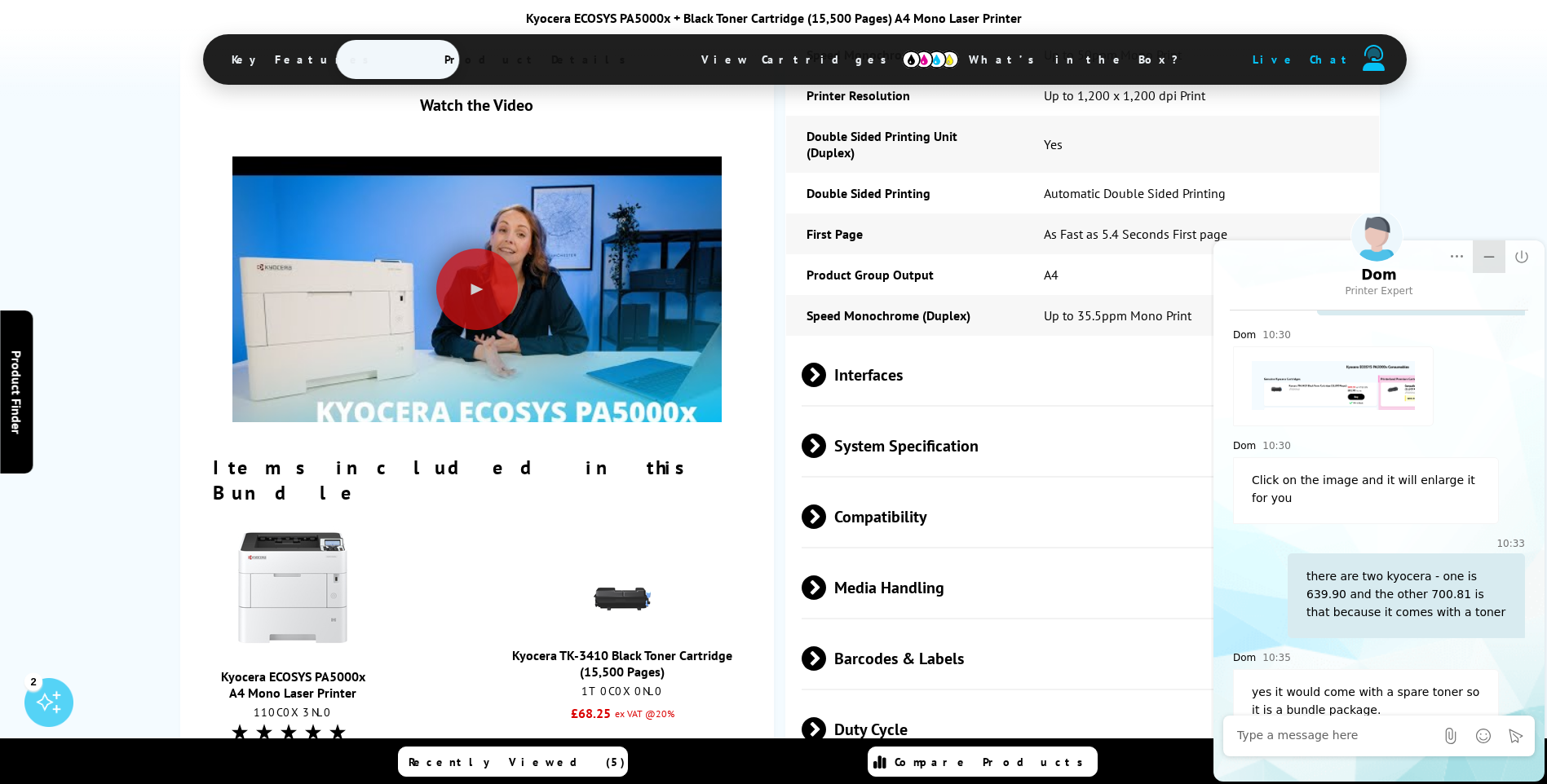
click at [1484, 258] on icon "Minimize" at bounding box center [1489, 257] width 16 height 16
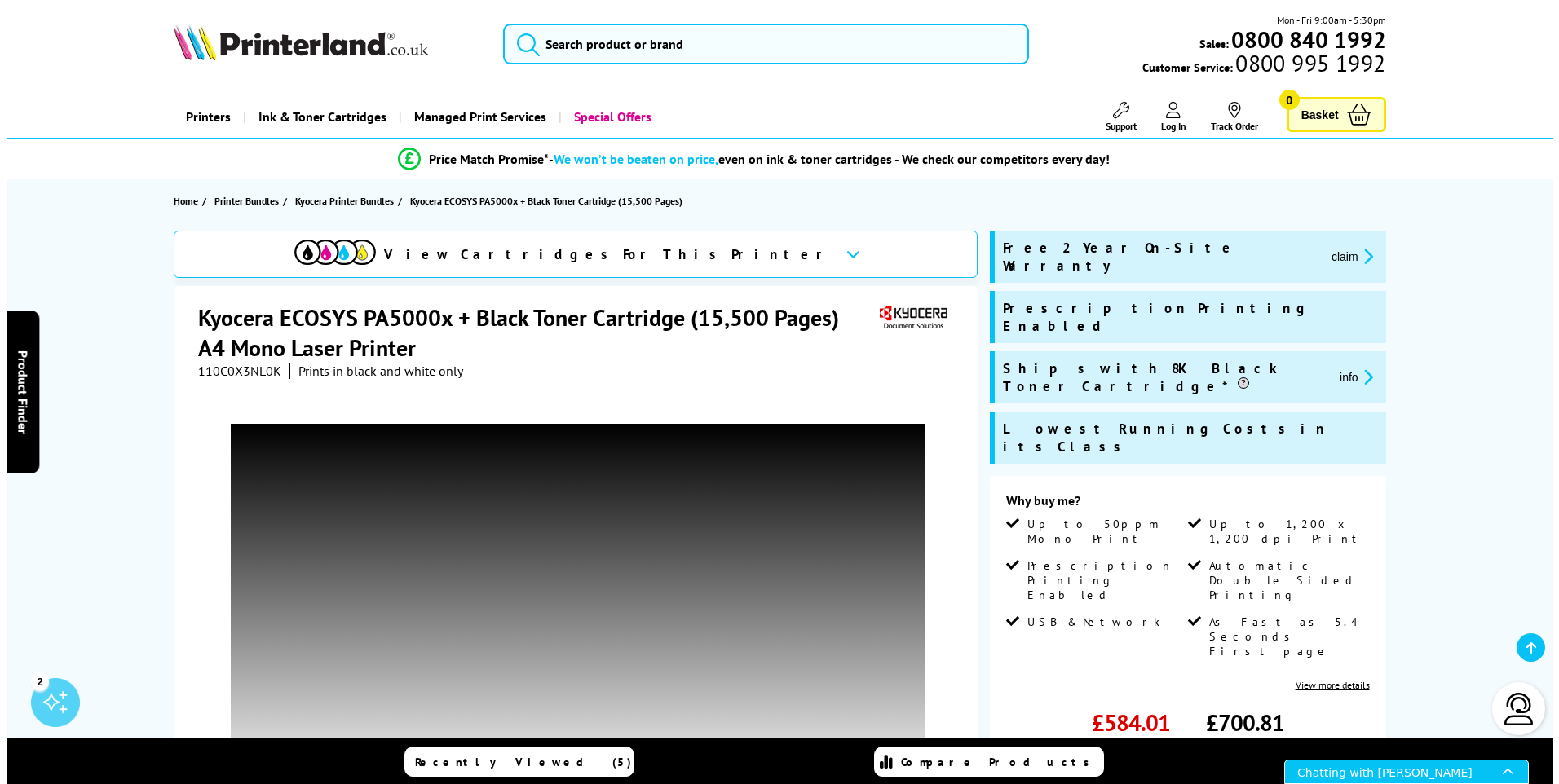
scroll to position [244, 0]
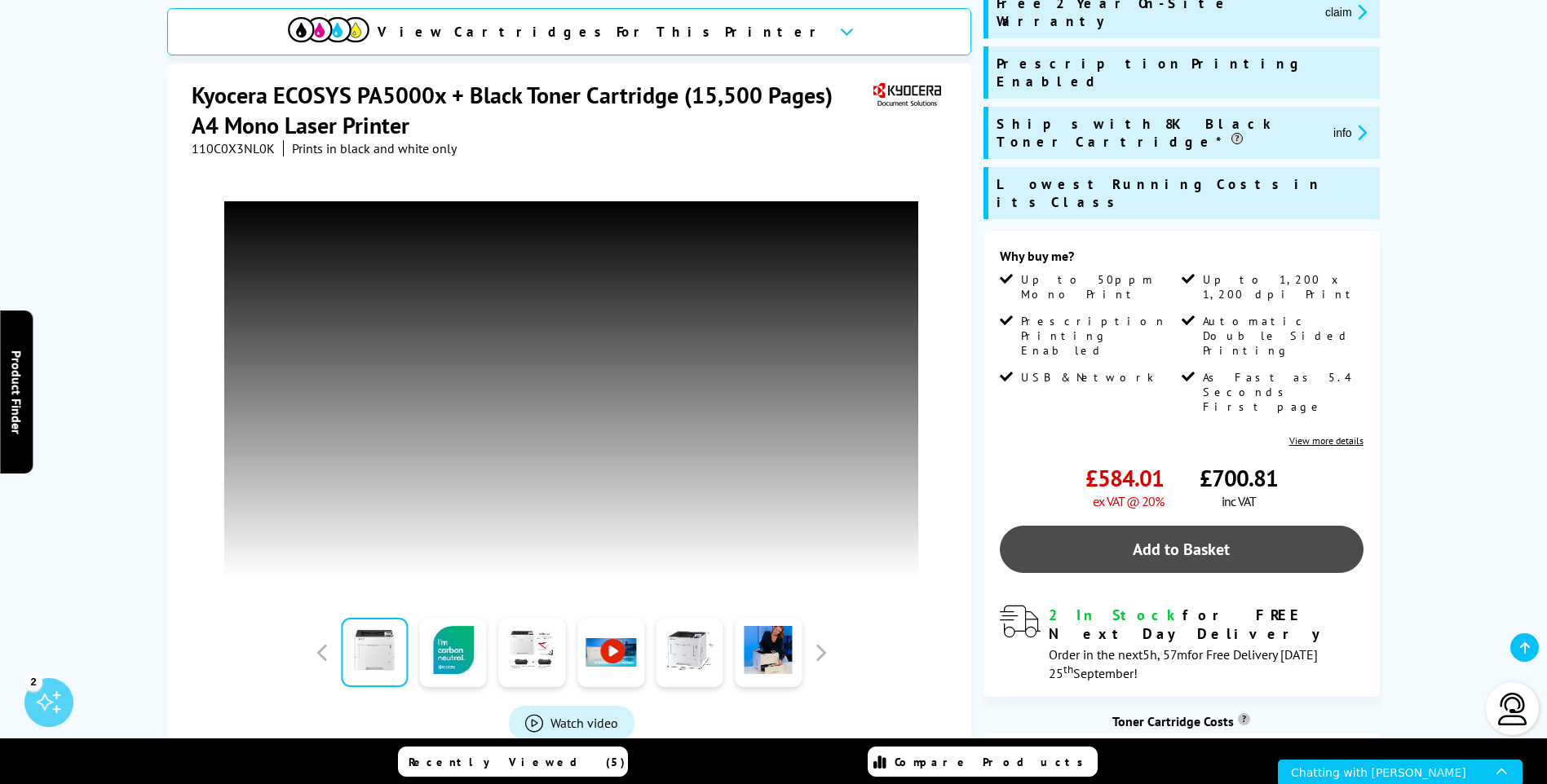
click at [1178, 526] on link "Add to Basket" at bounding box center [1182, 549] width 364 height 47
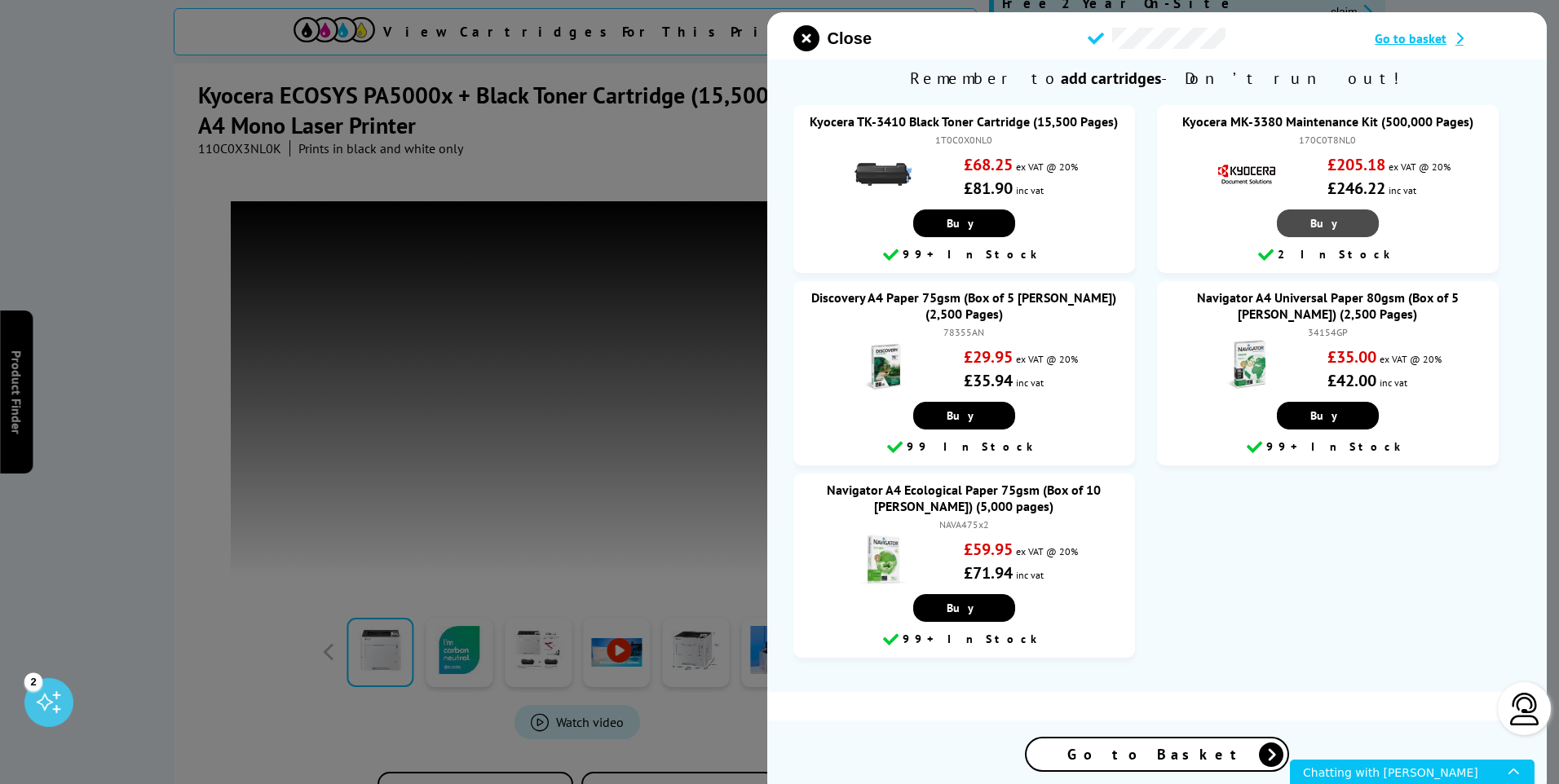
click at [1319, 223] on span "Buy" at bounding box center [1327, 224] width 35 height 15
click at [953, 222] on link "Buy" at bounding box center [964, 224] width 102 height 28
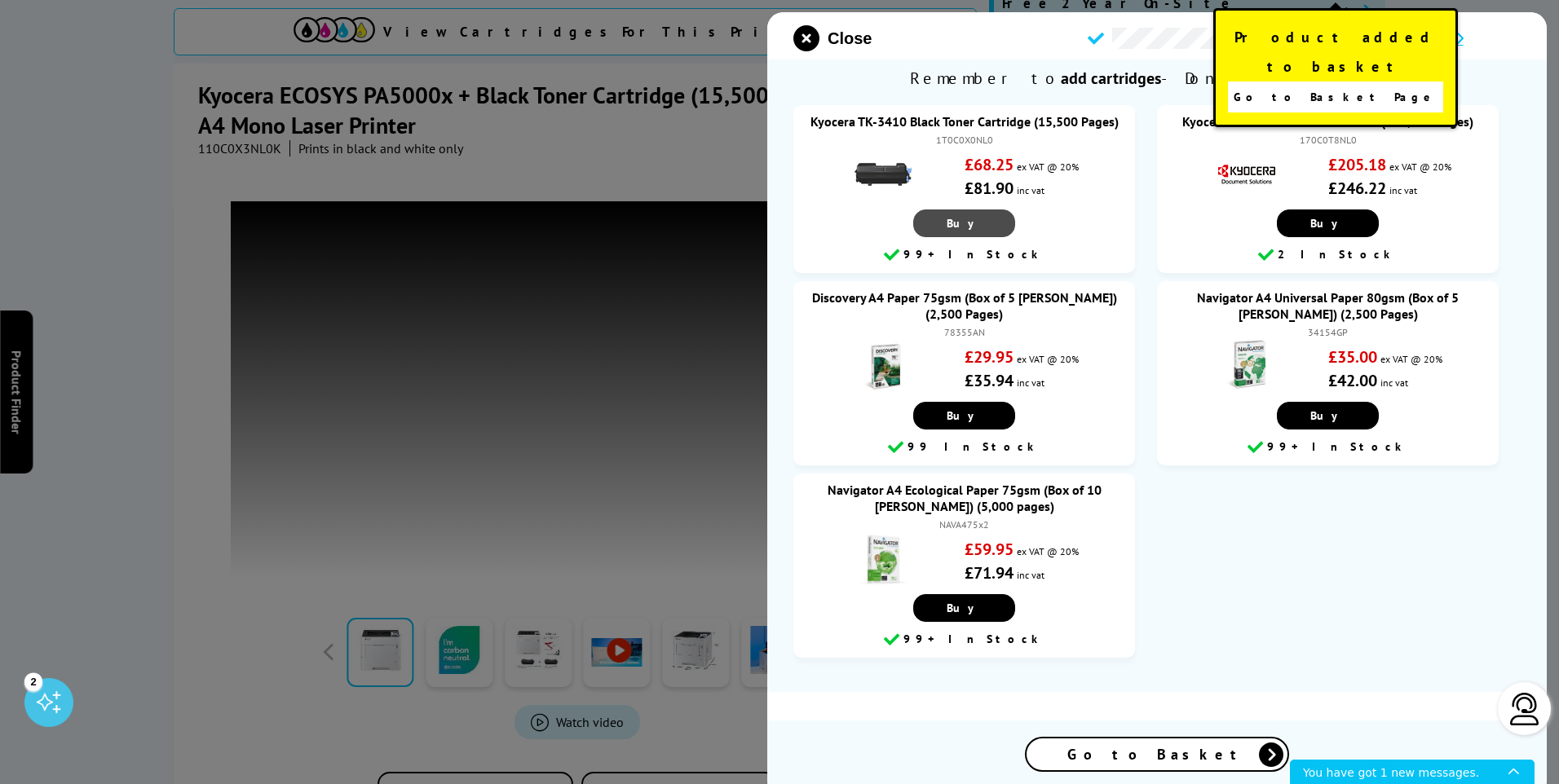
click at [953, 222] on link "Buy" at bounding box center [964, 224] width 102 height 28
click at [1340, 86] on span "Go to Basket Page" at bounding box center [1334, 97] width 203 height 23
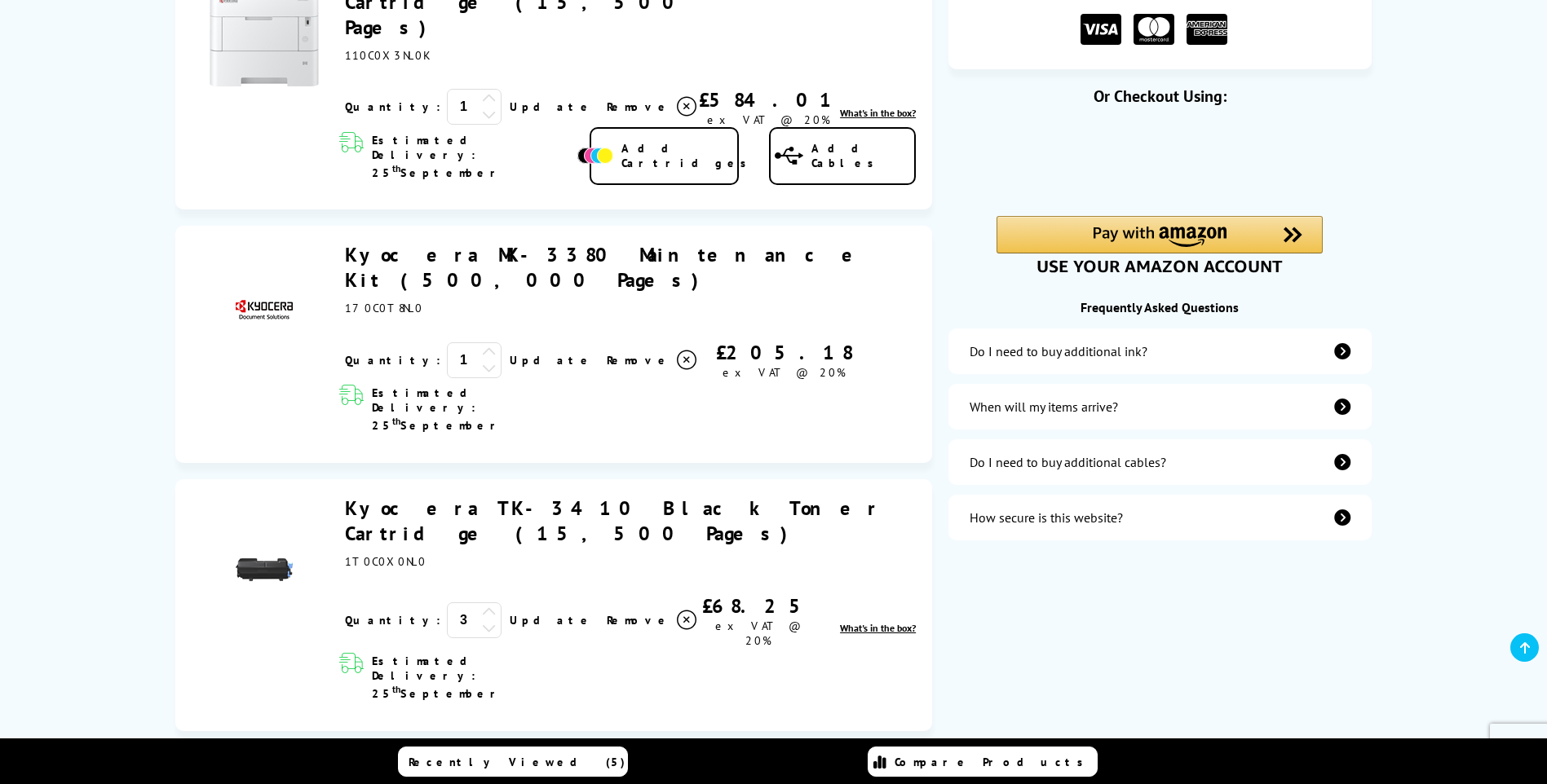
scroll to position [489, 0]
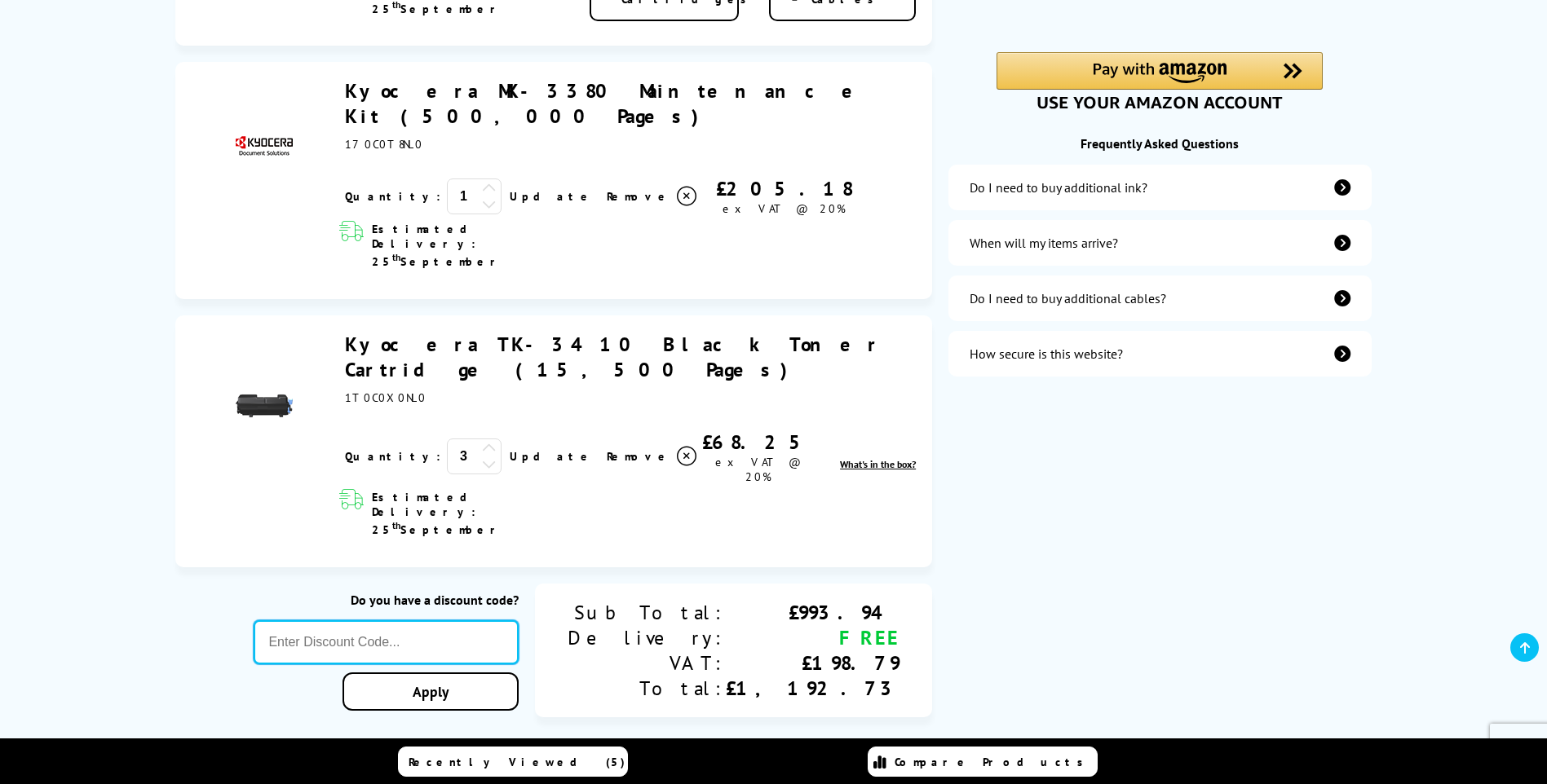
click at [400, 620] on input "text" at bounding box center [386, 643] width 265 height 44
type input "CONSMW10"
click at [534, 494] on div "Proceed to Checkout Shopping Basket 1 Update 1" at bounding box center [774, 481] width 1547 height 1445
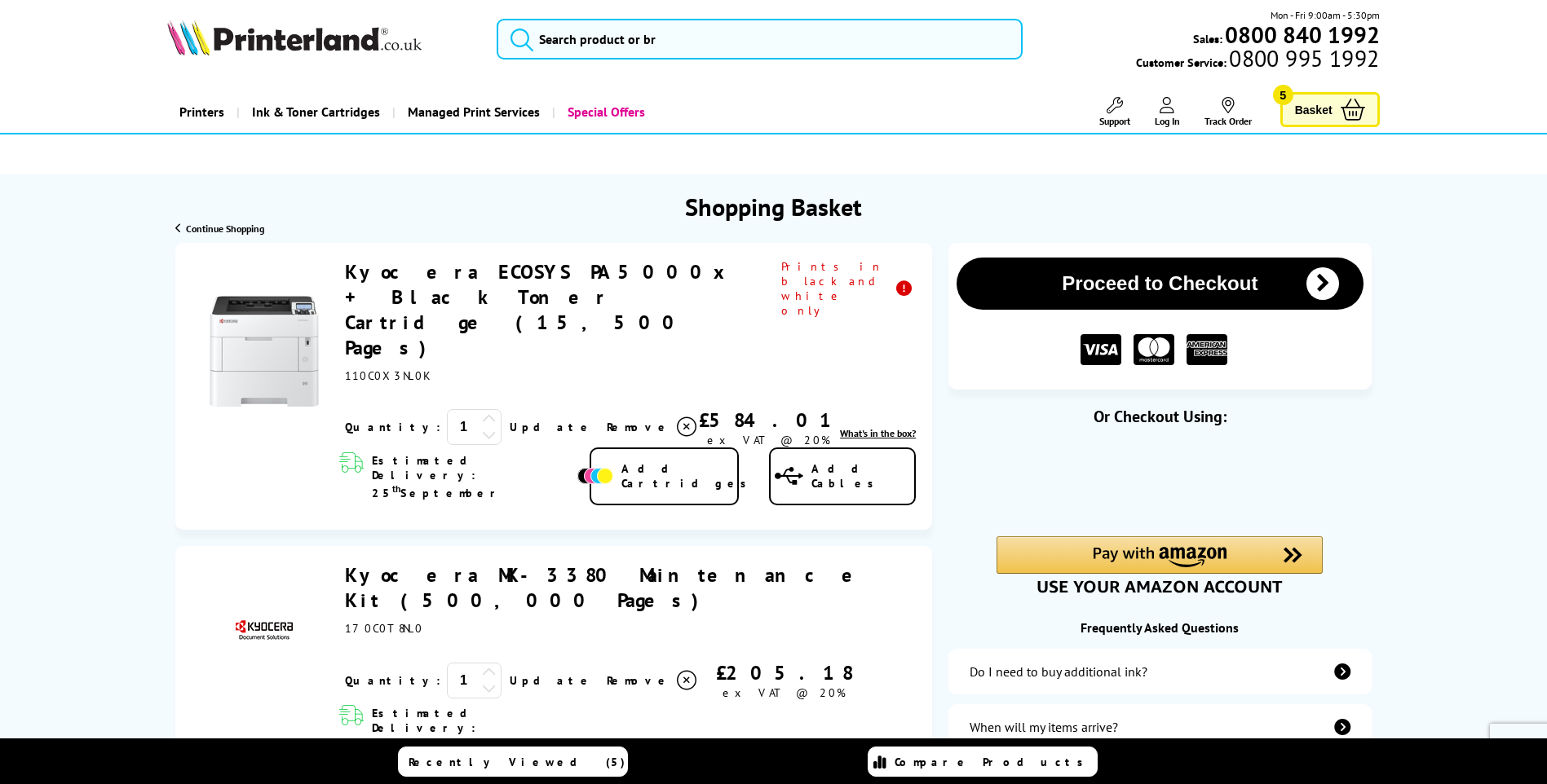
scroll to position [0, 0]
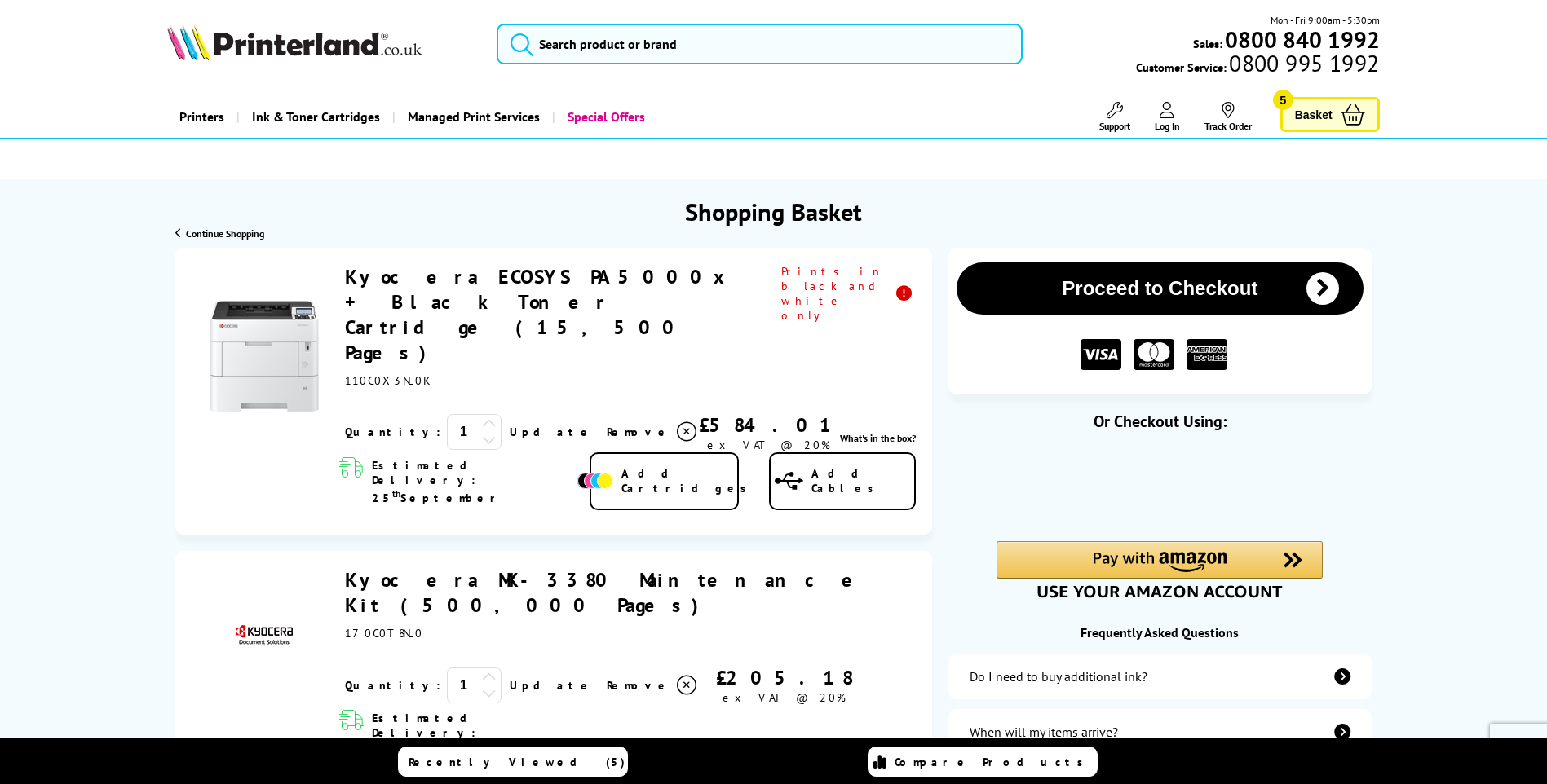
click at [1188, 290] on button "Proceed to Checkout" at bounding box center [1159, 288] width 406 height 52
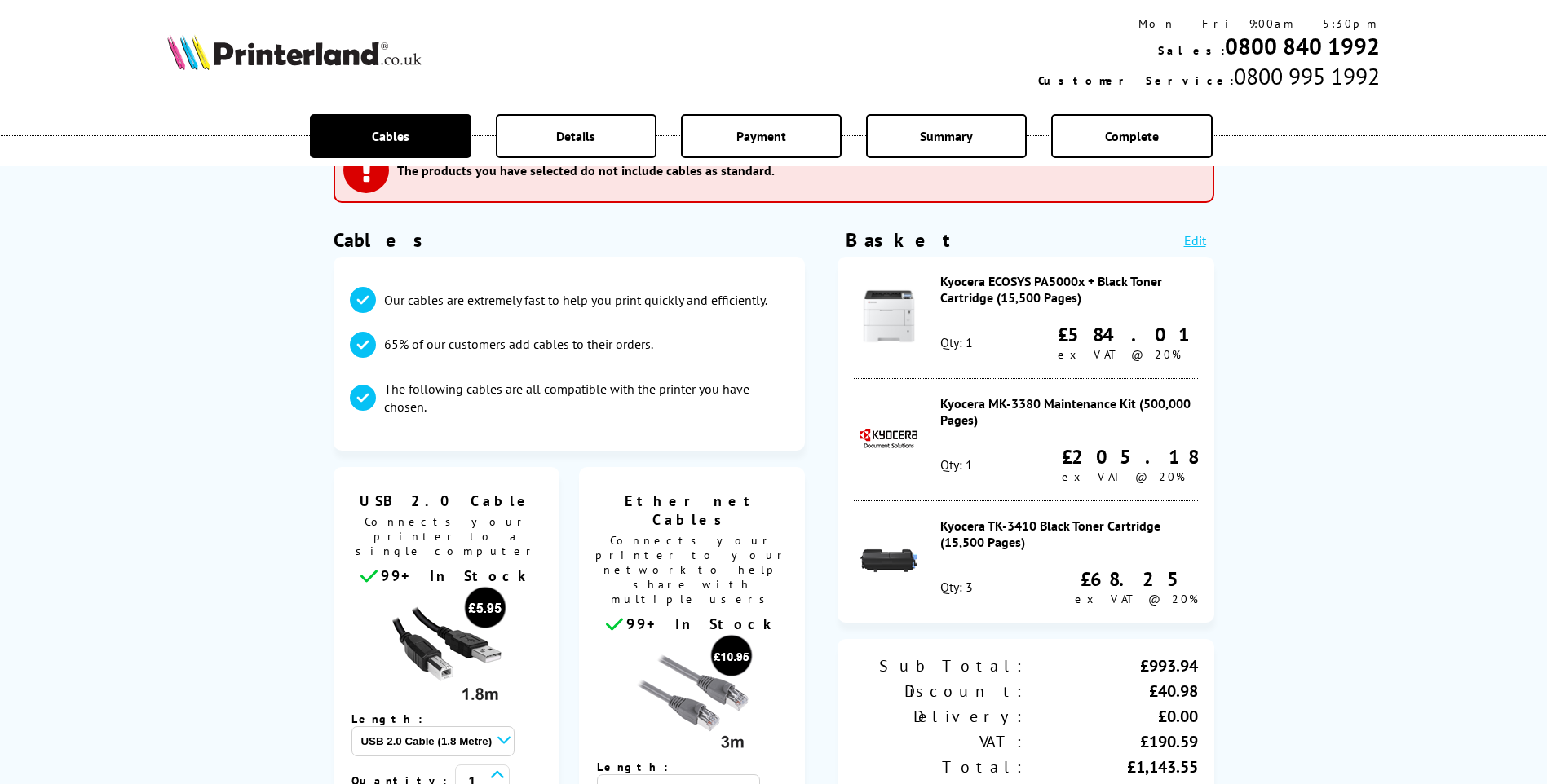
scroll to position [81, 0]
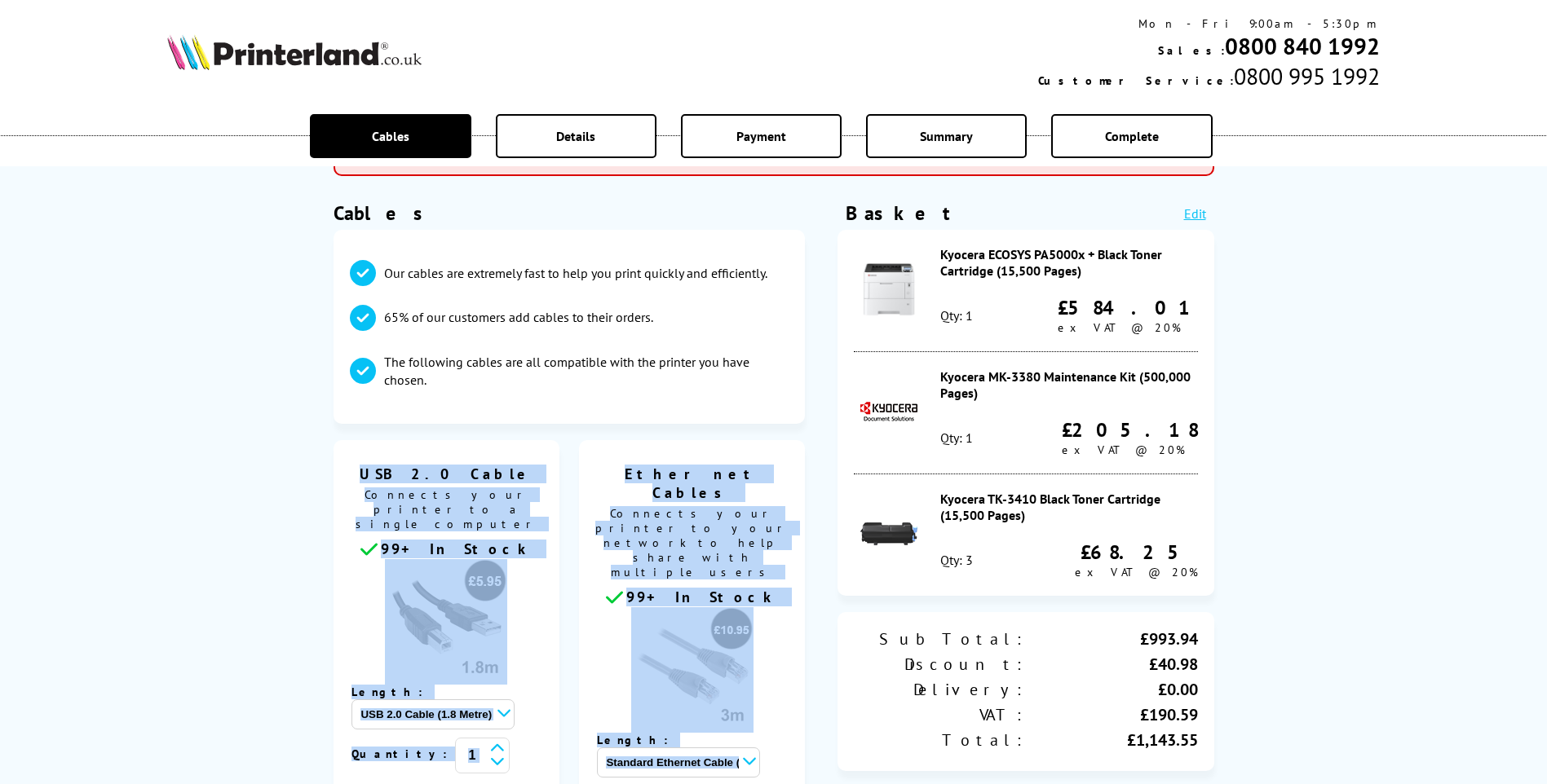
drag, startPoint x: 351, startPoint y: 443, endPoint x: 765, endPoint y: 759, distance: 520.8
click at [765, 759] on ul "USB 2.0 Cable Connects your printer to a single computer 99+ In Stock Length: U…" at bounding box center [569, 685] width 472 height 490
copy ul "USB 2.0 Cable Connects your printer to a single computer 99+ In Stock Length: U…"
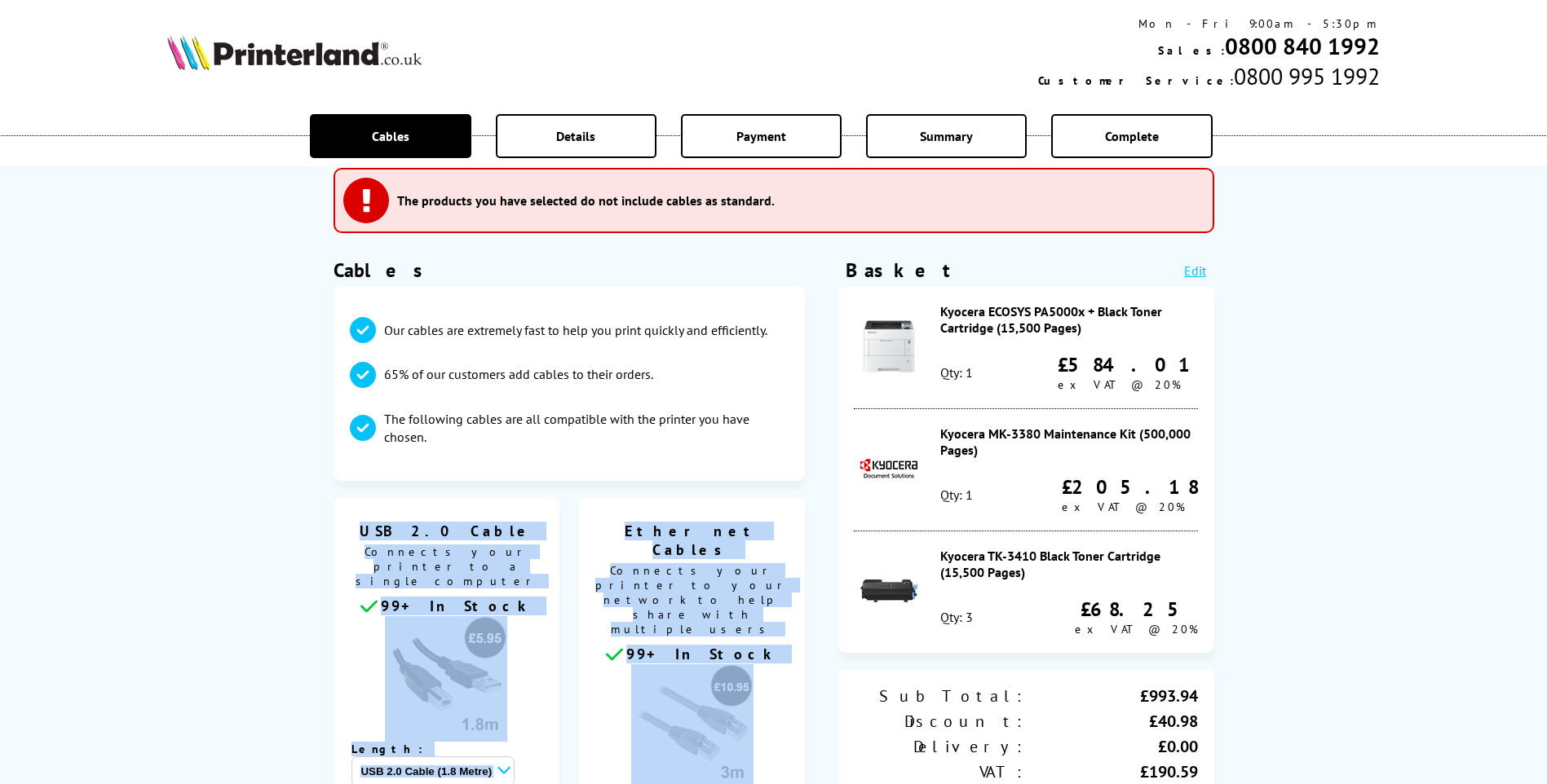
scroll to position [0, 0]
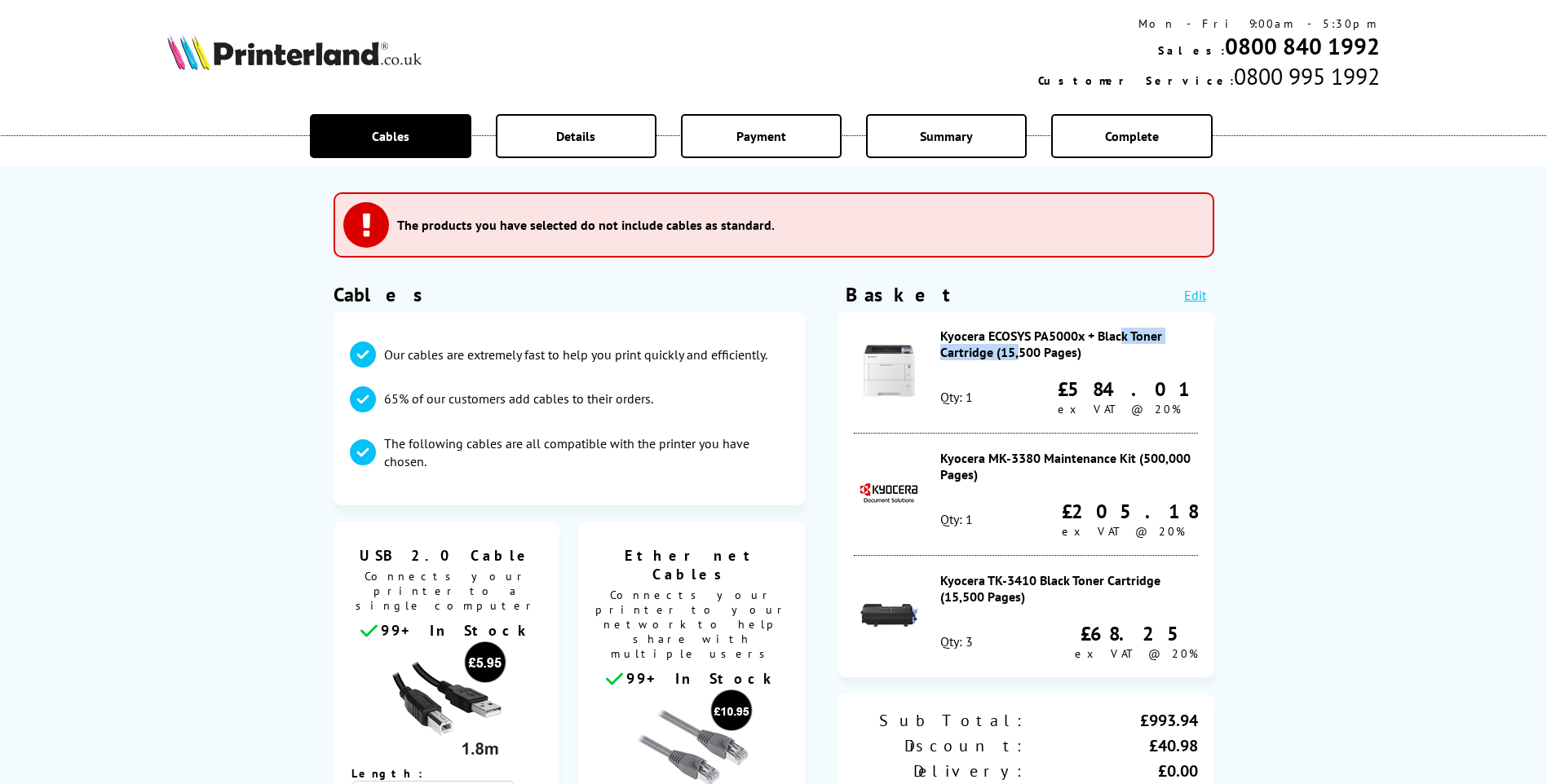
drag, startPoint x: 940, startPoint y: 336, endPoint x: 1082, endPoint y: 333, distance: 142.0
click at [1082, 333] on div "Kyocera ECOSYS PA5000x + Black Toner Cartridge (15,500 Pages)" at bounding box center [1068, 344] width 258 height 33
copy div "Kyocera ECOSYS PA5000x"
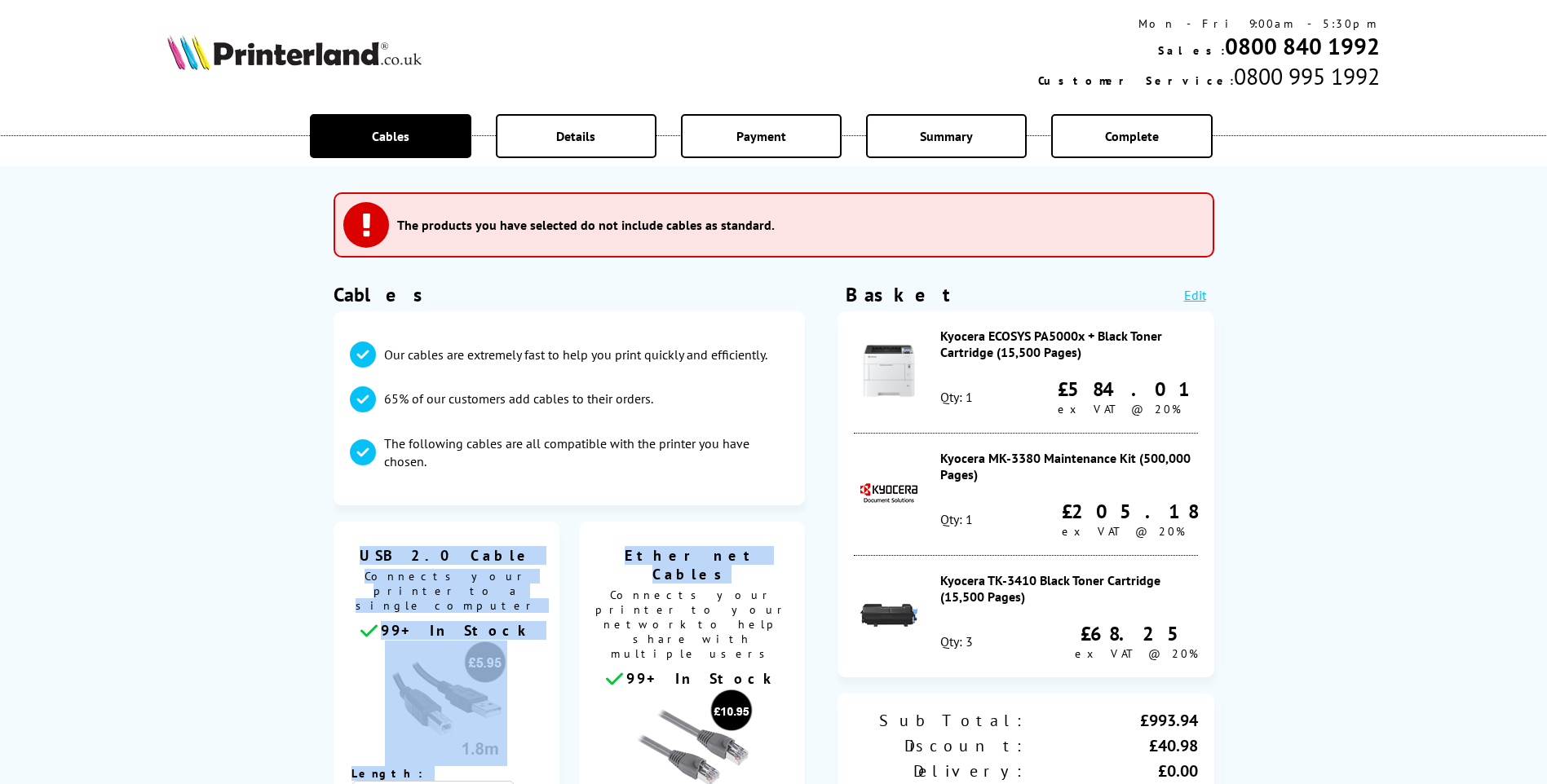
drag, startPoint x: 370, startPoint y: 543, endPoint x: 760, endPoint y: 558, distance: 390.3
click at [760, 558] on ul "USB 2.0 Cable Connects your printer to a single computer 99+ In Stock Length: U…" at bounding box center [569, 767] width 472 height 490
copy ul "USB 2.0 Cable Connects your printer to a single computer 99+ In Stock Length: U…"
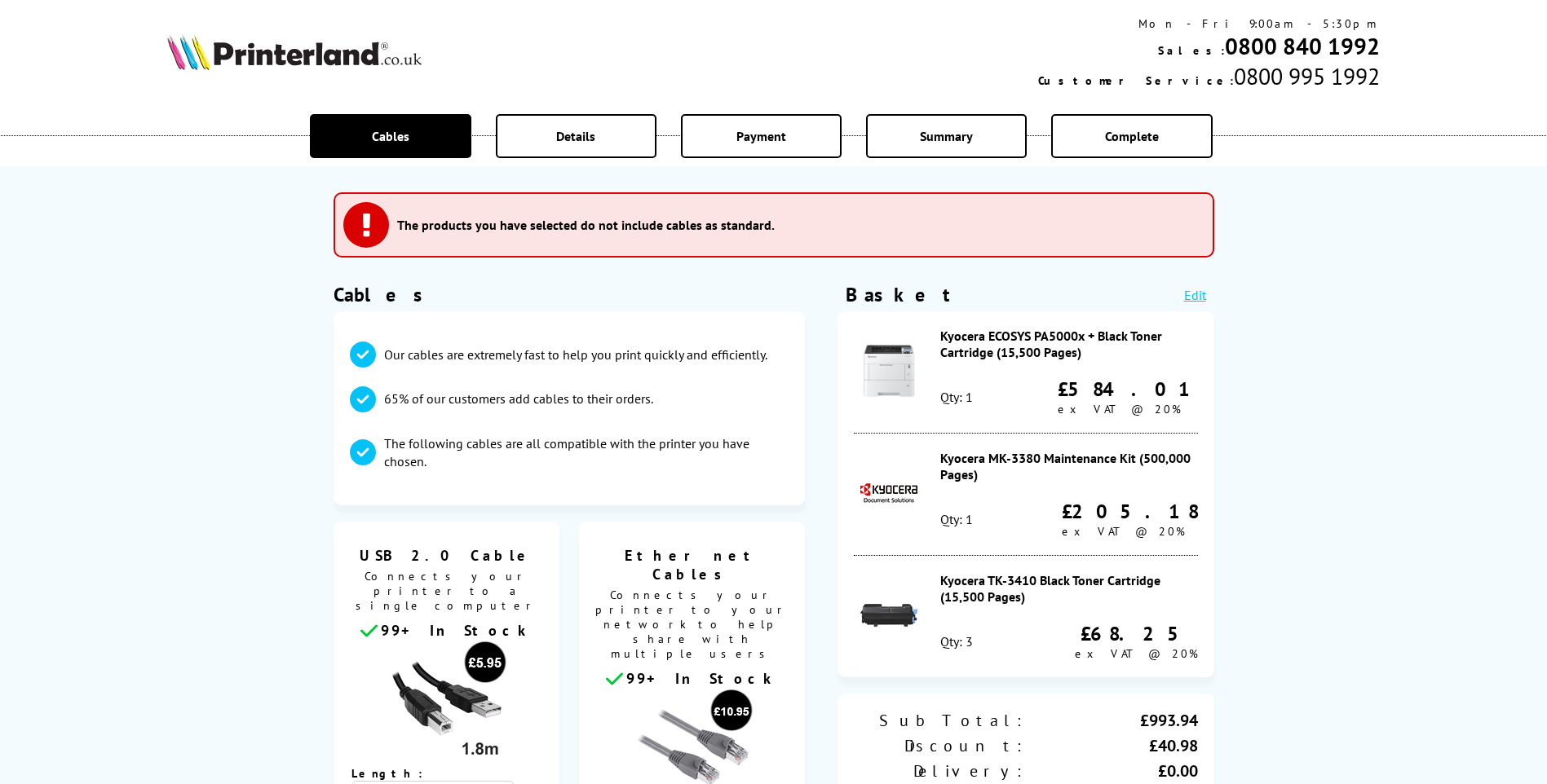
click at [597, 489] on div "Our cables are extremely fast to help you print quickly and efficiently. 65% of…" at bounding box center [569, 409] width 472 height 194
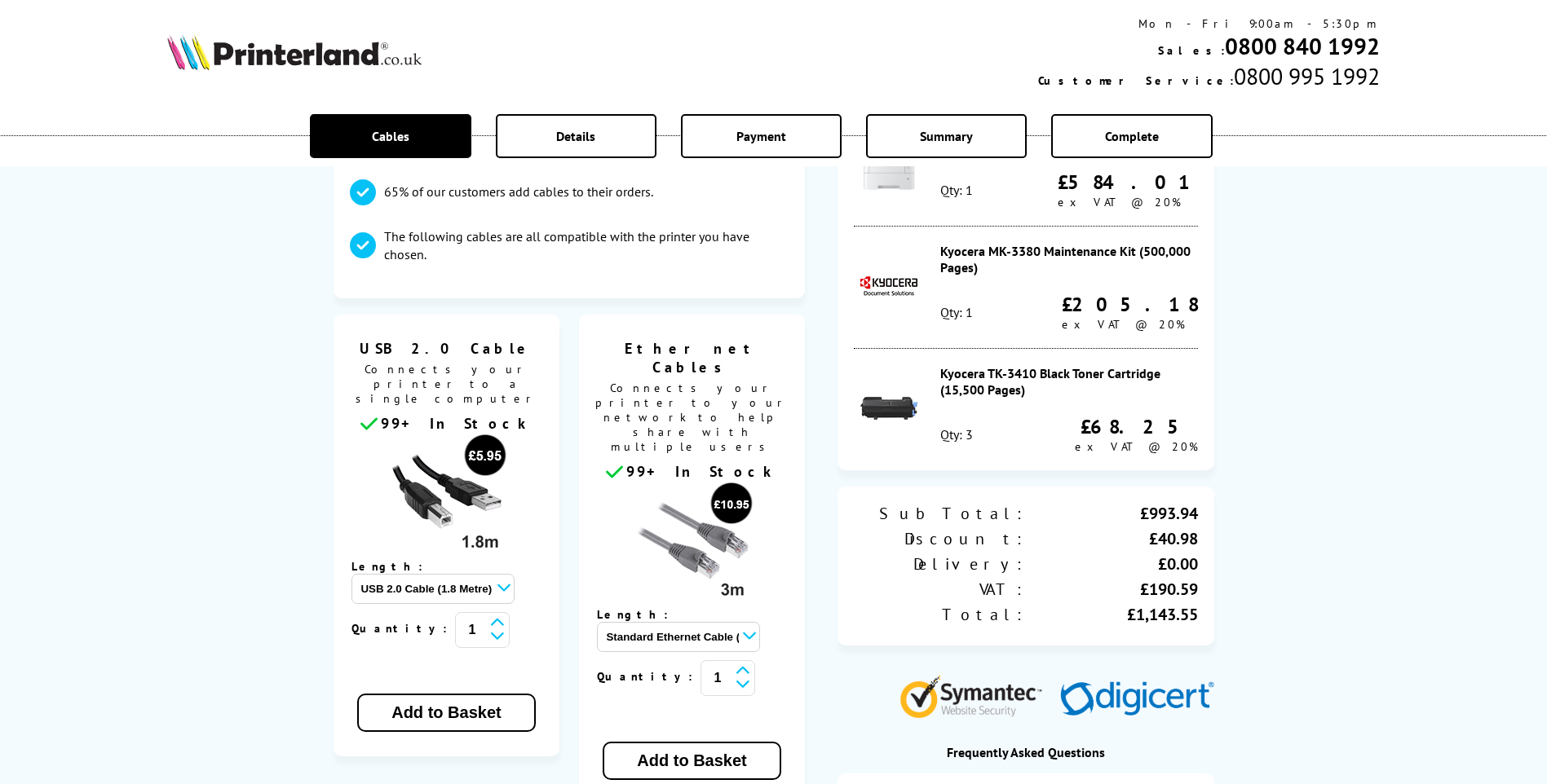
scroll to position [244, 0]
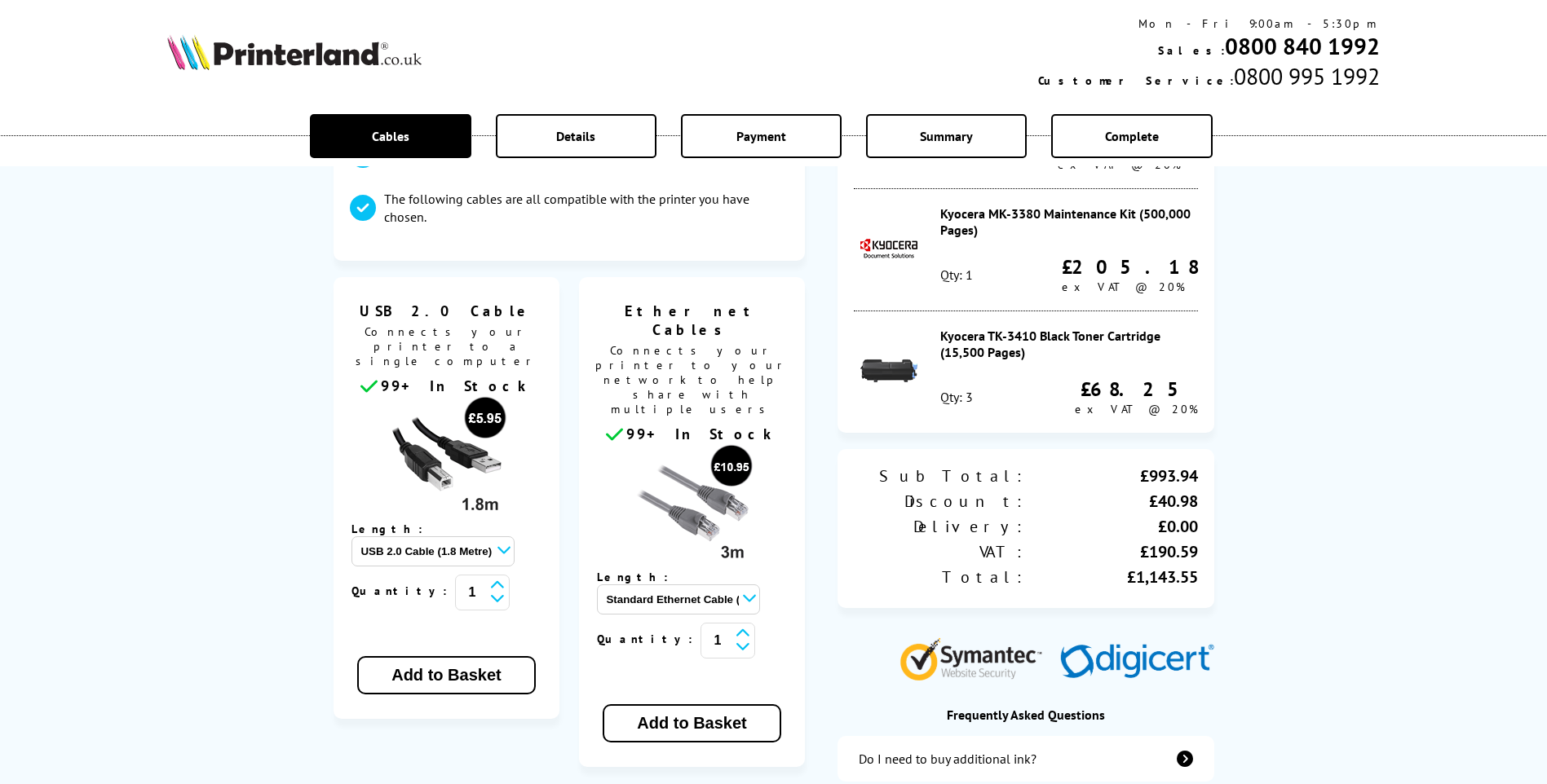
click at [514, 536] on select "USB 2.0 Cable (1.8 Metre) - £5.95 USB 2.0 Cable (3 metre) - £7.95 USB 2.0 Cable…" at bounding box center [433, 551] width 163 height 30
click at [717, 704] on button "Add to Basket" at bounding box center [691, 723] width 178 height 39
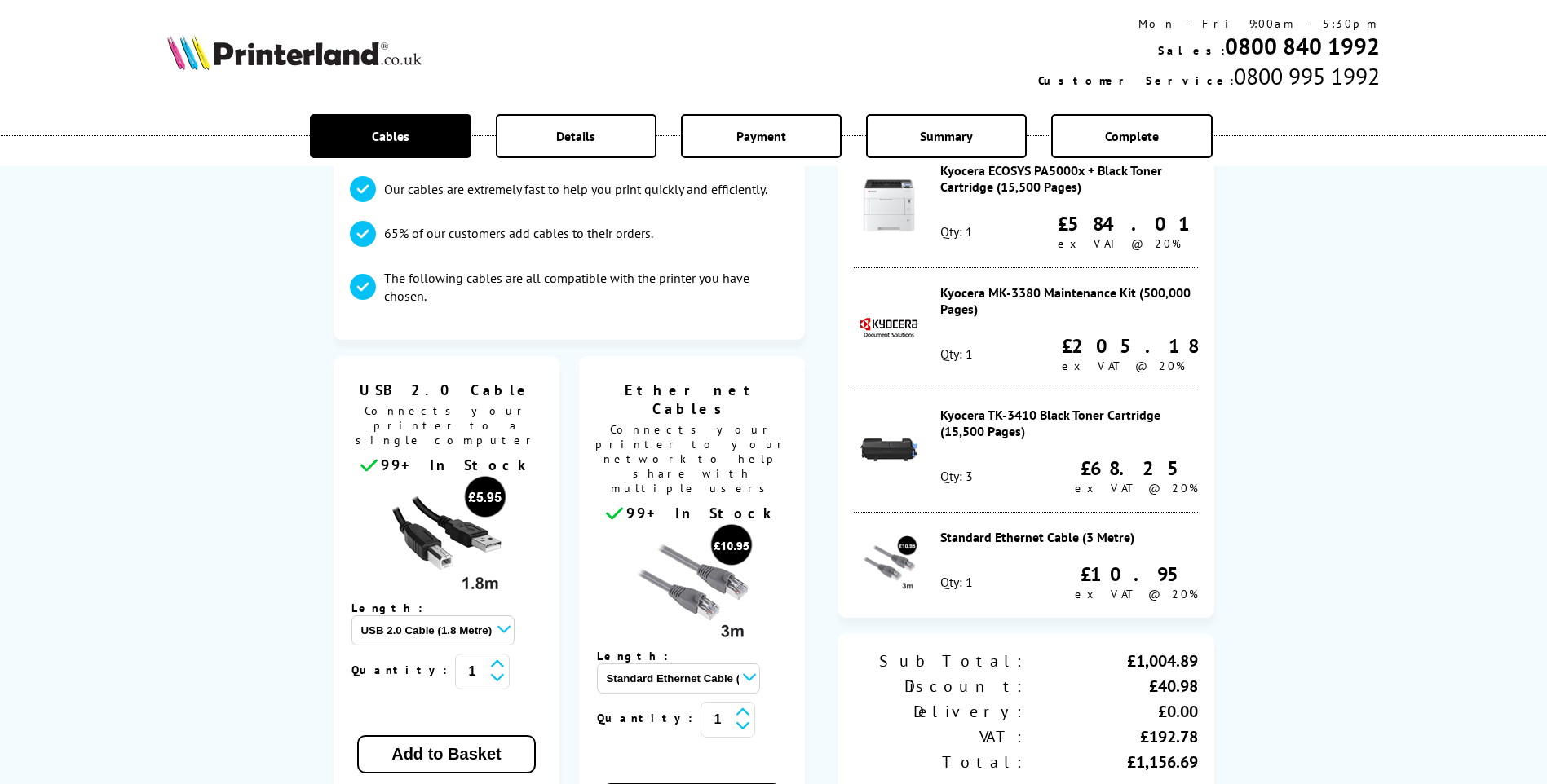
scroll to position [163, 0]
click at [443, 734] on button "Add to Basket" at bounding box center [446, 753] width 178 height 39
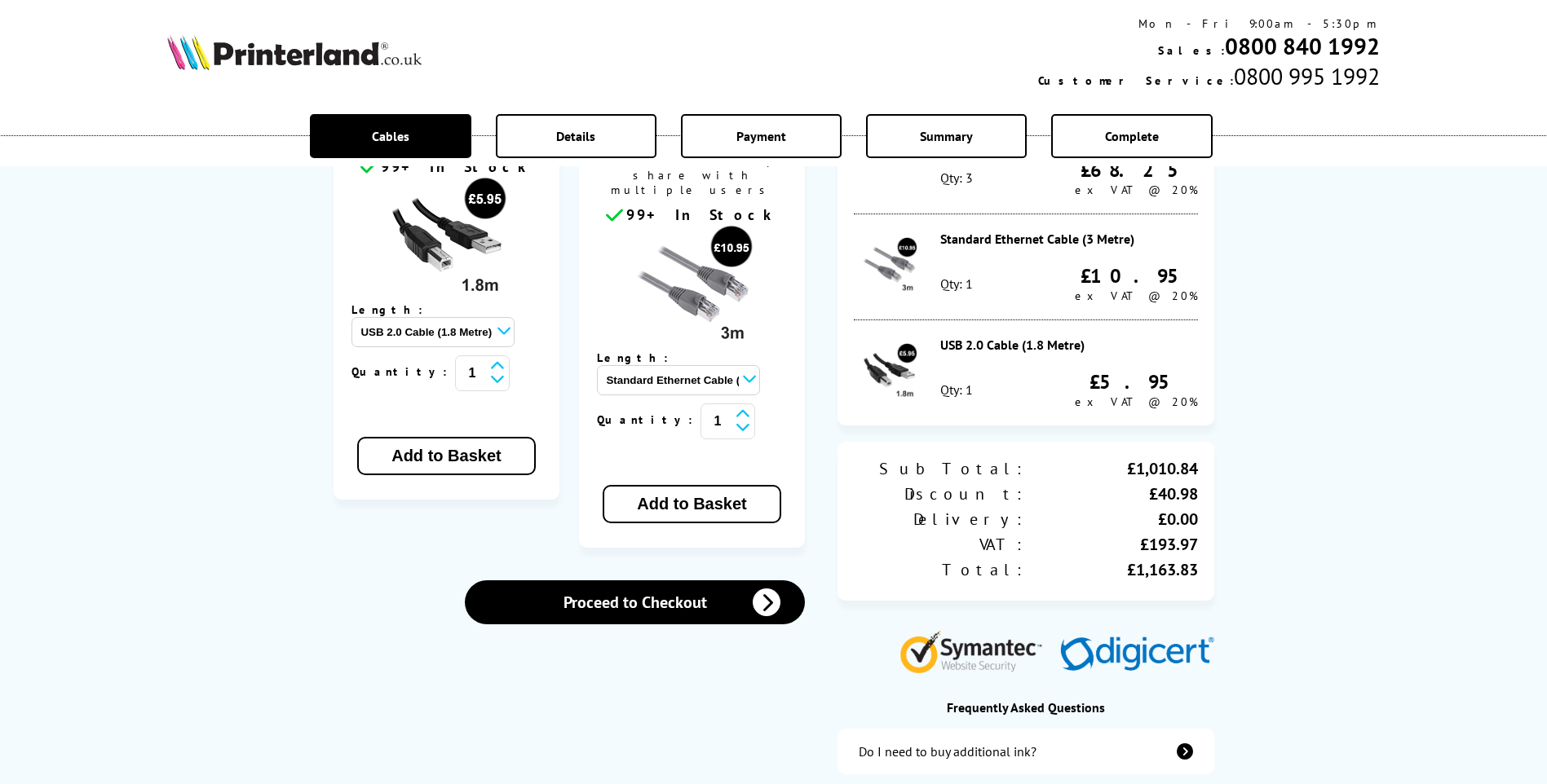
scroll to position [489, 0]
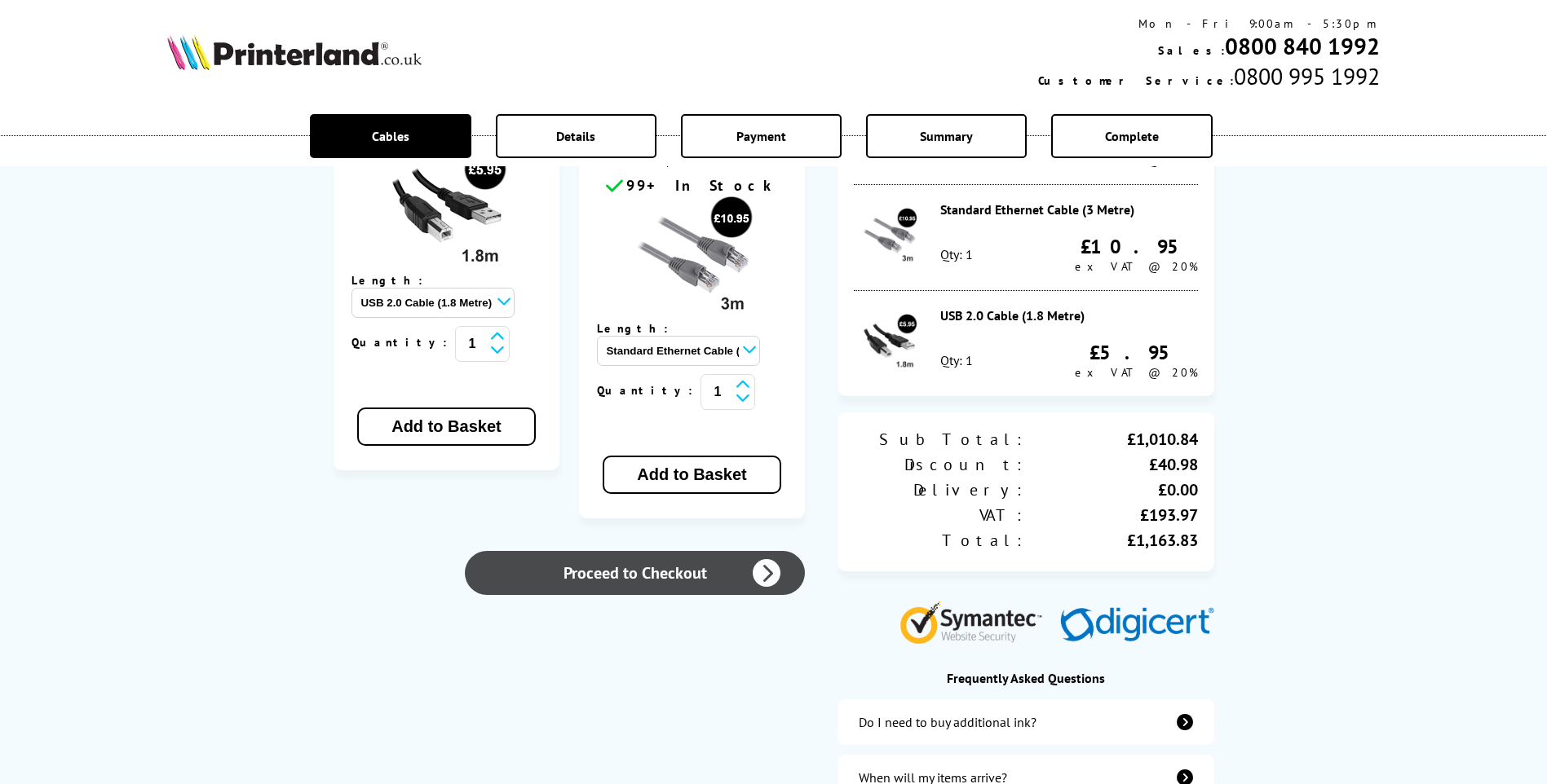
click at [667, 551] on link "Proceed to Checkout" at bounding box center [634, 573] width 340 height 44
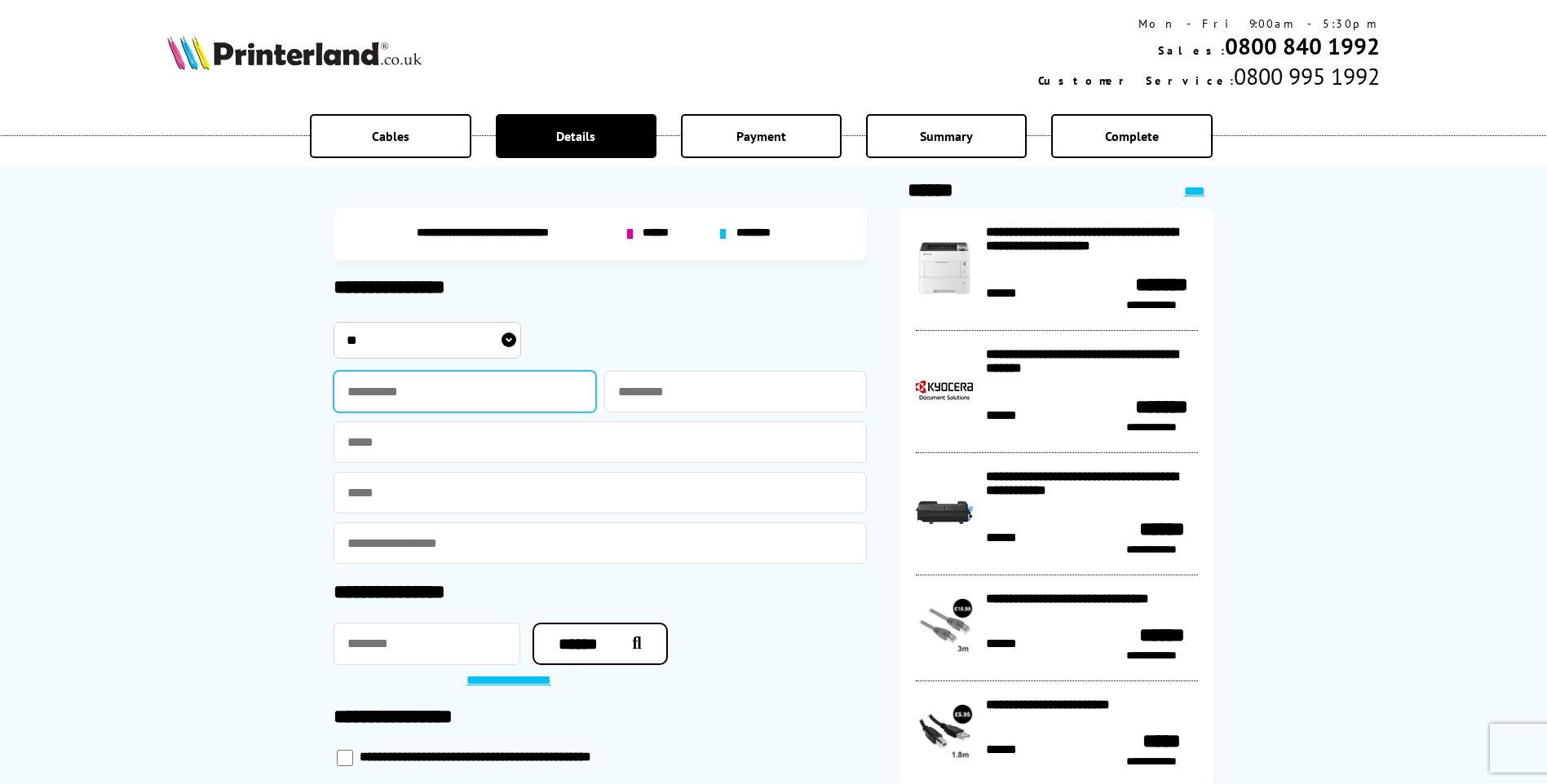
click at [416, 401] on input "text" at bounding box center [464, 392] width 262 height 42
type input "*****"
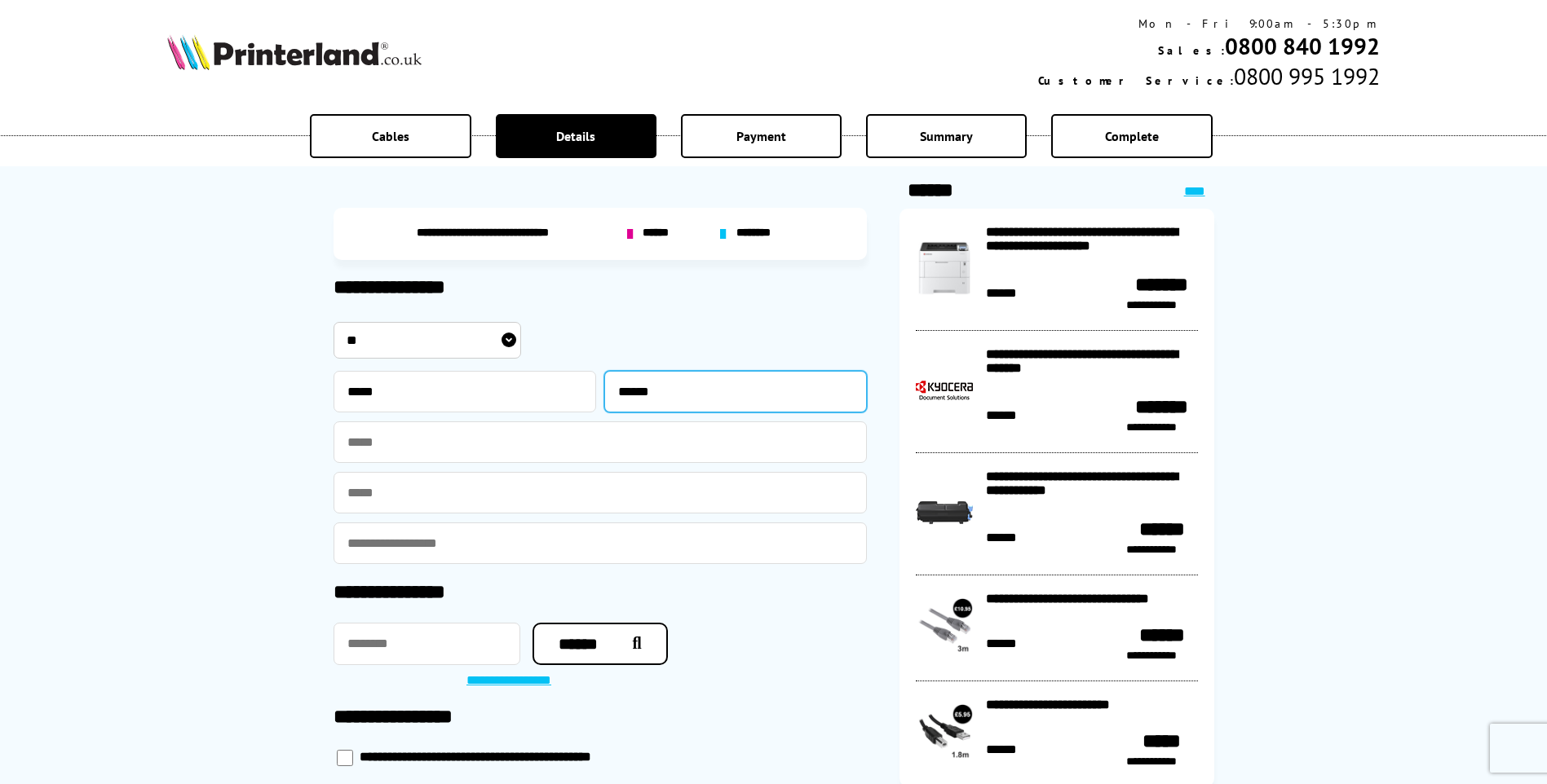
type input "******"
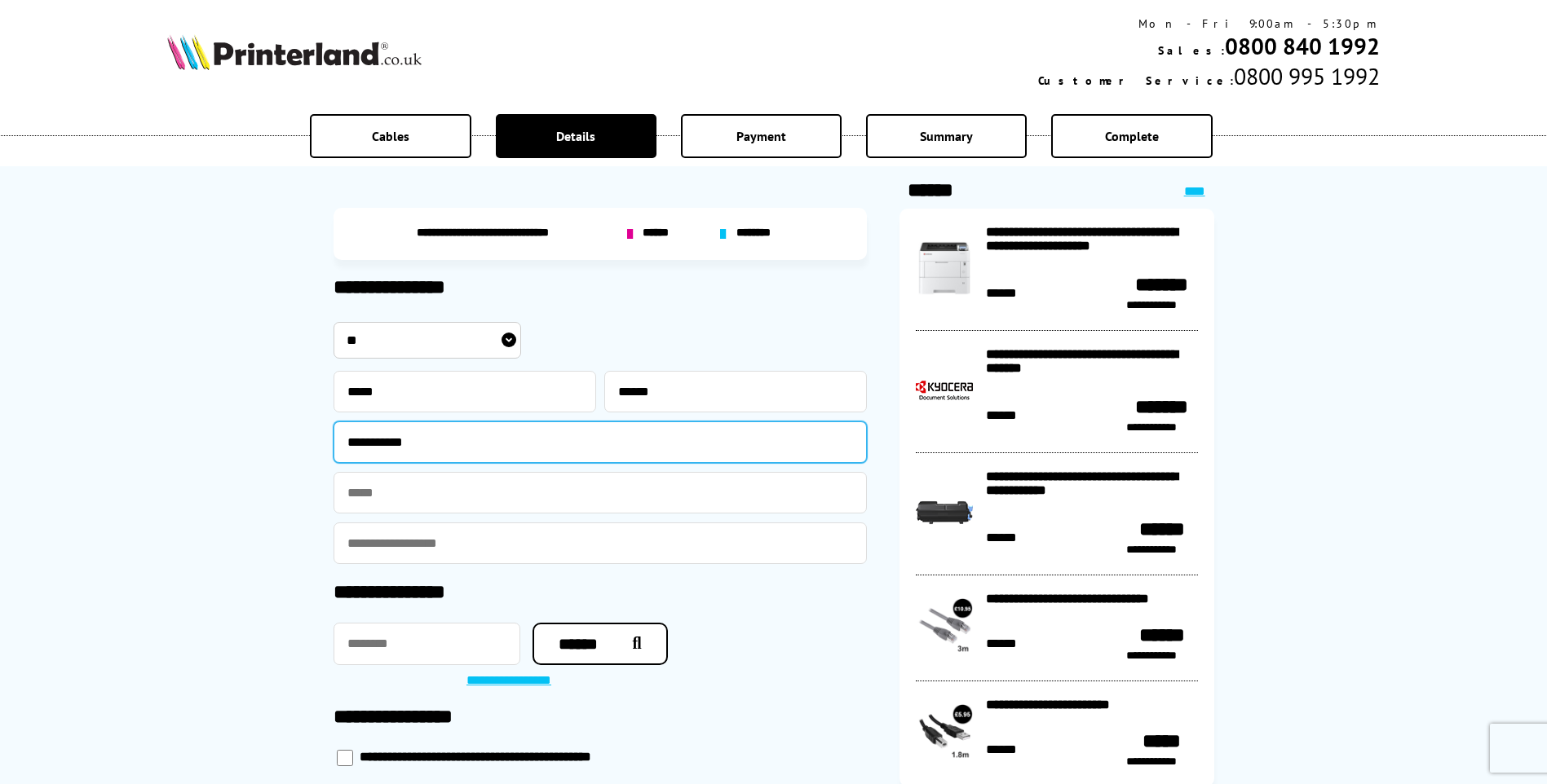
type input "**********"
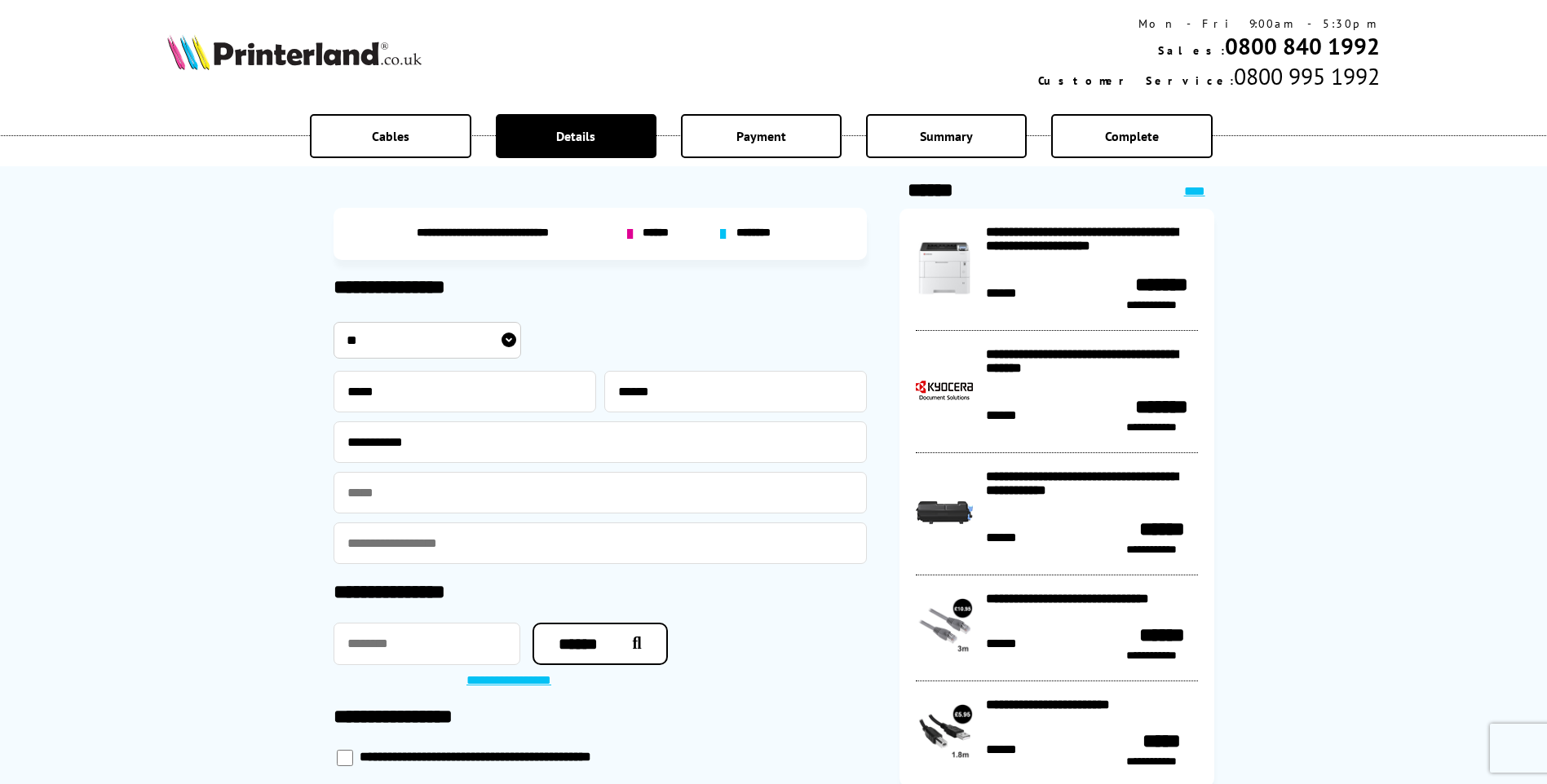
click at [451, 491] on input "email" at bounding box center [600, 493] width 533 height 42
type input "**********"
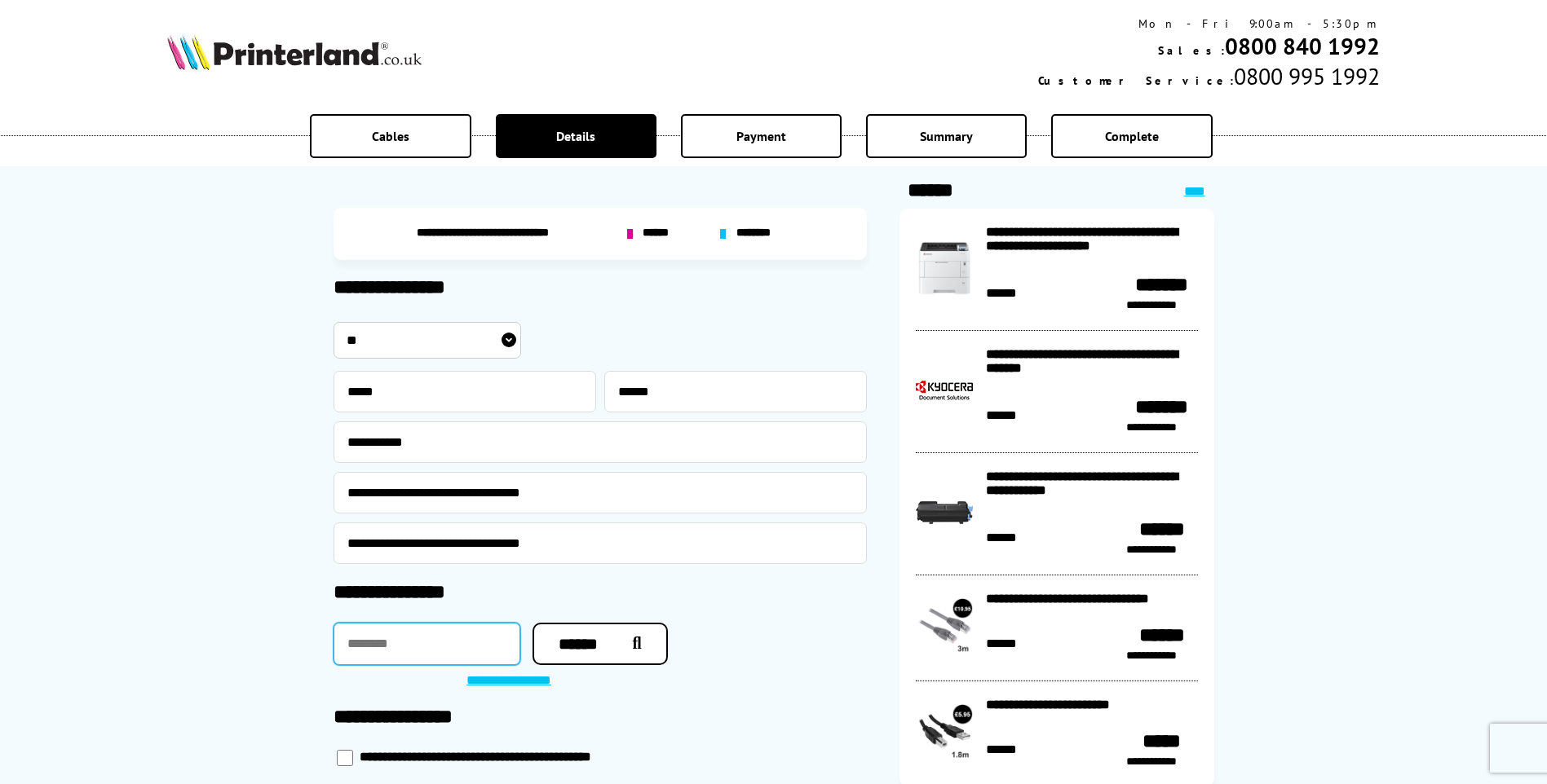
click at [432, 650] on input "text" at bounding box center [426, 644] width 187 height 43
type input "*******"
click at [602, 638] on button "******" at bounding box center [600, 644] width 135 height 43
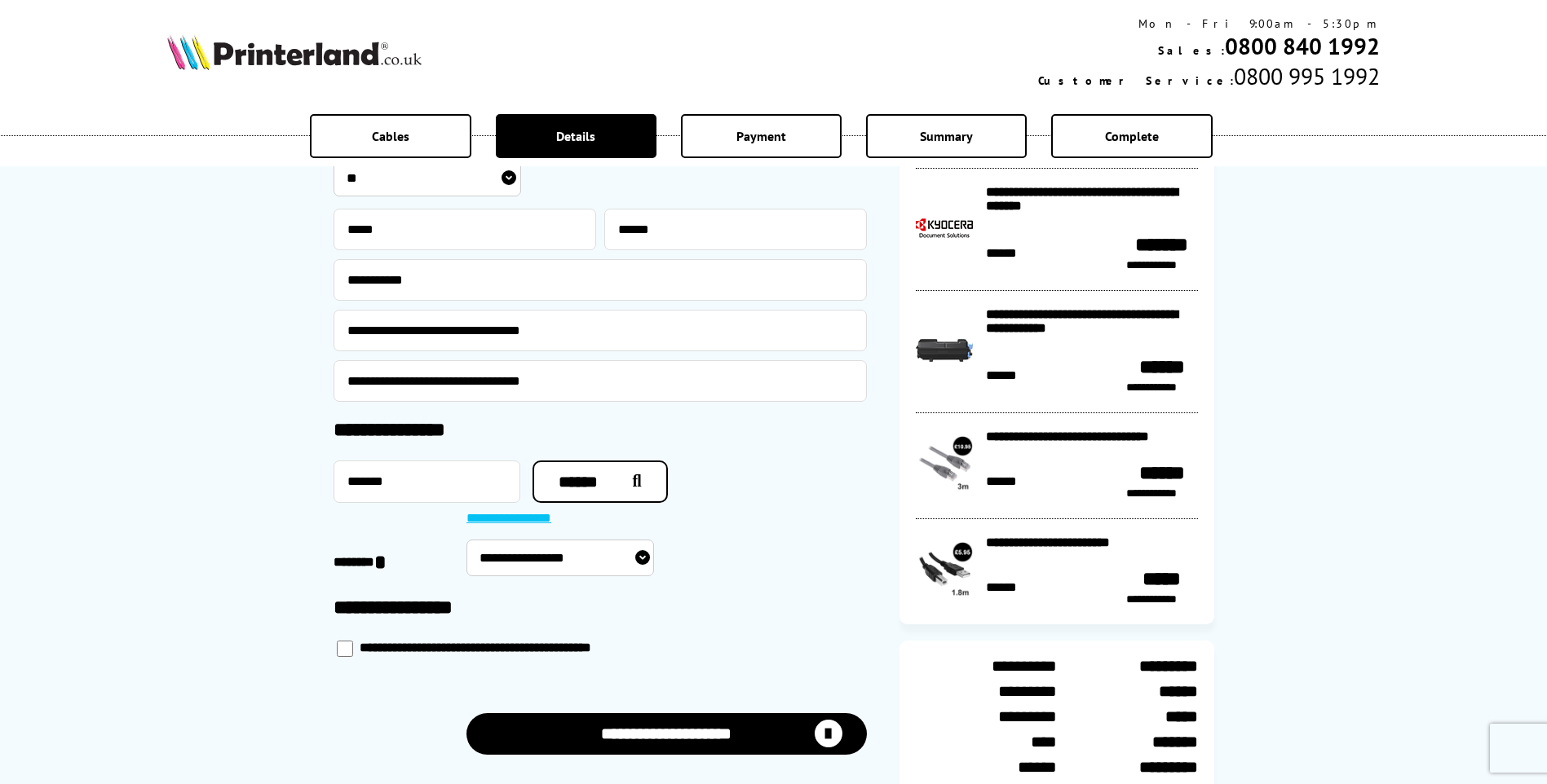
scroll to position [163, 0]
click at [642, 550] on select "**********" at bounding box center [560, 557] width 188 height 37
select select "**********"
click at [467, 539] on select "**********" at bounding box center [560, 557] width 188 height 37
type input "*******"
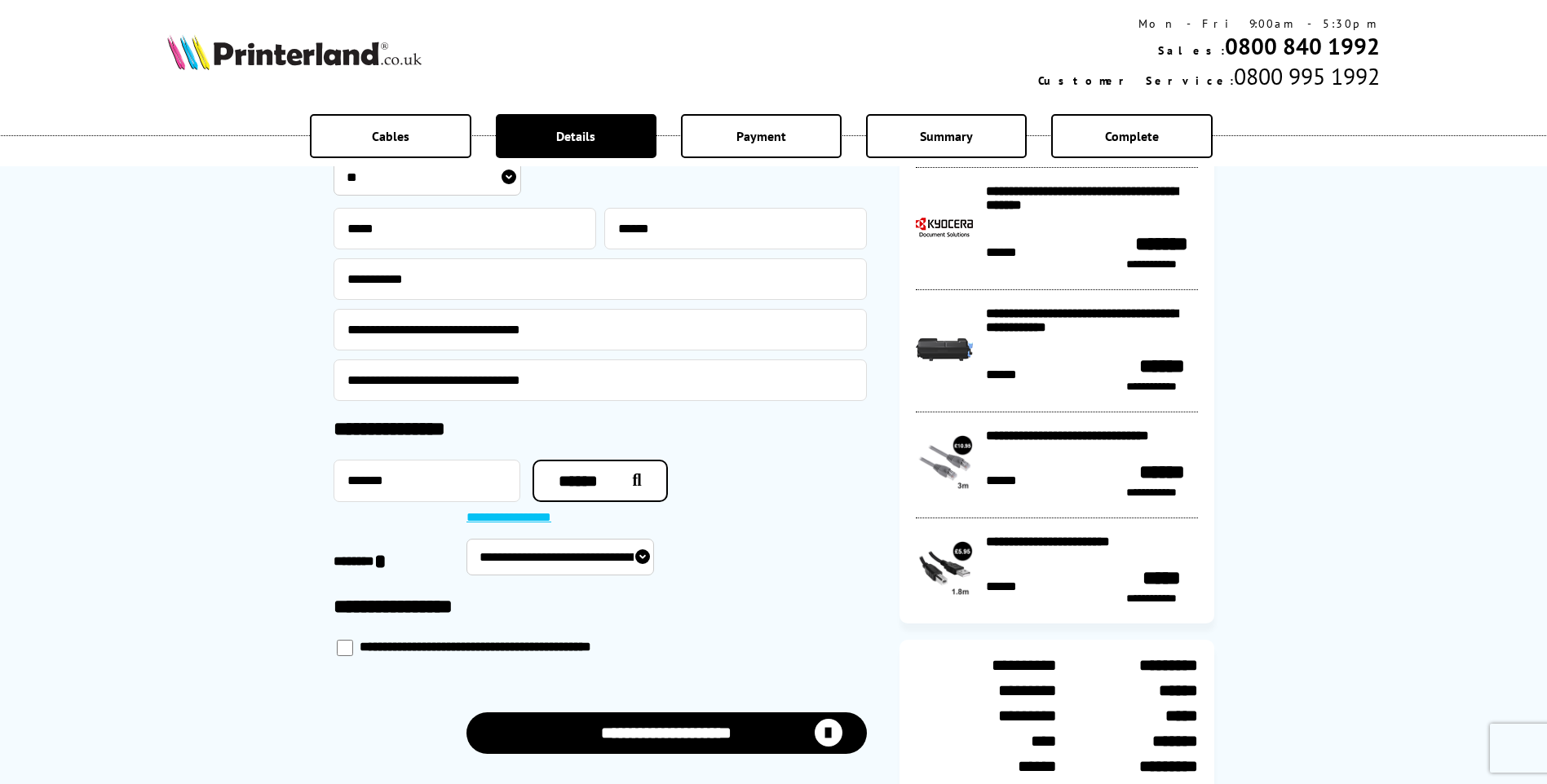
select select "**********"
type input "**********"
type input "*****"
type input "**********"
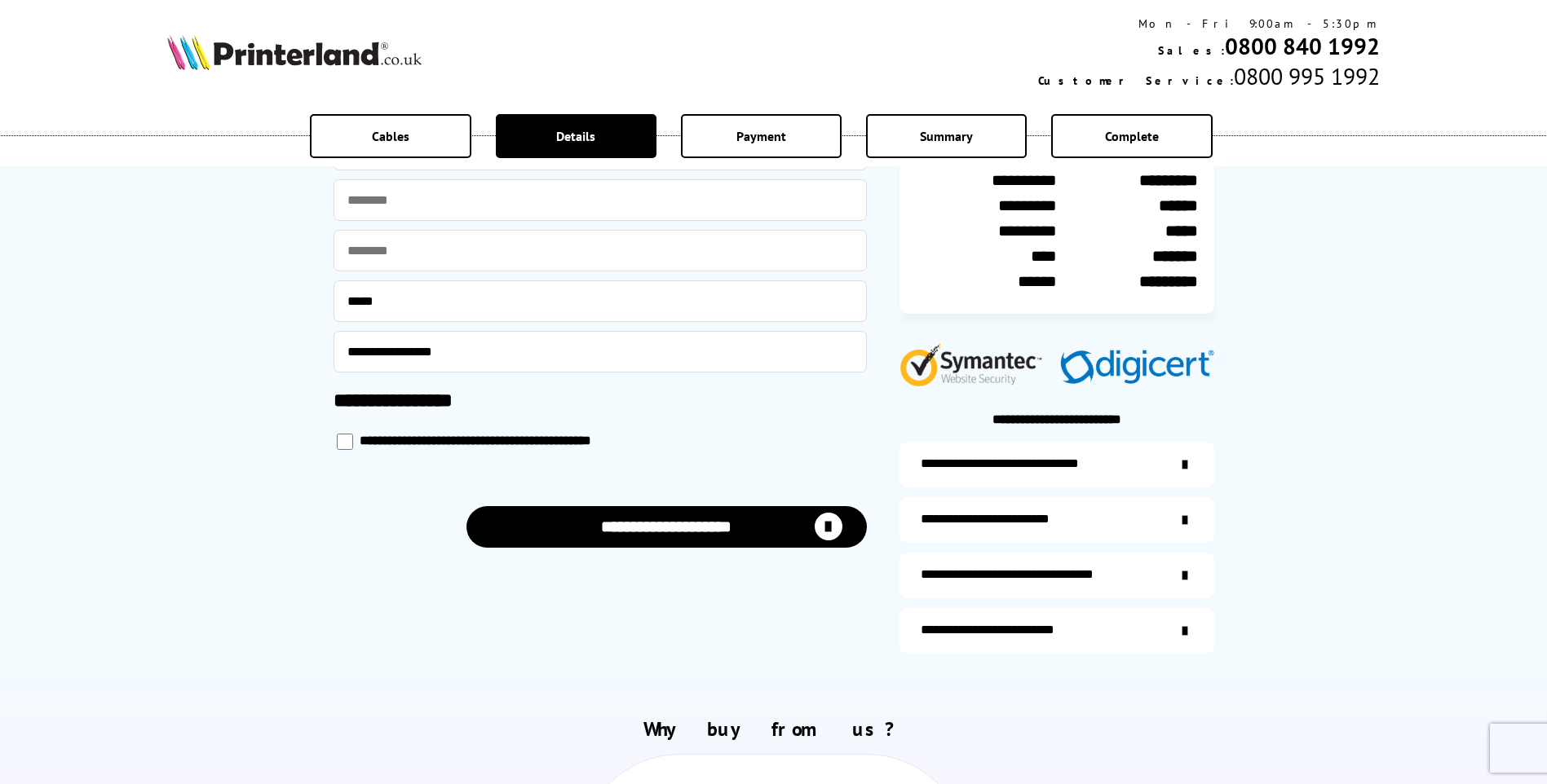
scroll to position [652, 0]
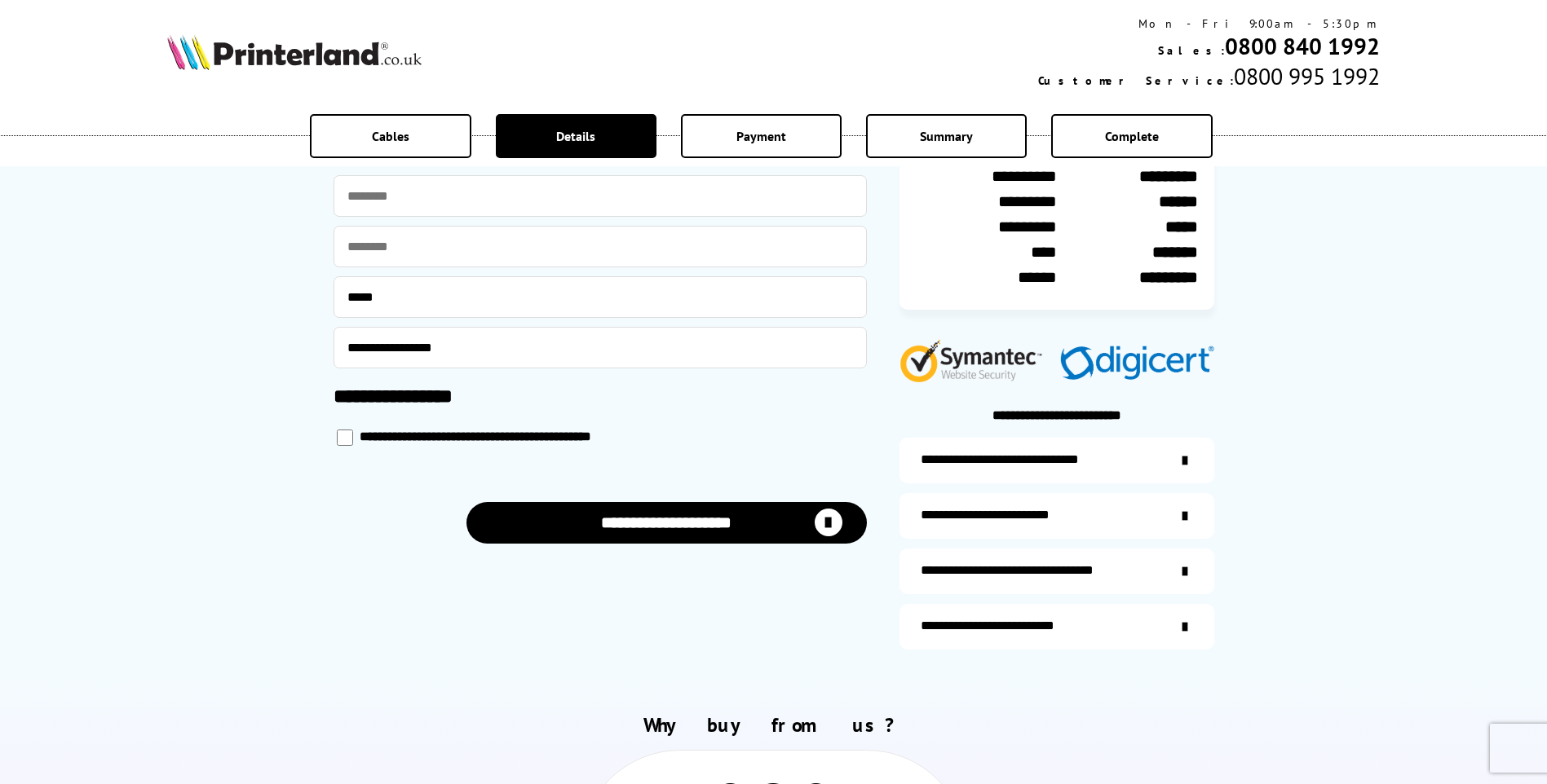
click at [634, 514] on button "**********" at bounding box center [667, 522] width 401 height 42
select select "**********"
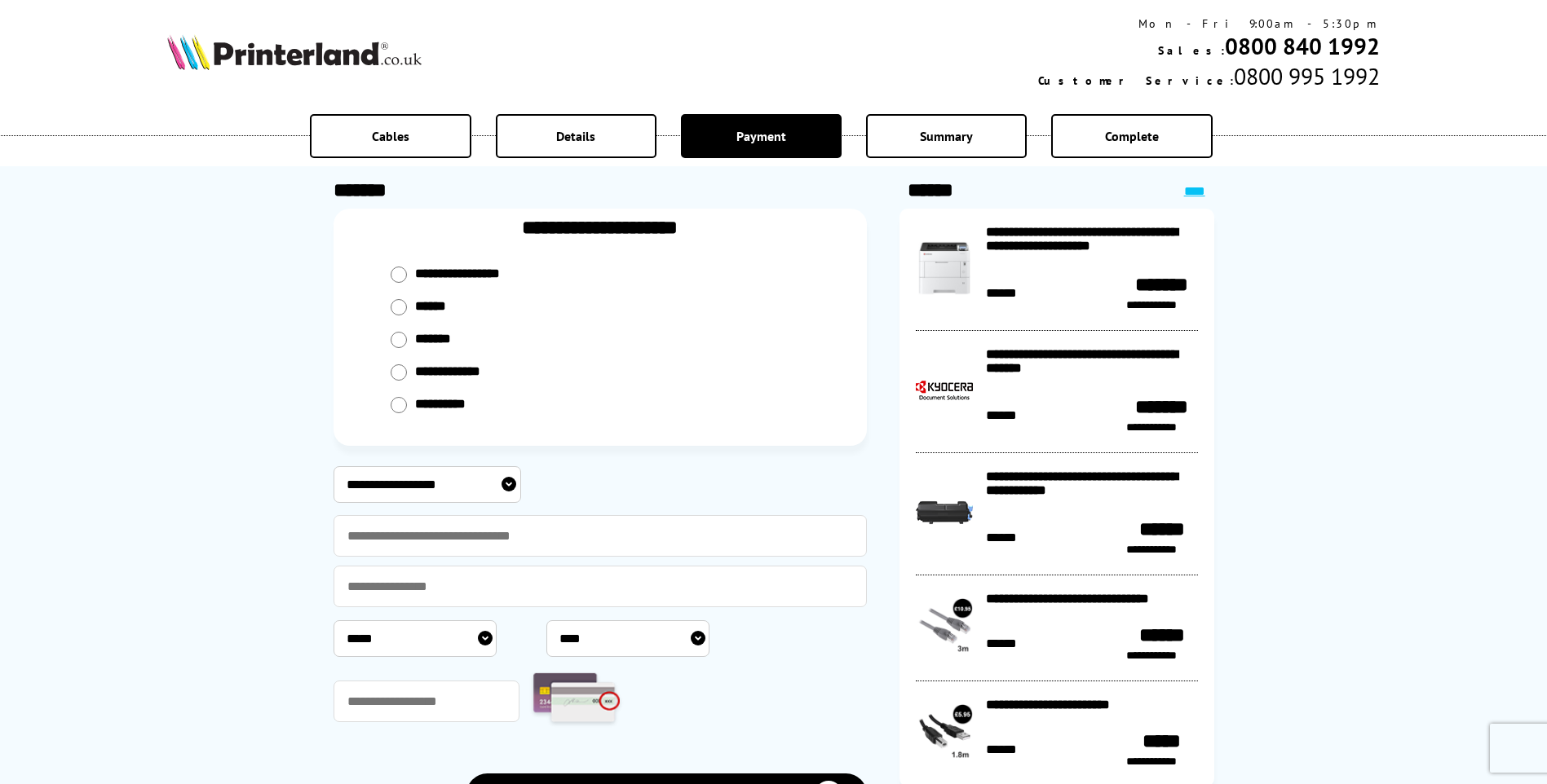
click at [424, 476] on select "**********" at bounding box center [427, 485] width 188 height 37
select select "**********"
click at [333, 466] on select "**********" at bounding box center [427, 485] width 188 height 37
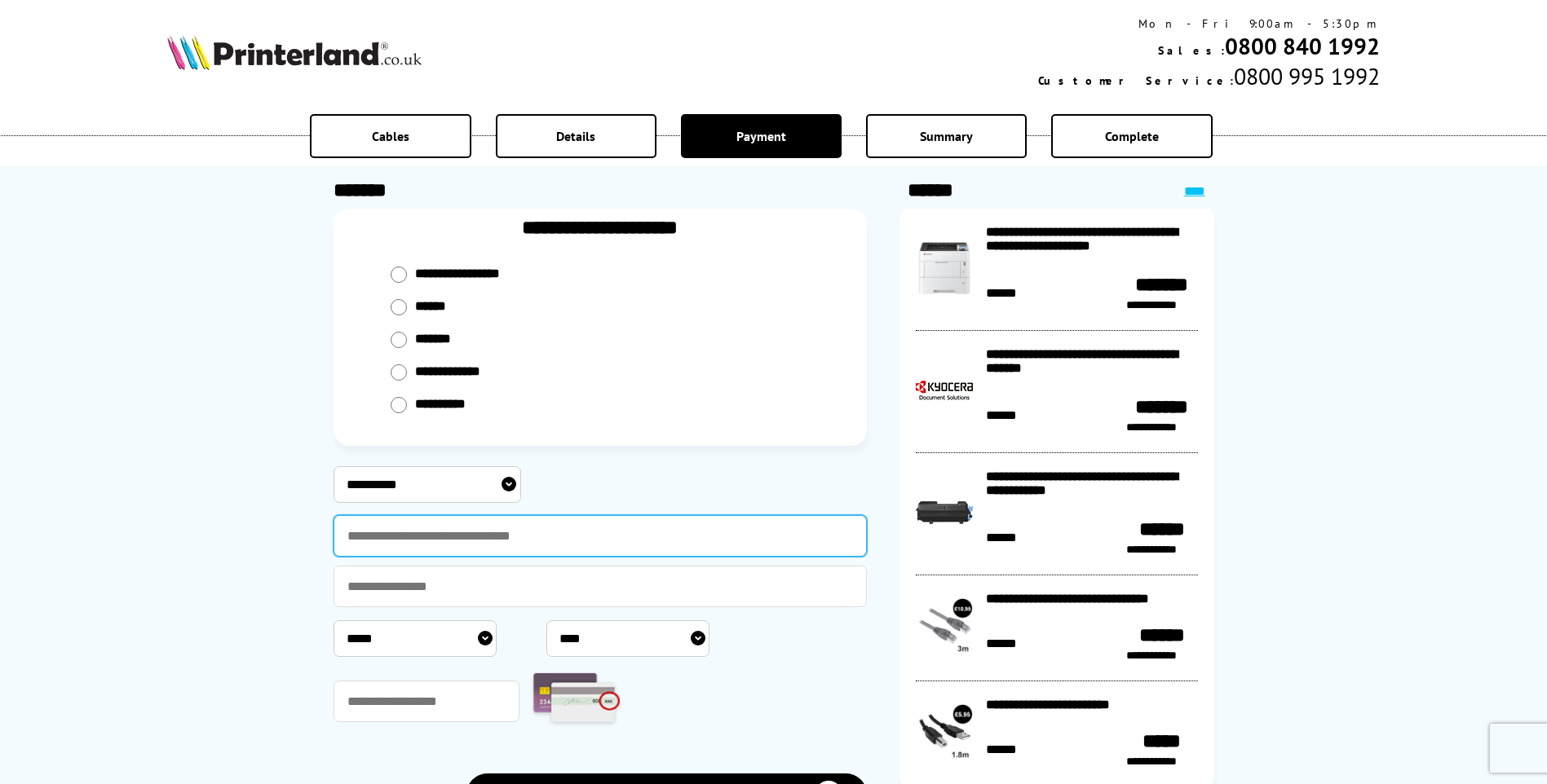
click at [427, 540] on input "text" at bounding box center [600, 536] width 533 height 42
type input "**********"
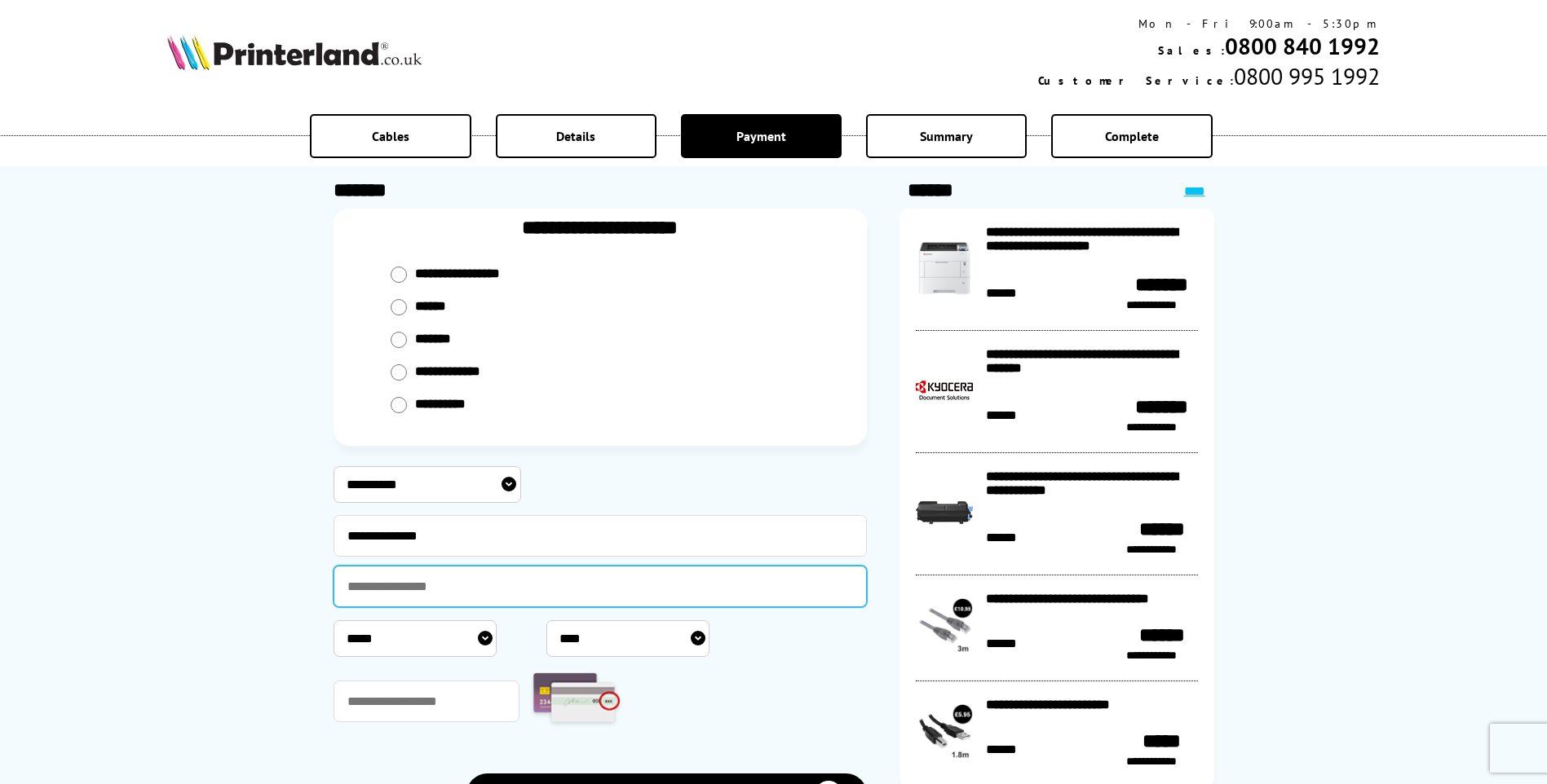
click at [408, 582] on input "text" at bounding box center [600, 587] width 533 height 42
type input "**********"
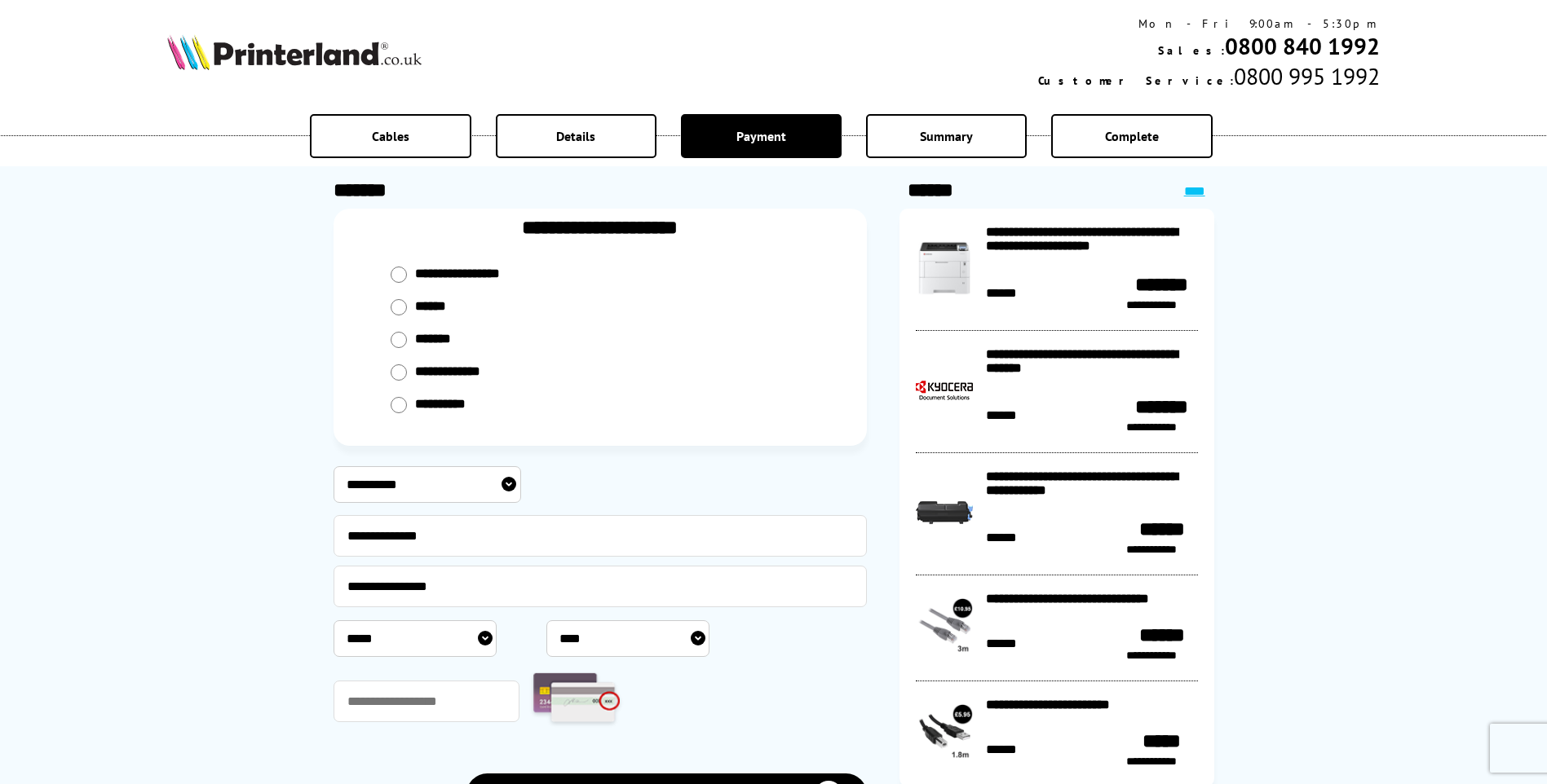
click at [396, 633] on select "***** * * * * * * * * * ** ** **" at bounding box center [415, 638] width 163 height 37
select select "*"
click at [333, 620] on select "***** * * * * * * * * * ** ** **" at bounding box center [415, 638] width 163 height 37
click at [642, 634] on select "**** **** **** **** **** **** **** **** **** **** **** **** **** **** **** ****…" at bounding box center [628, 638] width 163 height 37
select select "****"
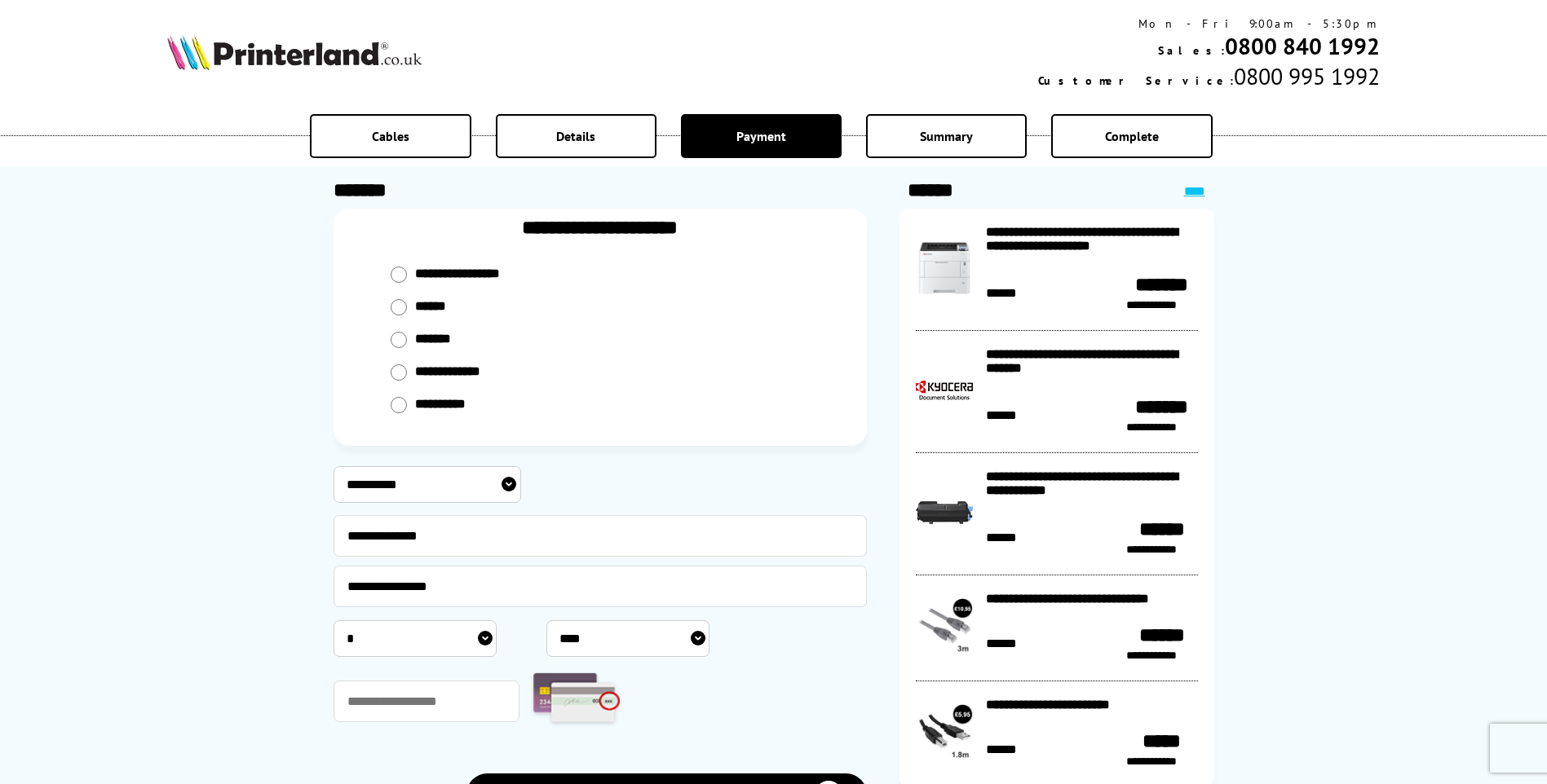
click at [546, 620] on select "**** **** **** **** **** **** **** **** **** **** **** **** **** **** **** ****…" at bounding box center [628, 638] width 163 height 37
click at [434, 689] on input "text" at bounding box center [426, 701] width 187 height 42
type input "***"
click at [835, 670] on div "***" at bounding box center [600, 701] width 533 height 63
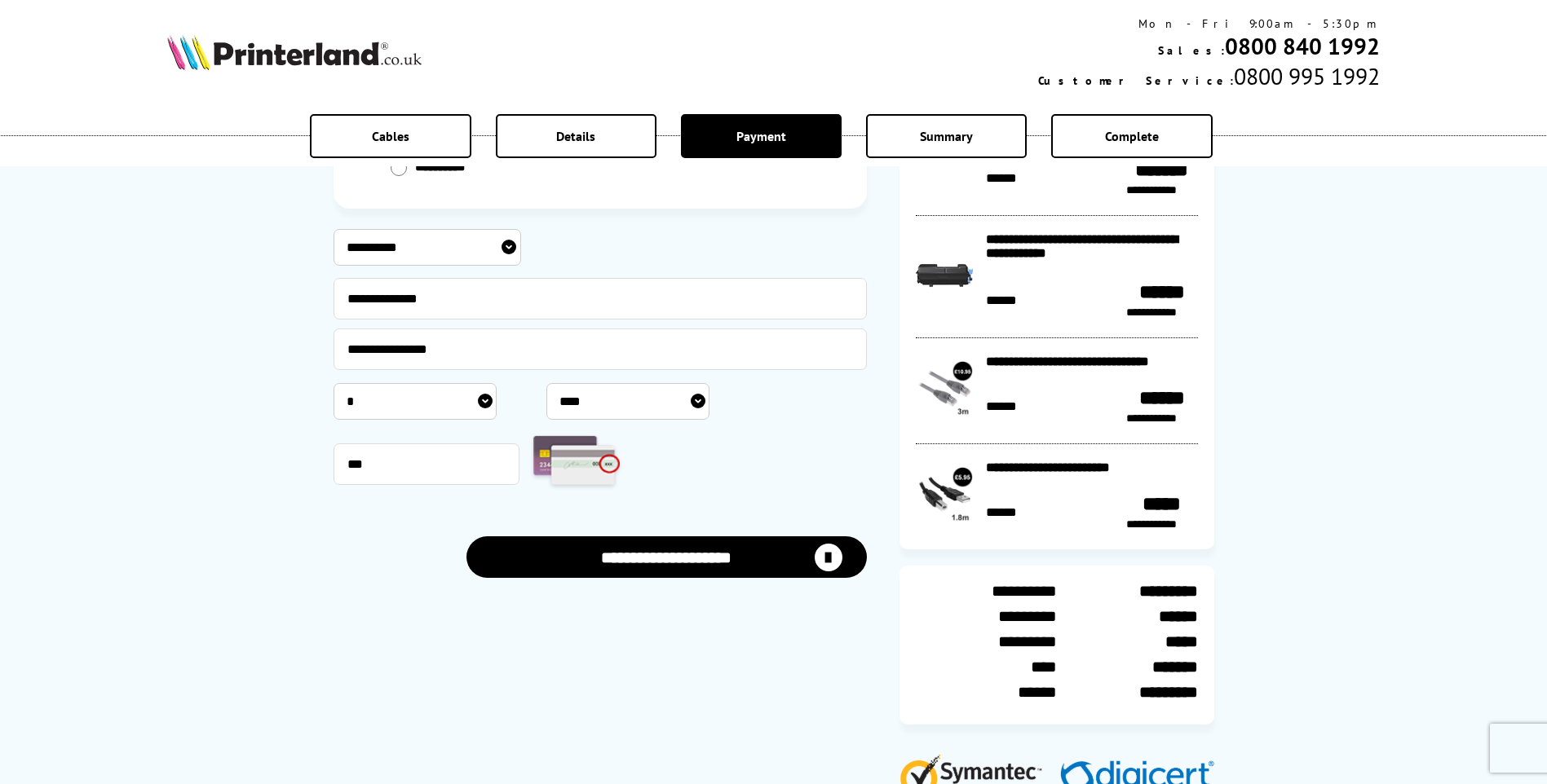
scroll to position [244, 0]
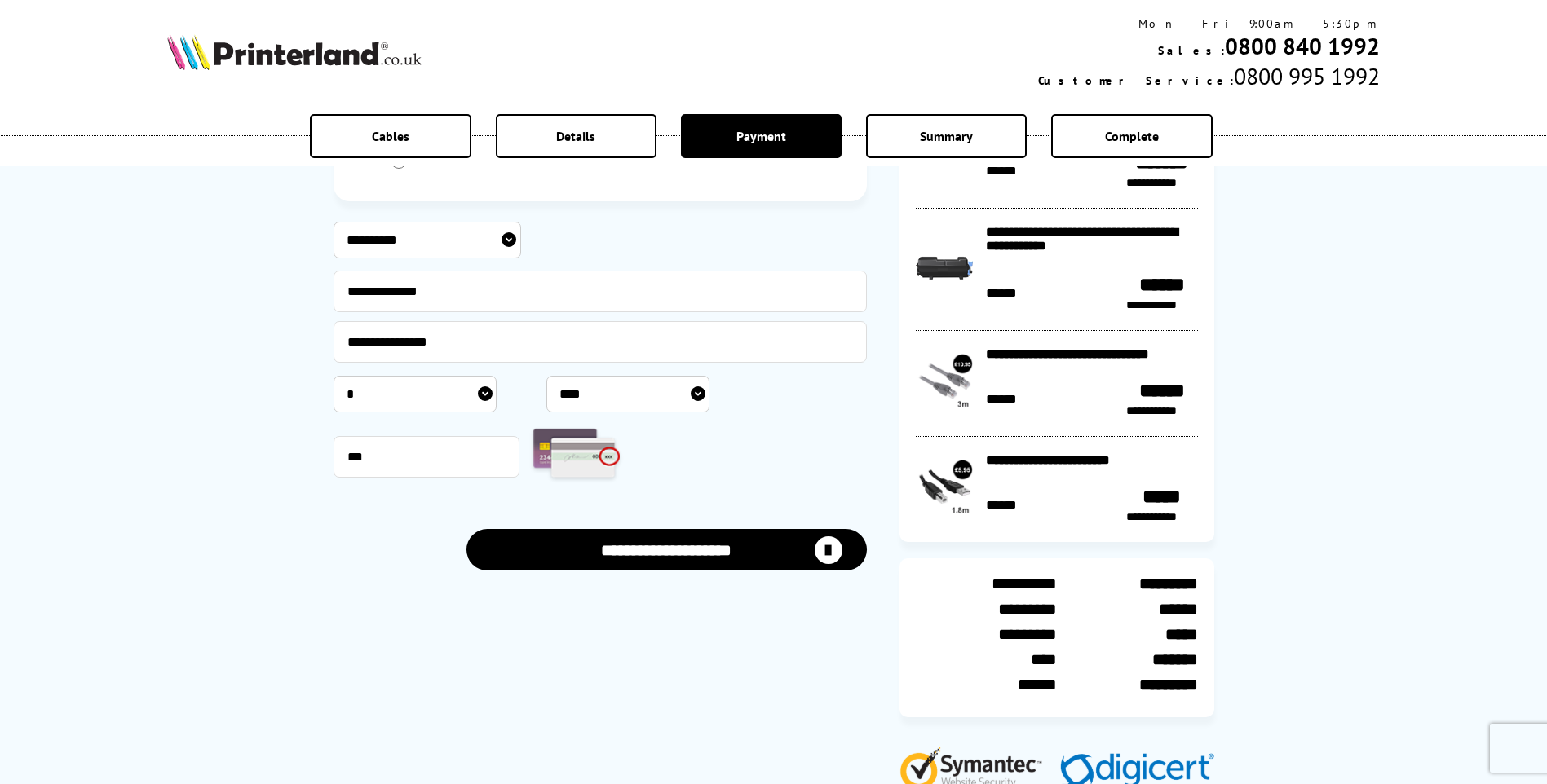
click at [673, 539] on button "**********" at bounding box center [667, 550] width 401 height 42
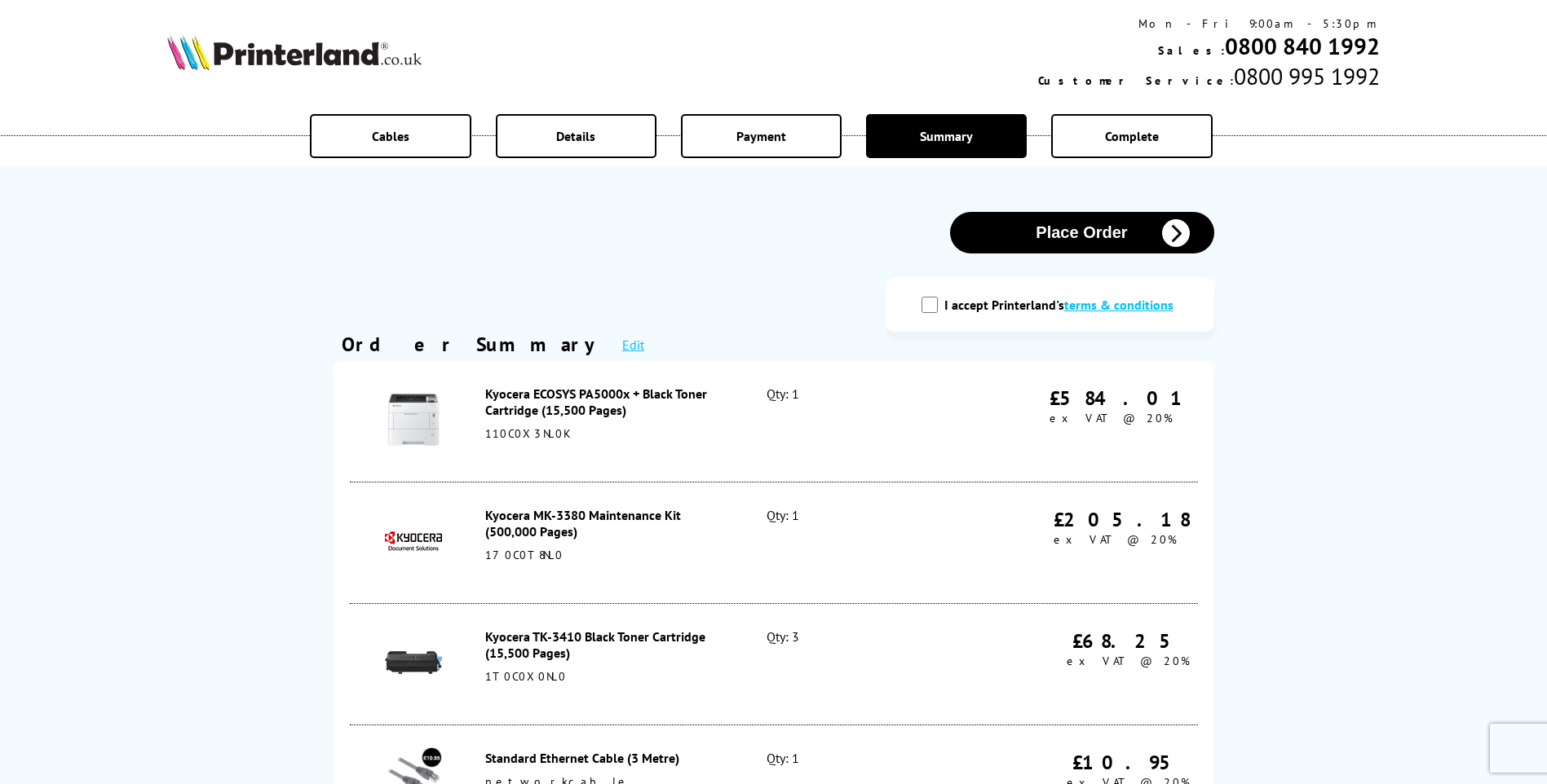
click at [933, 303] on input "I accept Printerland's terms & conditions" at bounding box center [930, 305] width 16 height 16
checkbox input "true"
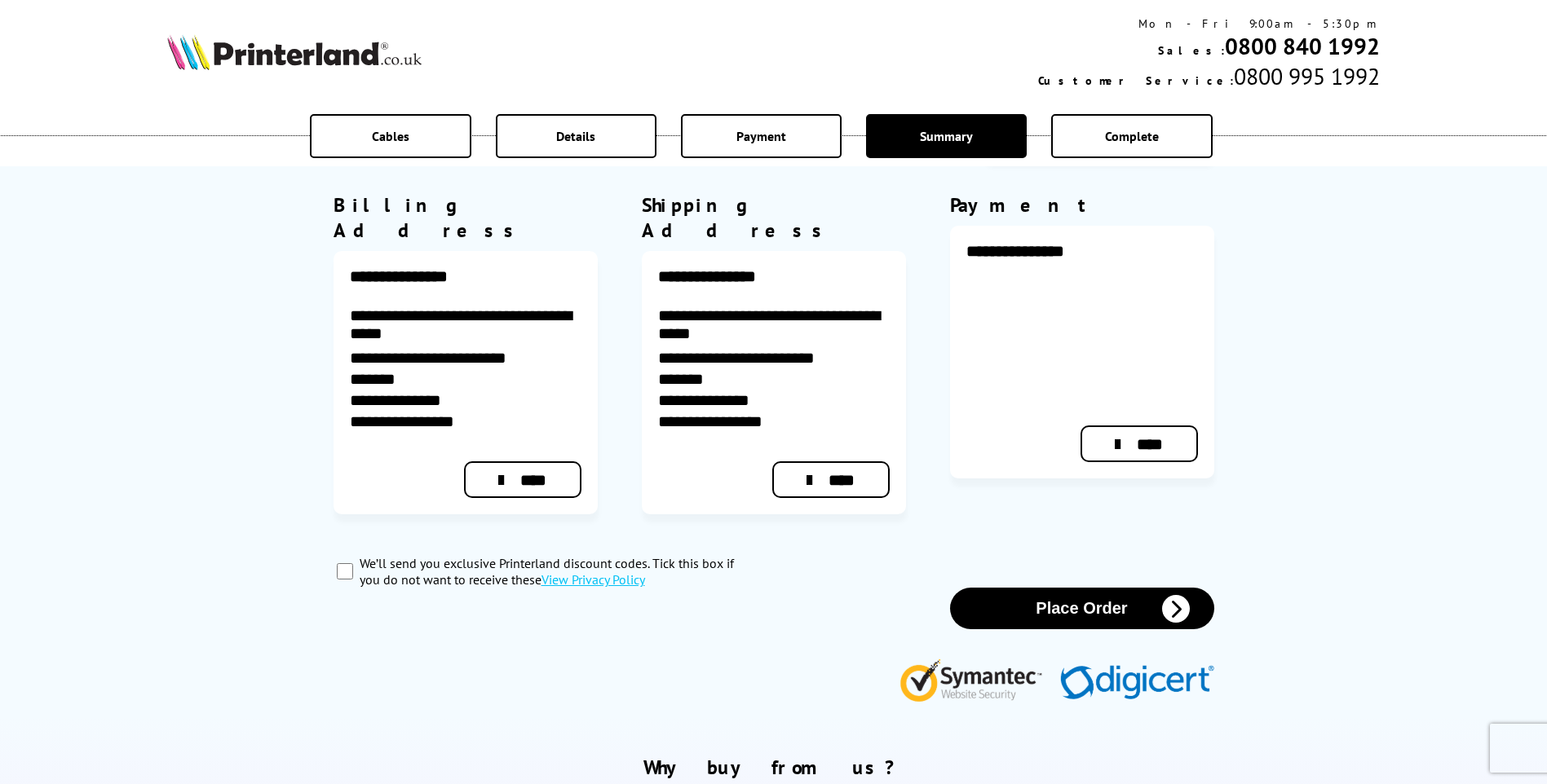
scroll to position [978, 0]
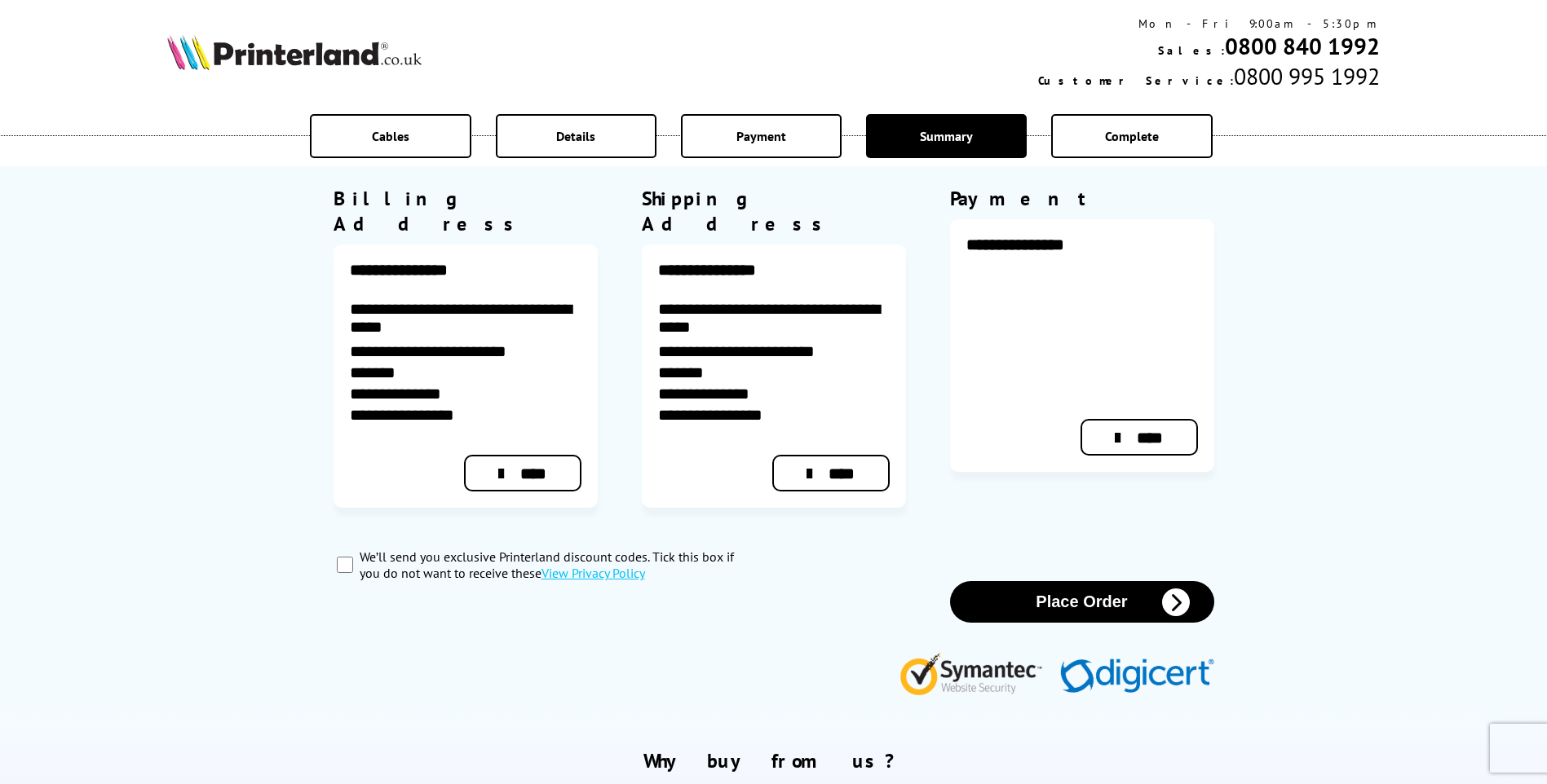
click at [1104, 581] on button "Place Order" at bounding box center [1081, 601] width 264 height 42
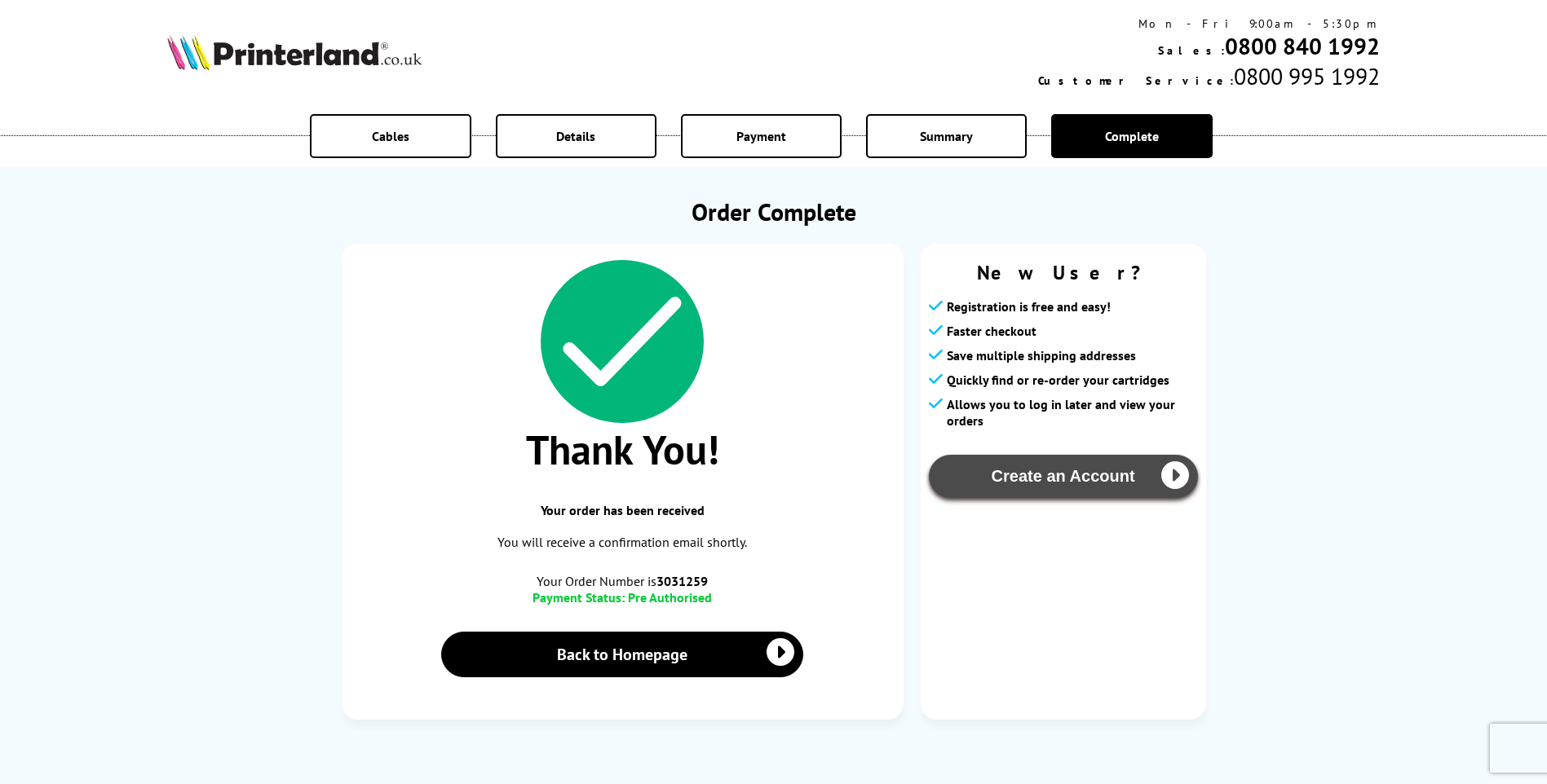
click at [1010, 478] on button "Create an Account" at bounding box center [1063, 476] width 269 height 44
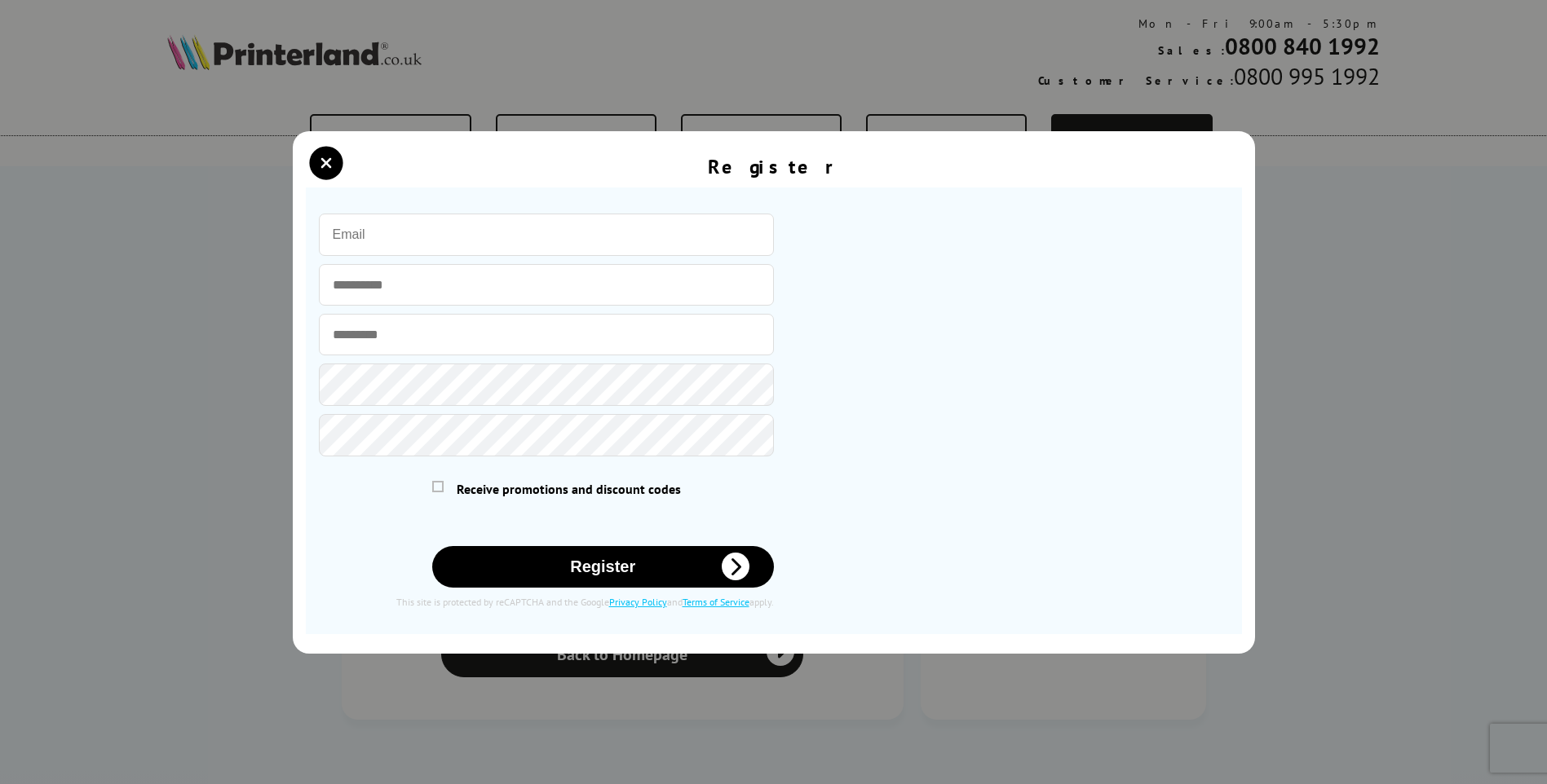
click at [644, 229] on input "email" at bounding box center [546, 235] width 455 height 43
type input "[EMAIL_ADDRESS][DOMAIN_NAME]"
type input "*****"
type input "******"
click at [504, 486] on span "Receive promotions and discount codes" at bounding box center [569, 489] width 224 height 16
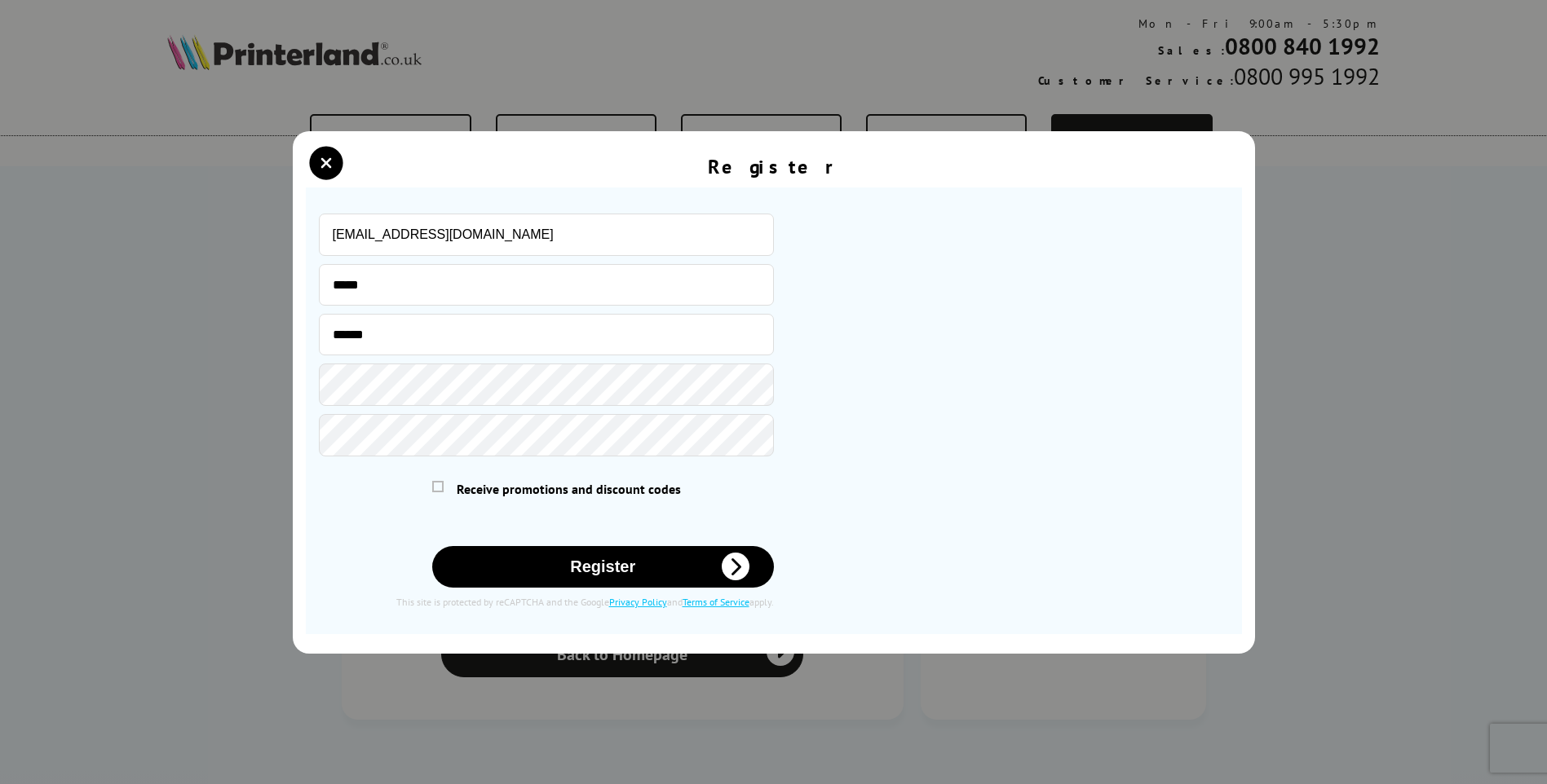
click at [444, 484] on div "Receive promotions and discount codes" at bounding box center [602, 489] width 341 height 16
click at [437, 487] on span at bounding box center [438, 487] width 12 height 12
click at [435, 484] on input "checkbox" at bounding box center [435, 484] width 0 height 0
click at [621, 568] on button "Register" at bounding box center [602, 567] width 341 height 42
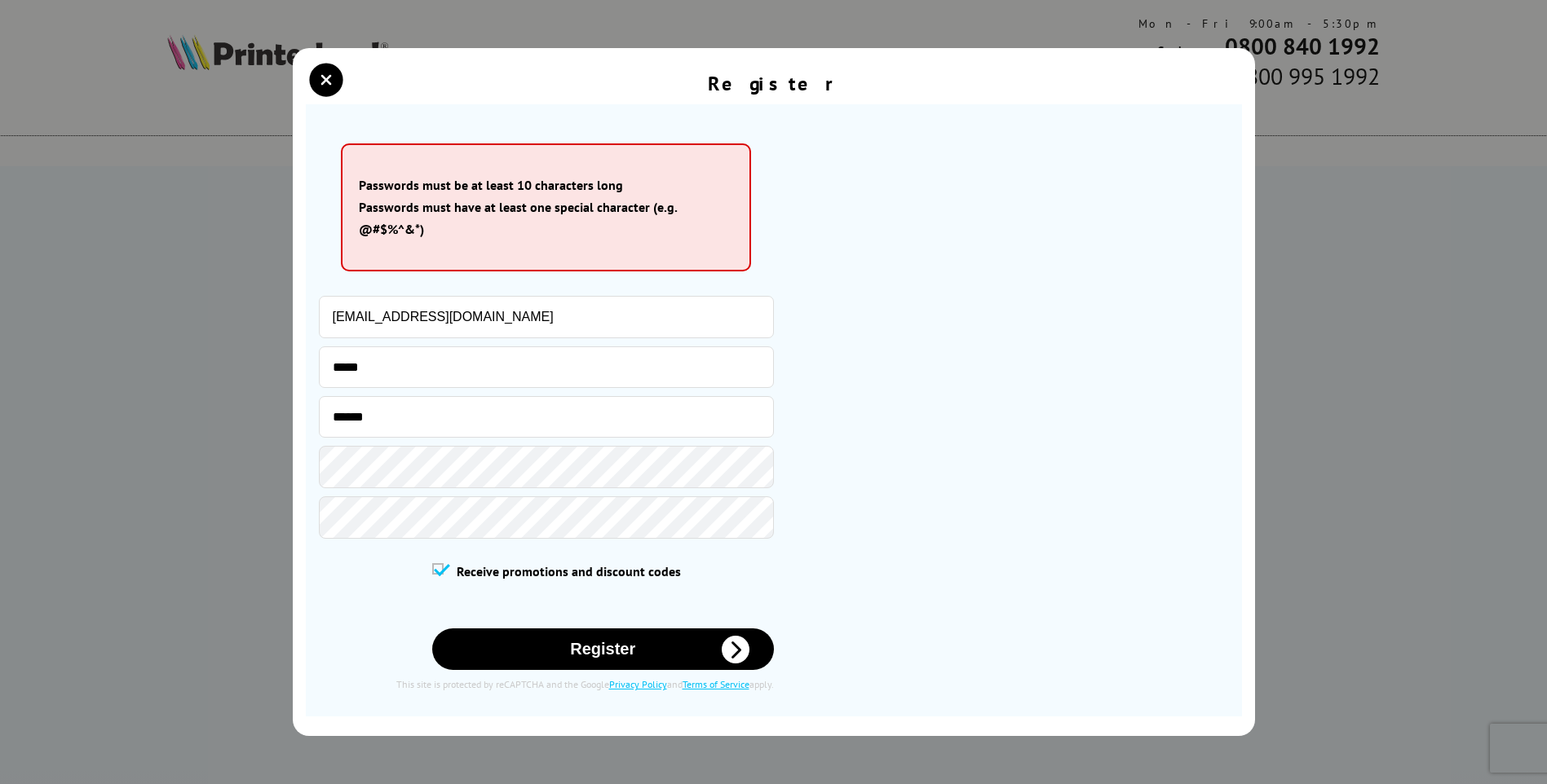
click at [607, 643] on button "Register" at bounding box center [602, 649] width 341 height 42
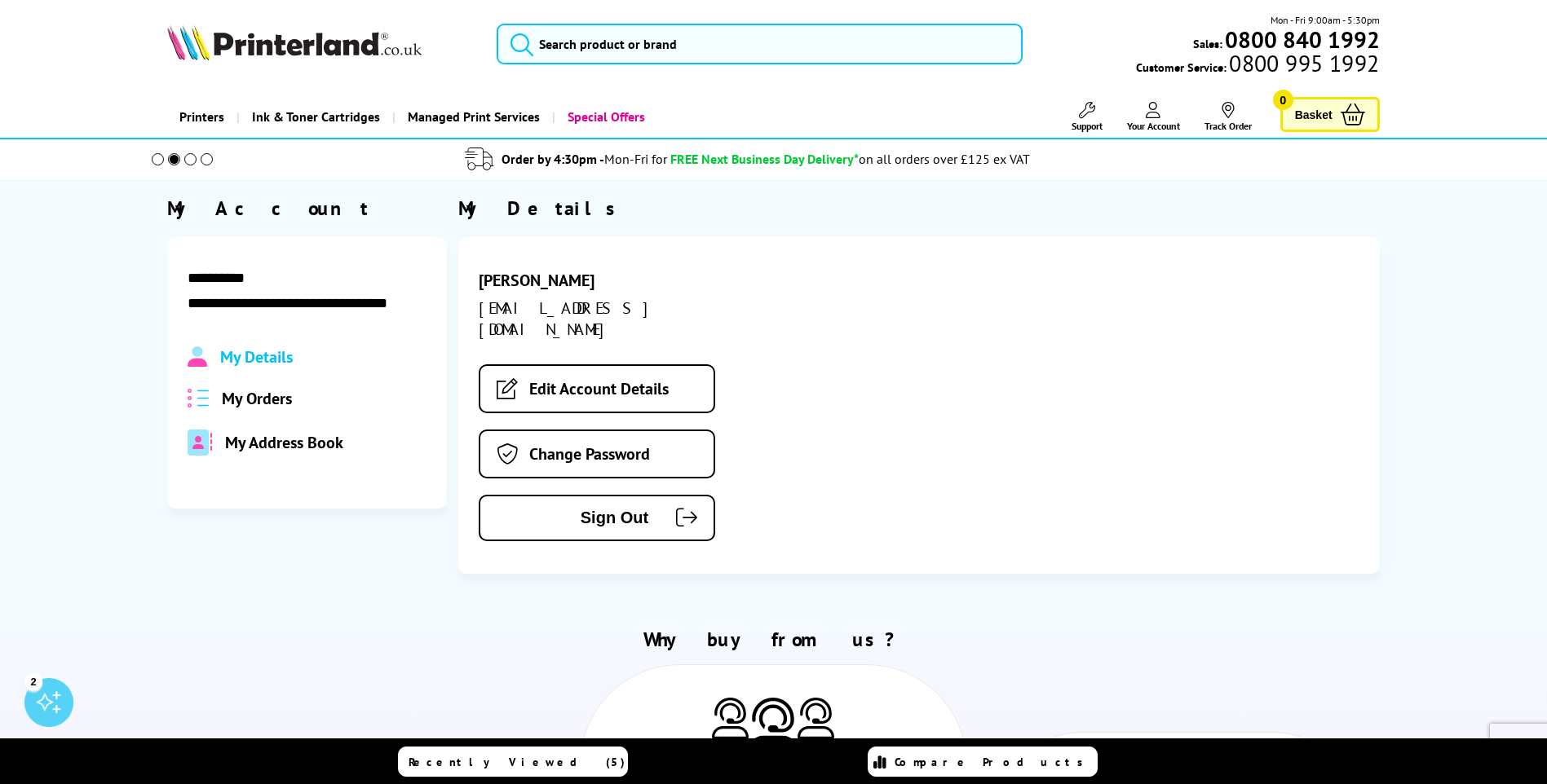
click at [958, 271] on div "[PERSON_NAME] [EMAIL_ADDRESS][DOMAIN_NAME] Edit Account Details Change Password…" at bounding box center [919, 405] width 922 height 336
